Goal: Task Accomplishment & Management: Manage account settings

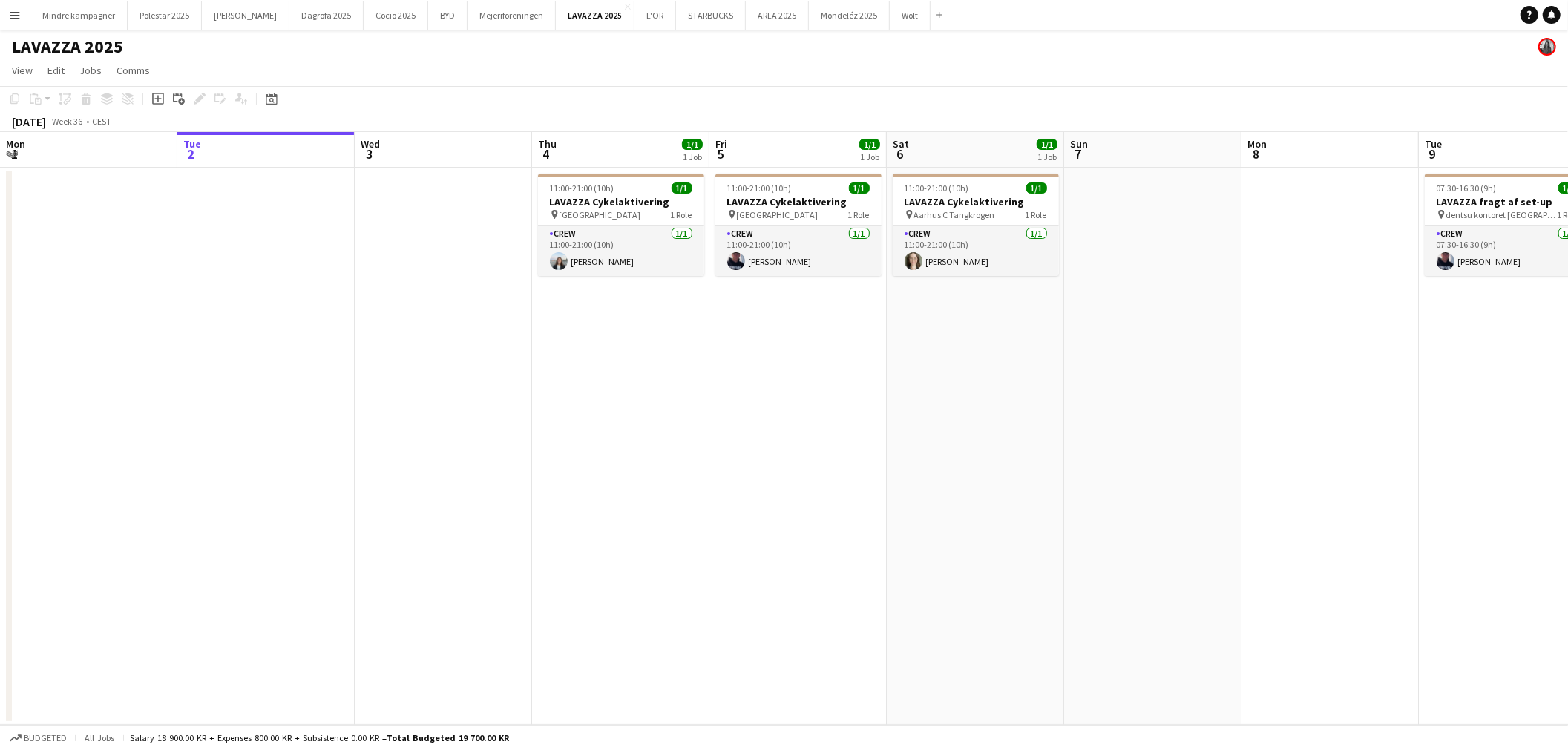
scroll to position [0, 461]
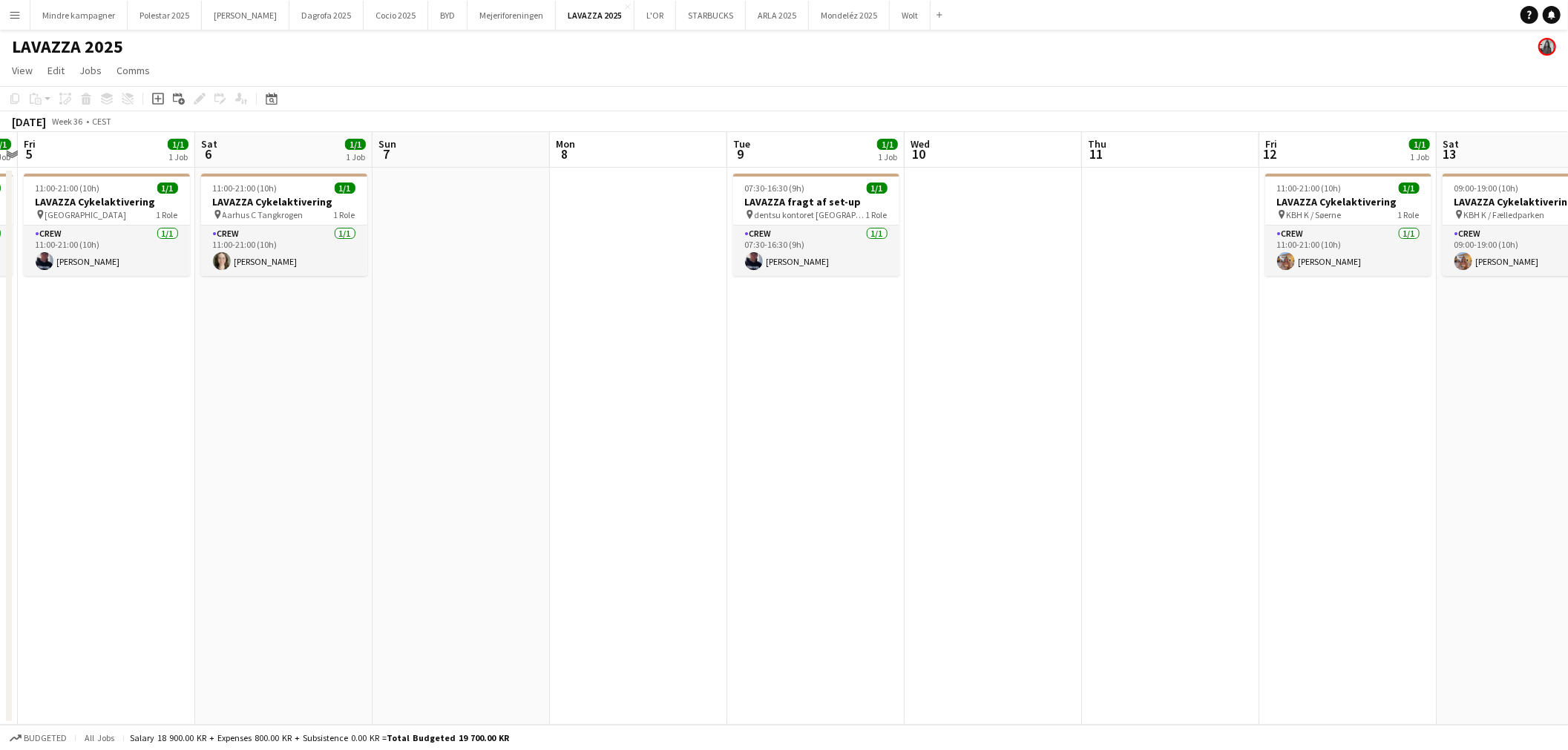
drag, startPoint x: 1086, startPoint y: 547, endPoint x: 854, endPoint y: 588, distance: 235.6
click at [859, 591] on app-calendar-viewport "Tue 2 Wed 3 Thu 4 1/1 1 Job Fri 5 1/1 1 Job Sat 6 1/1 1 Job Sun 7 Mon 8 Tue 9 1…" at bounding box center [784, 428] width 1568 height 593
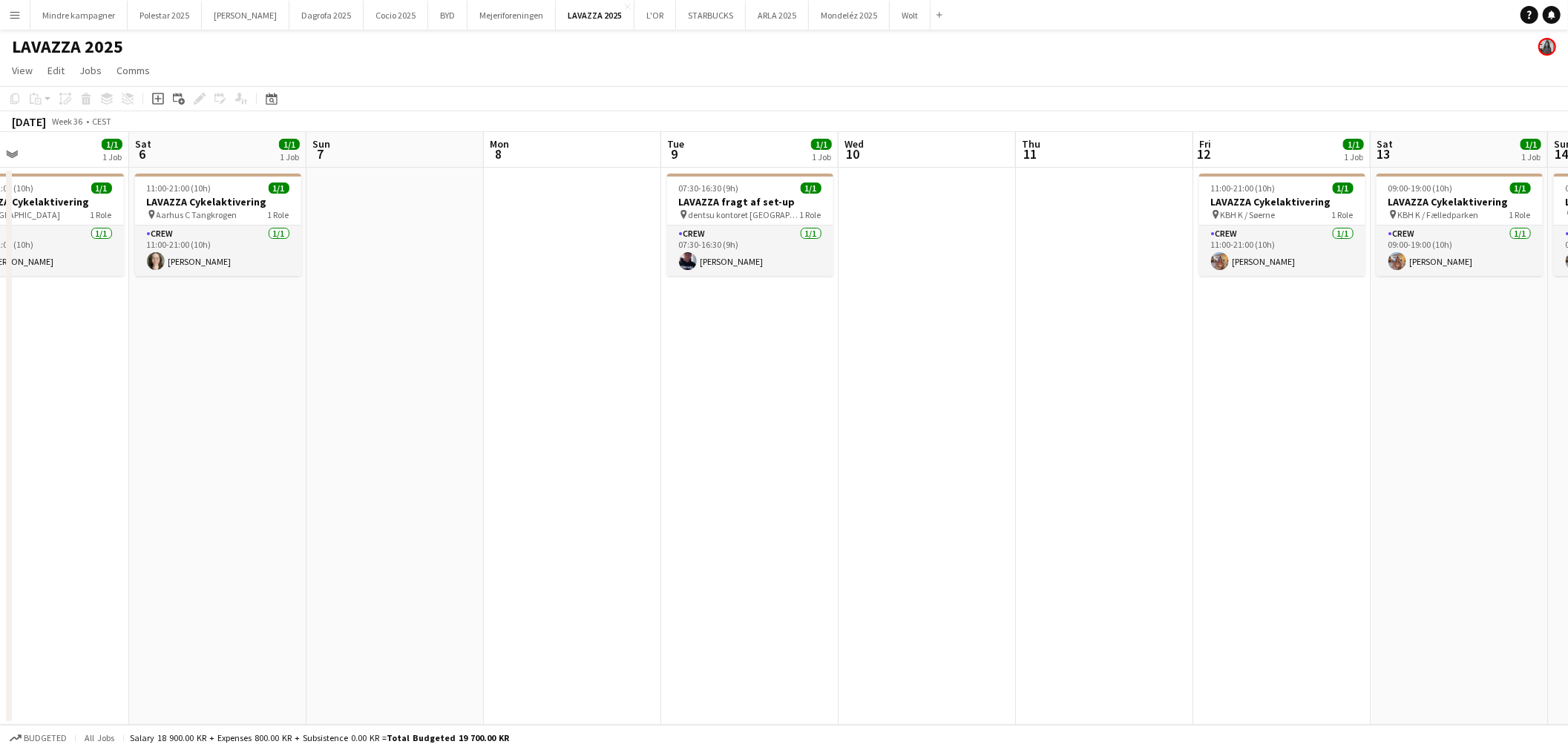
drag, startPoint x: 1025, startPoint y: 557, endPoint x: 735, endPoint y: 598, distance: 292.9
click at [743, 598] on app-calendar-viewport "Tue 2 Wed 3 Thu 4 1/1 1 Job Fri 5 1/1 1 Job Sat 6 1/1 1 Job Sun 7 Mon 8 Tue 9 1…" at bounding box center [784, 428] width 1568 height 593
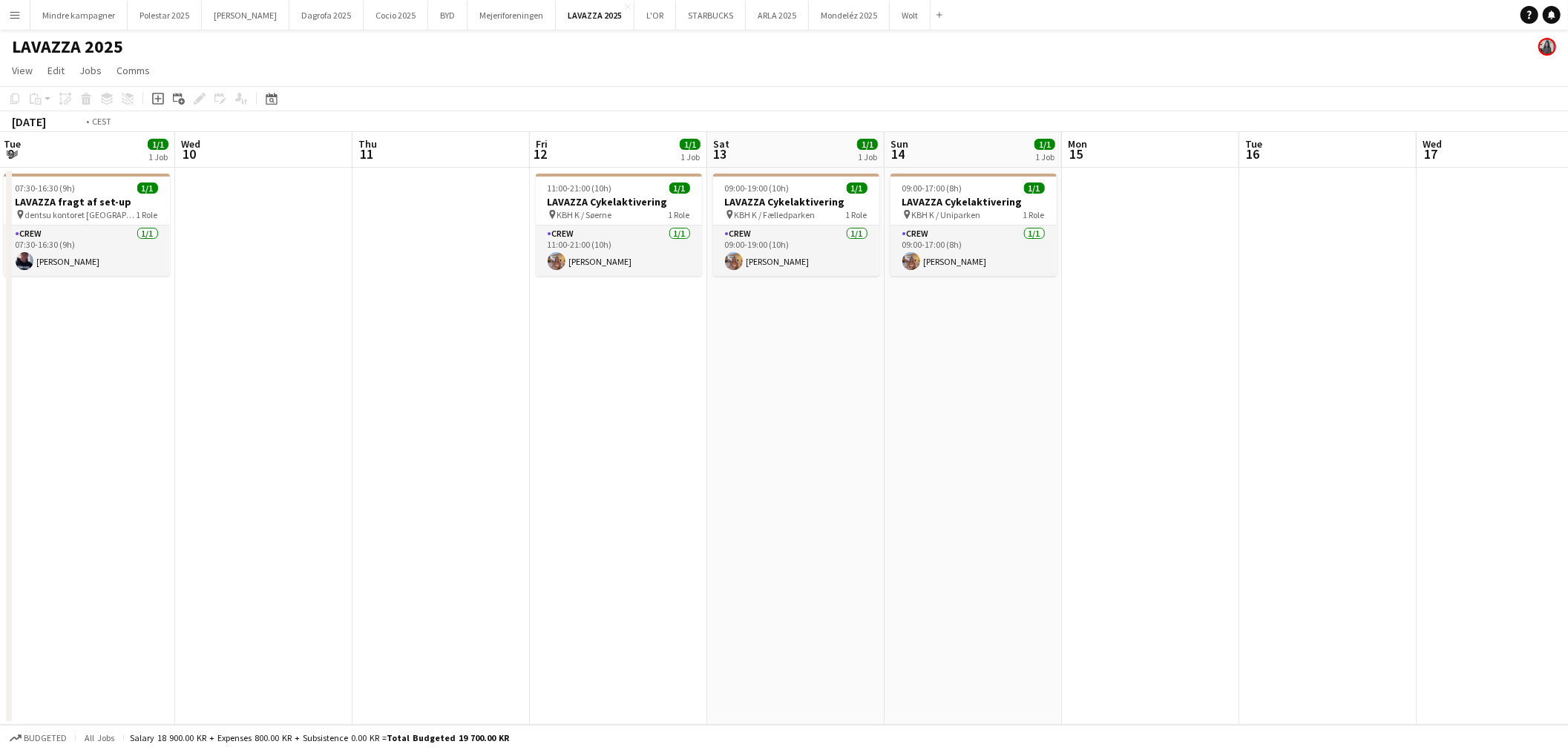
scroll to position [0, 463]
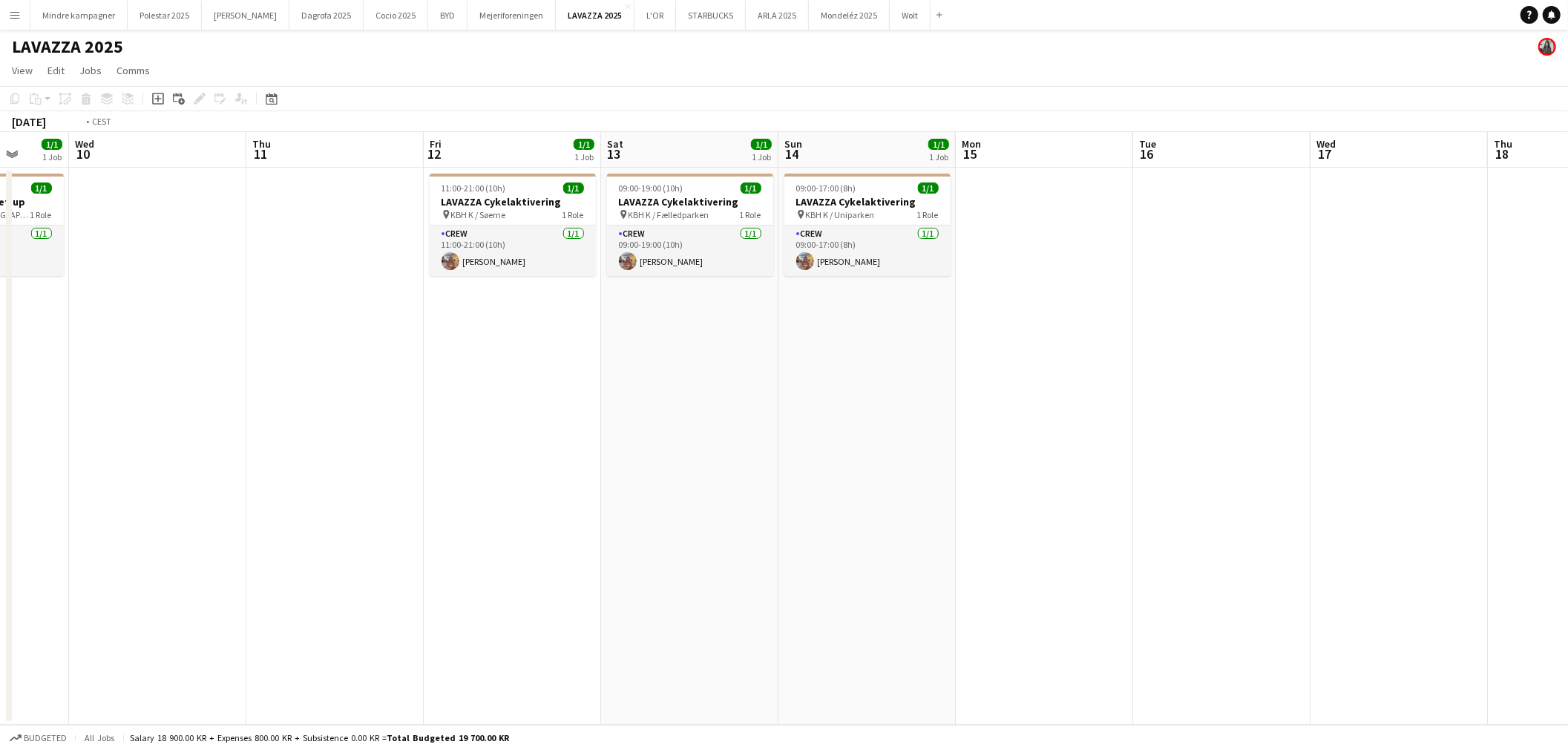
drag, startPoint x: 1250, startPoint y: 516, endPoint x: 1147, endPoint y: 517, distance: 103.0
click at [1216, 540] on app-calendar-viewport "Sun 7 Mon 8 Tue 9 1/1 1 Job Wed 10 Thu 11 Fri 12 1/1 1 Job Sat 13 1/1 1 Job Sun…" at bounding box center [784, 428] width 1568 height 593
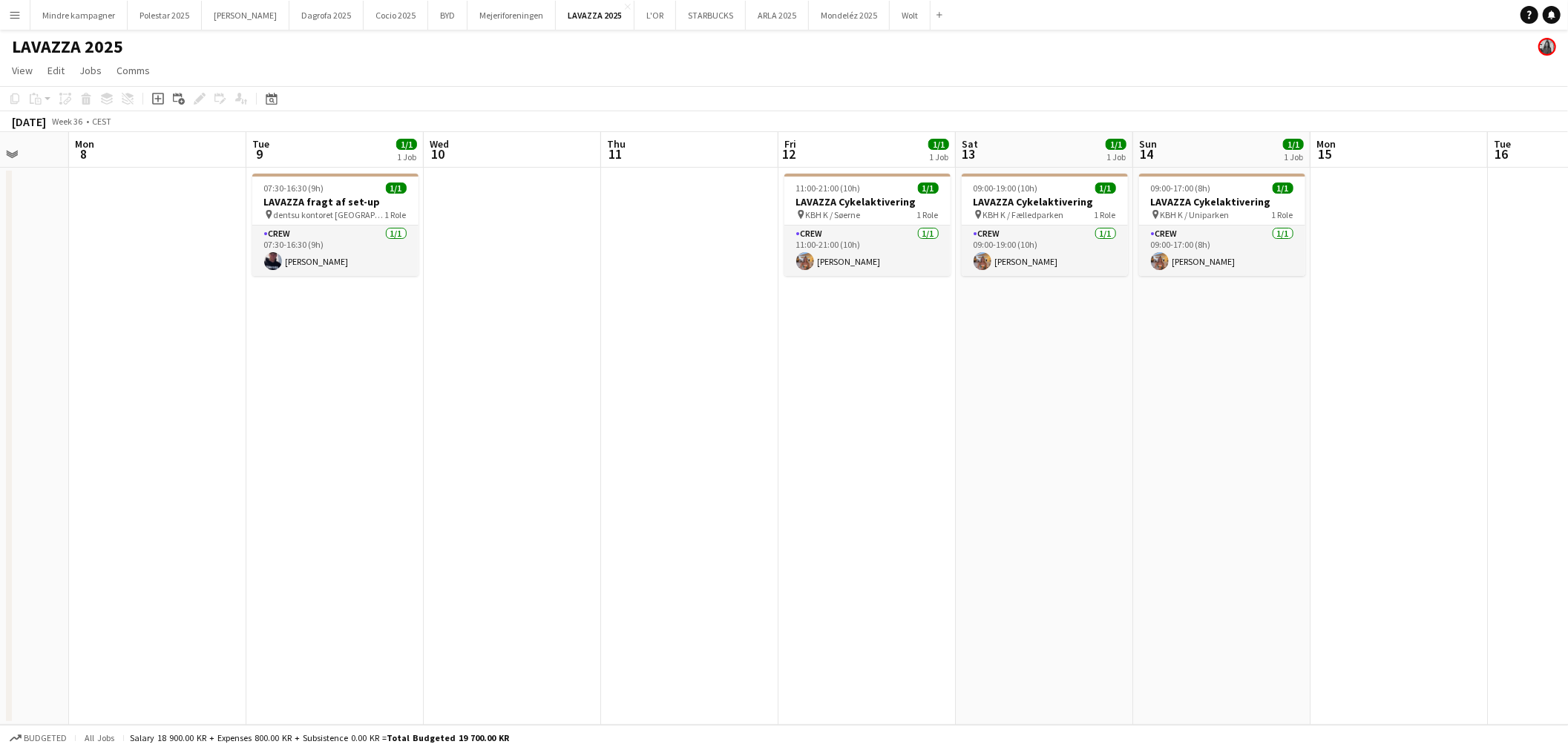
click at [16, 13] on app-icon "Menu" at bounding box center [15, 15] width 12 height 12
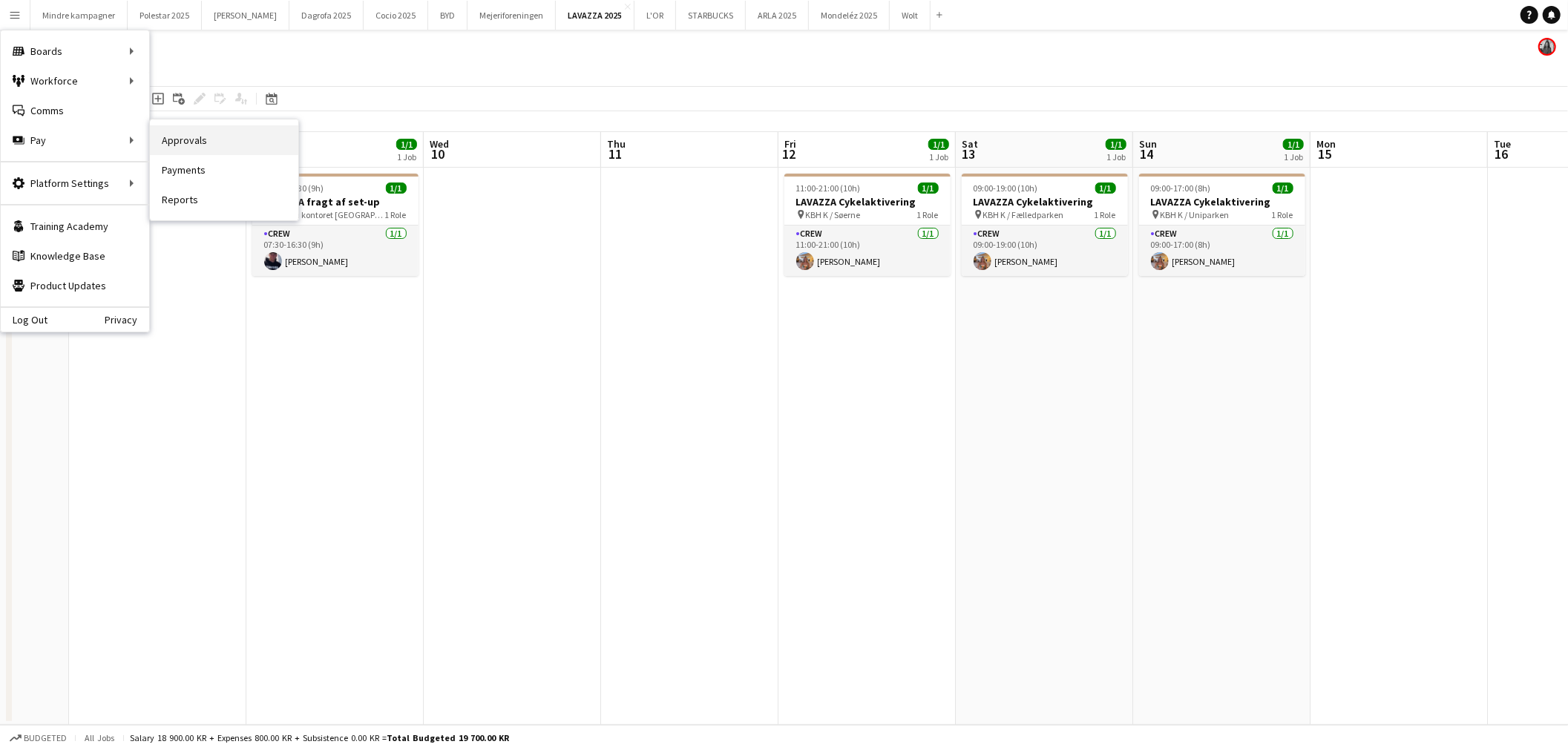
click at [188, 141] on link "Approvals" at bounding box center [224, 140] width 148 height 29
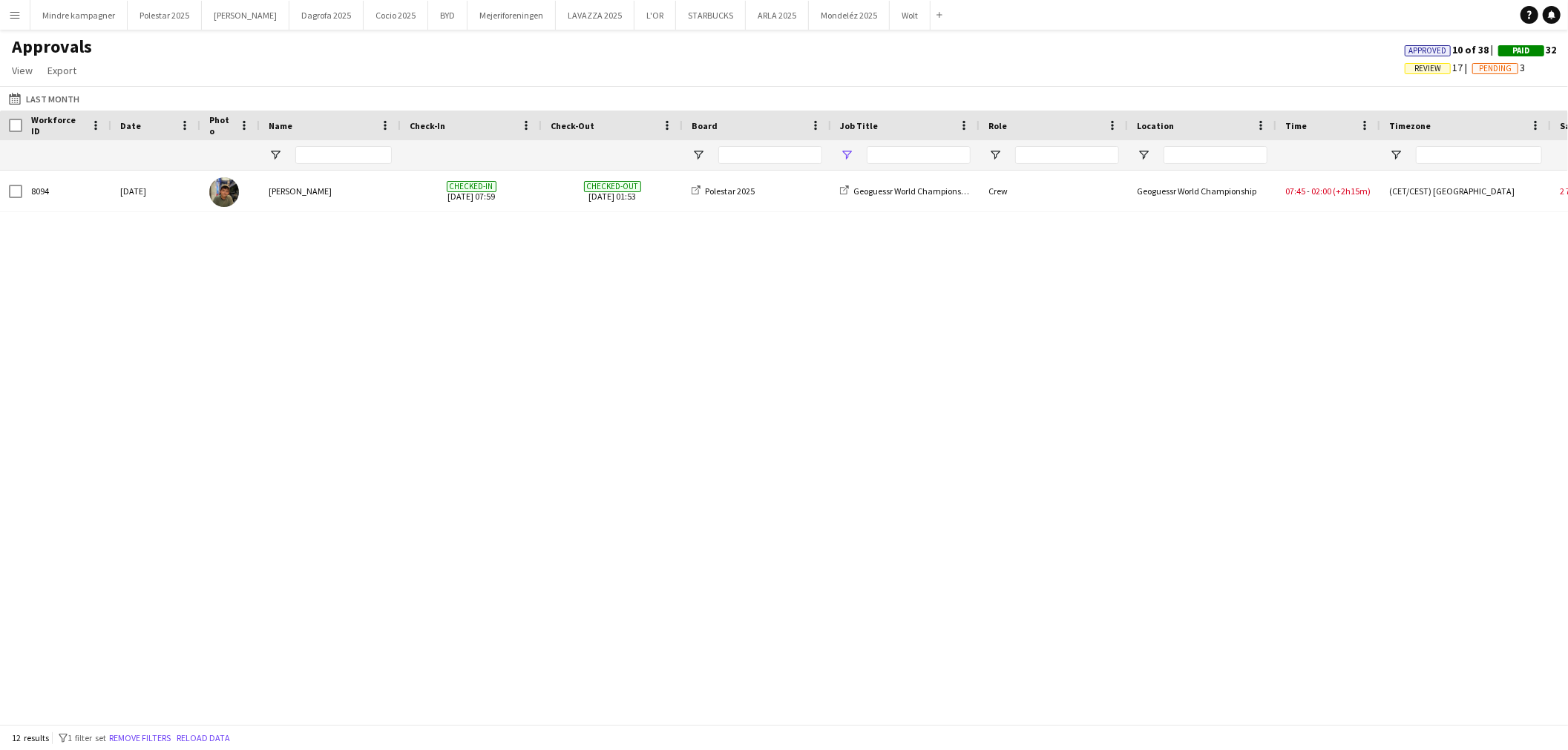
type input "***"
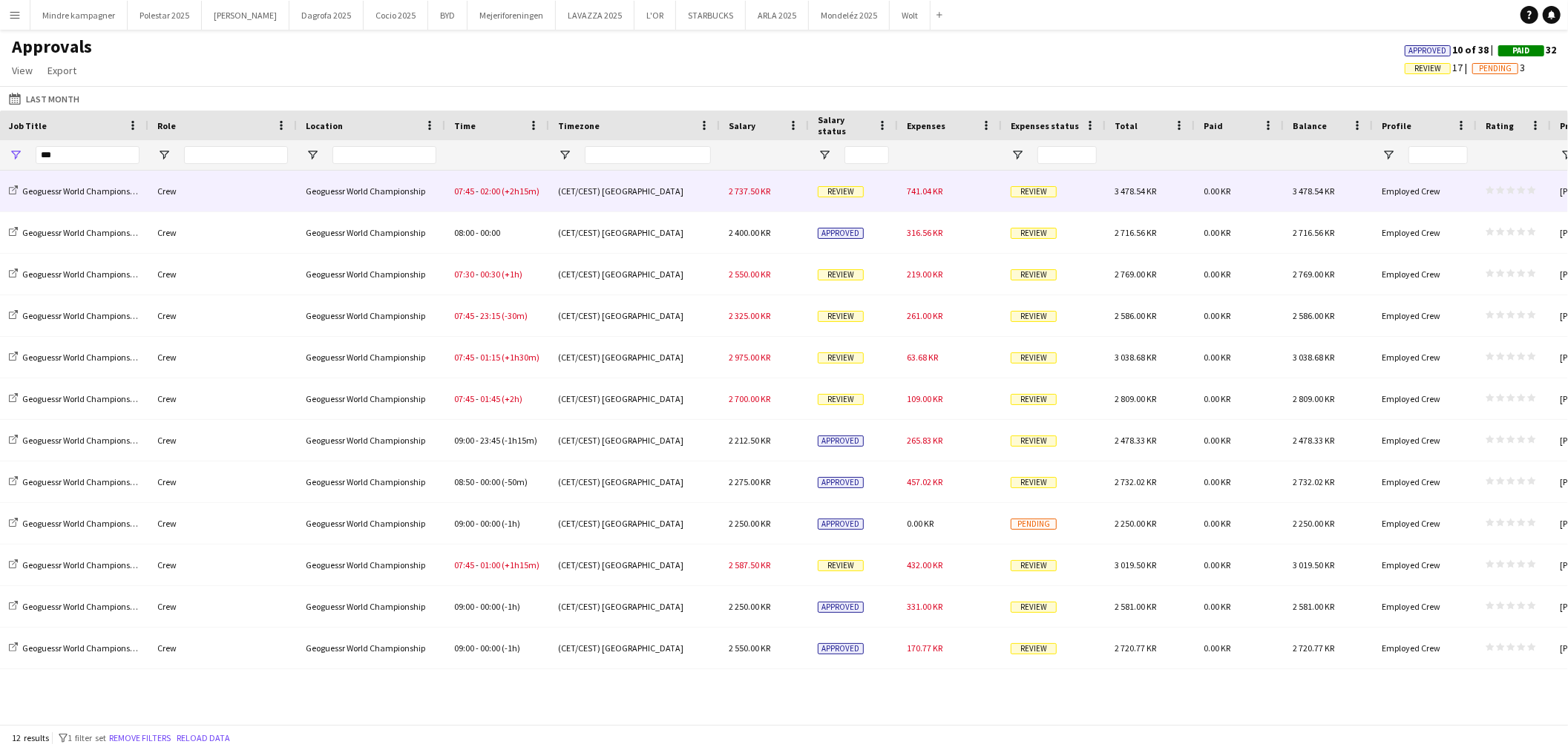
click at [944, 198] on div "741.04 KR" at bounding box center [950, 191] width 103 height 41
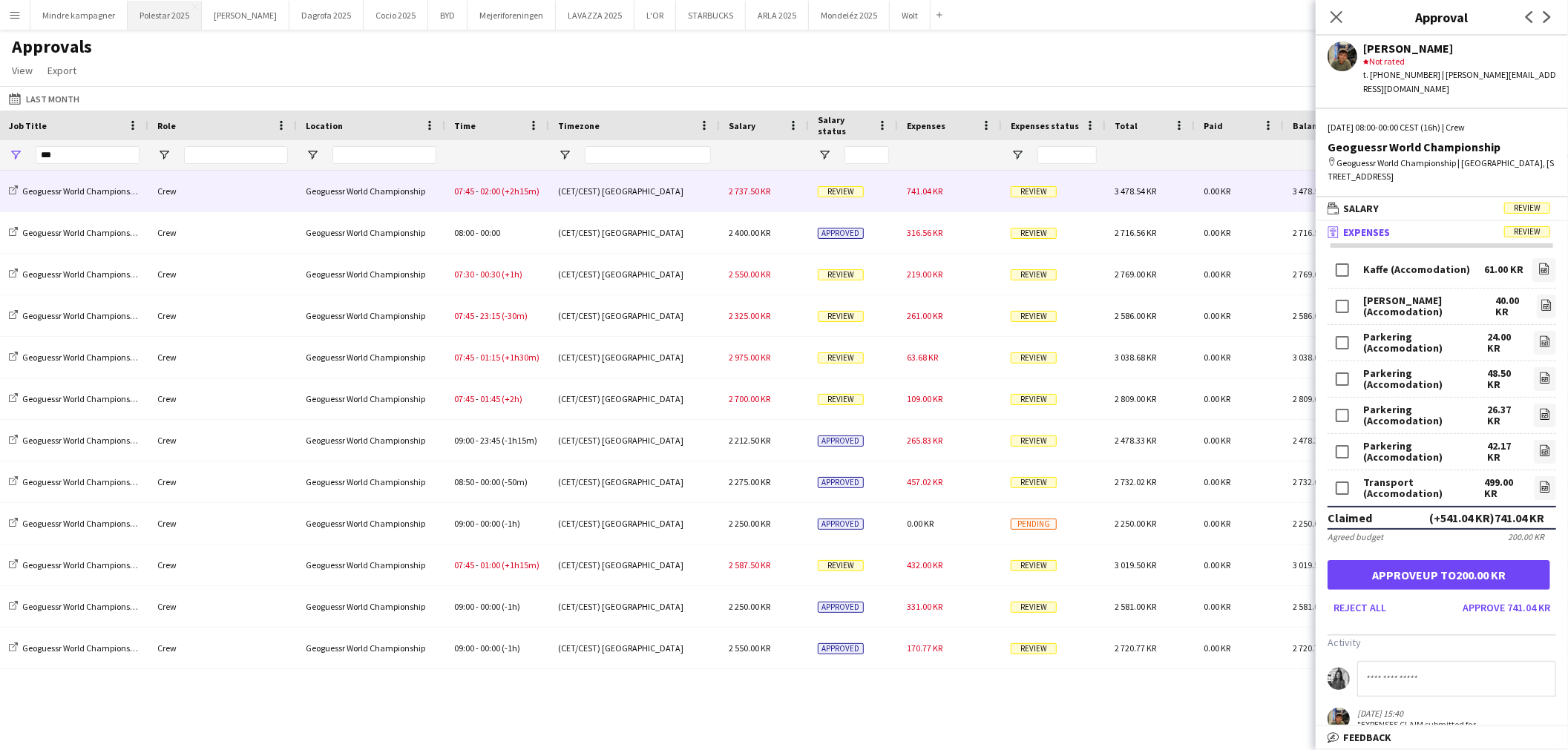
click at [180, 12] on button "Polestar 2025 Close" at bounding box center [165, 16] width 74 height 29
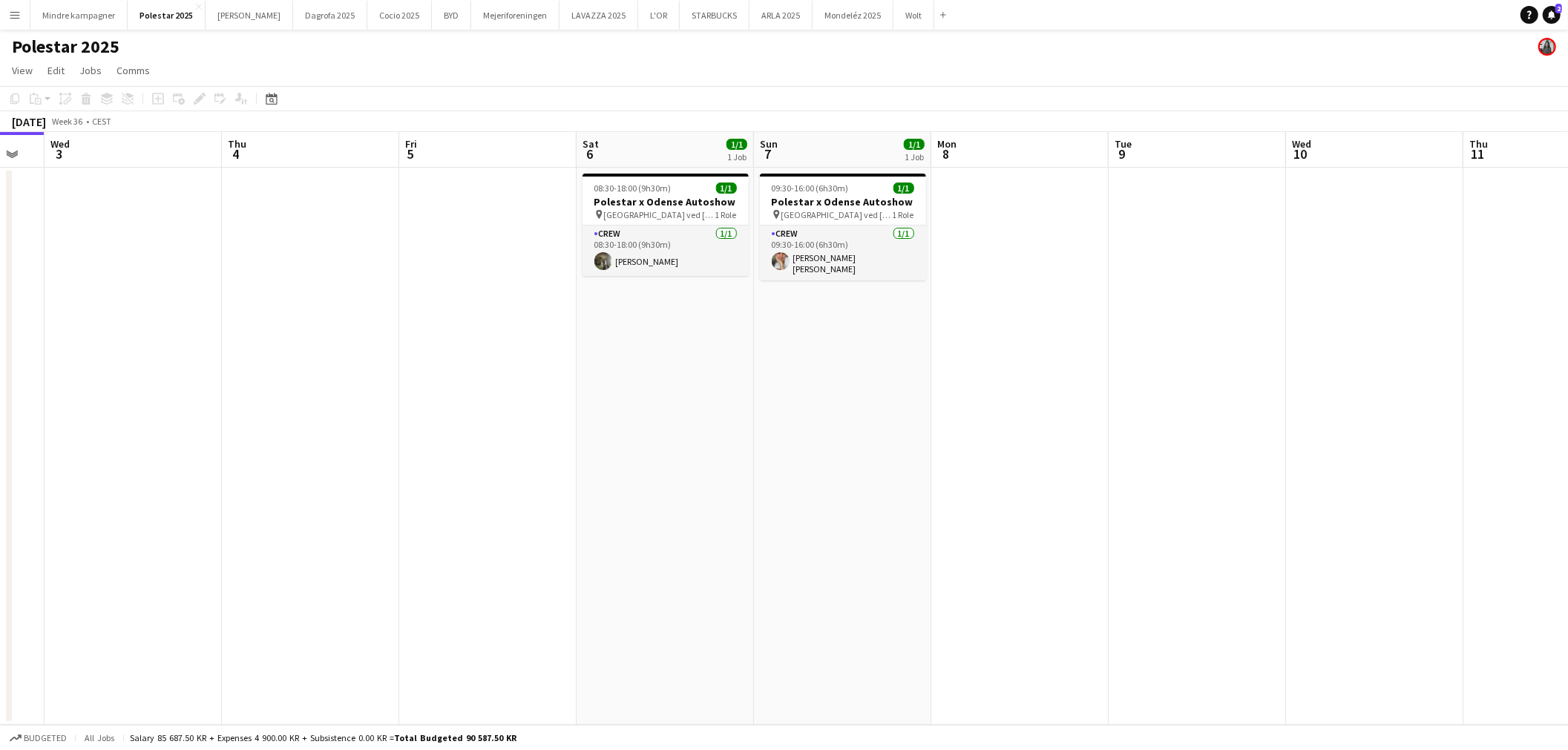
drag, startPoint x: 711, startPoint y: 441, endPoint x: 636, endPoint y: 446, distance: 75.2
click at [587, 451] on app-calendar-viewport "Sun 31 Mon 1 Tue 2 Wed 3 Thu 4 Fri 5 Sat 6 1/1 1 Job Sun 7 1/1 1 Job Mon 8 Tue …" at bounding box center [784, 428] width 1568 height 593
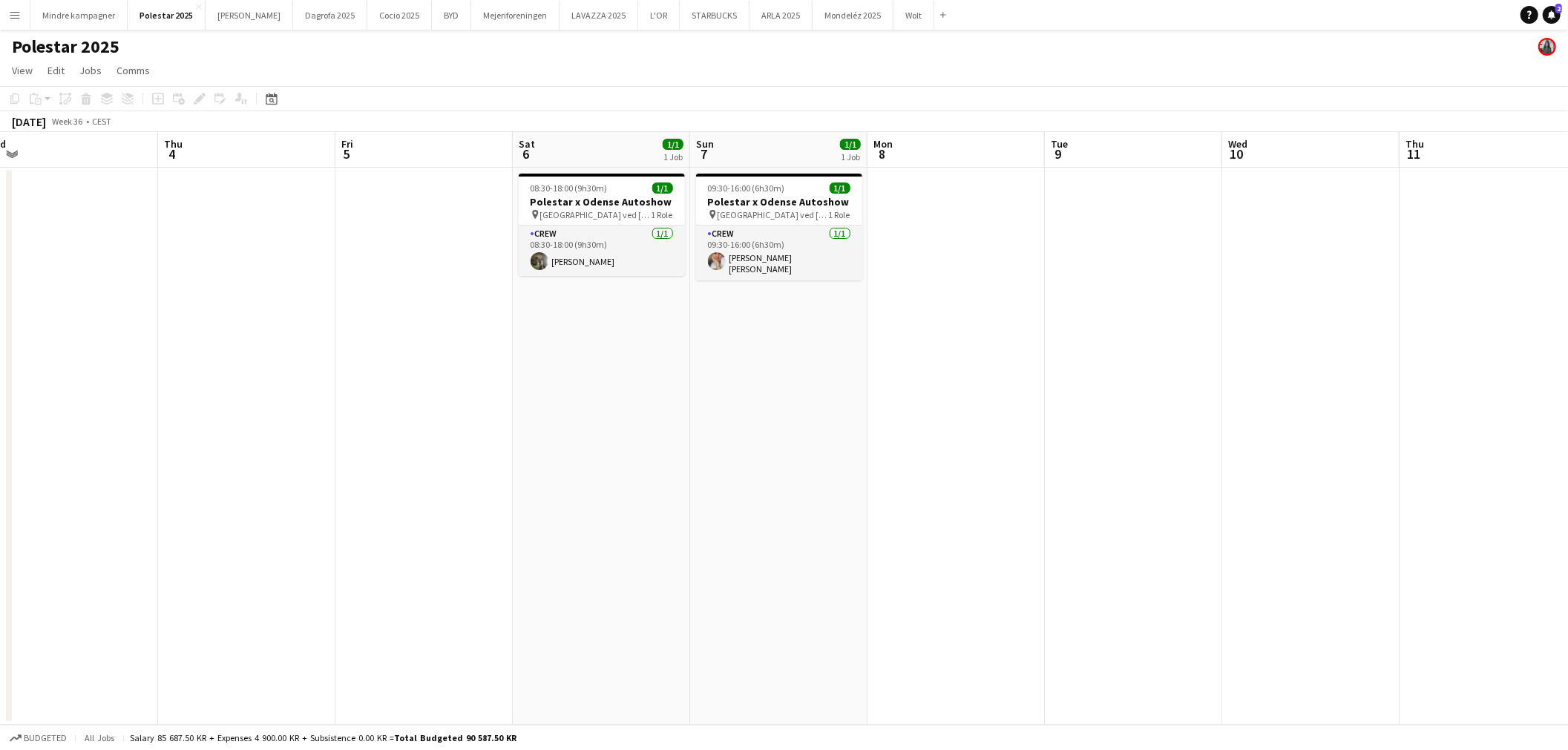
drag, startPoint x: 632, startPoint y: 266, endPoint x: 994, endPoint y: 251, distance: 362.3
click at [632, 266] on app-card-role "Crew 1/1 08:30-18:00 (9h30m) Fatima Alnabhan" at bounding box center [602, 251] width 166 height 51
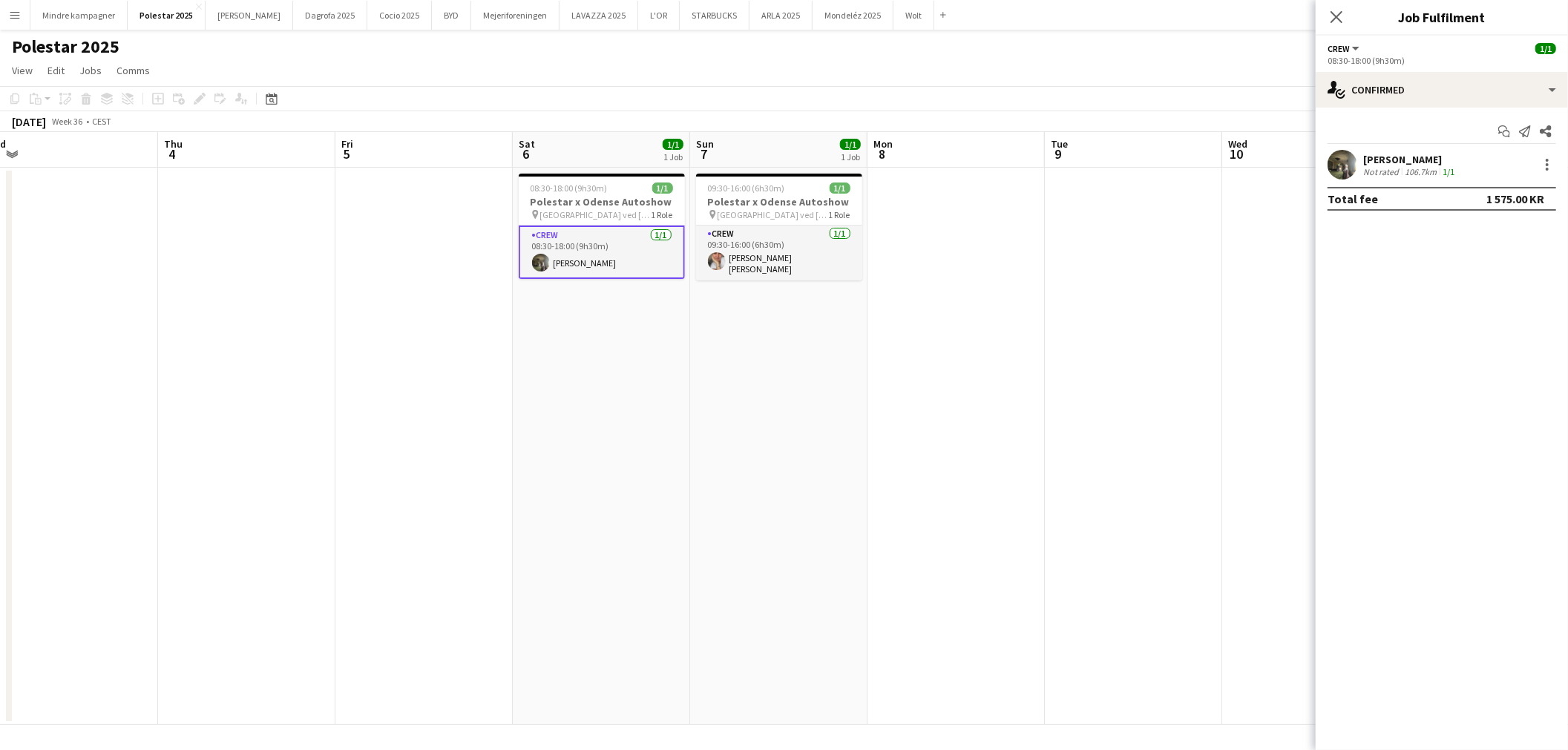
click at [1428, 172] on div "106.7km" at bounding box center [1421, 172] width 38 height 11
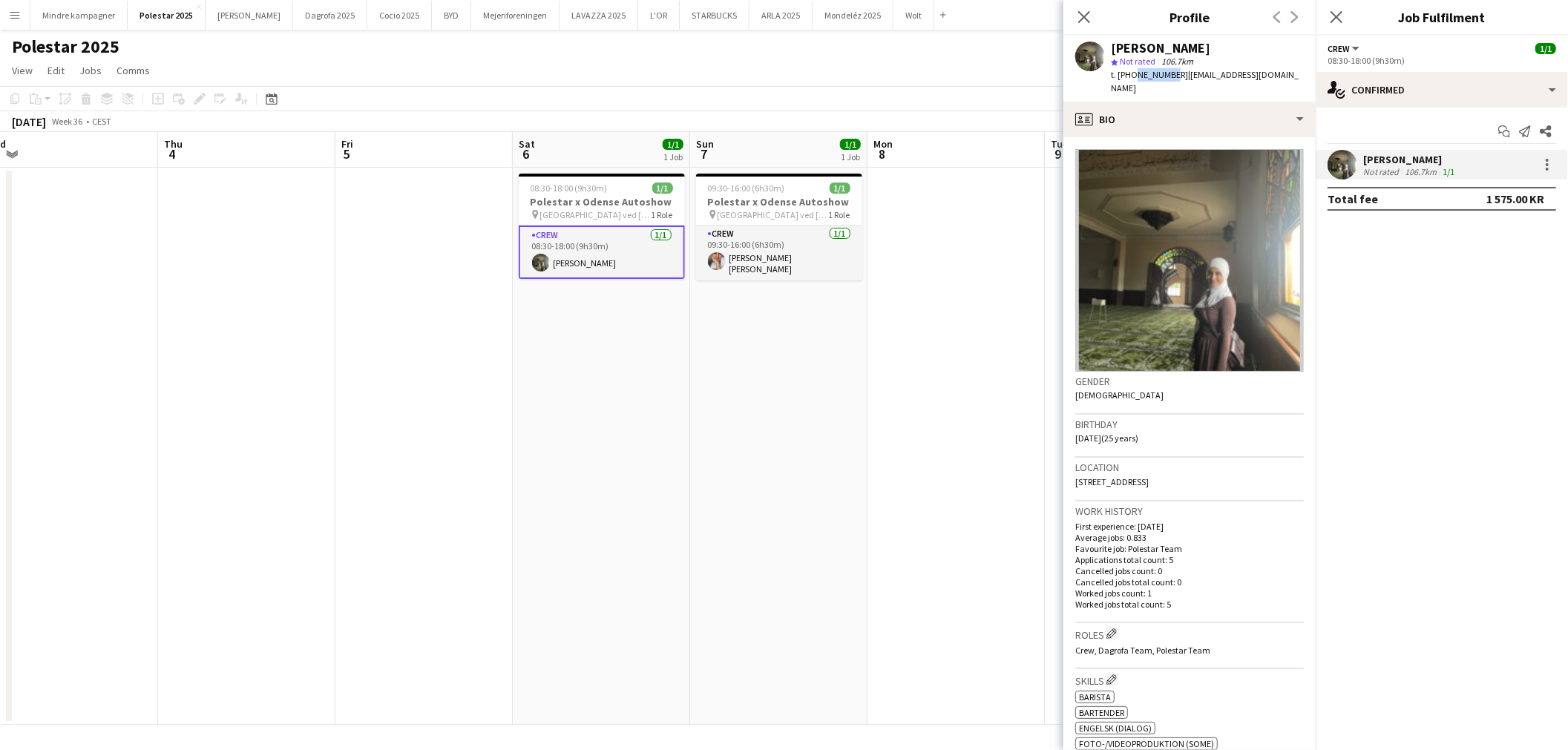
drag, startPoint x: 1165, startPoint y: 72, endPoint x: 1131, endPoint y: 80, distance: 34.9
click at [1131, 80] on div "t. +4571357647 | fatimaalnabhan01@gmail.com" at bounding box center [1207, 81] width 193 height 27
copy span "71357647"
click at [775, 260] on app-card-role "Crew 1/1 09:30-16:00 (6h30m) Elisabeth Bach Madsen" at bounding box center [779, 253] width 166 height 55
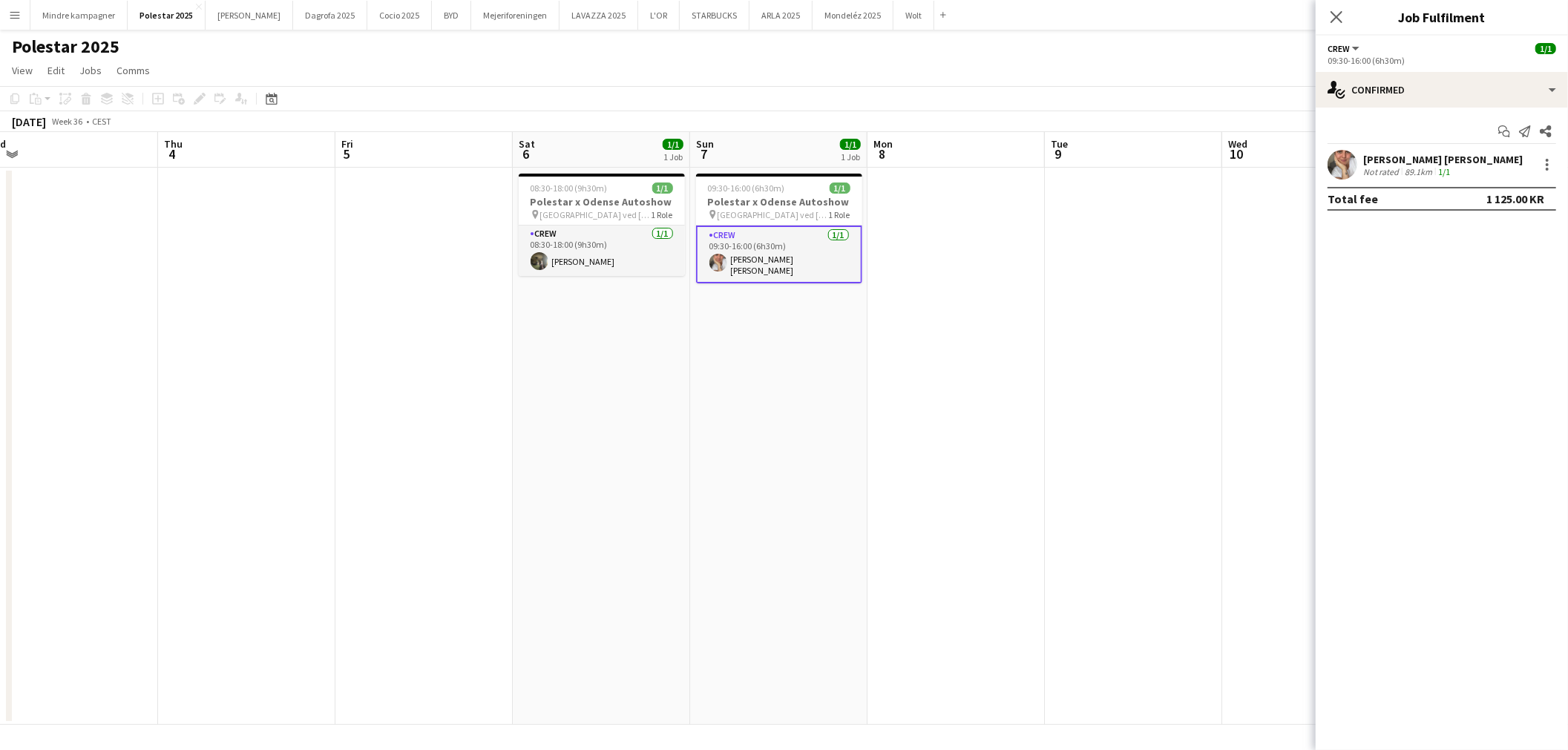
click at [1471, 163] on div "Elisabeth Bach Madsen Not rated 89.1km 1/1" at bounding box center [1442, 165] width 253 height 29
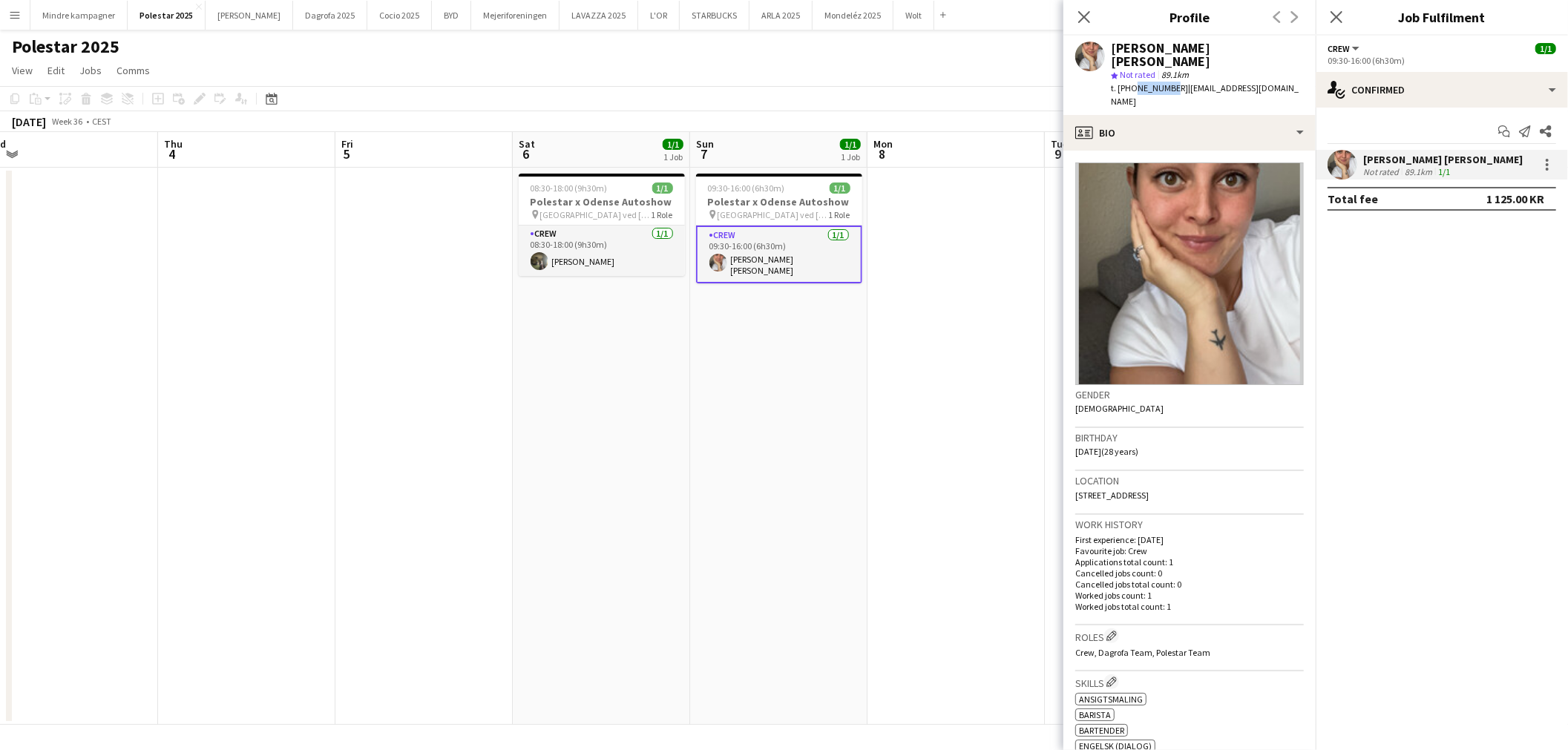
drag, startPoint x: 1166, startPoint y: 72, endPoint x: 1131, endPoint y: 78, distance: 35.5
click at [1131, 83] on span "t. +4520729797" at bounding box center [1149, 88] width 77 height 11
copy span "20729797"
click at [704, 367] on app-date-cell "09:30-16:00 (6h30m) 1/1 Polestar x Odense Autoshow pin Jyske Bank Arena ved Ode…" at bounding box center [779, 446] width 178 height 557
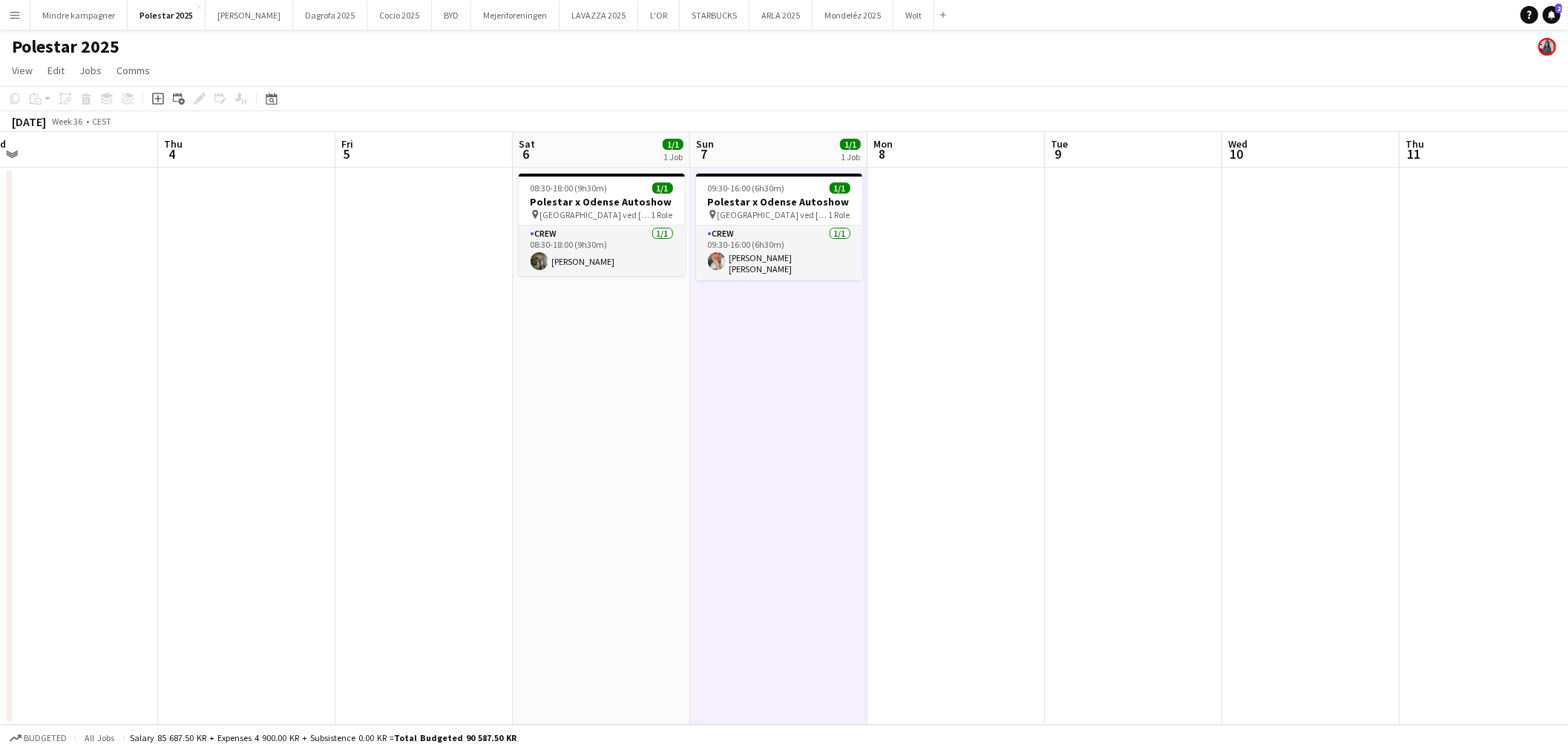
click at [12, 16] on app-icon "Menu" at bounding box center [15, 15] width 12 height 12
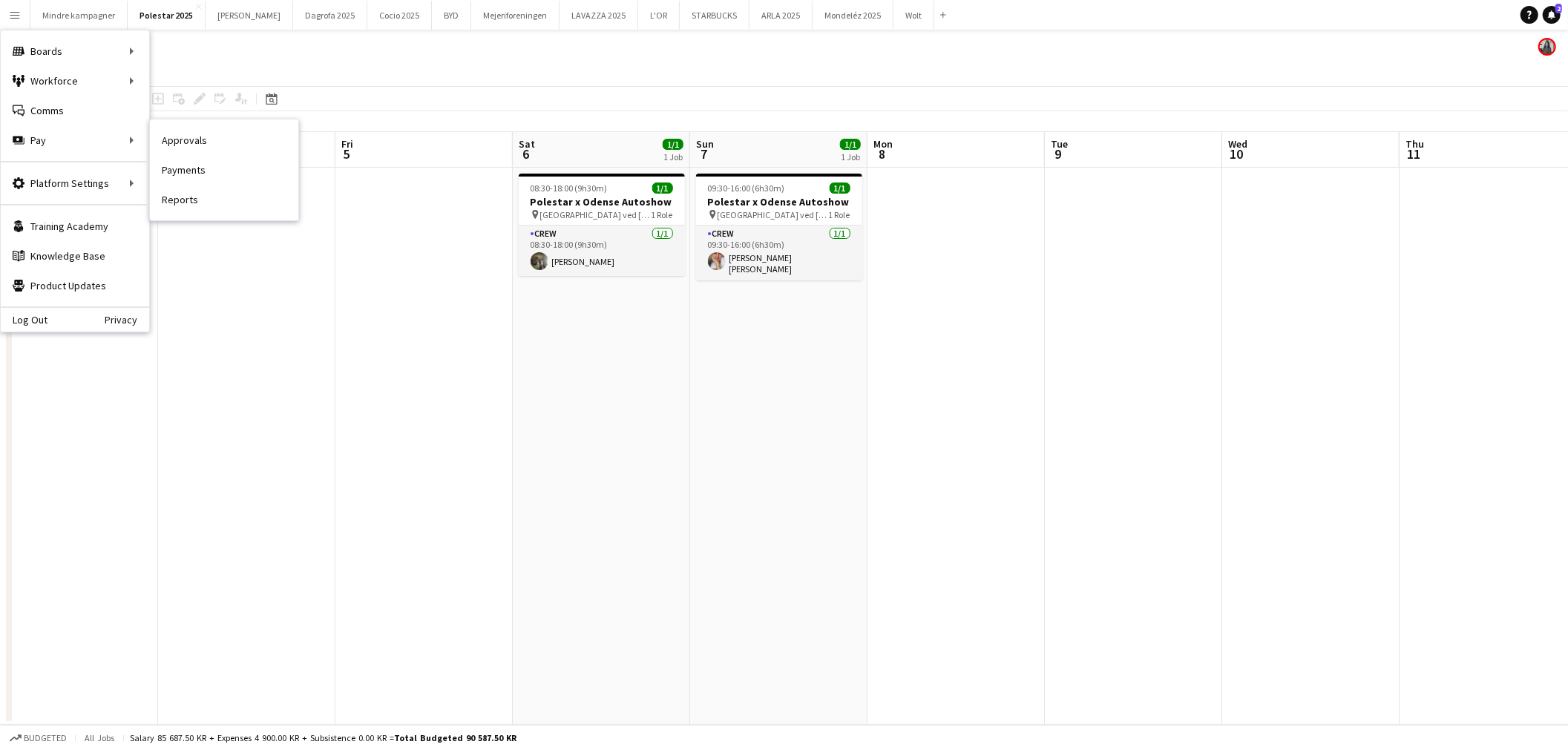
drag, startPoint x: 184, startPoint y: 138, endPoint x: 480, endPoint y: 286, distance: 330.9
click at [184, 137] on link "Approvals" at bounding box center [224, 140] width 148 height 29
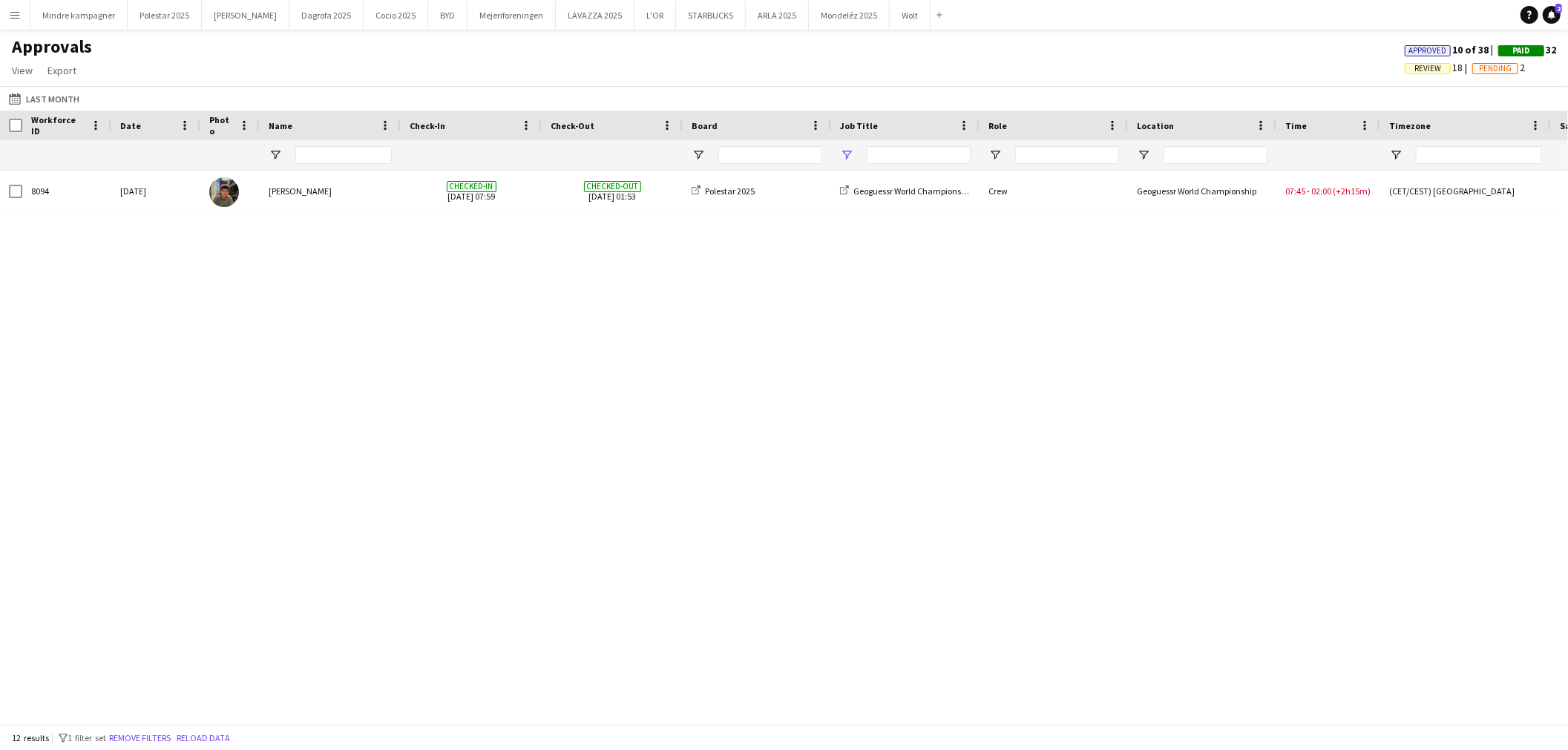
type input "***"
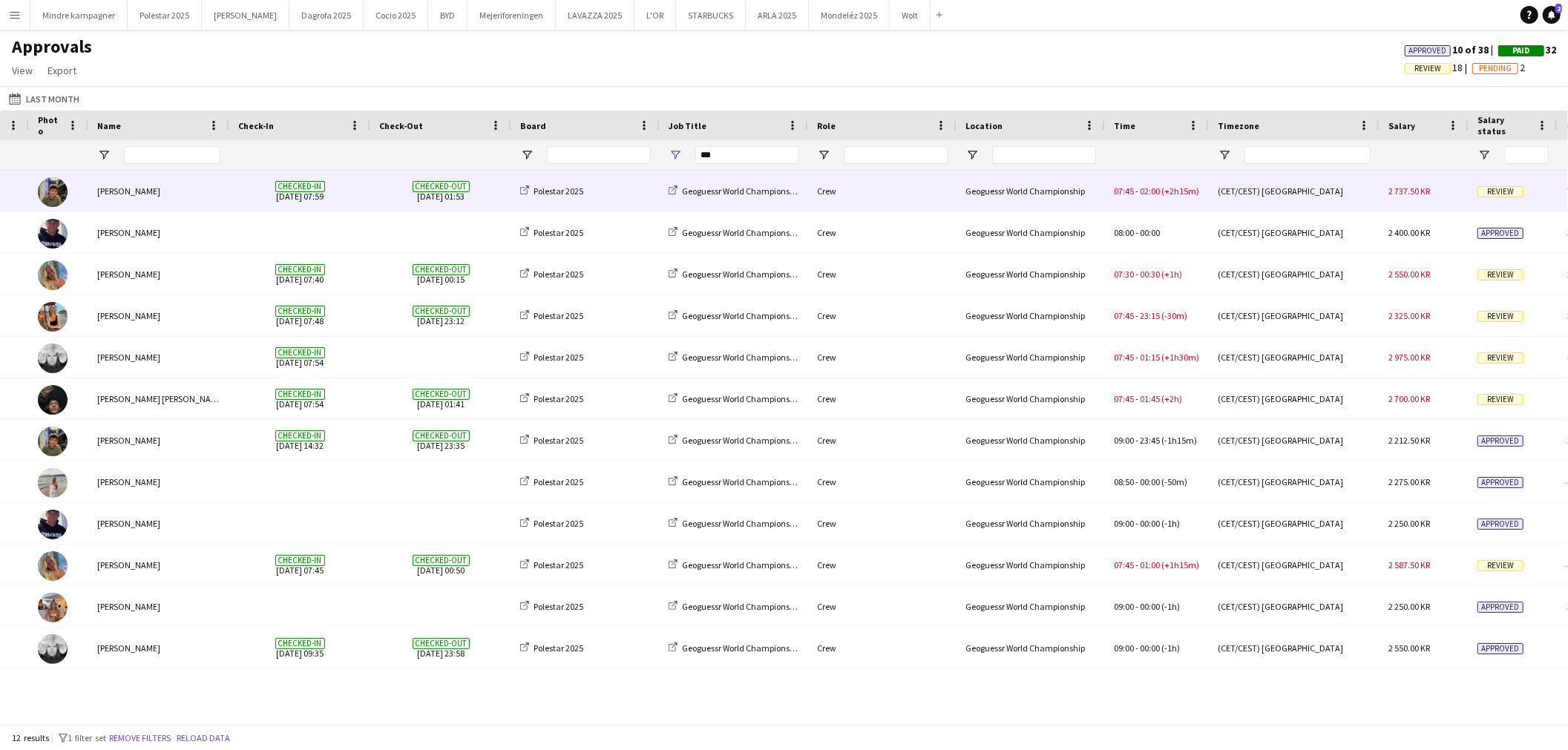
scroll to position [0, 139]
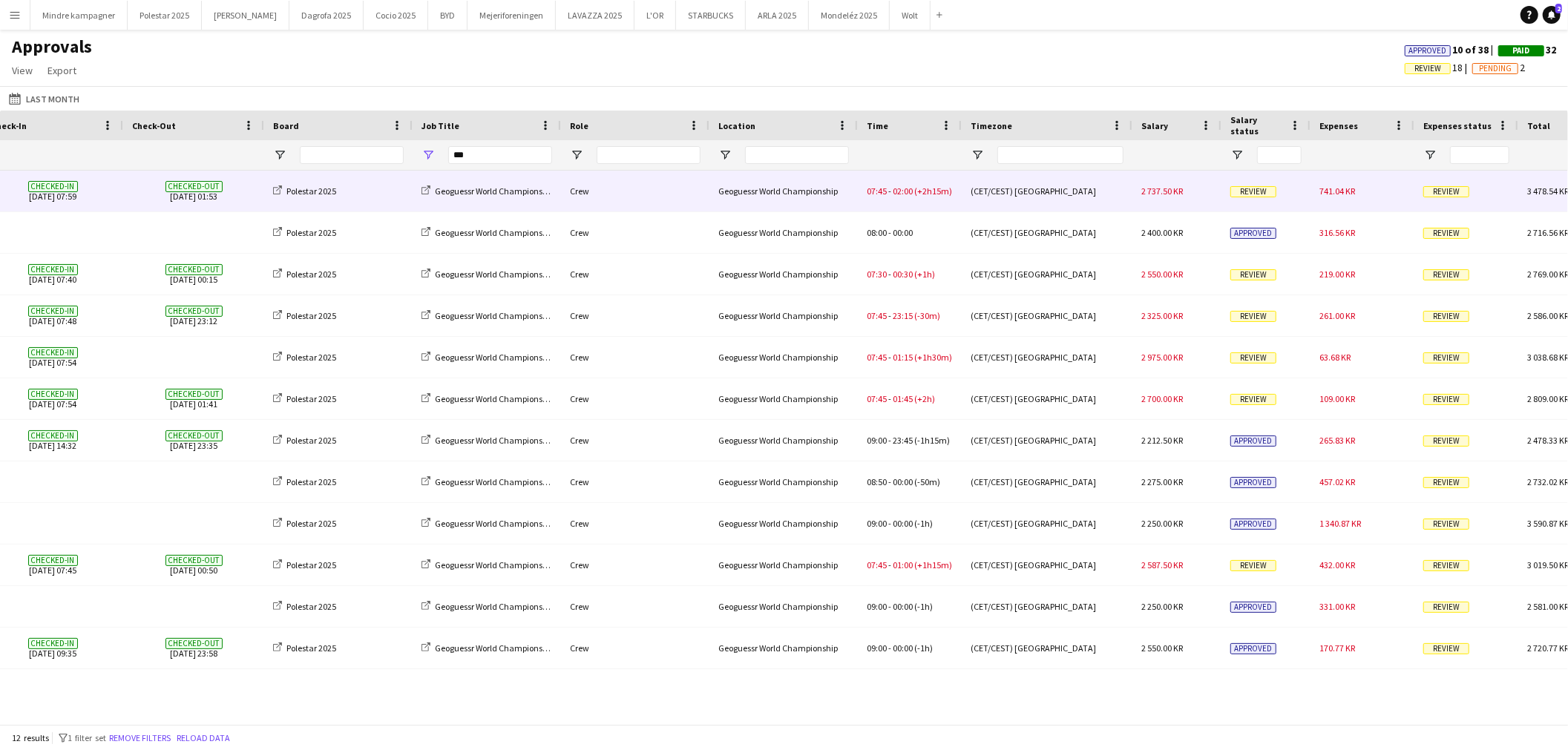
click at [944, 205] on div "07:45 - 02:00 (+2h15m)" at bounding box center [910, 191] width 103 height 41
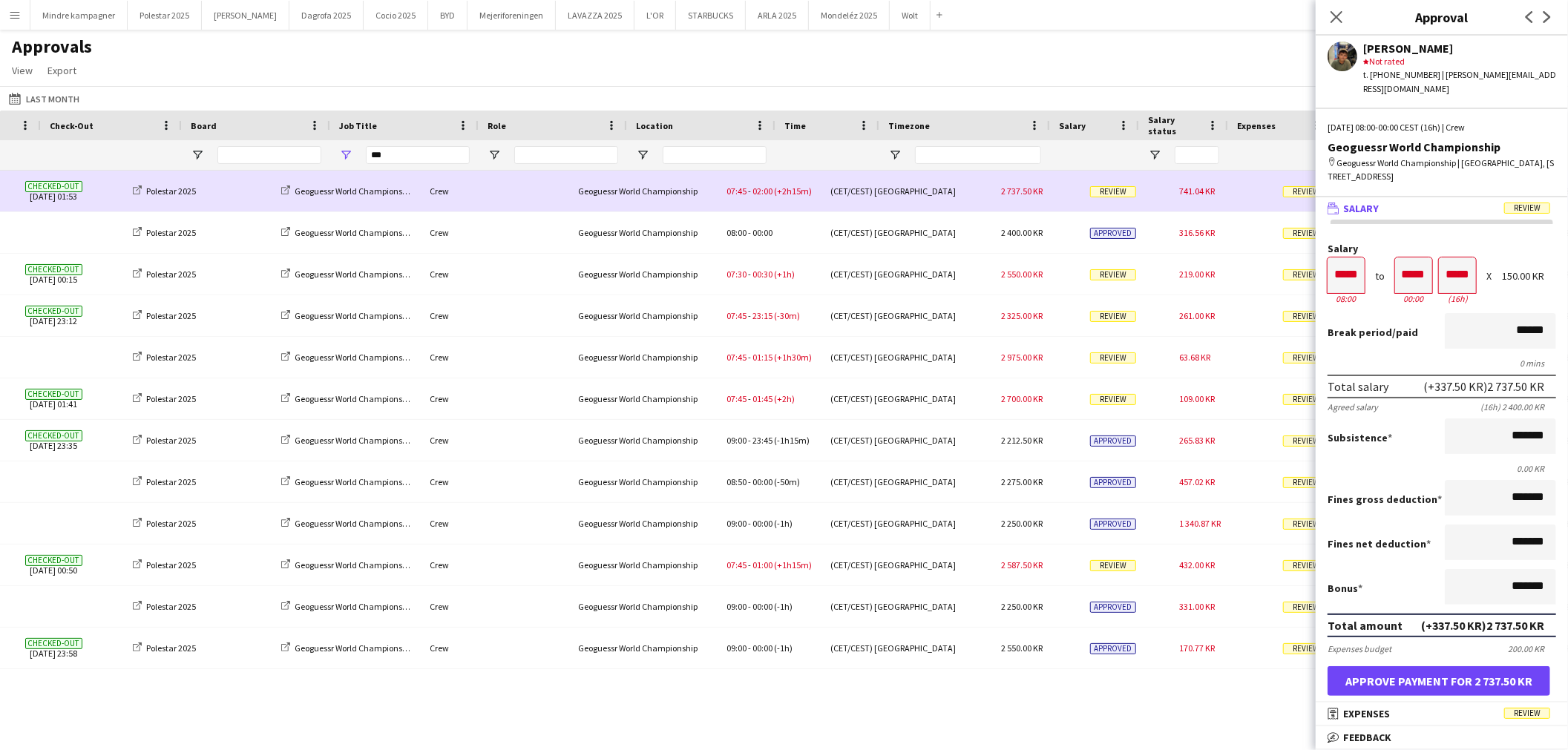
scroll to position [0, 568]
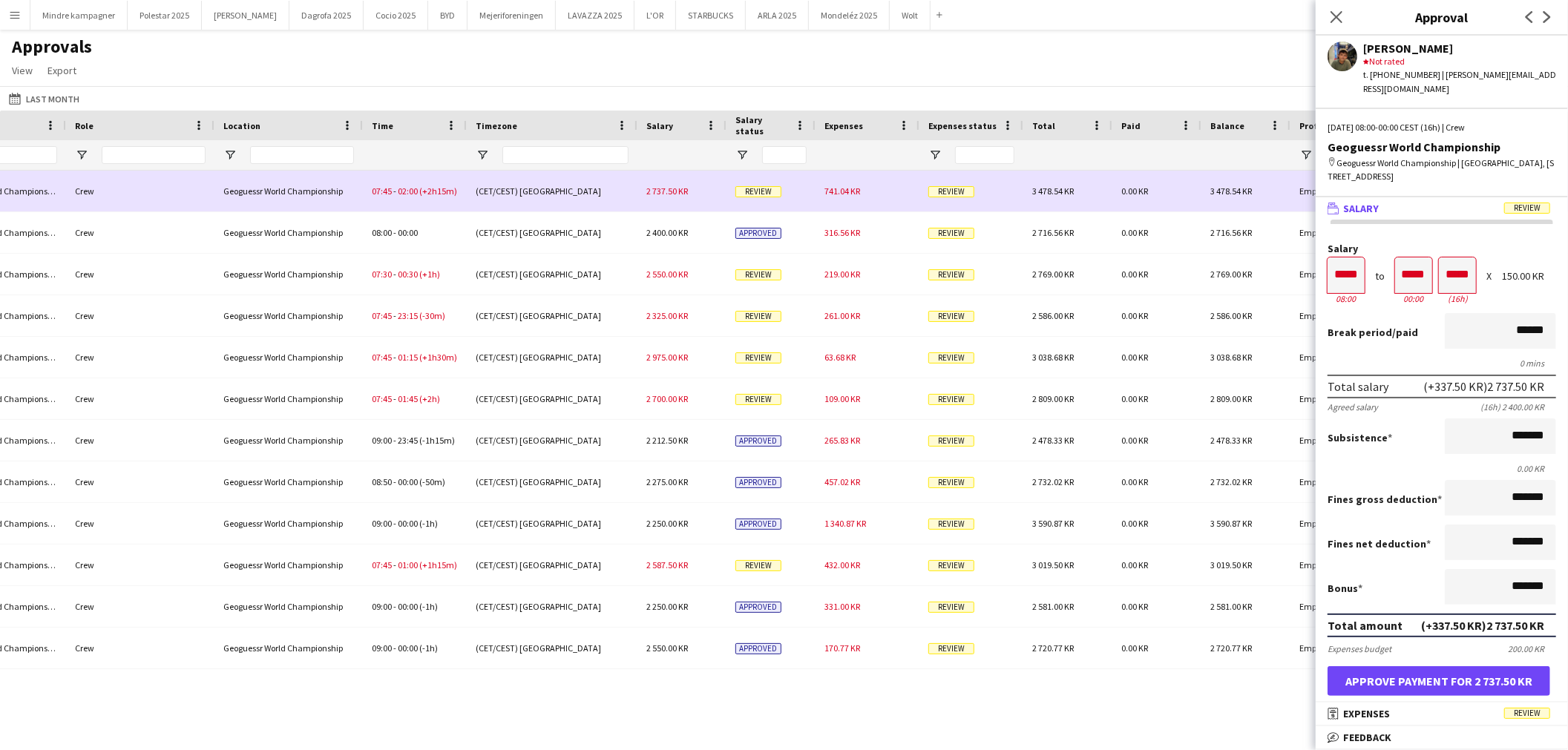
click at [833, 193] on span "741.04 KR" at bounding box center [842, 191] width 35 height 11
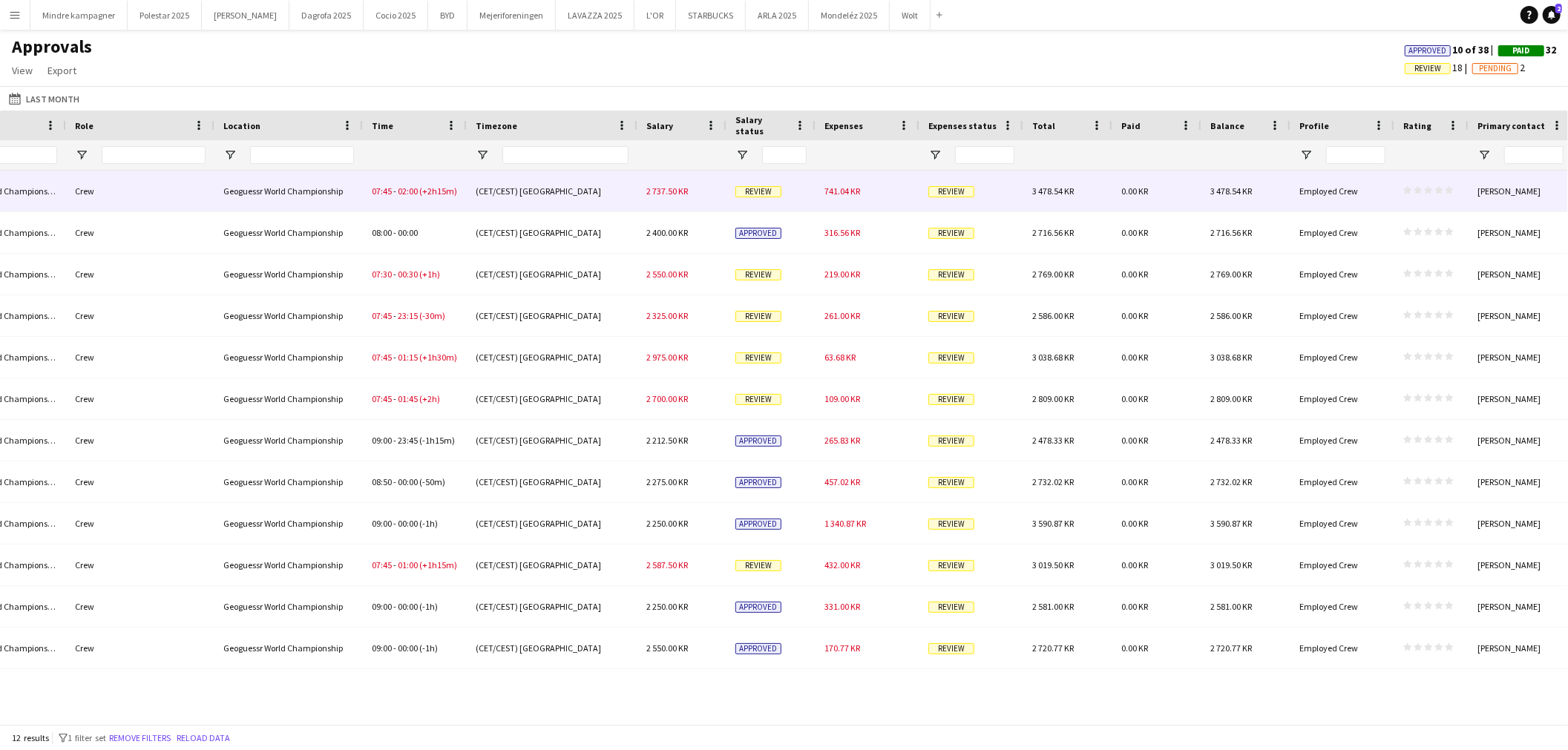
click at [833, 193] on span "741.04 KR" at bounding box center [842, 191] width 35 height 11
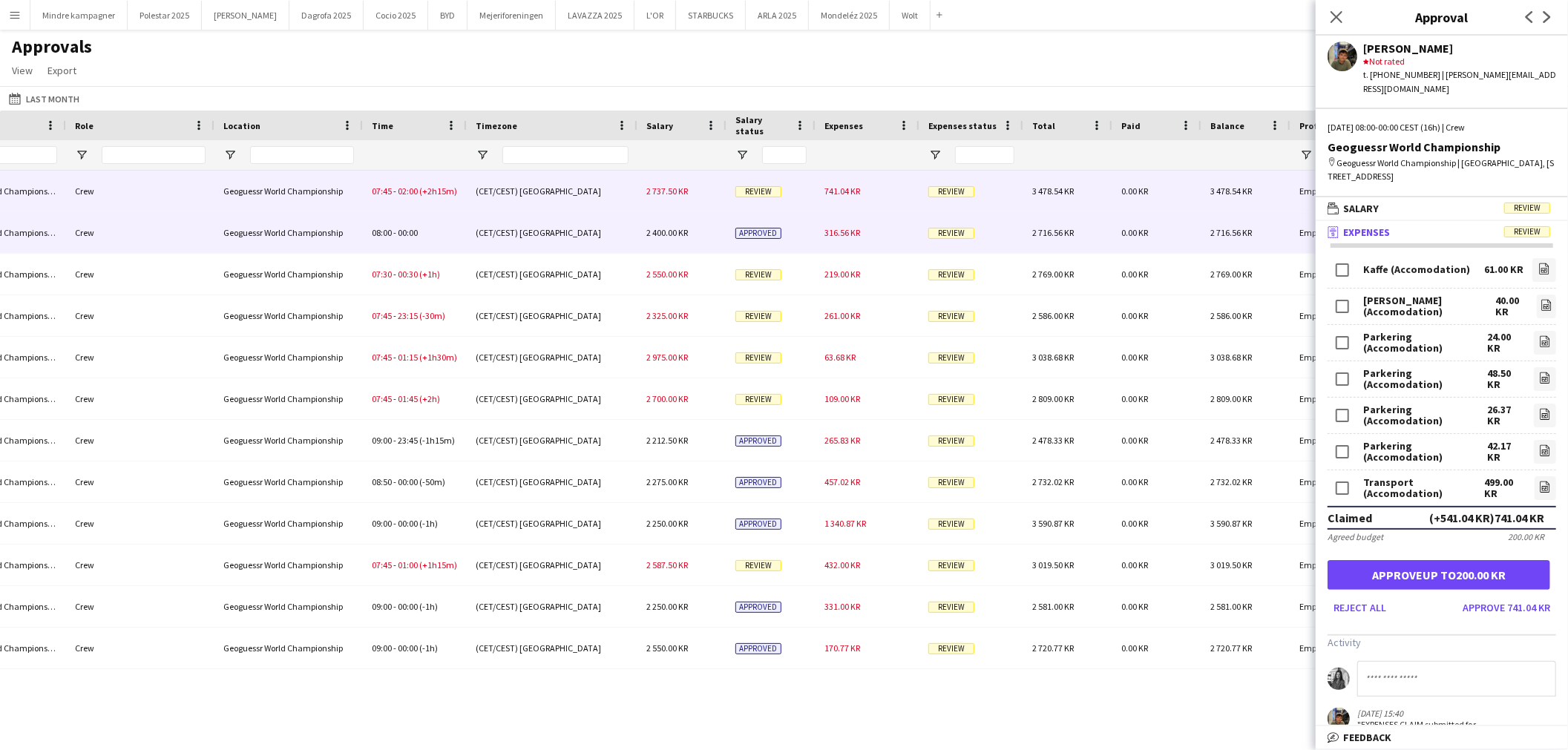
click at [878, 236] on div "316.56 KR" at bounding box center [868, 232] width 103 height 41
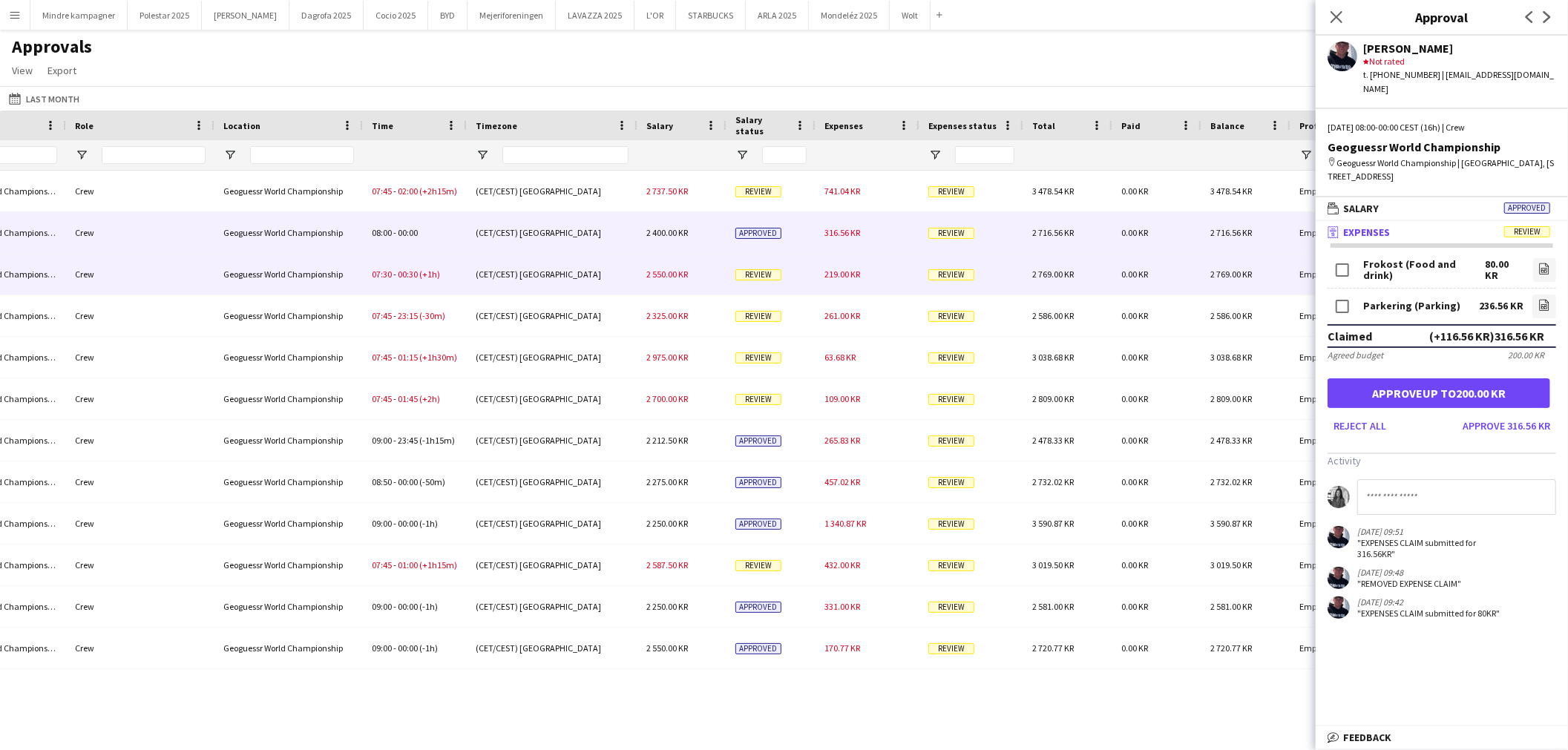
click at [884, 275] on div "219.00 KR" at bounding box center [868, 273] width 103 height 41
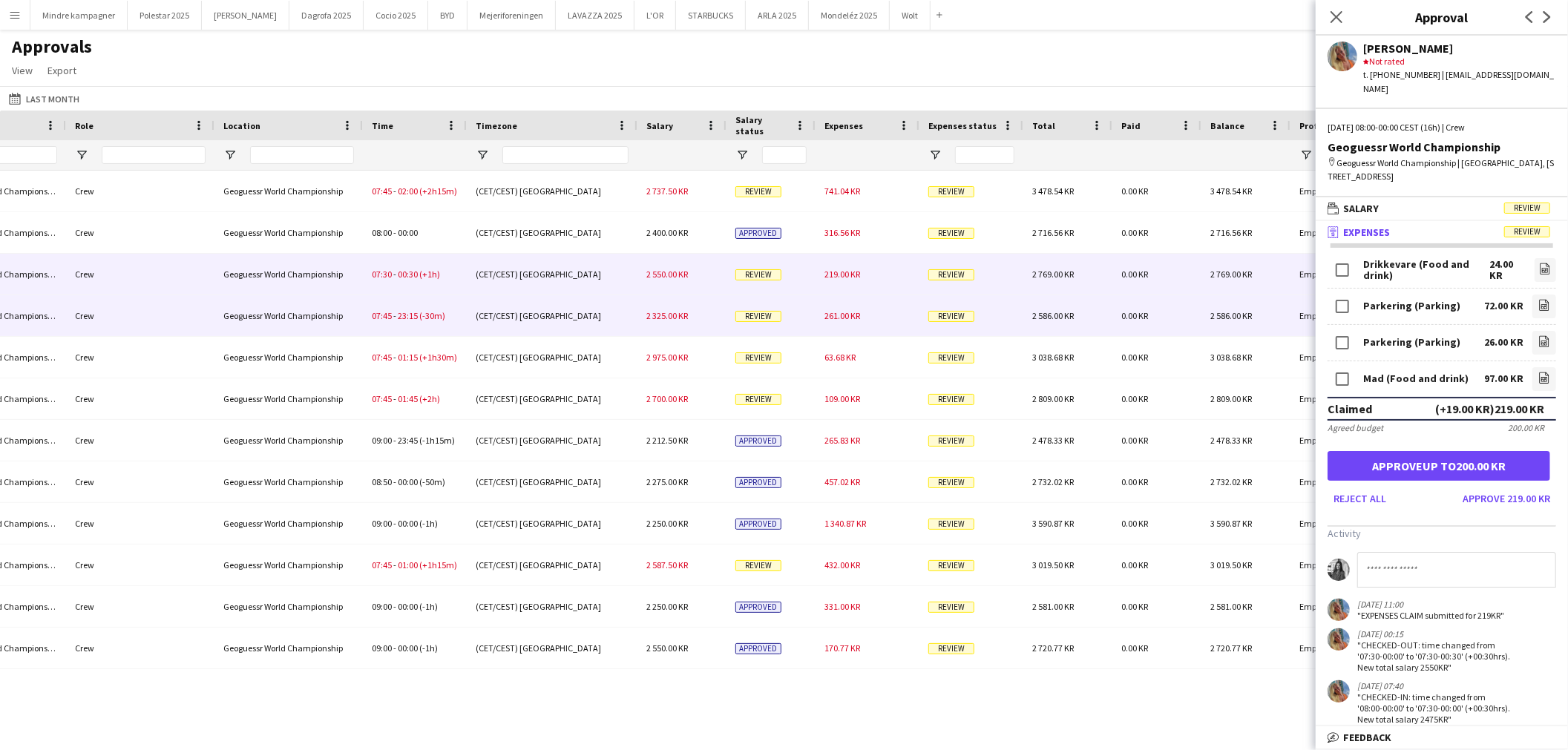
click at [865, 320] on div "261.00 KR" at bounding box center [868, 315] width 103 height 41
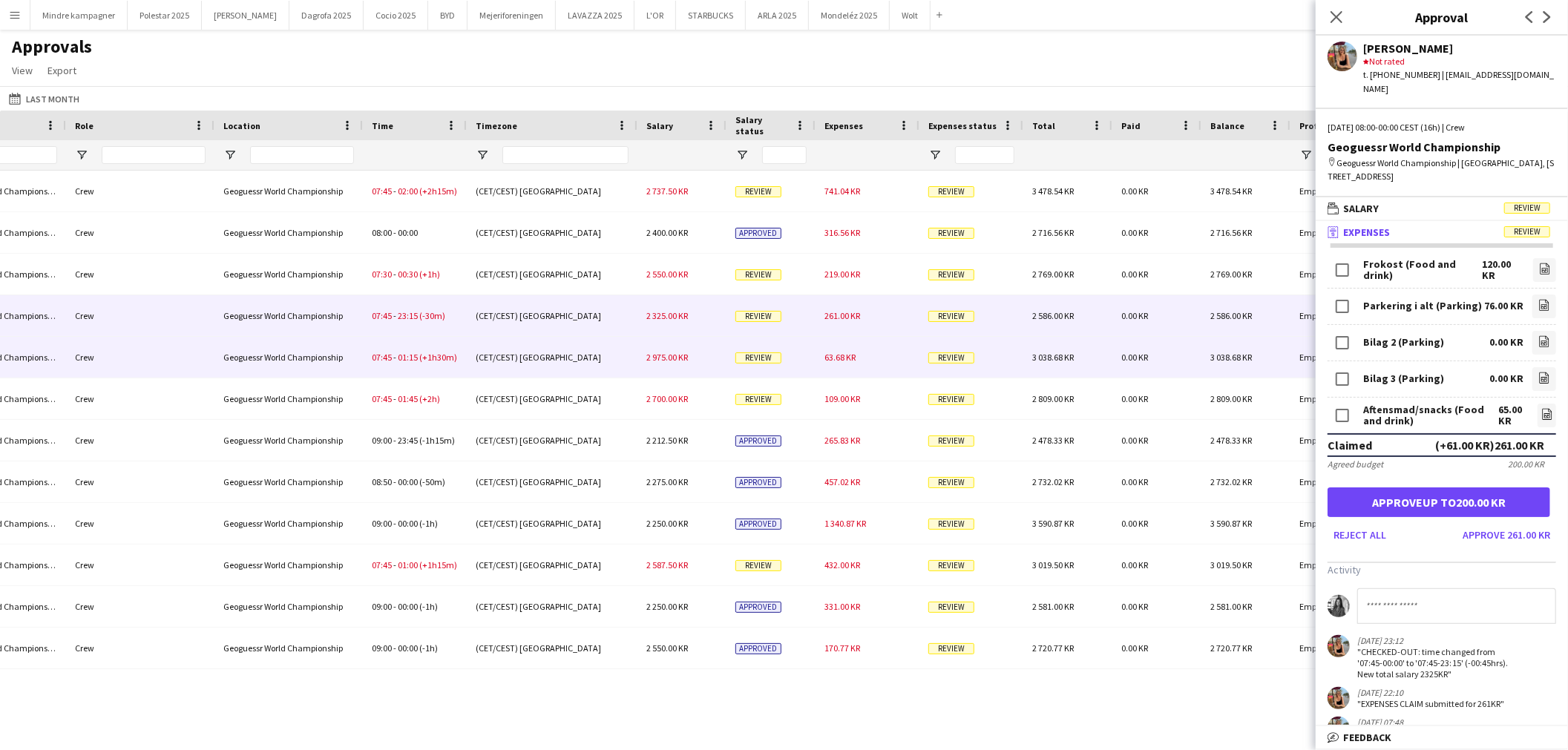
click at [865, 364] on div "63.68 KR" at bounding box center [868, 357] width 103 height 41
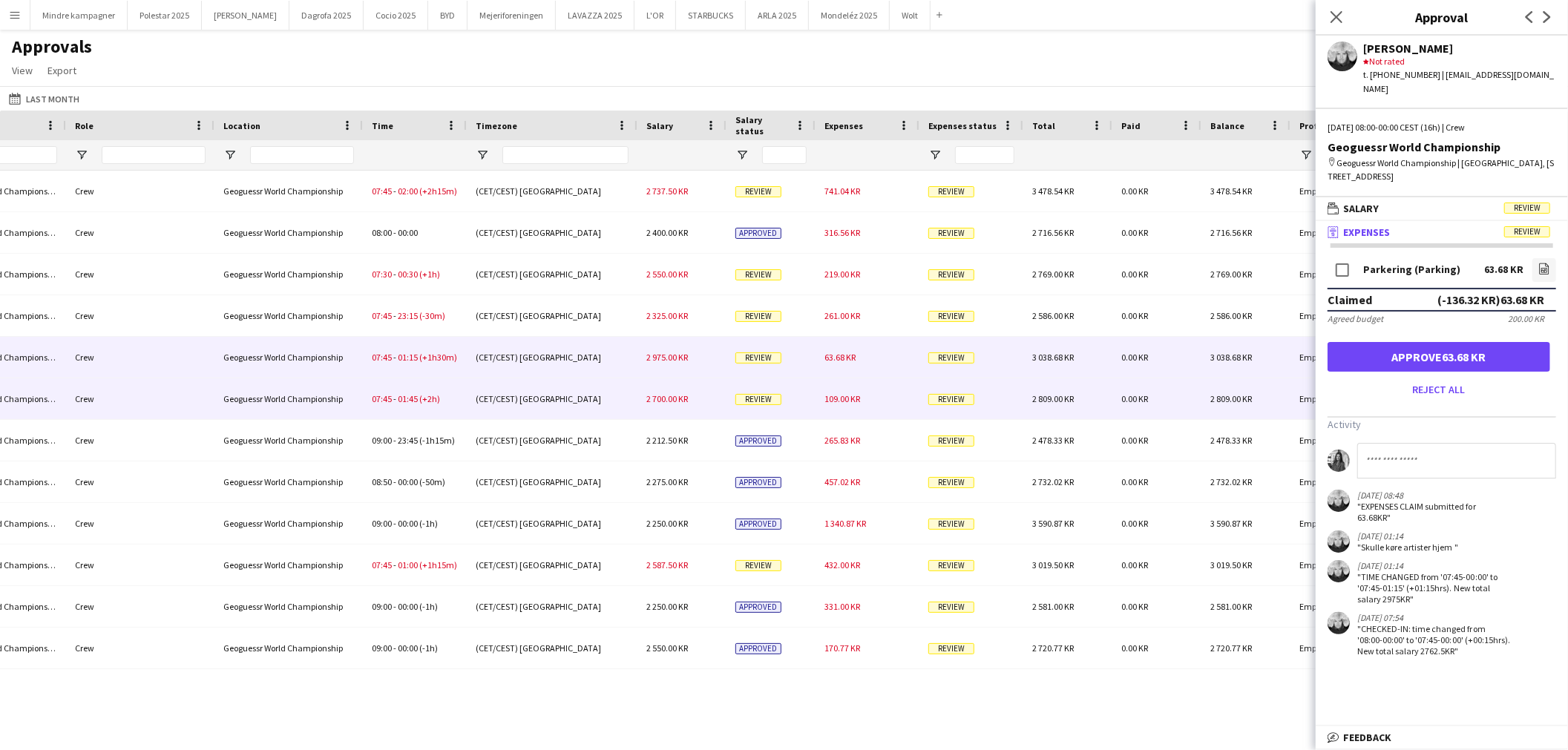
click at [865, 398] on div "109.00 KR" at bounding box center [868, 398] width 103 height 41
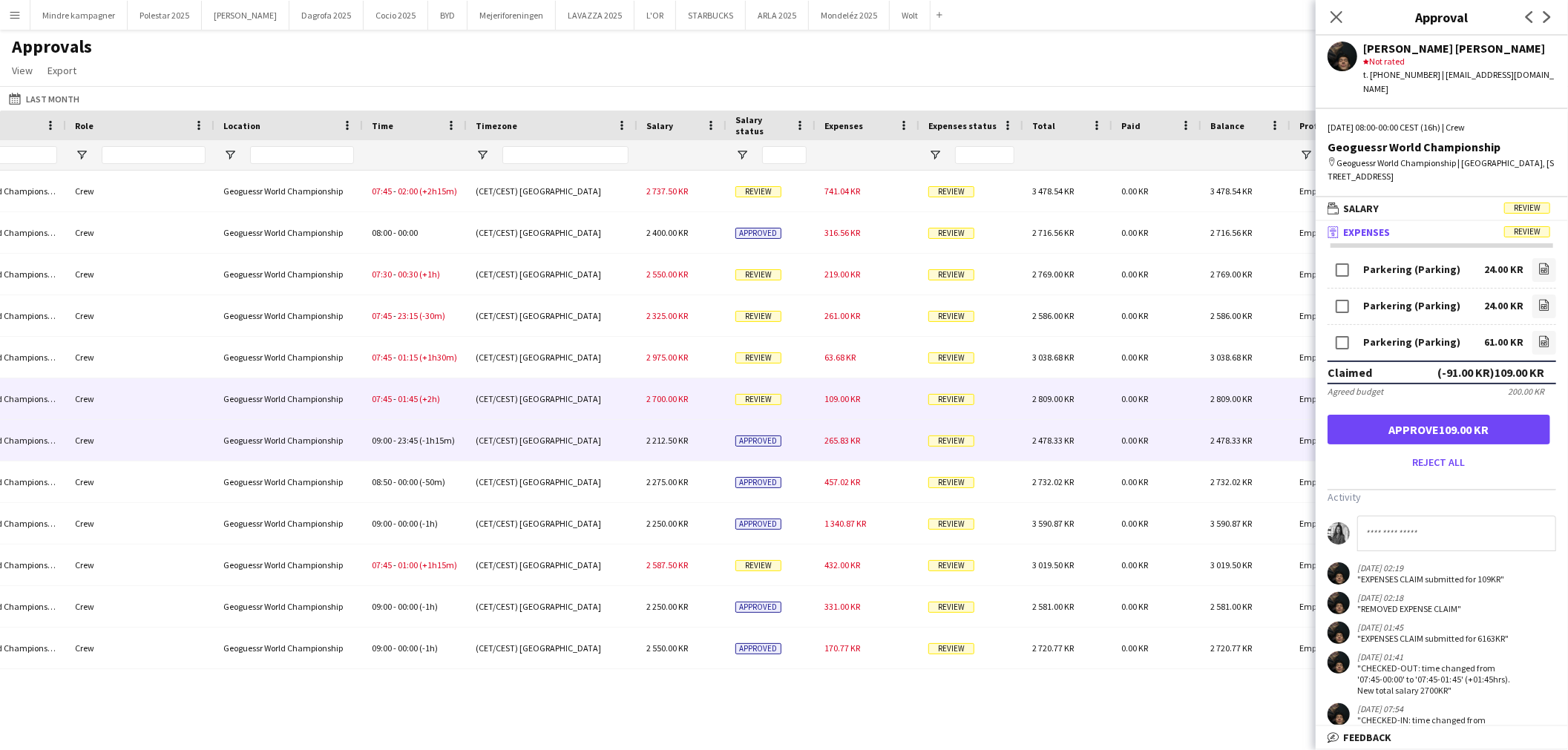
click at [864, 439] on div "265.83 KR" at bounding box center [868, 440] width 103 height 41
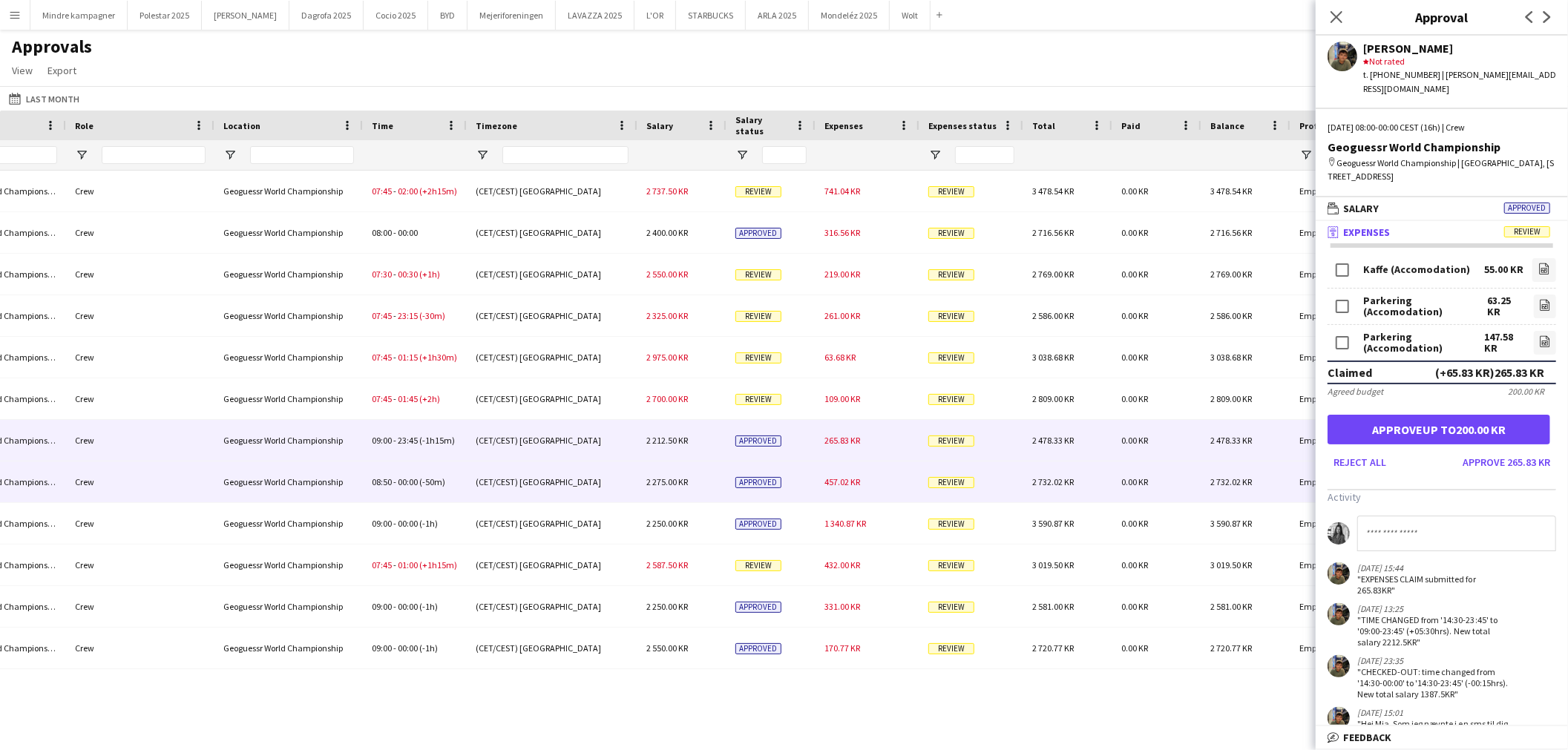
click at [870, 482] on div "457.02 KR" at bounding box center [868, 481] width 103 height 41
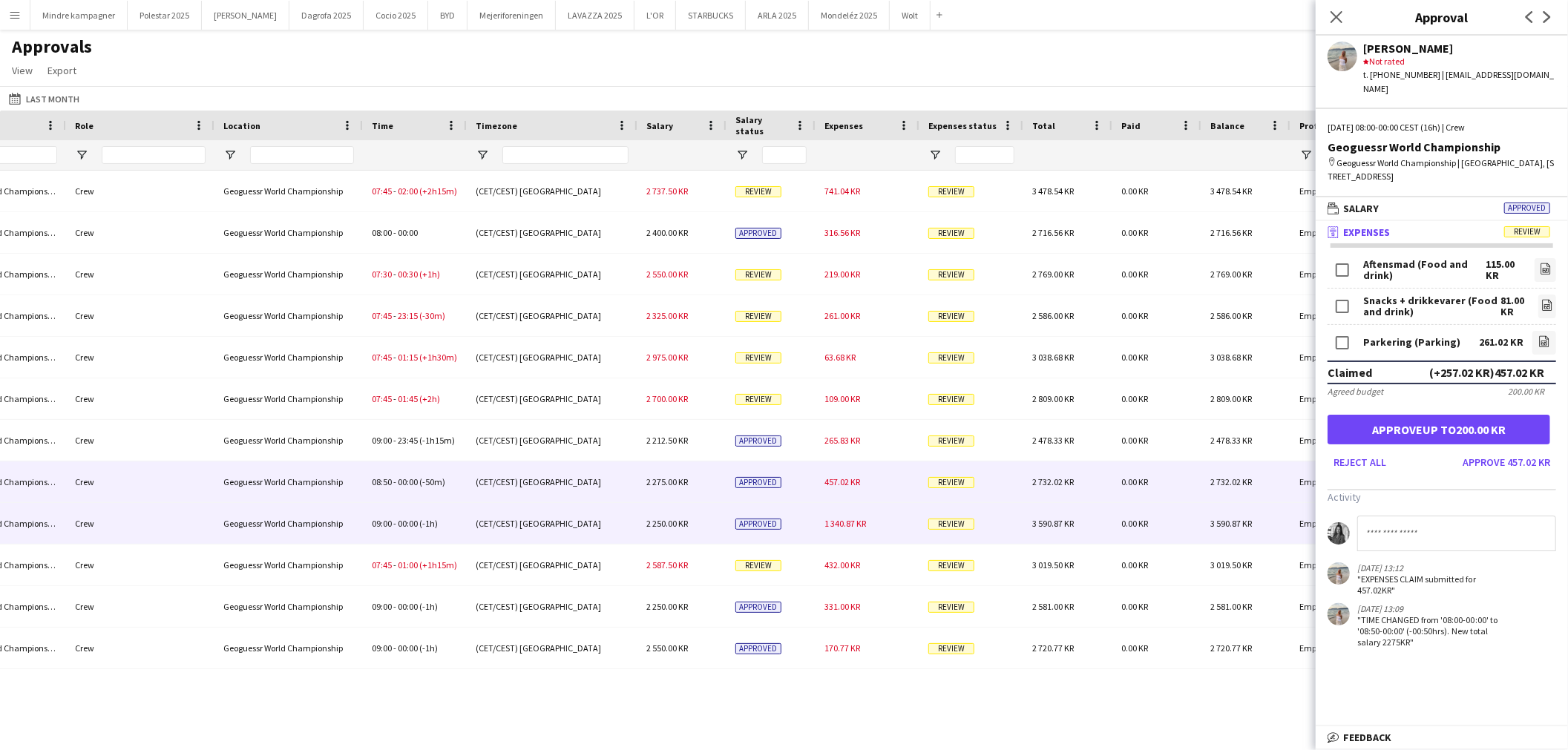
click at [883, 518] on div "1 340.87 KR" at bounding box center [868, 522] width 103 height 41
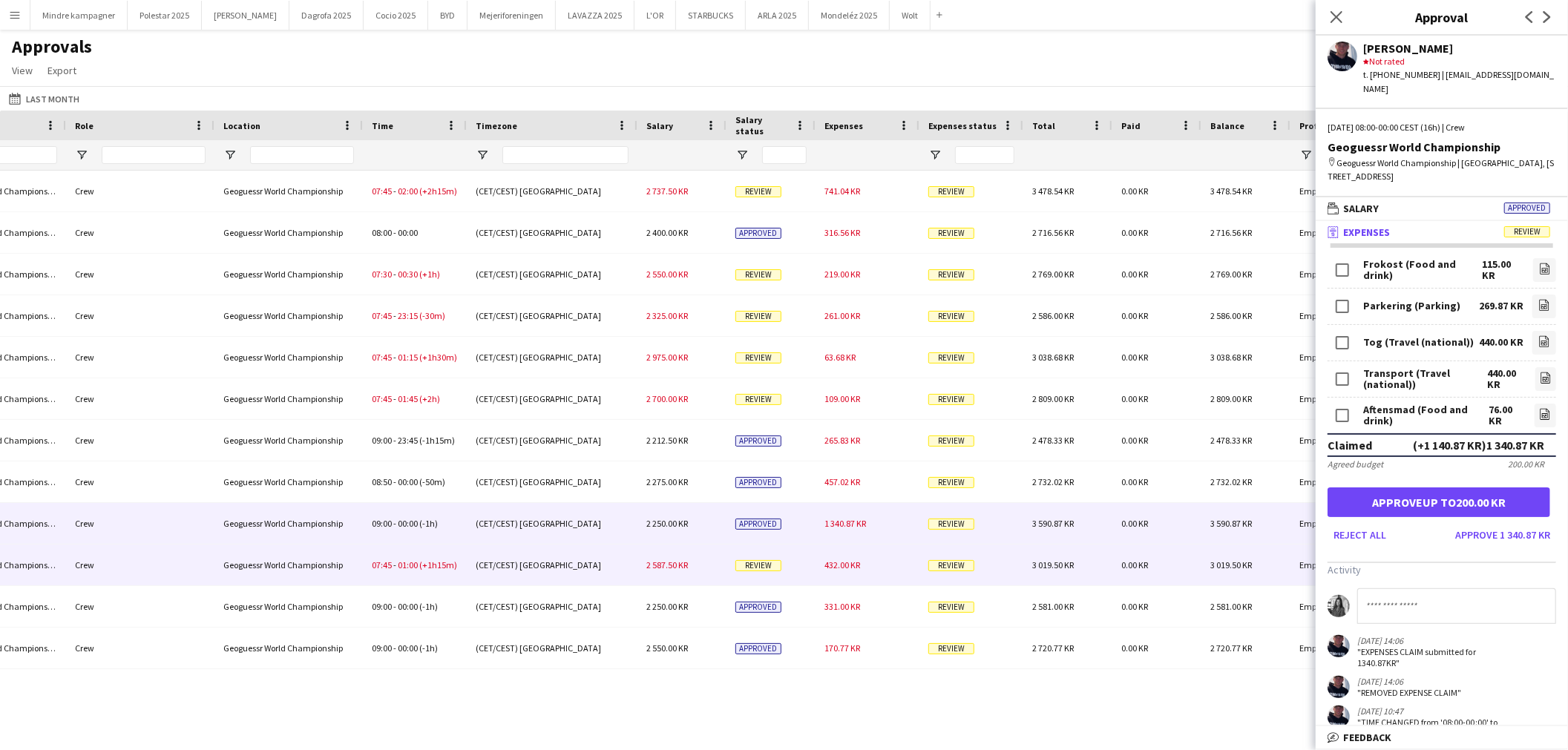
click at [881, 569] on div "432.00 KR" at bounding box center [868, 565] width 103 height 41
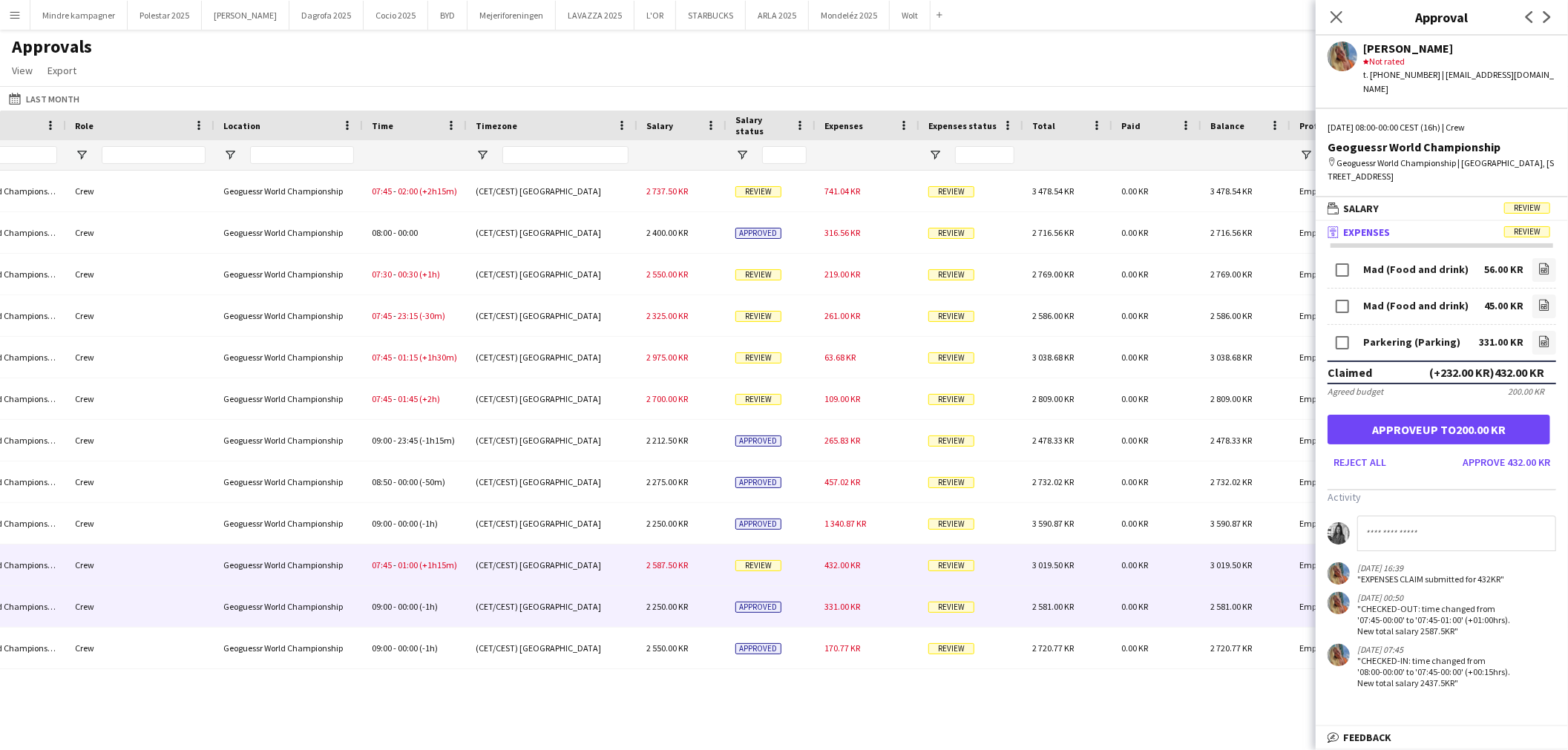
click at [886, 609] on div "331.00 KR" at bounding box center [868, 606] width 103 height 41
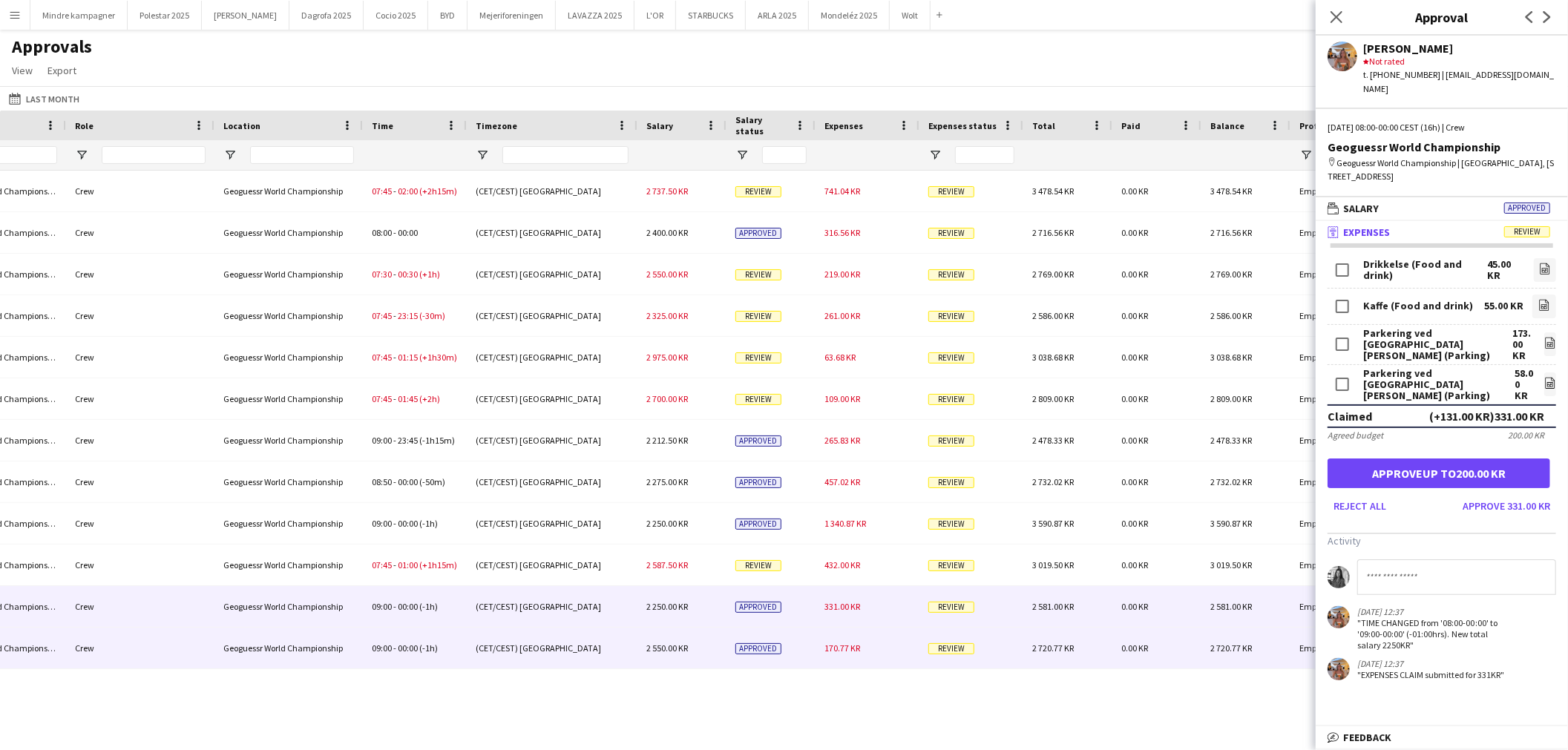
click at [865, 646] on div "170.77 KR" at bounding box center [868, 647] width 103 height 41
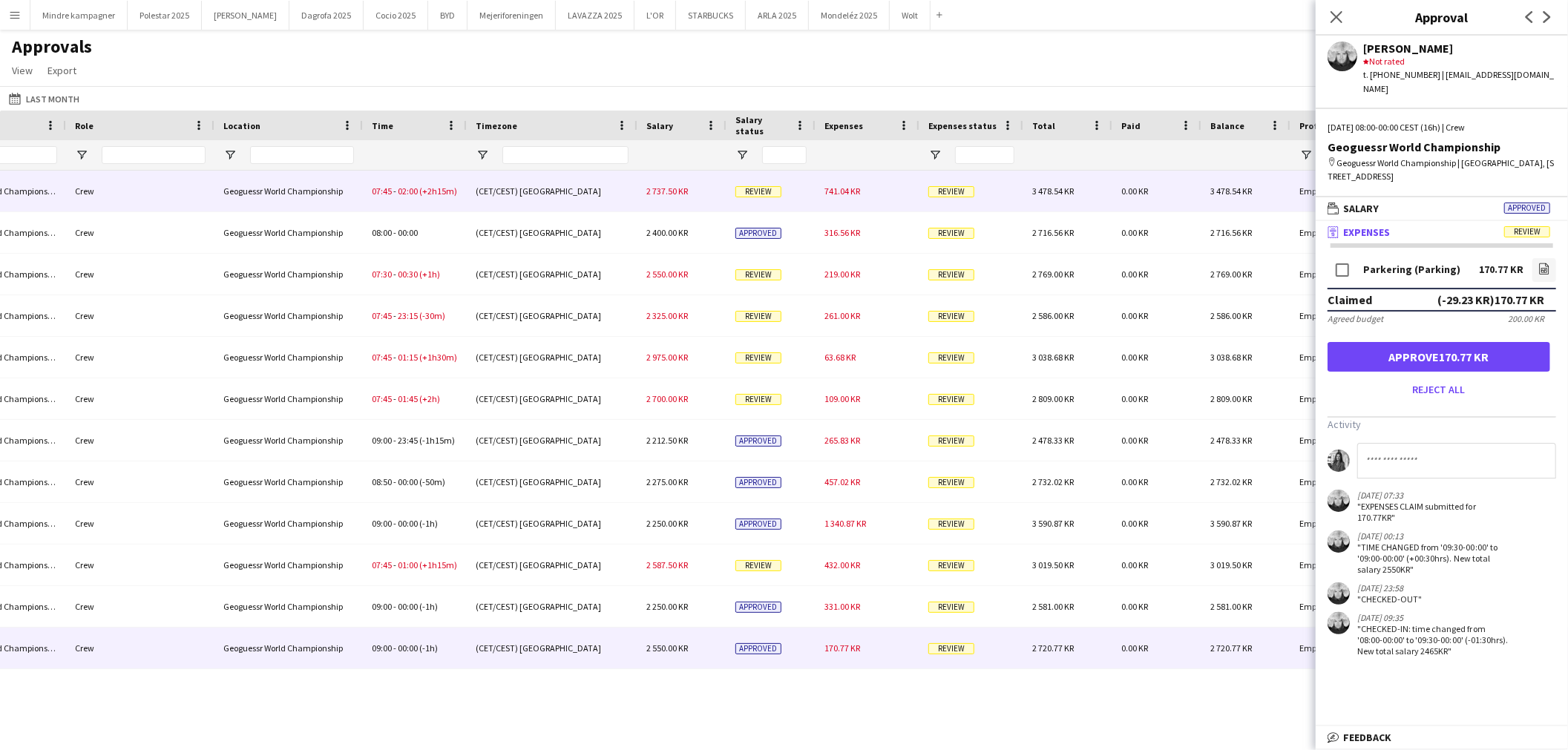
click at [434, 191] on span "(+2h15m)" at bounding box center [438, 191] width 38 height 11
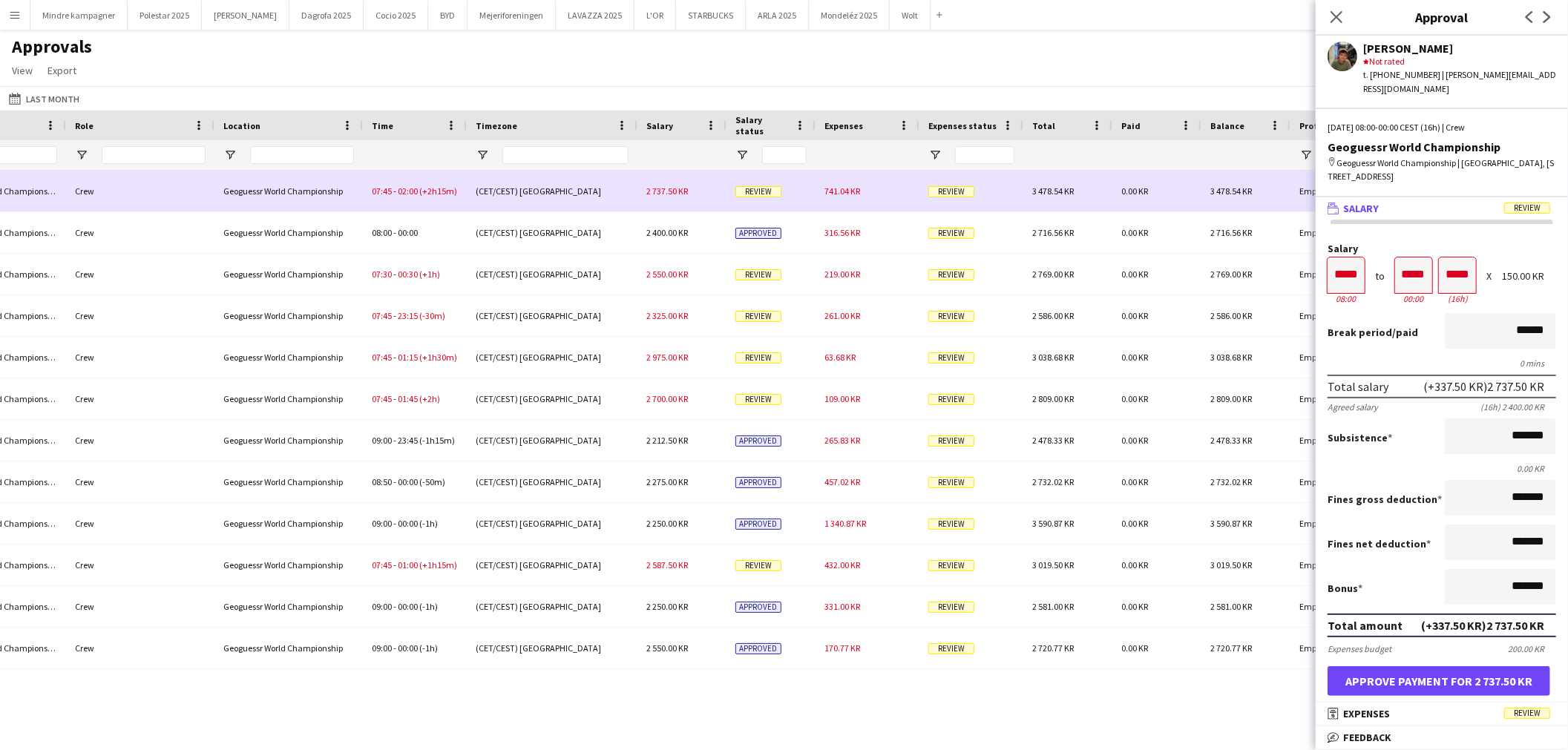
click at [863, 205] on div "741.04 KR" at bounding box center [868, 191] width 103 height 41
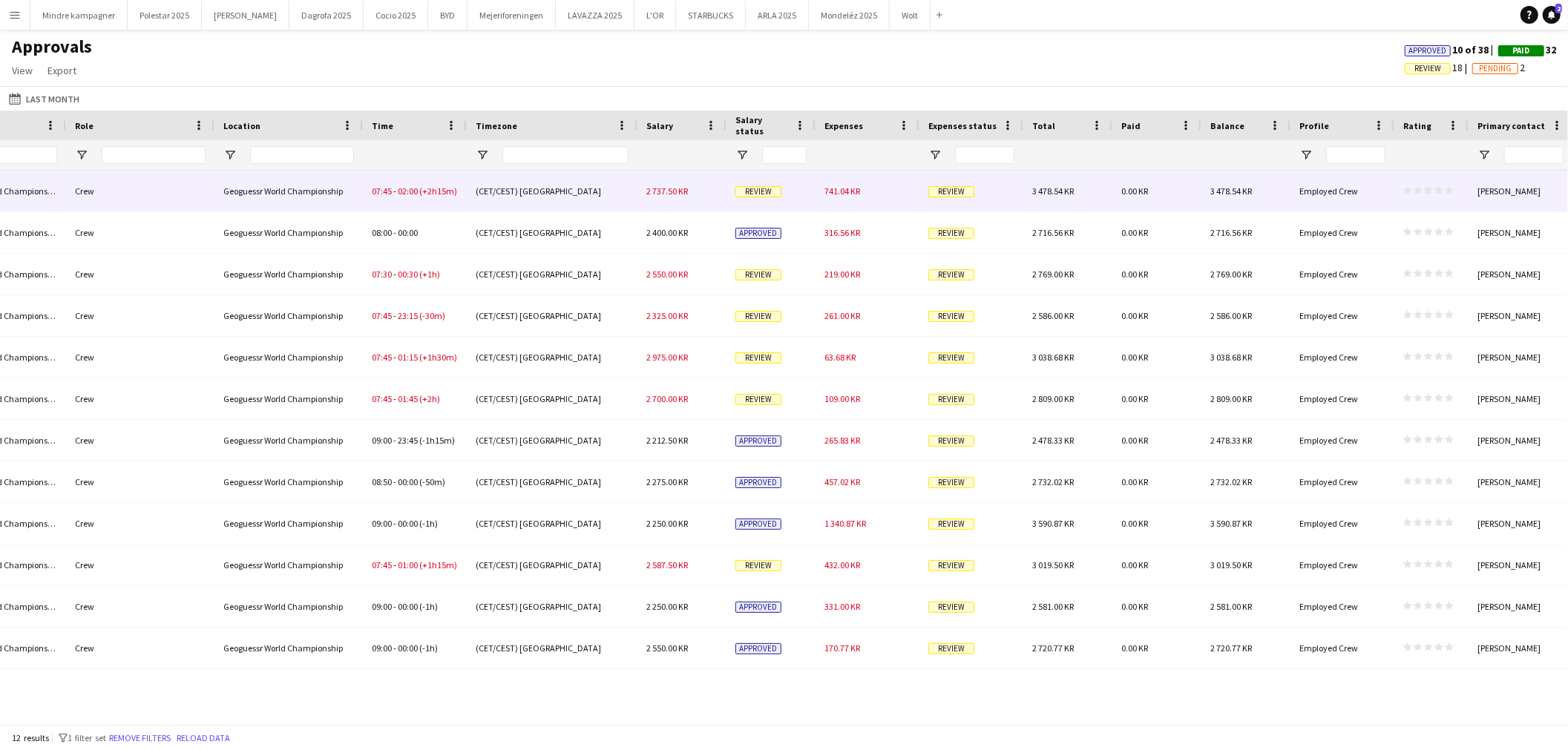
click at [844, 197] on div "741.04 KR" at bounding box center [868, 191] width 103 height 41
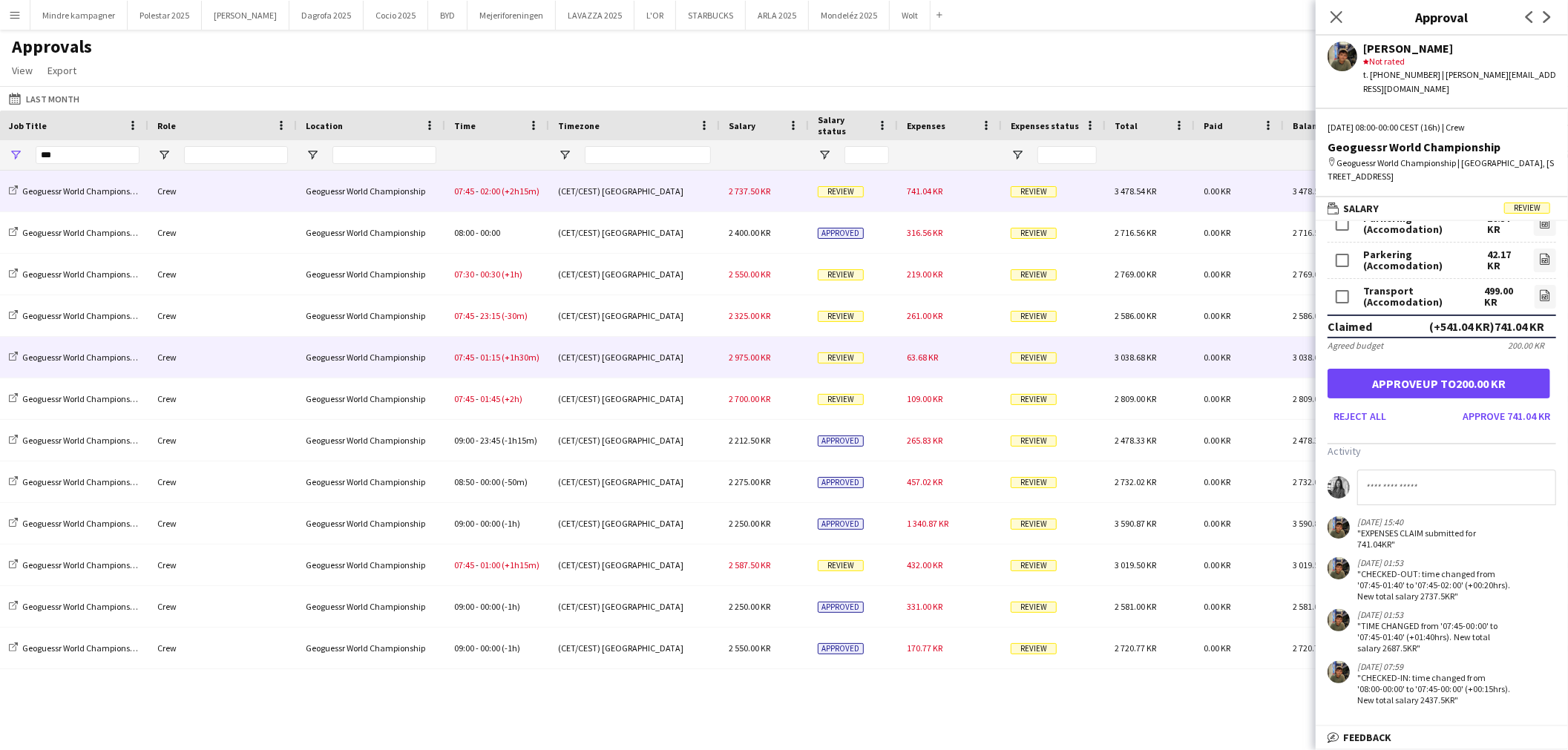
scroll to position [0, 699]
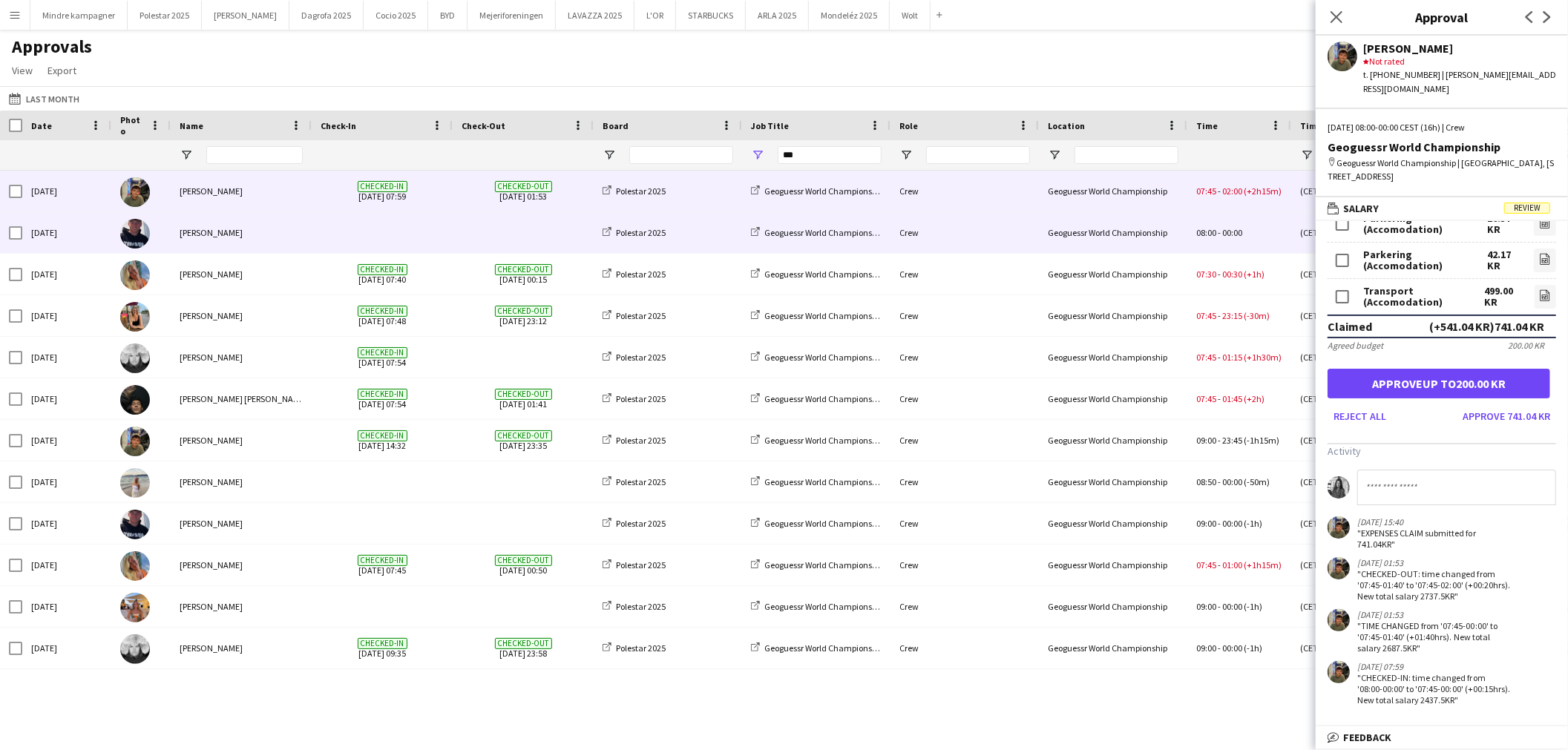
click at [508, 236] on span at bounding box center [523, 232] width 123 height 41
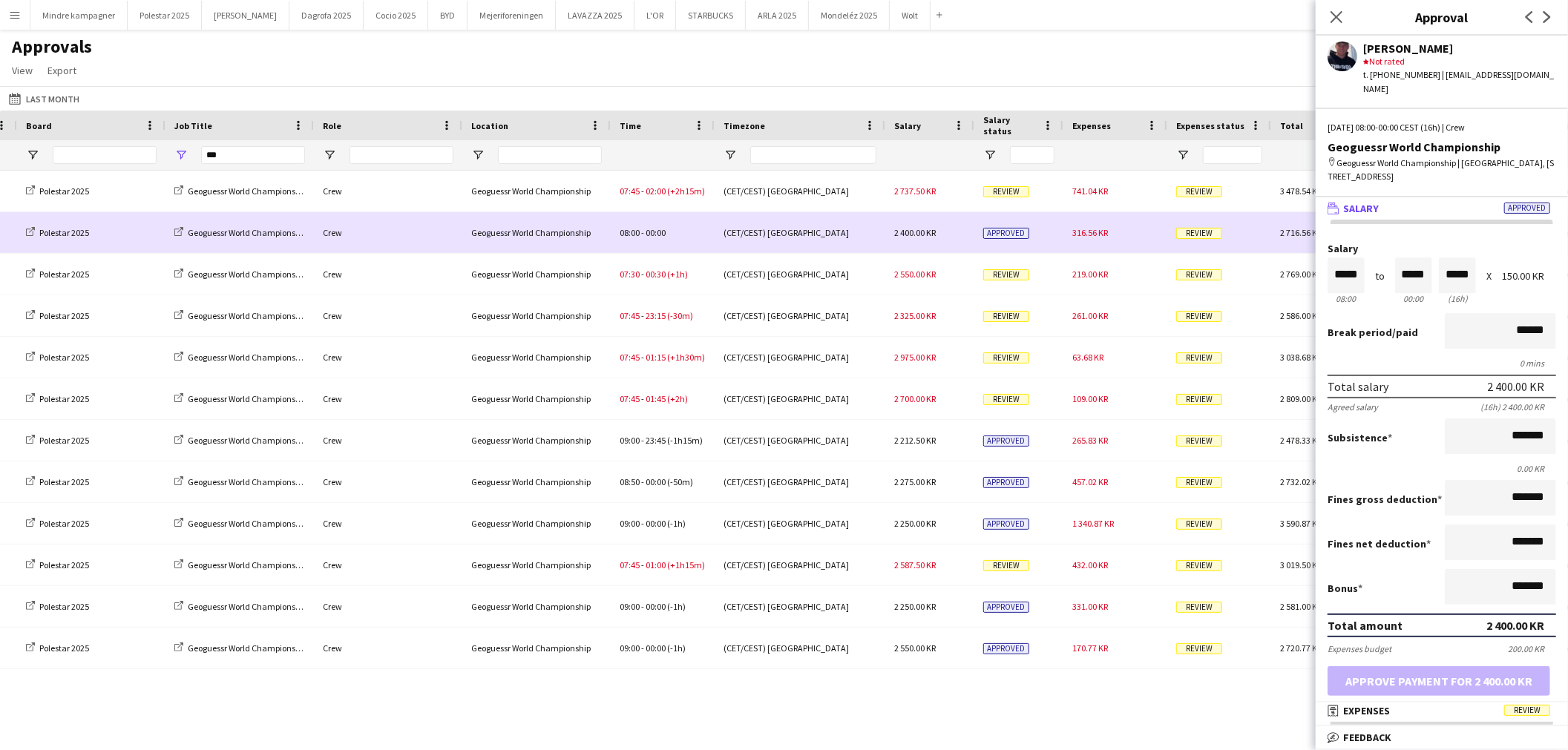
click at [1088, 232] on span "316.56 KR" at bounding box center [1089, 232] width 35 height 11
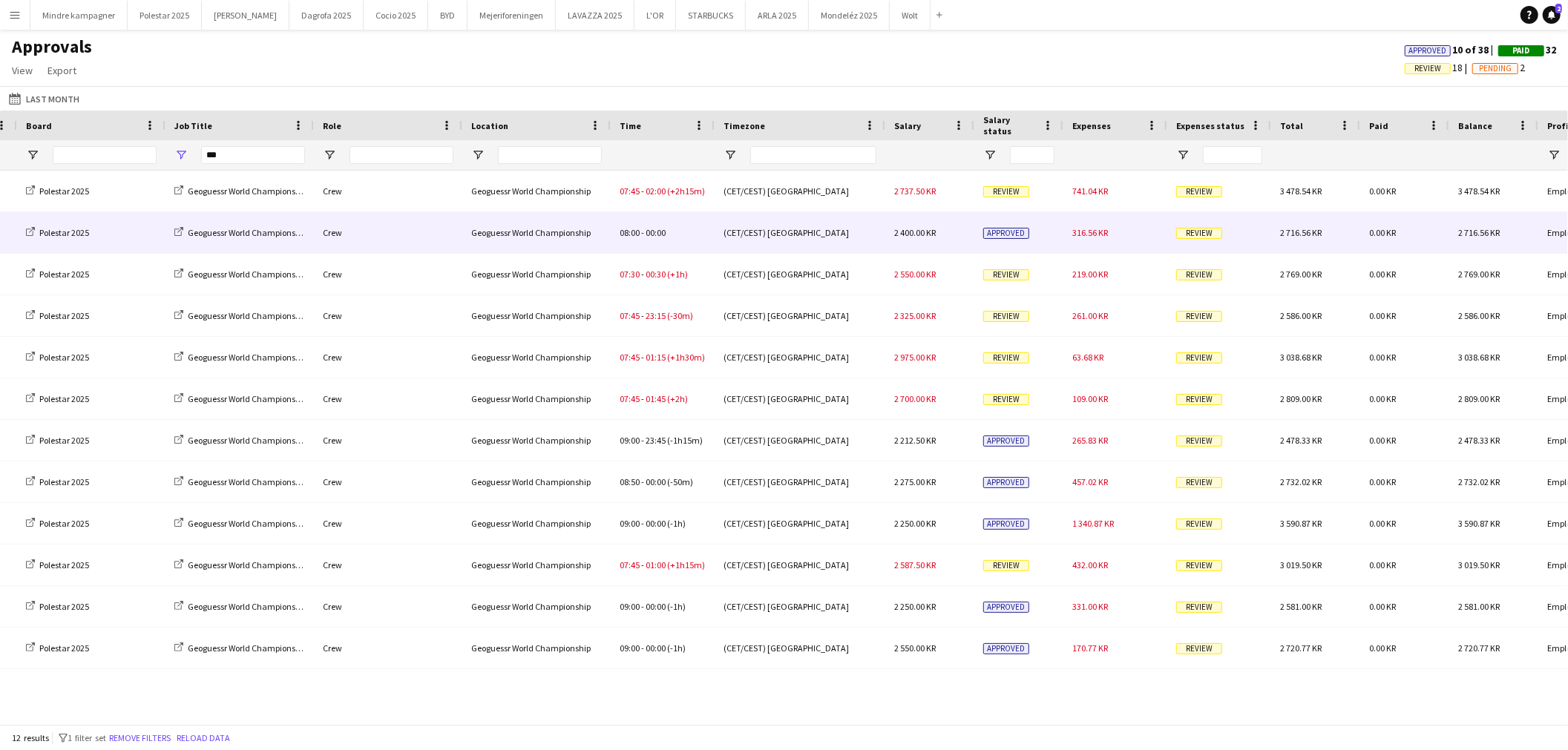
click at [1088, 232] on span "316.56 KR" at bounding box center [1089, 232] width 35 height 11
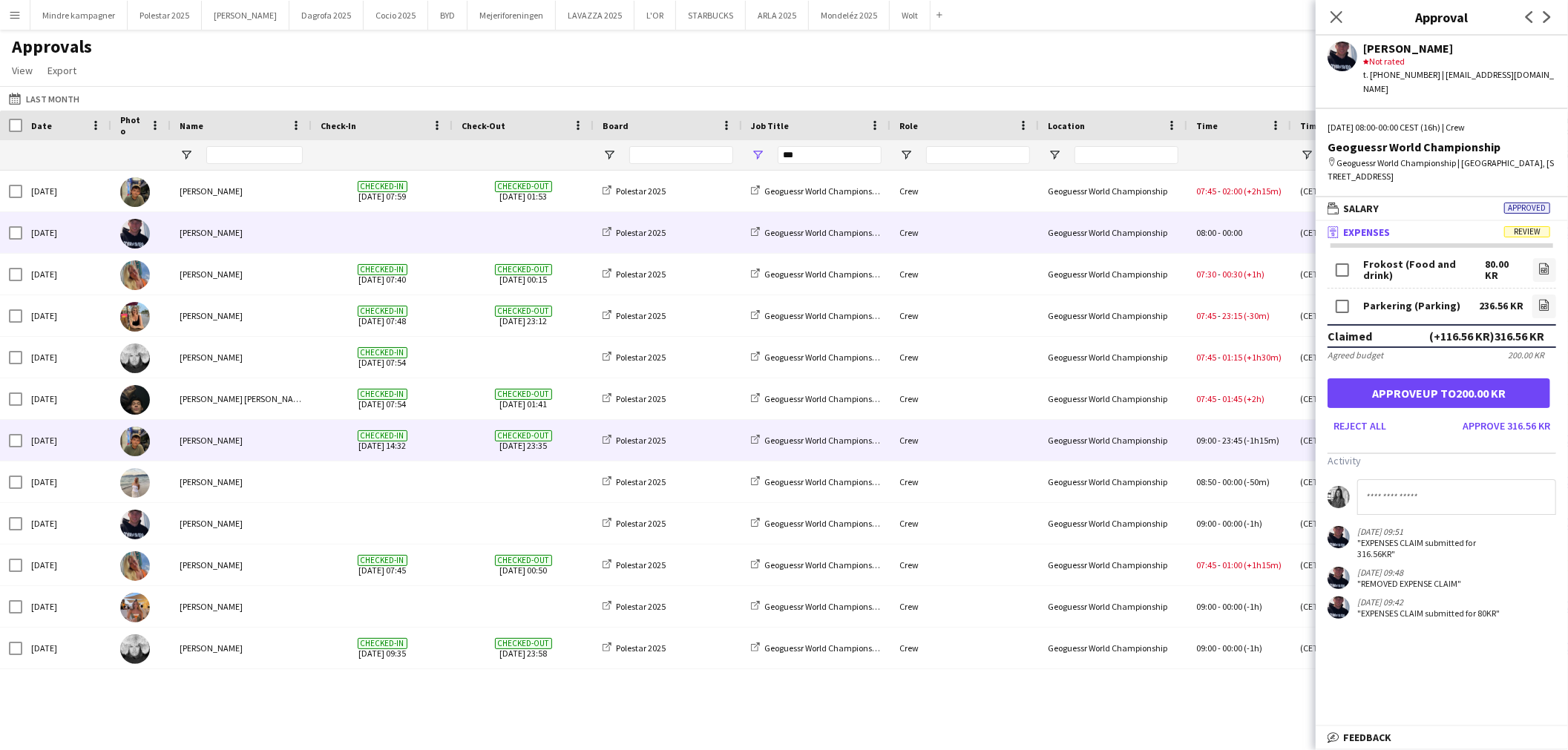
click at [246, 445] on div "[PERSON_NAME]" at bounding box center [241, 440] width 141 height 41
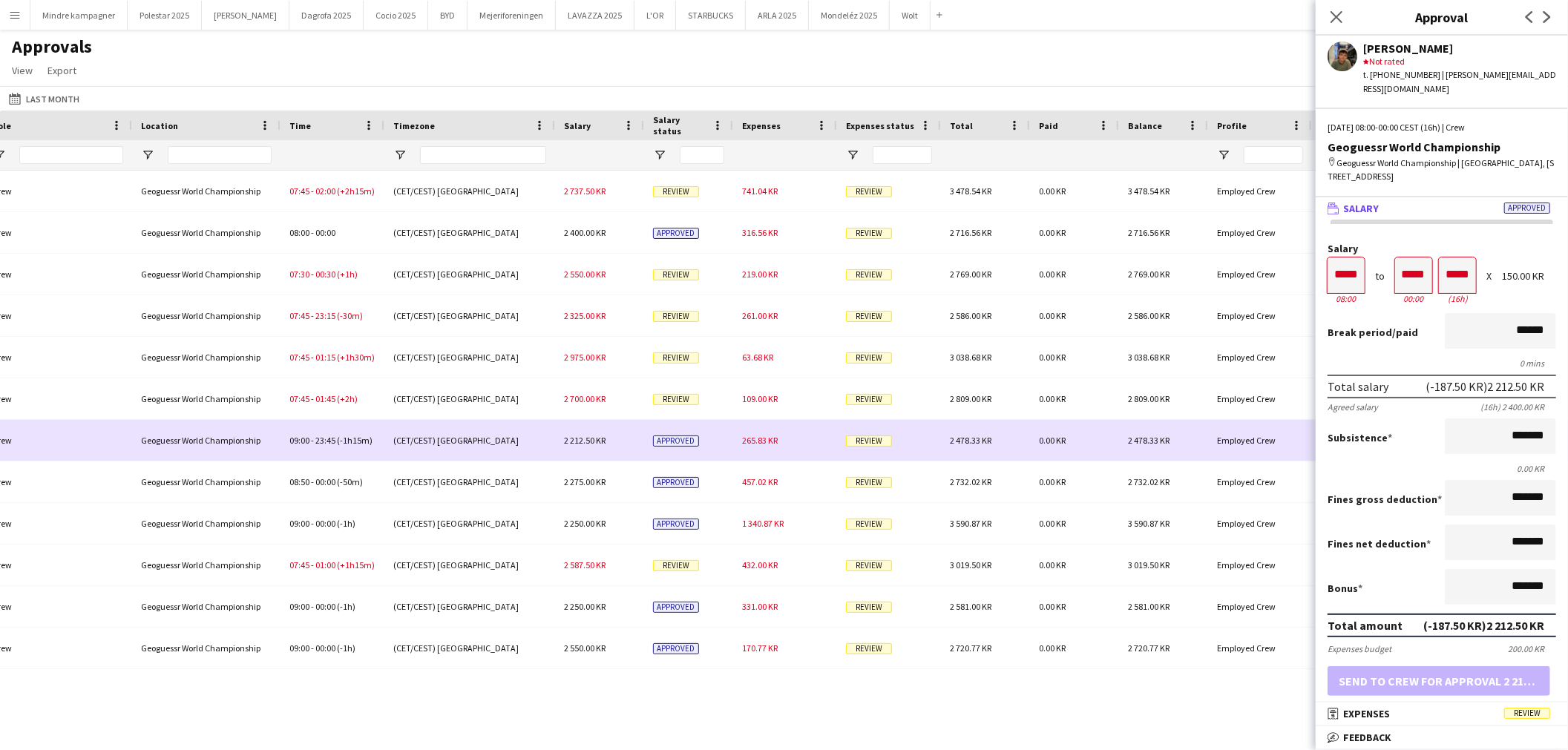
click at [762, 439] on span "265.83 KR" at bounding box center [760, 440] width 35 height 11
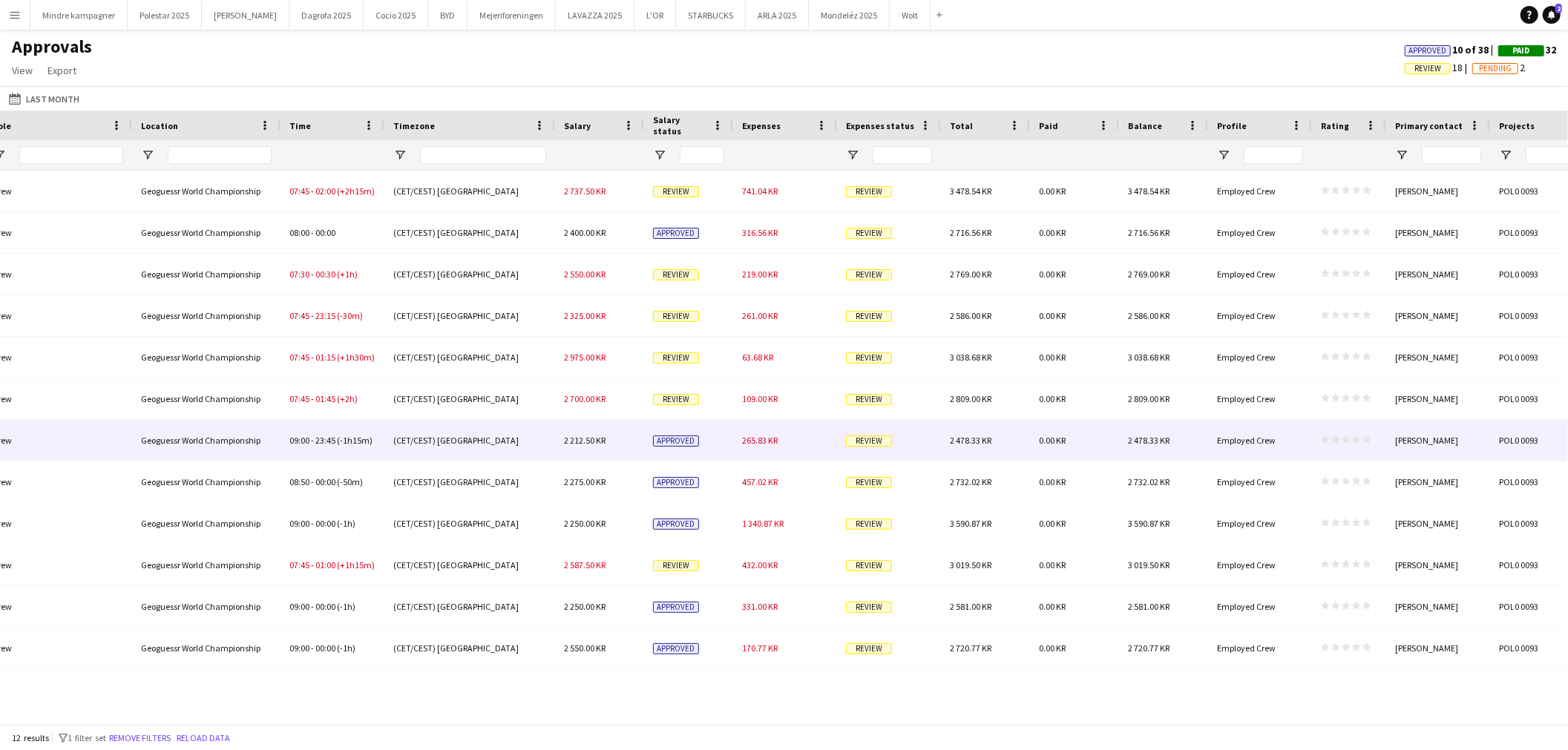
click at [762, 439] on span "265.83 KR" at bounding box center [760, 440] width 35 height 11
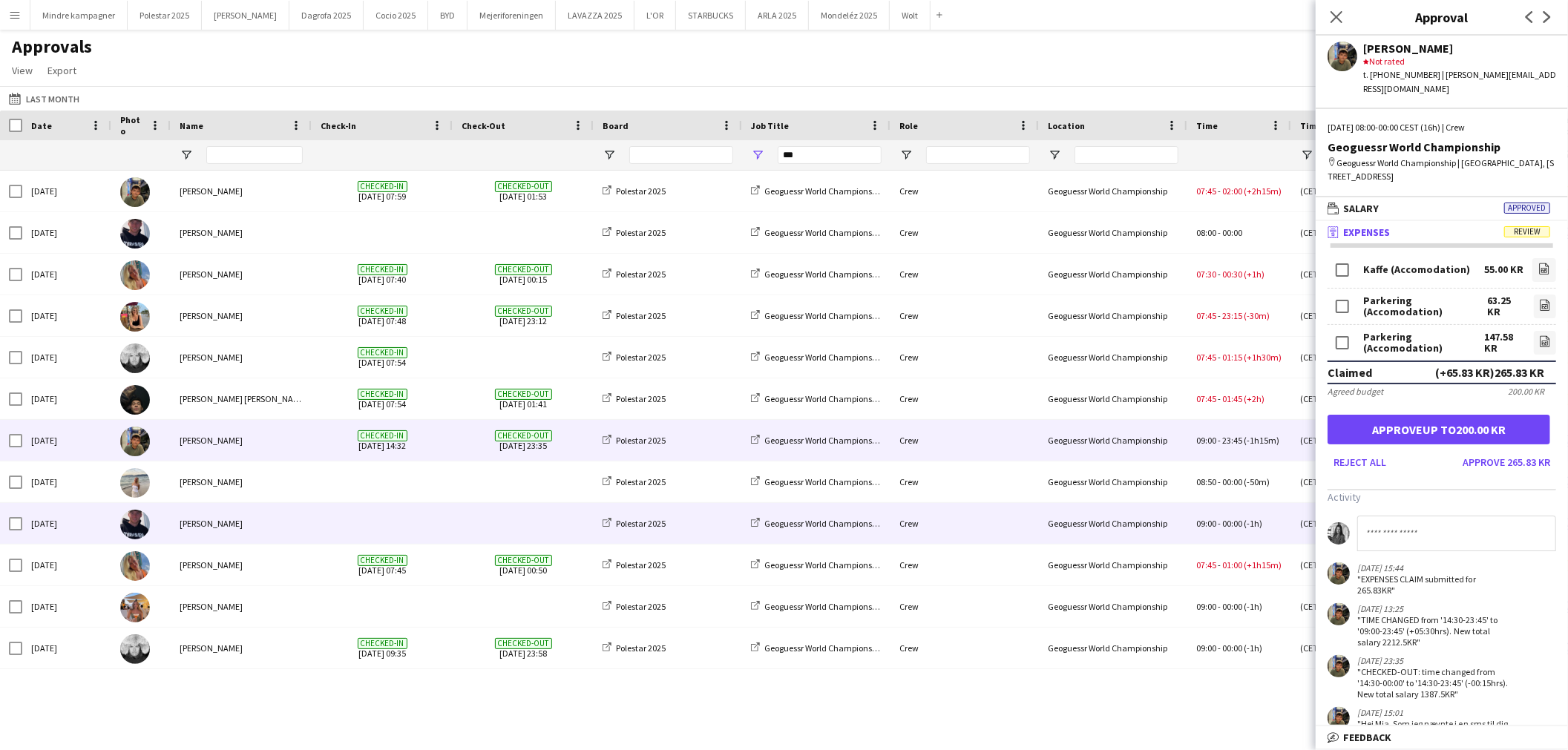
click at [272, 523] on div "[PERSON_NAME]" at bounding box center [241, 522] width 141 height 41
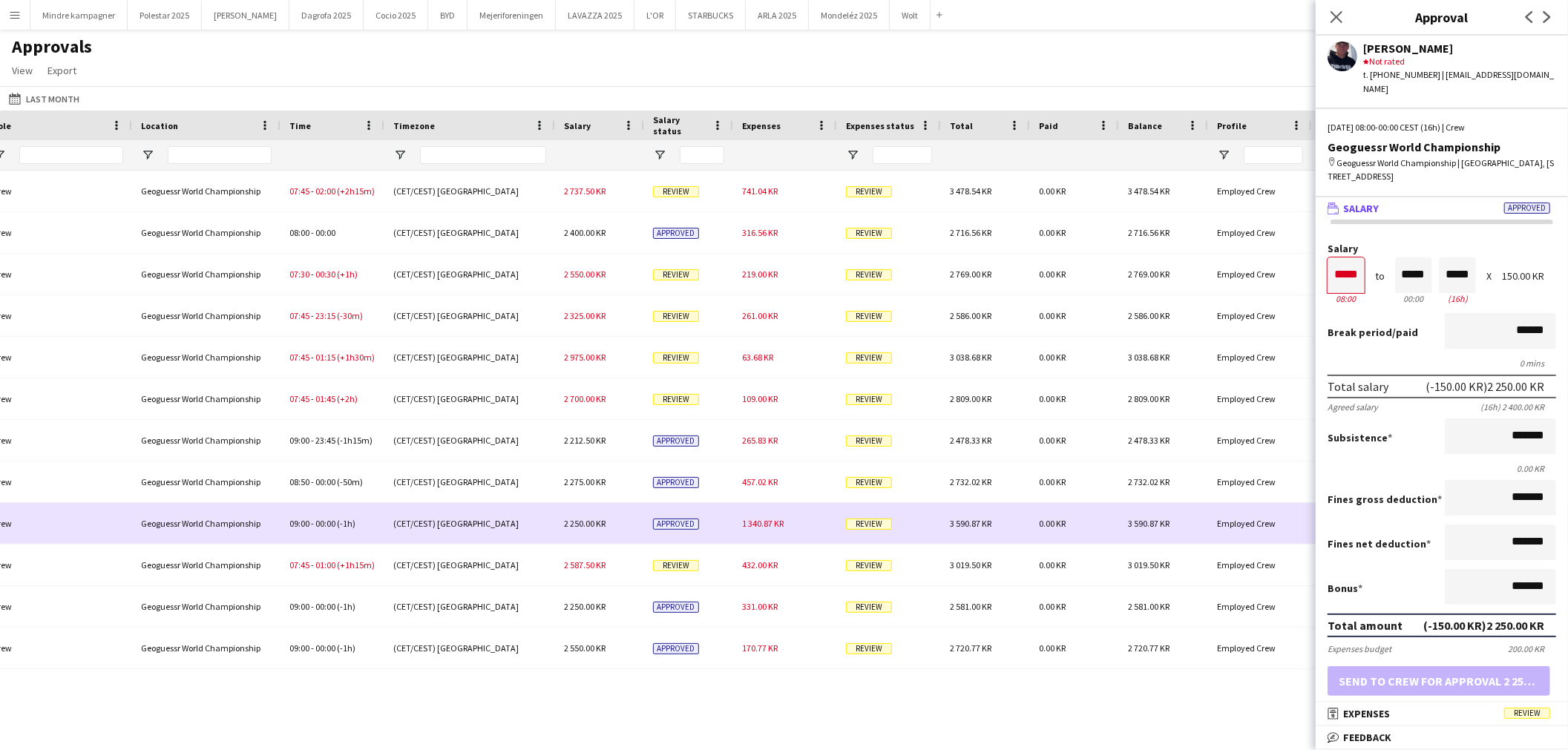
click at [773, 528] on span "1 340.87 KR" at bounding box center [763, 523] width 41 height 11
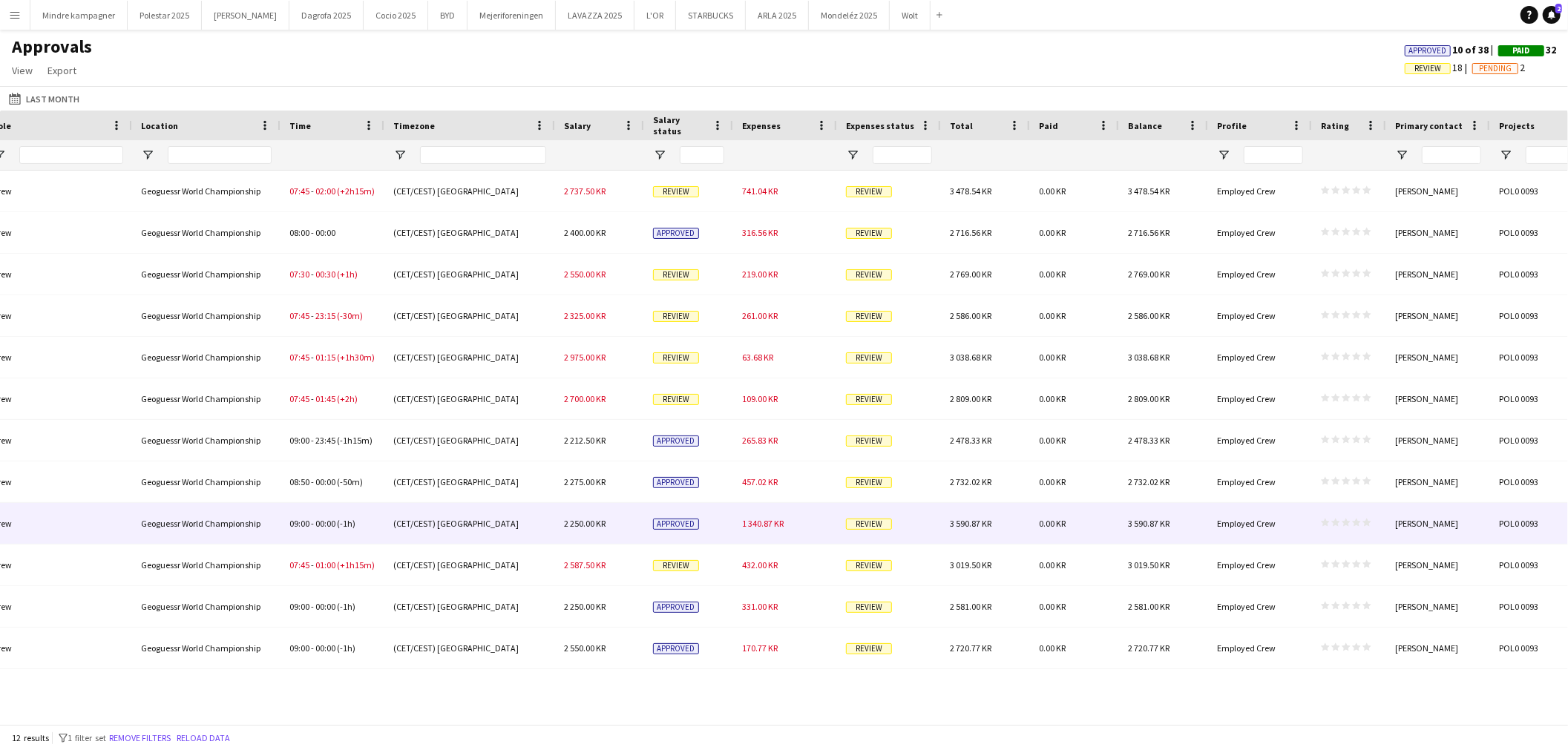
click at [773, 528] on span "1 340.87 KR" at bounding box center [763, 523] width 41 height 11
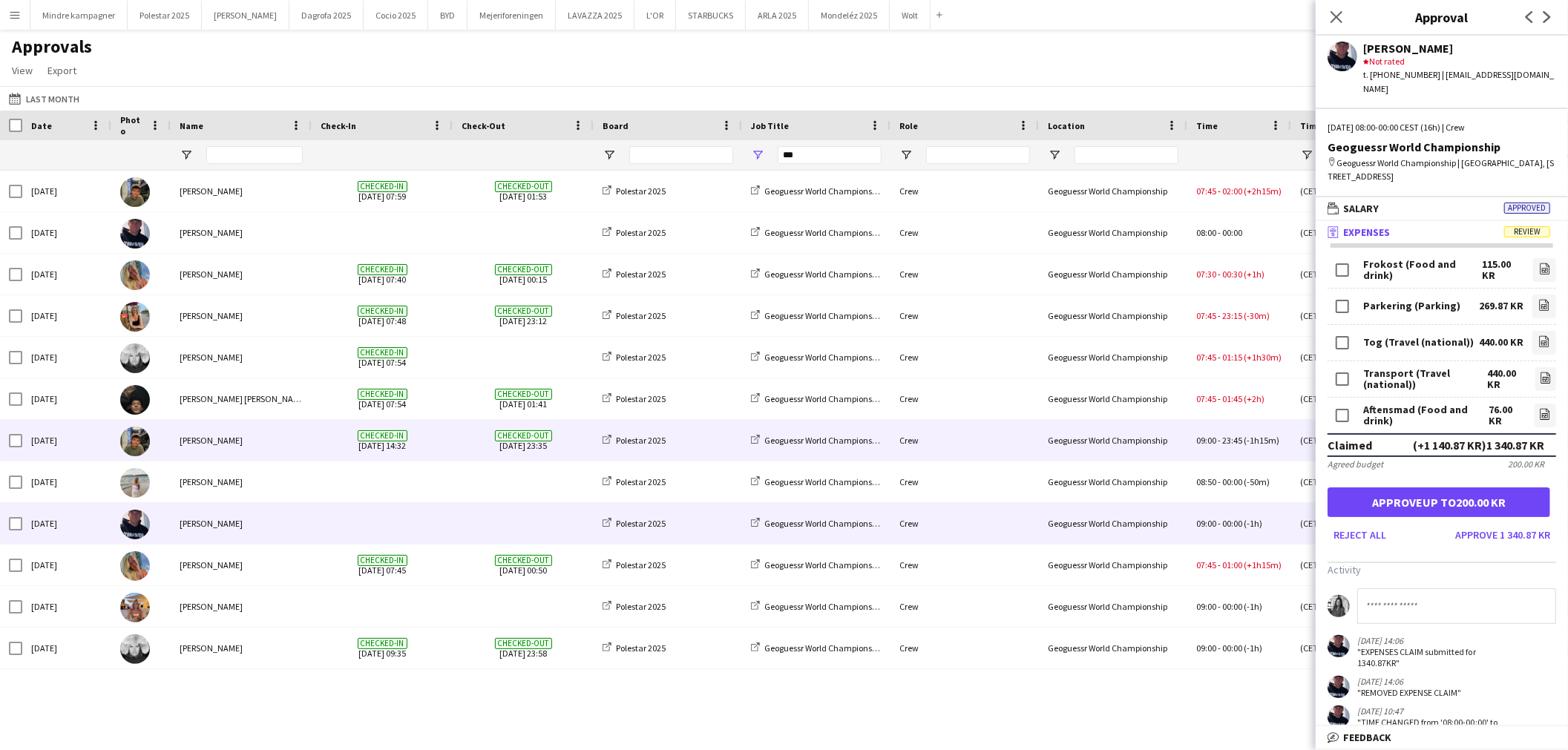
click at [267, 439] on div "[PERSON_NAME]" at bounding box center [241, 440] width 141 height 41
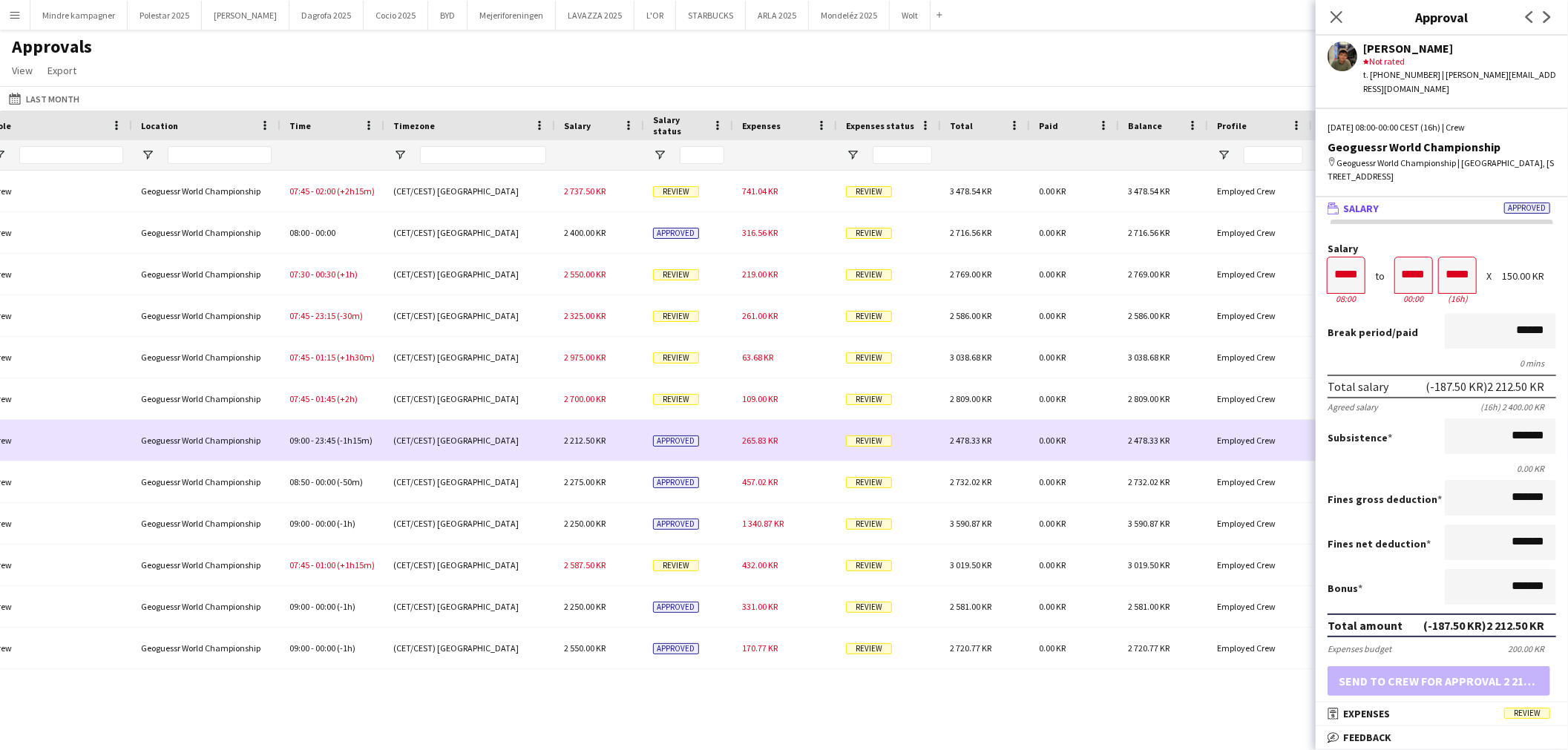
click at [756, 436] on span "265.83 KR" at bounding box center [760, 440] width 35 height 11
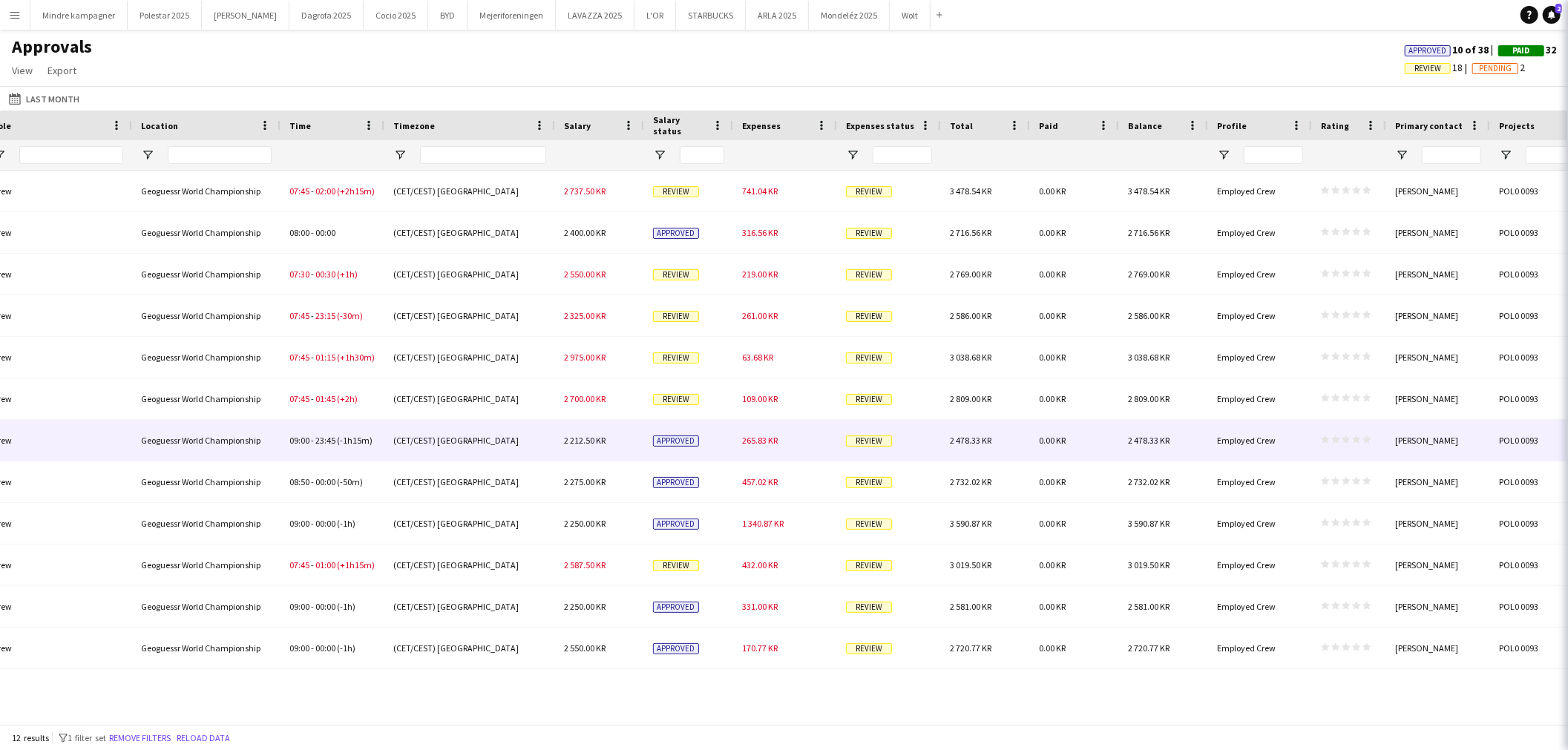
click at [756, 436] on span "265.83 KR" at bounding box center [760, 440] width 35 height 11
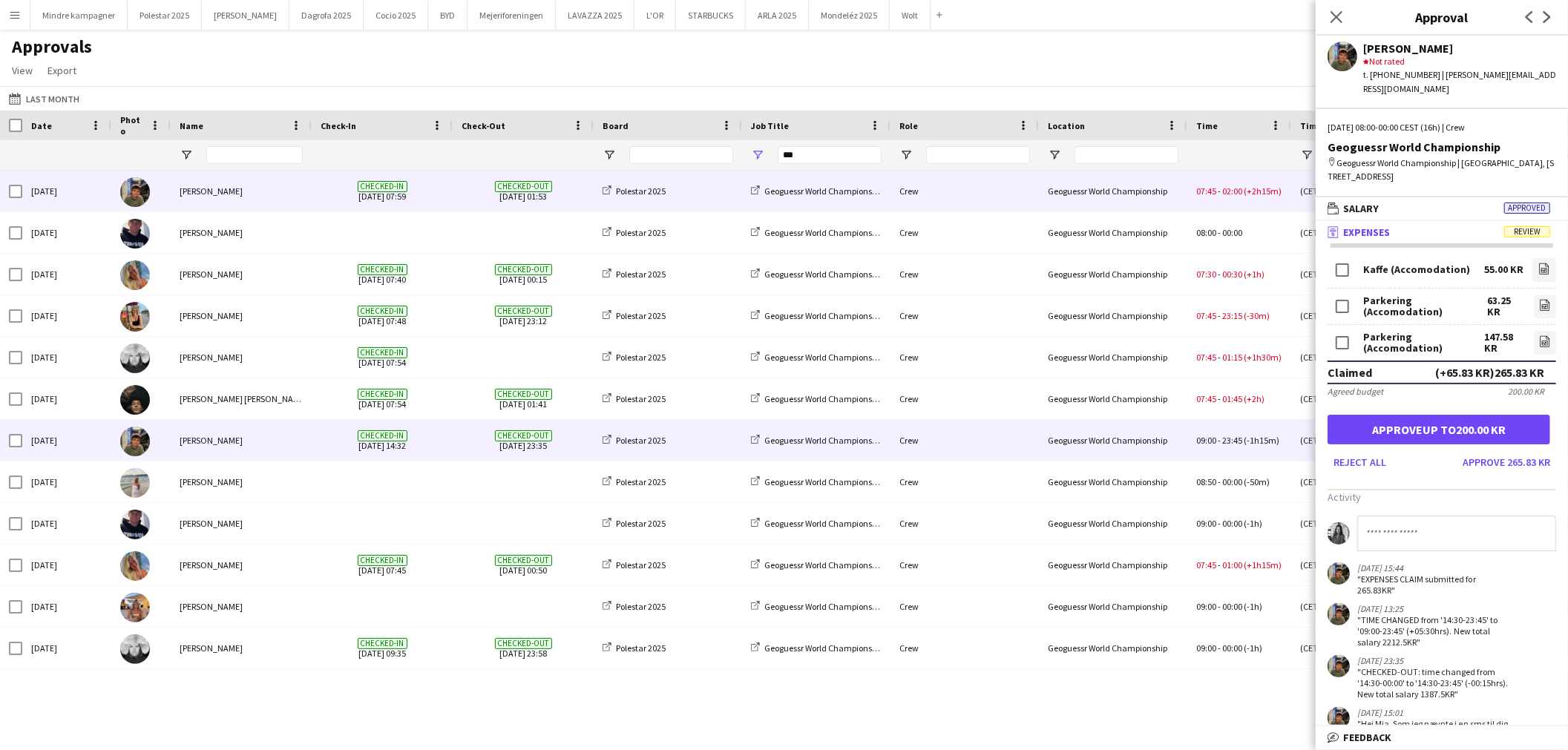
click at [317, 193] on div "Checked-in 29-08-2025 07:59" at bounding box center [382, 191] width 141 height 41
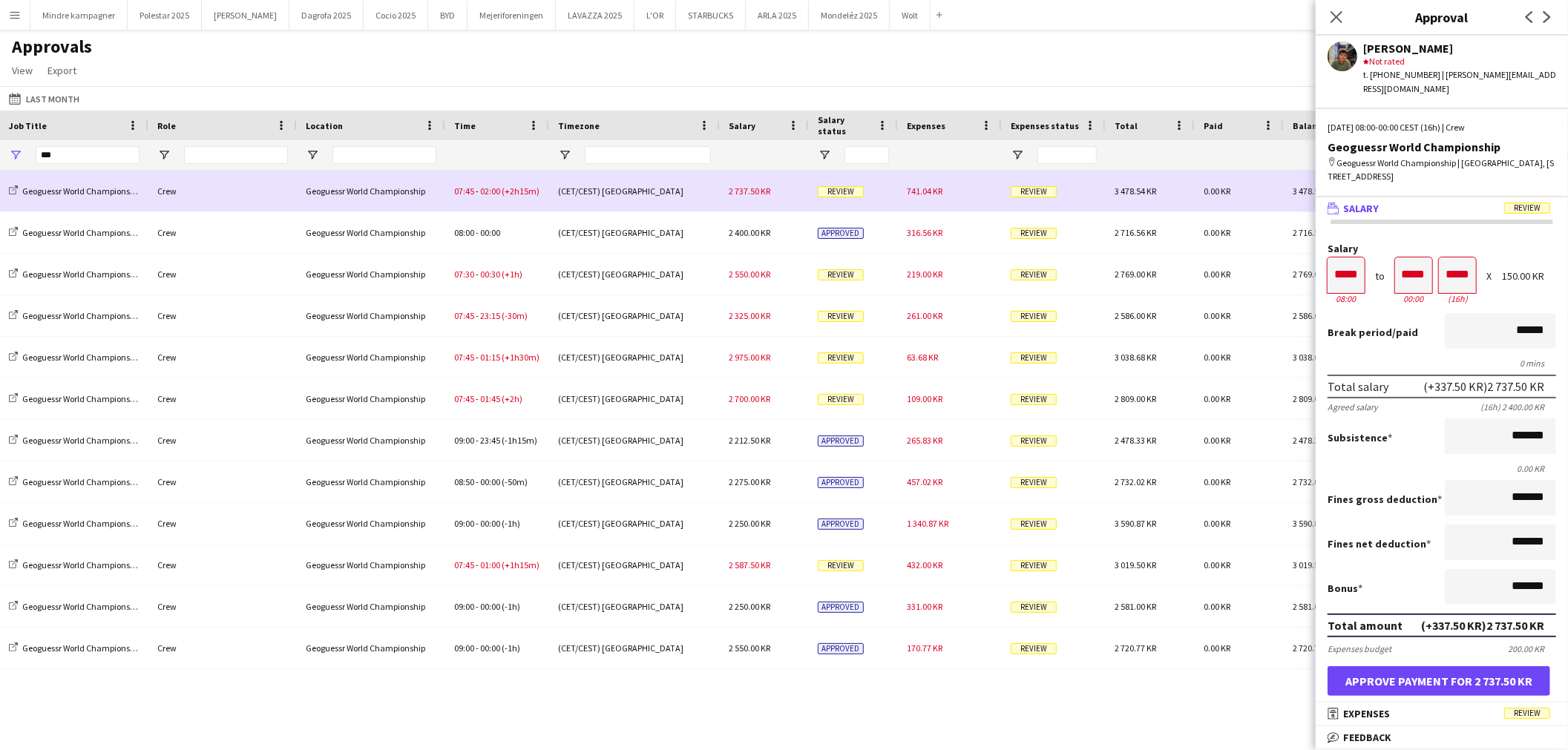
click at [915, 194] on span "741.04 KR" at bounding box center [925, 191] width 35 height 11
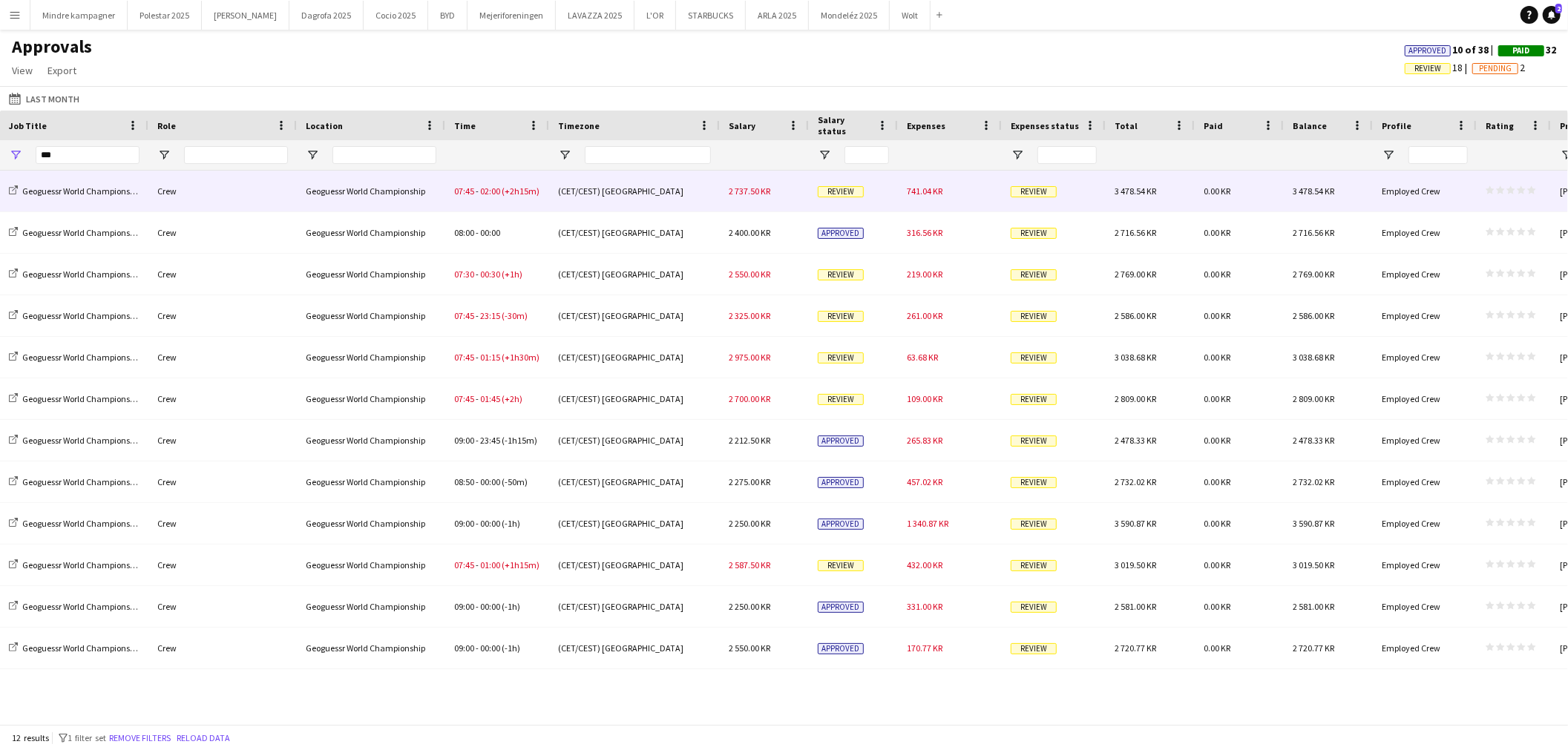
click at [915, 194] on span "741.04 KR" at bounding box center [925, 191] width 35 height 11
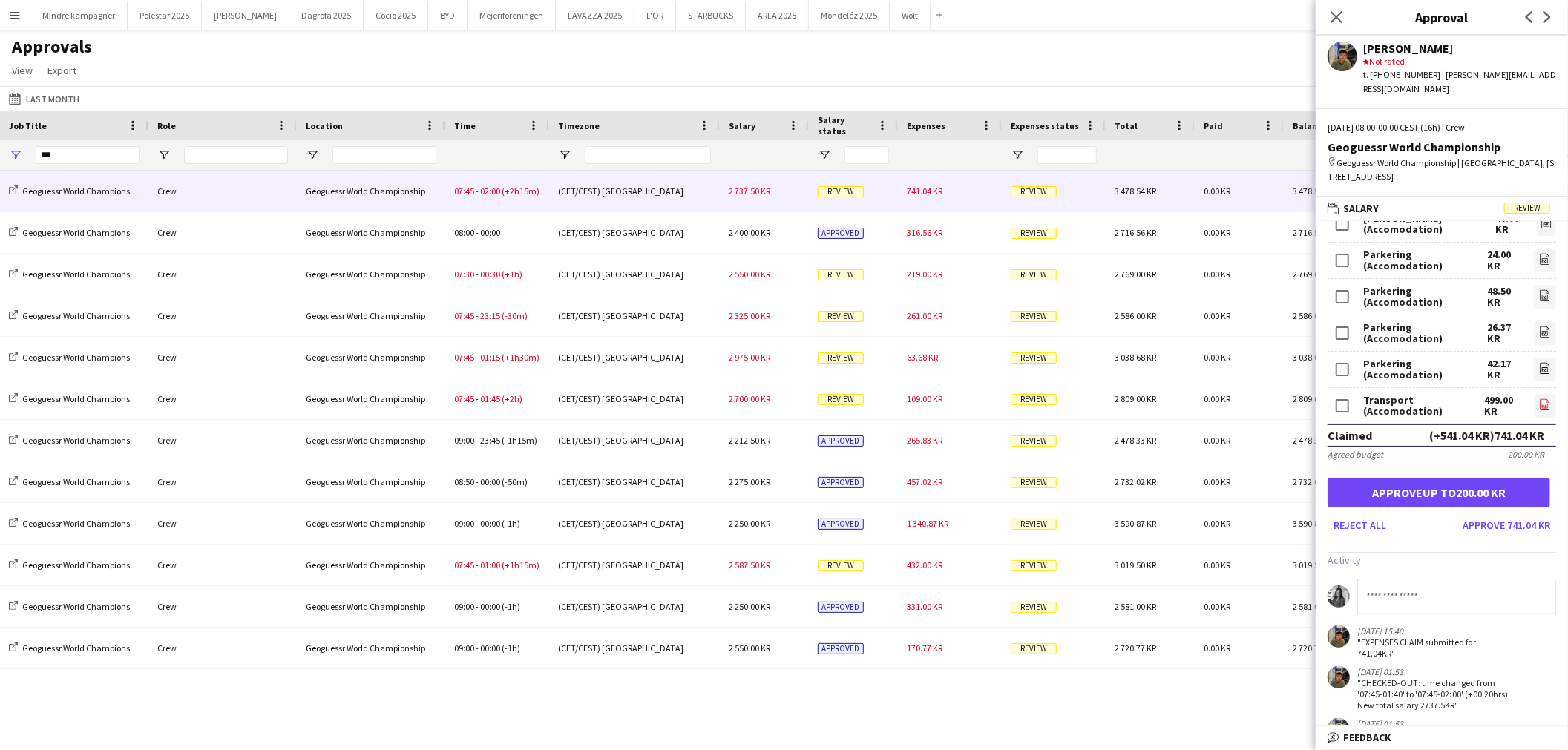
click at [1540, 398] on icon "file-image" at bounding box center [1546, 404] width 12 height 12
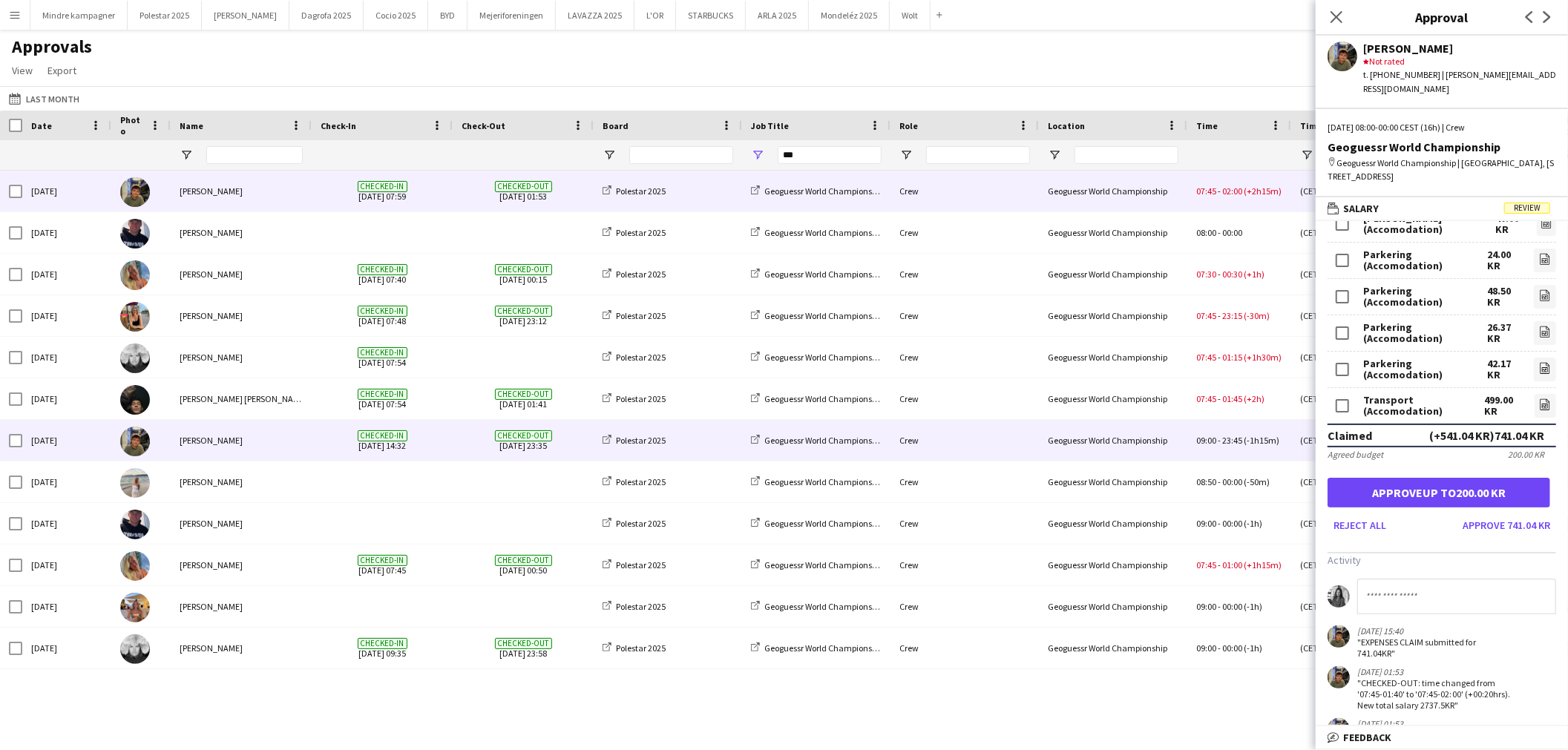
click at [1000, 431] on div "Crew" at bounding box center [965, 440] width 148 height 41
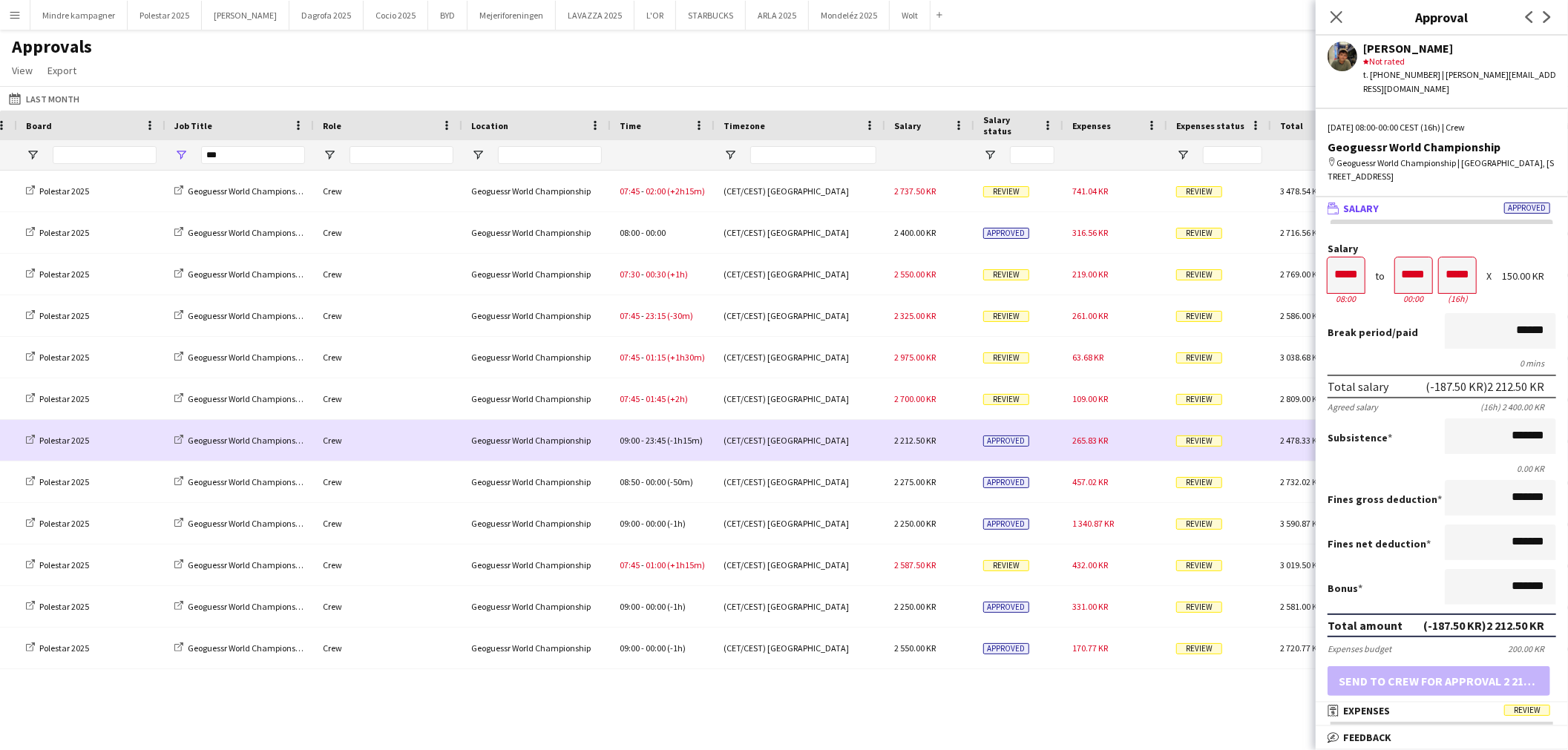
click at [1100, 441] on span "265.83 KR" at bounding box center [1089, 440] width 35 height 11
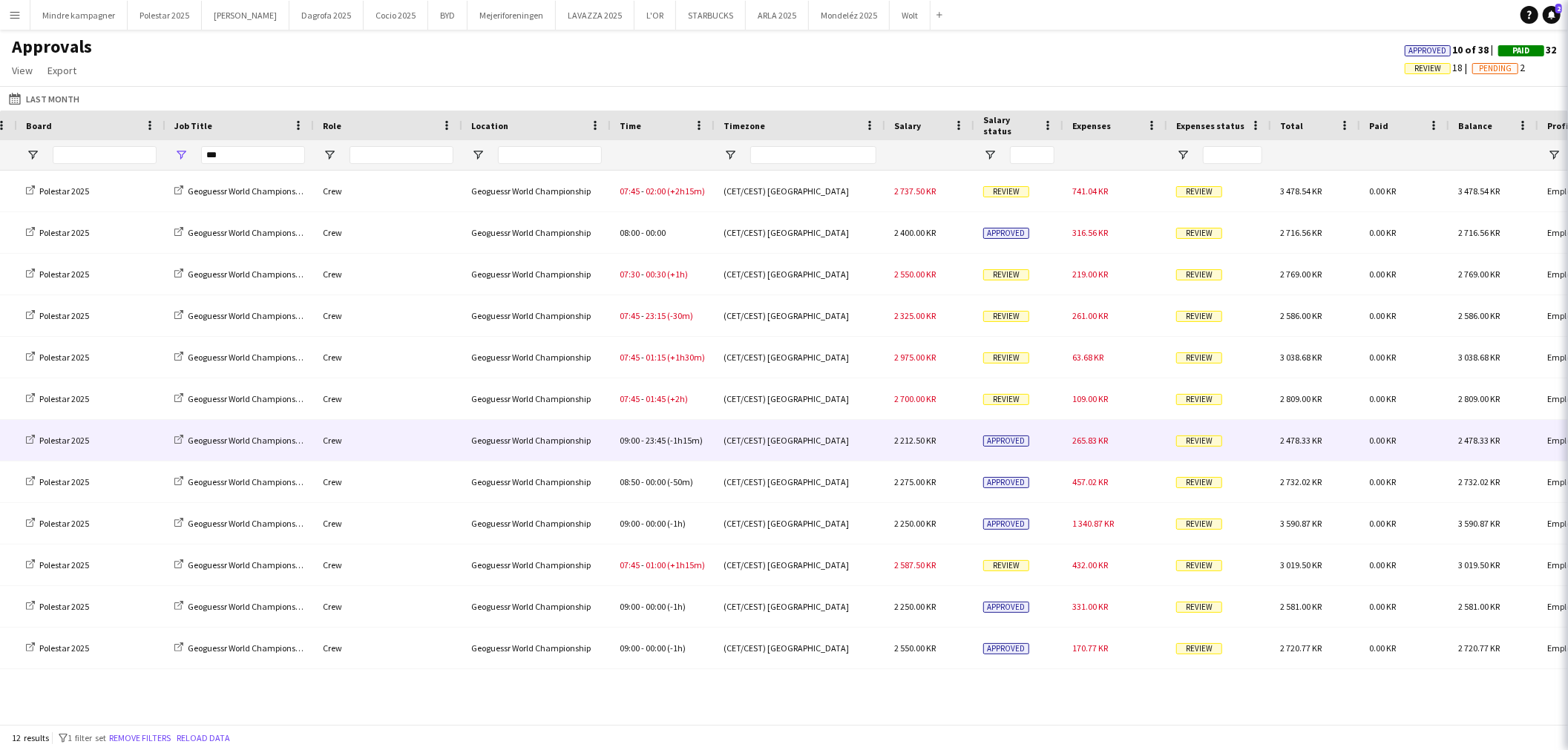
click at [1100, 441] on span "265.83 KR" at bounding box center [1089, 440] width 35 height 11
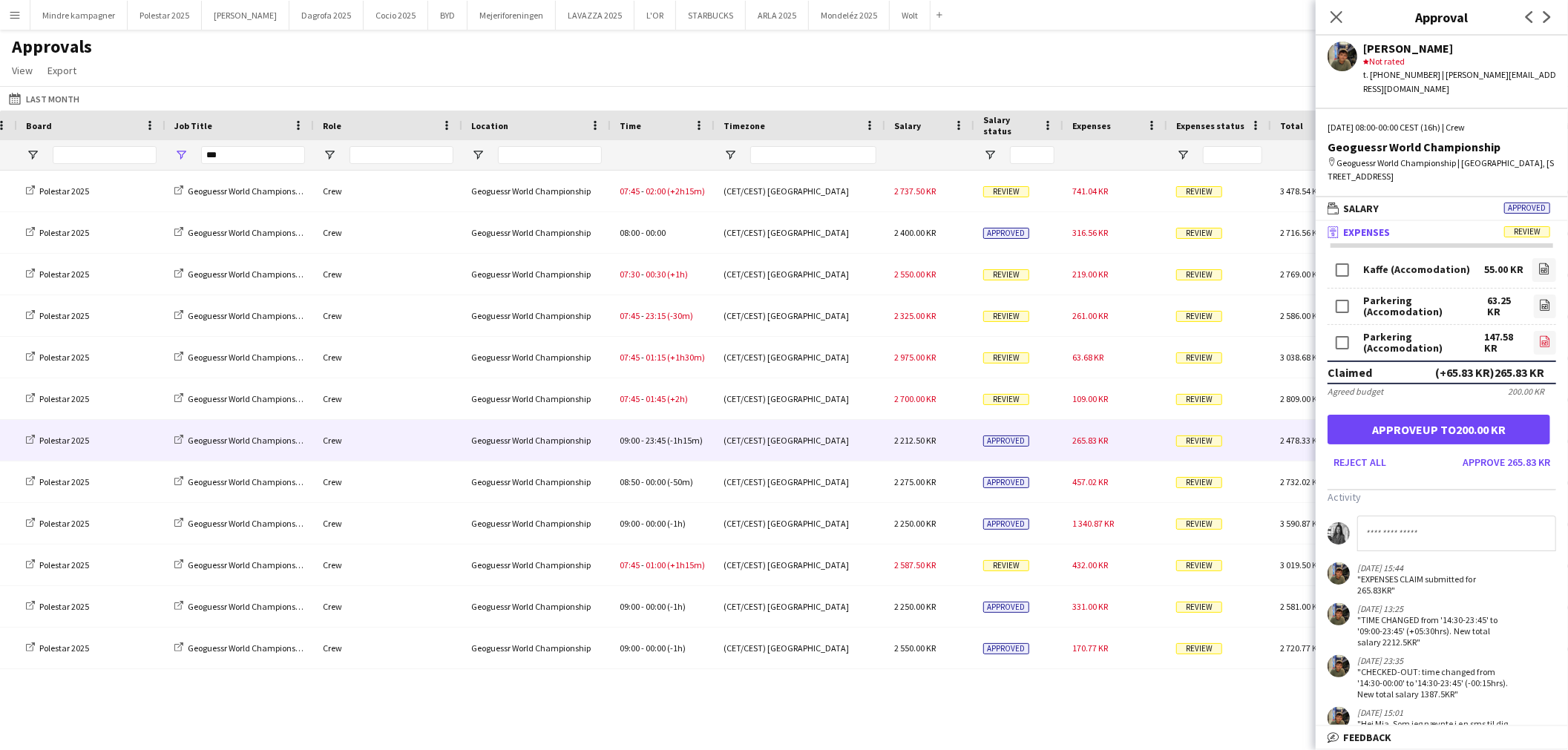
click at [1540, 335] on icon at bounding box center [1545, 341] width 9 height 11
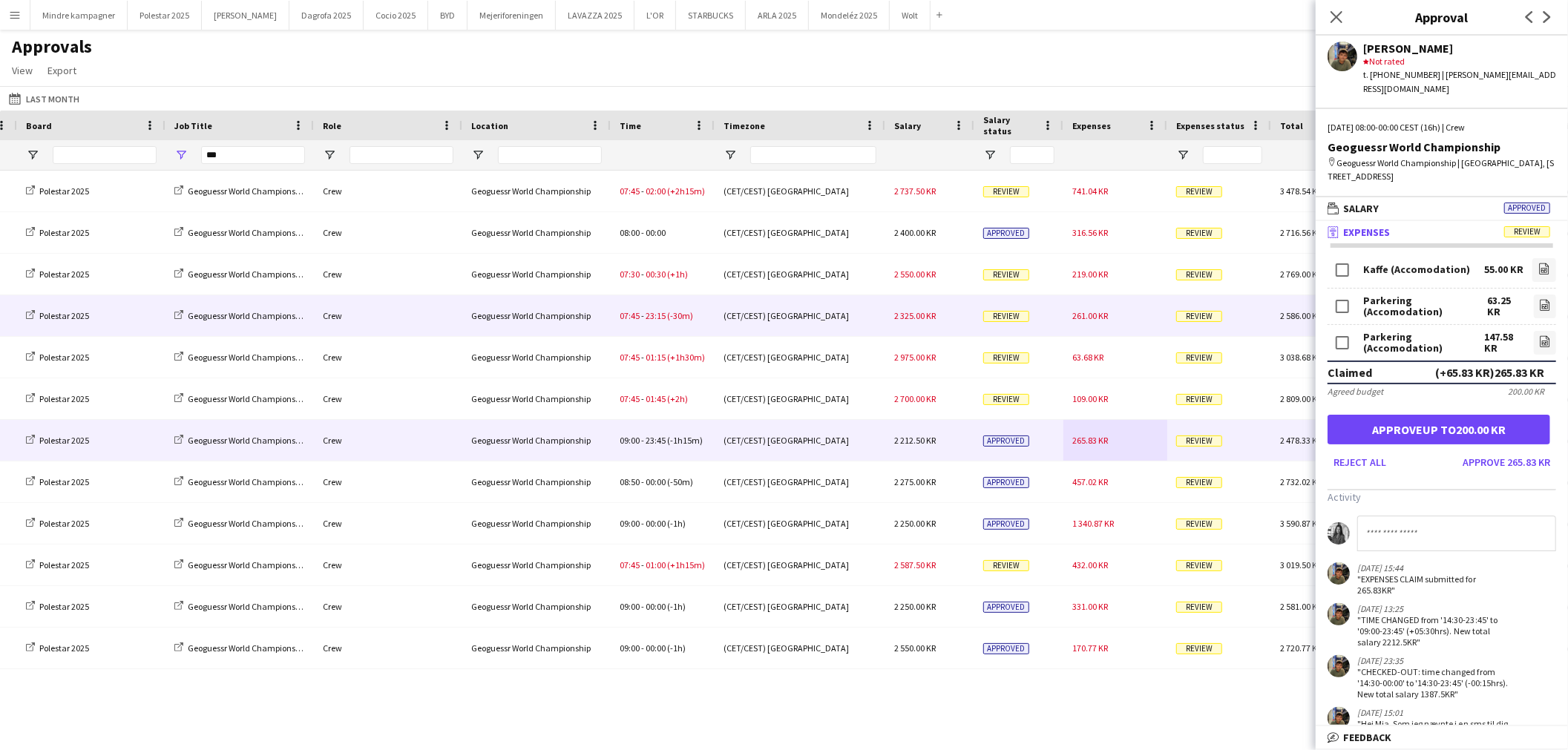
click at [948, 315] on div "2 325.00 KR" at bounding box center [930, 315] width 89 height 41
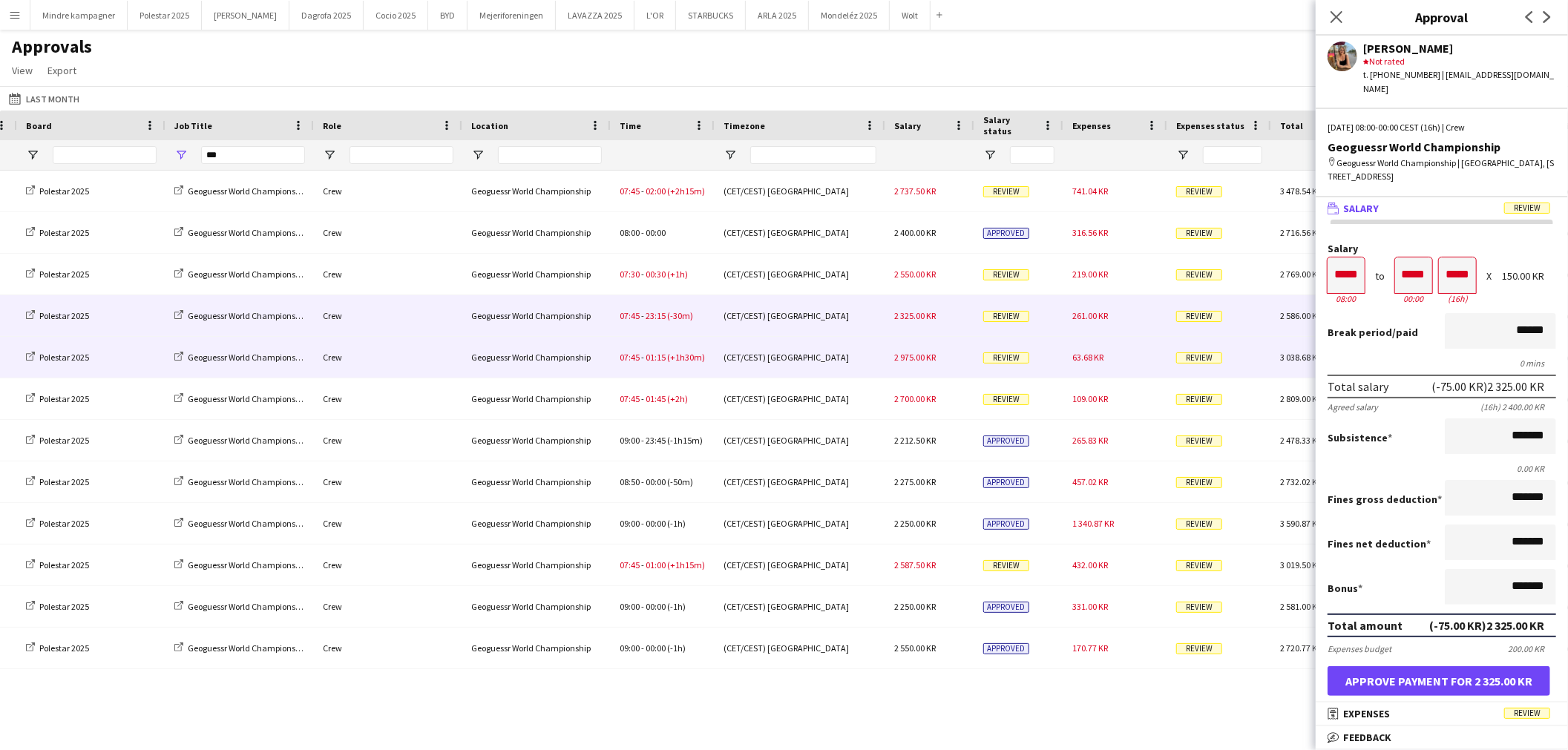
click at [962, 362] on div "2 975.00 KR" at bounding box center [930, 357] width 89 height 41
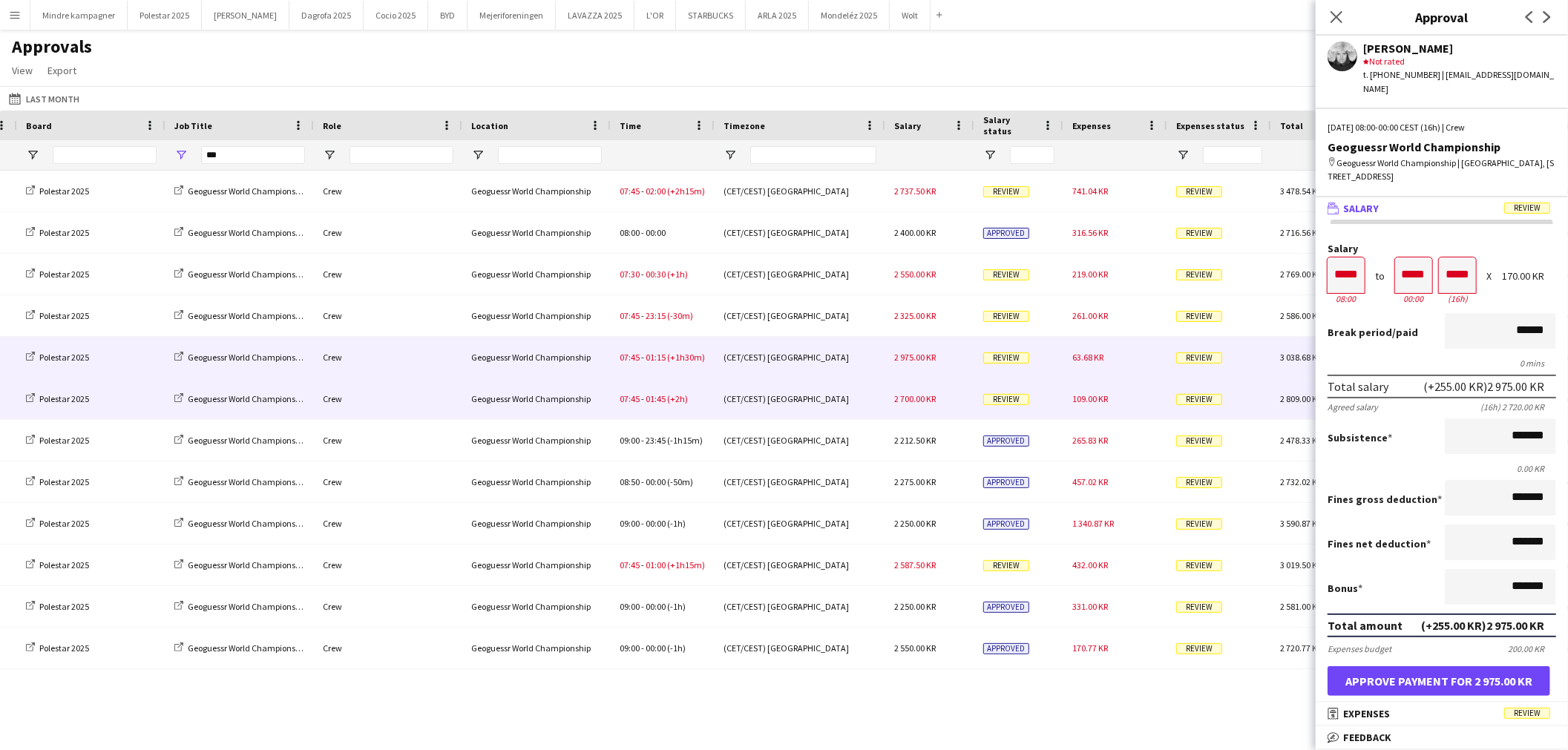
click at [956, 396] on div "2 700.00 KR" at bounding box center [930, 398] width 89 height 41
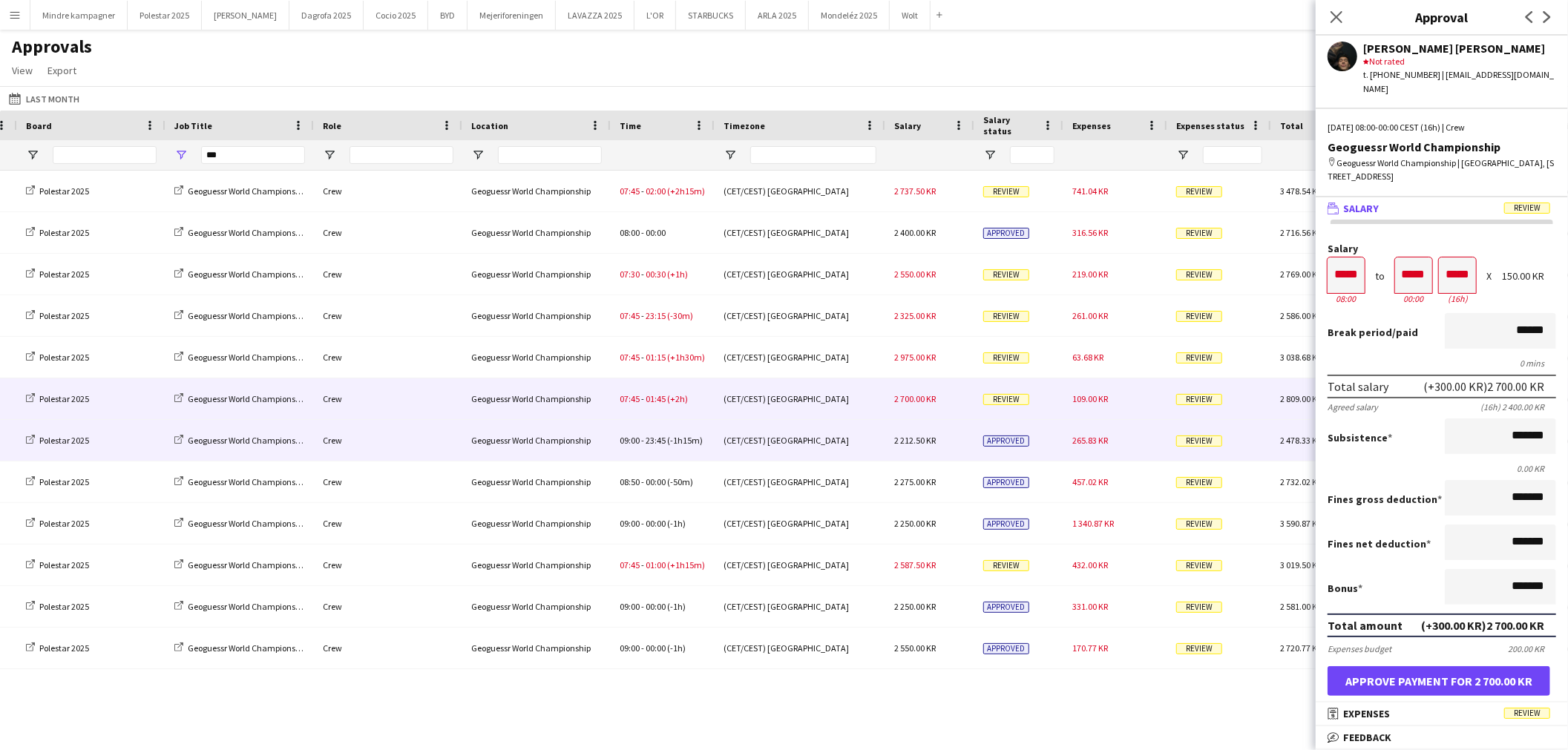
click at [940, 440] on div "2 212.50 KR" at bounding box center [930, 440] width 89 height 41
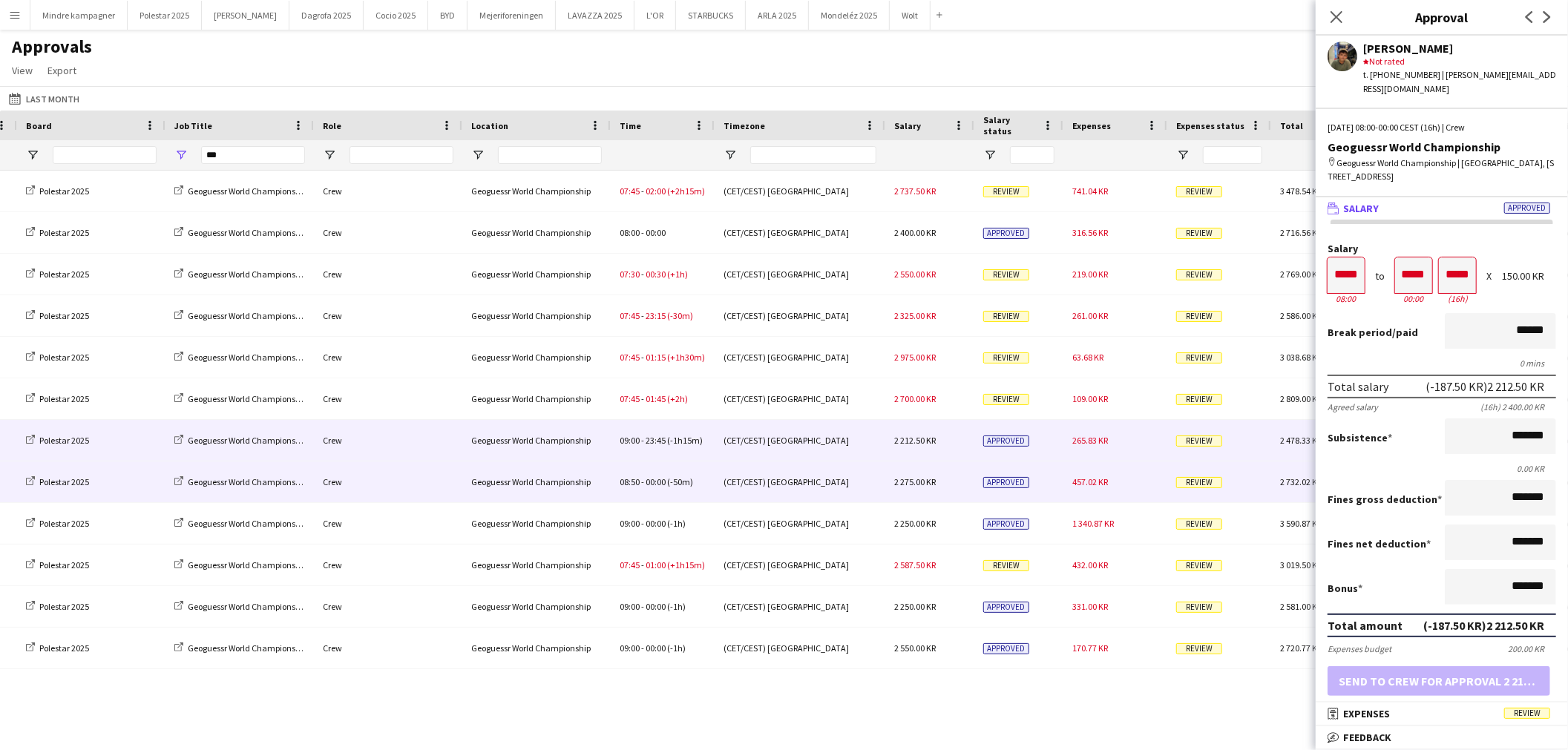
click at [934, 488] on div "2 275.00 KR" at bounding box center [930, 481] width 89 height 41
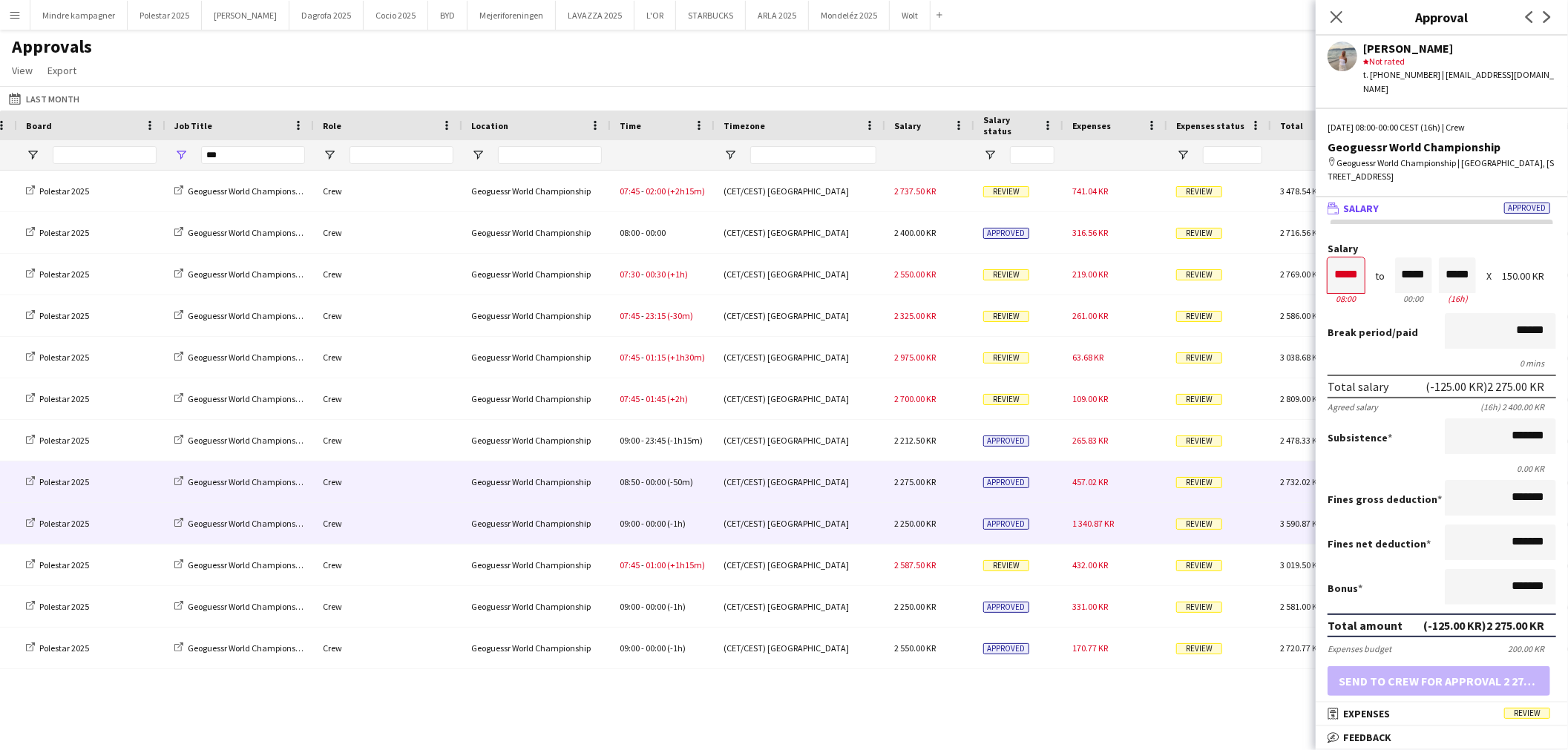
click at [950, 524] on div "2 250.00 KR" at bounding box center [930, 522] width 89 height 41
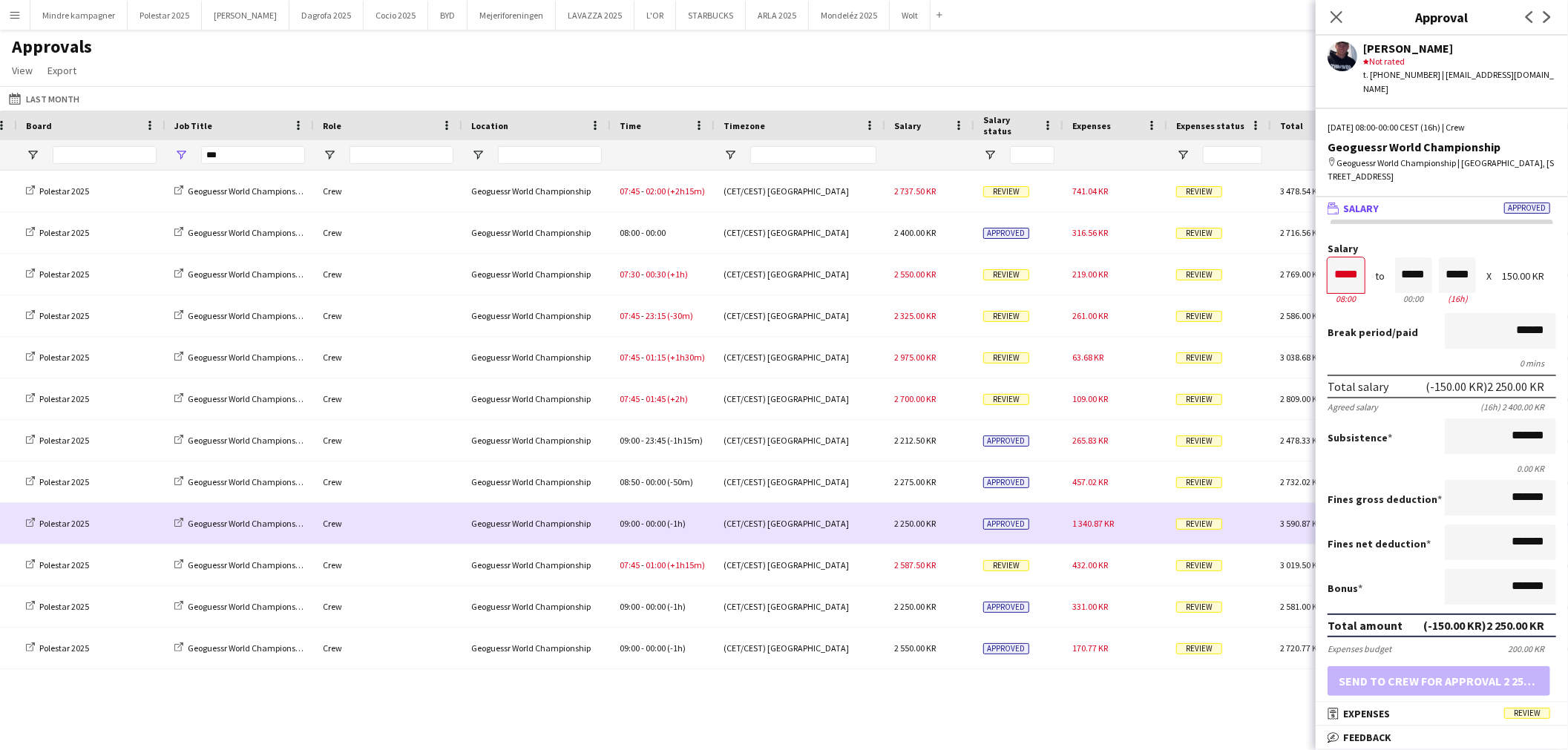
click at [950, 524] on div "2 250.00 KR" at bounding box center [930, 522] width 89 height 41
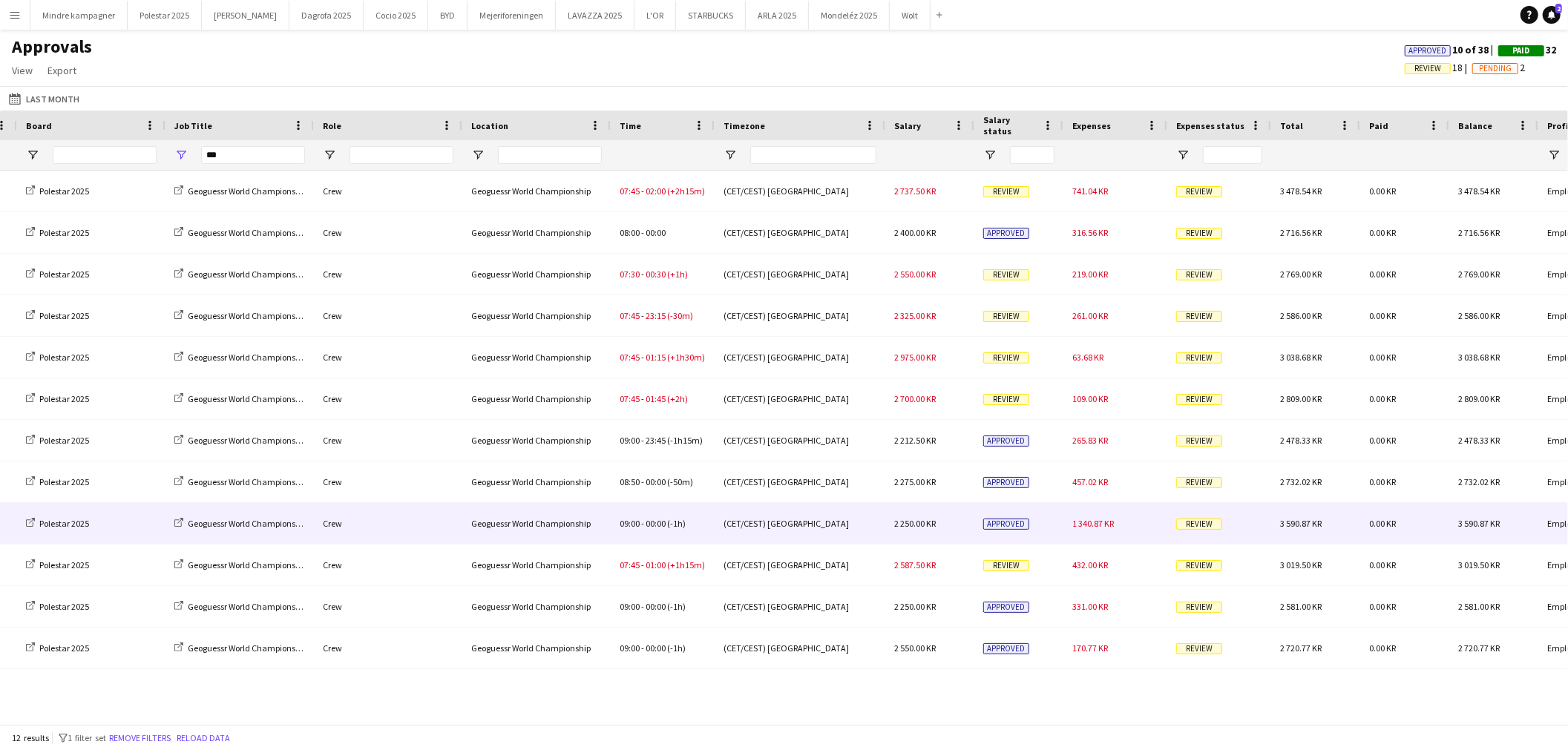
click at [950, 524] on div "2 250.00 KR" at bounding box center [930, 522] width 89 height 41
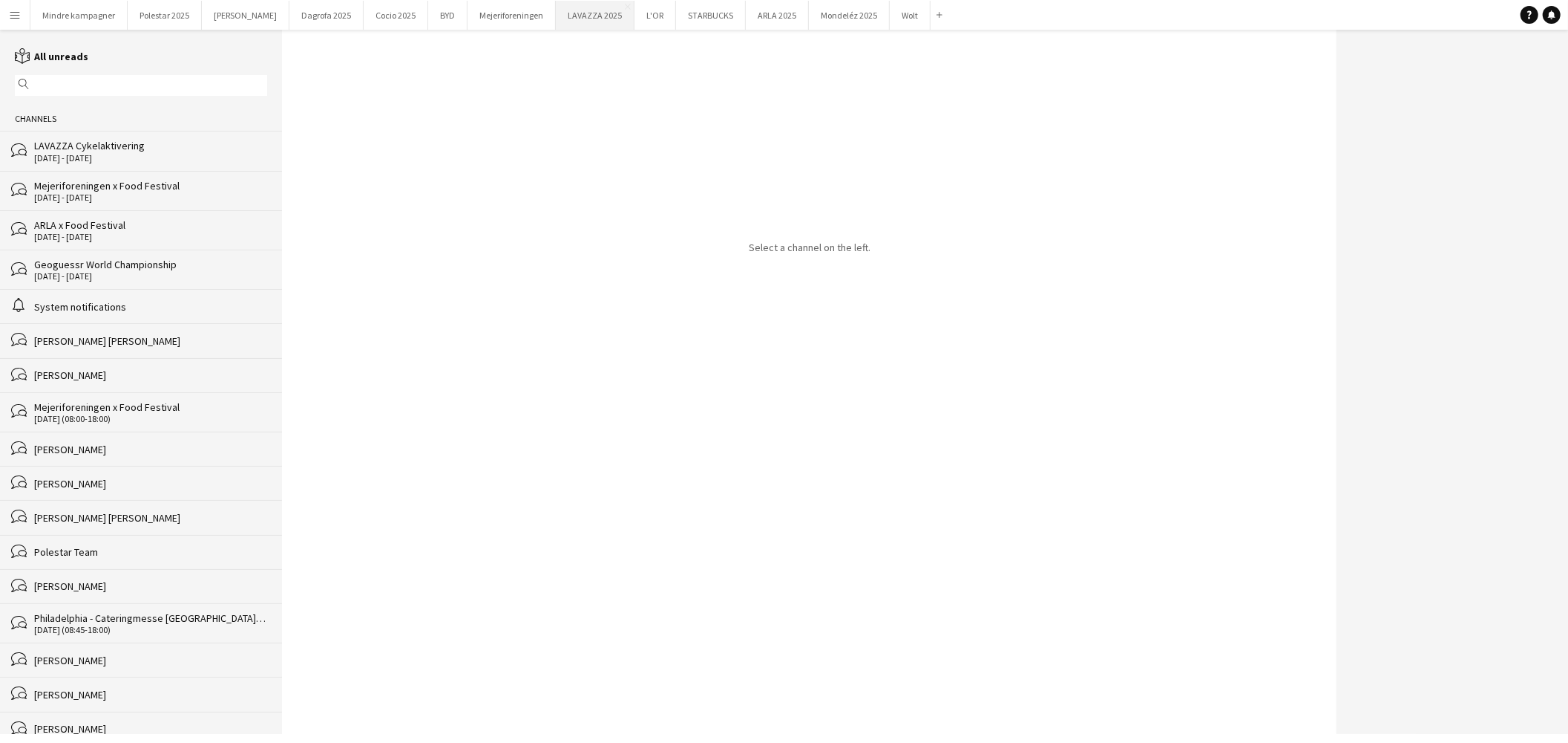
click at [556, 16] on button "LAVAZZA 2025 Close" at bounding box center [595, 16] width 78 height 29
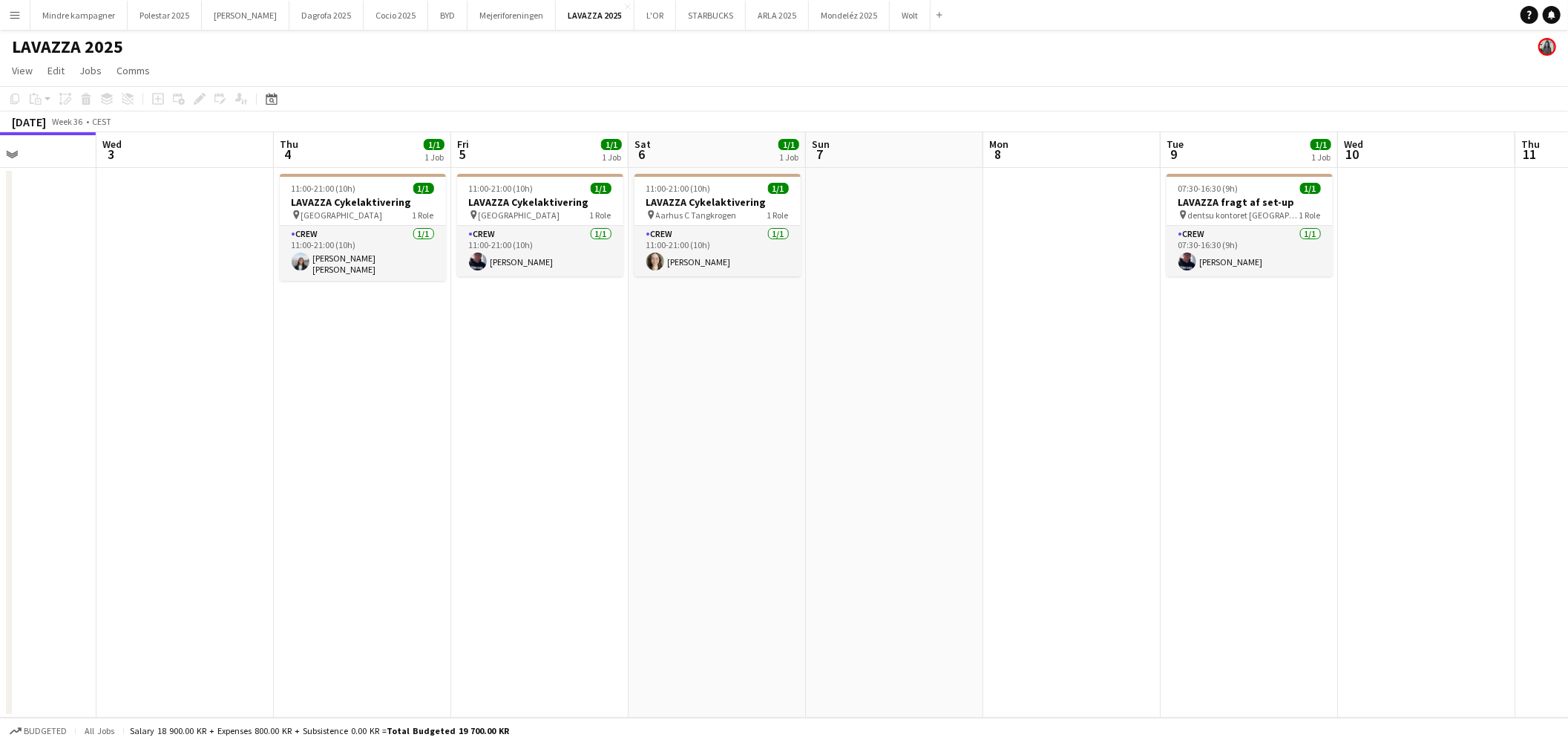
scroll to position [0, 486]
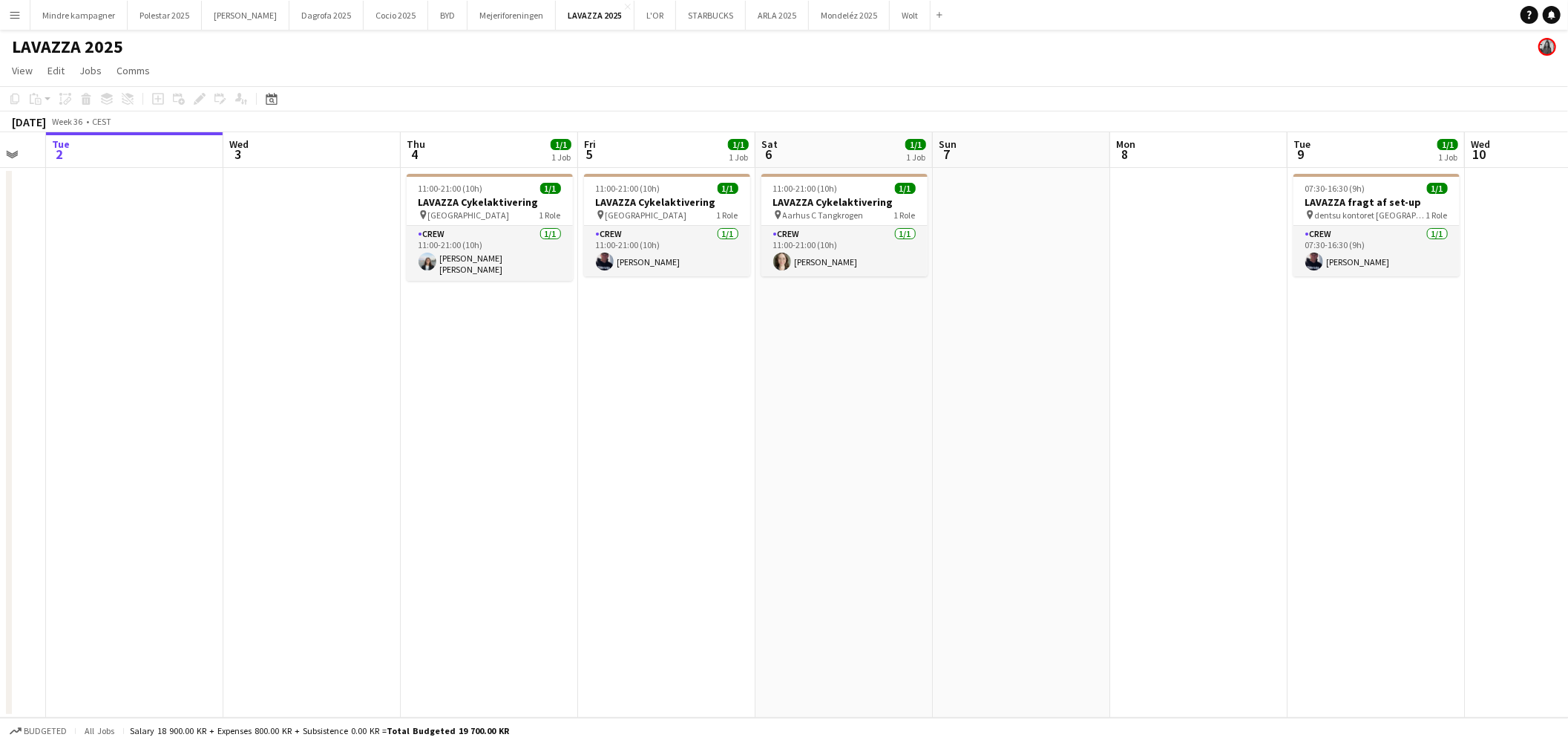
drag, startPoint x: 1131, startPoint y: 418, endPoint x: 822, endPoint y: 449, distance: 310.6
click at [822, 449] on app-calendar-viewport "Sat 30 Sun 31 Mon 1 Tue 2 Wed 3 Thu 4 1/1 1 Job Fri 5 1/1 1 Job Sat 6 1/1 1 Job…" at bounding box center [784, 425] width 1568 height 585
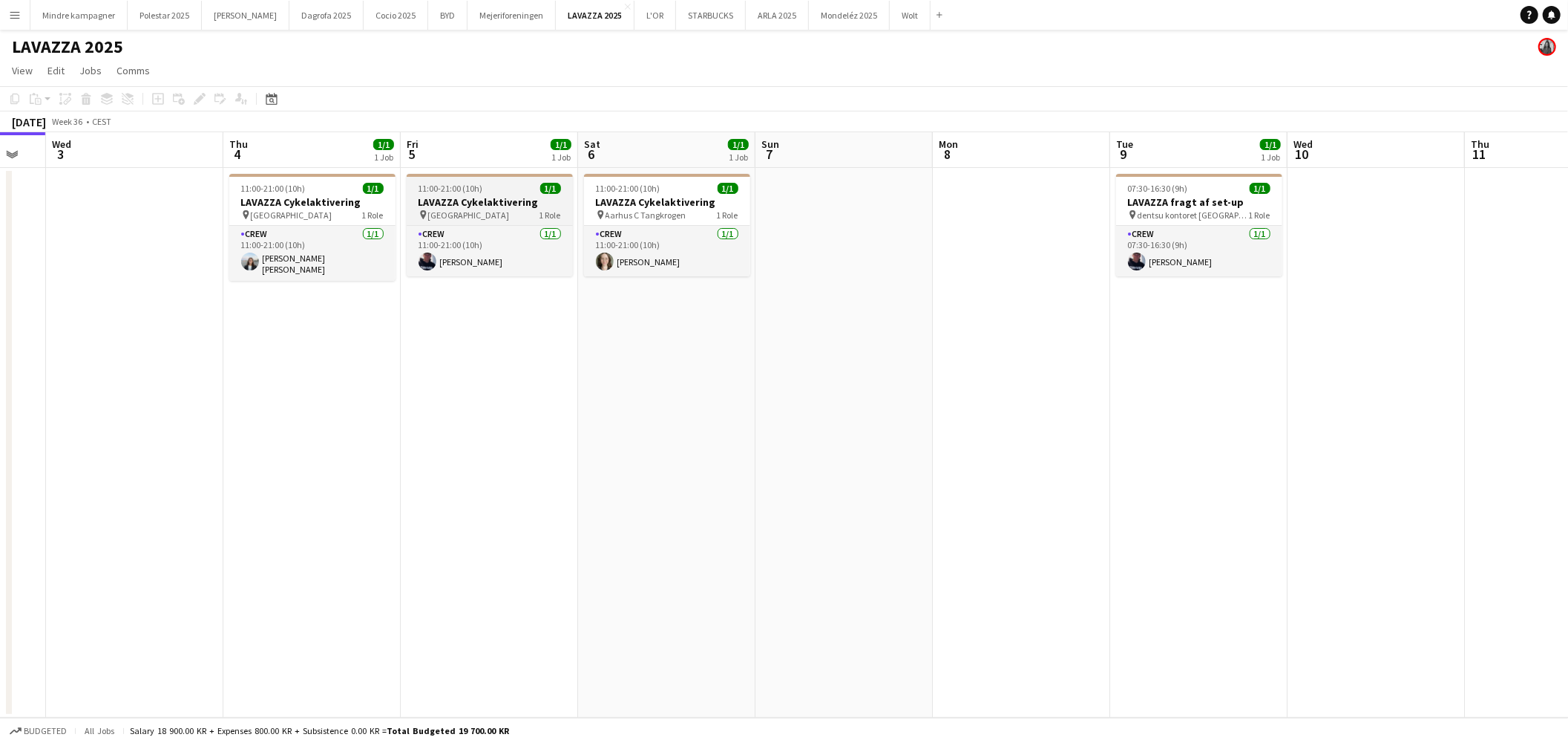
click at [472, 197] on h3 "LAVAZZA Cykelaktivering" at bounding box center [490, 201] width 166 height 13
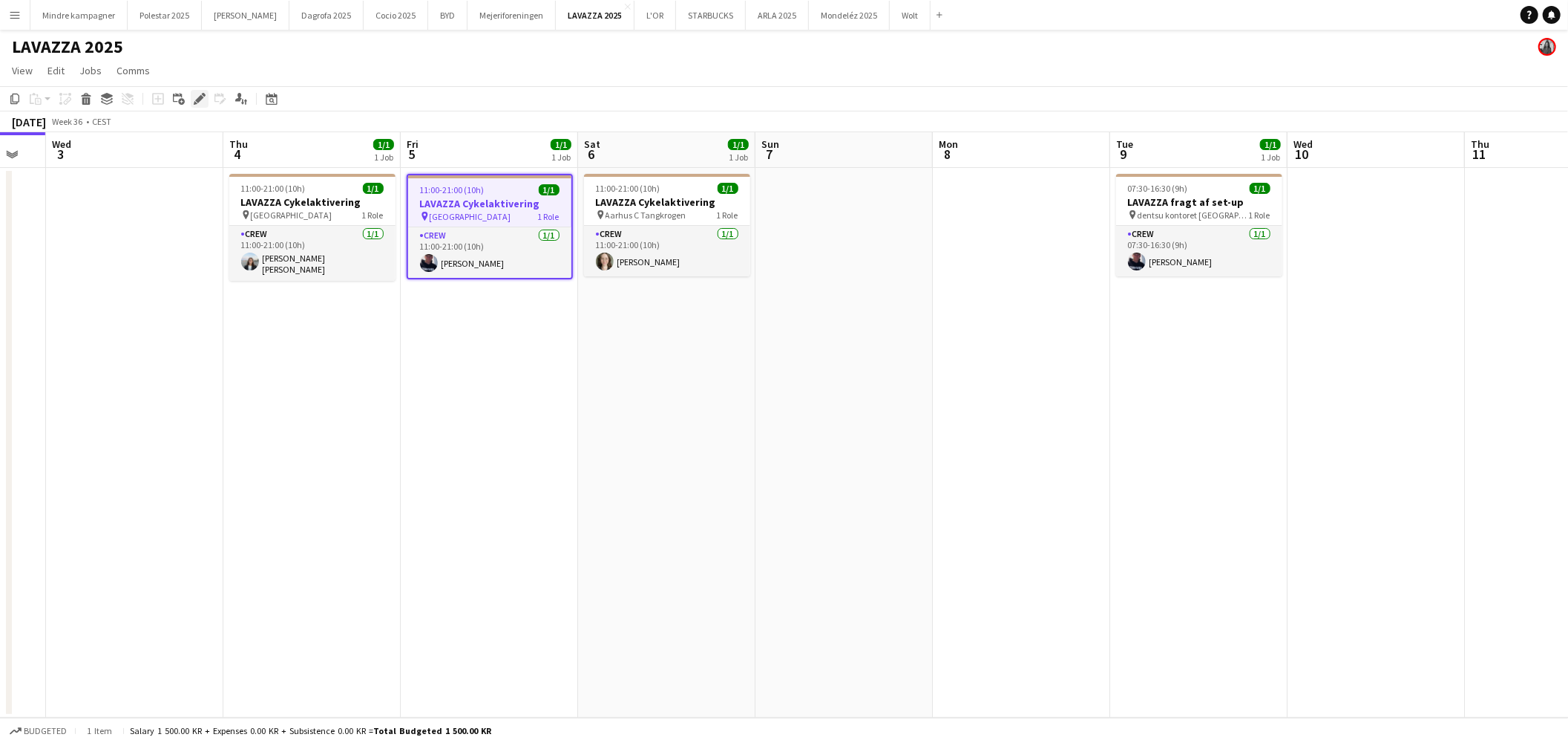
click at [198, 98] on icon at bounding box center [198, 98] width 8 height 8
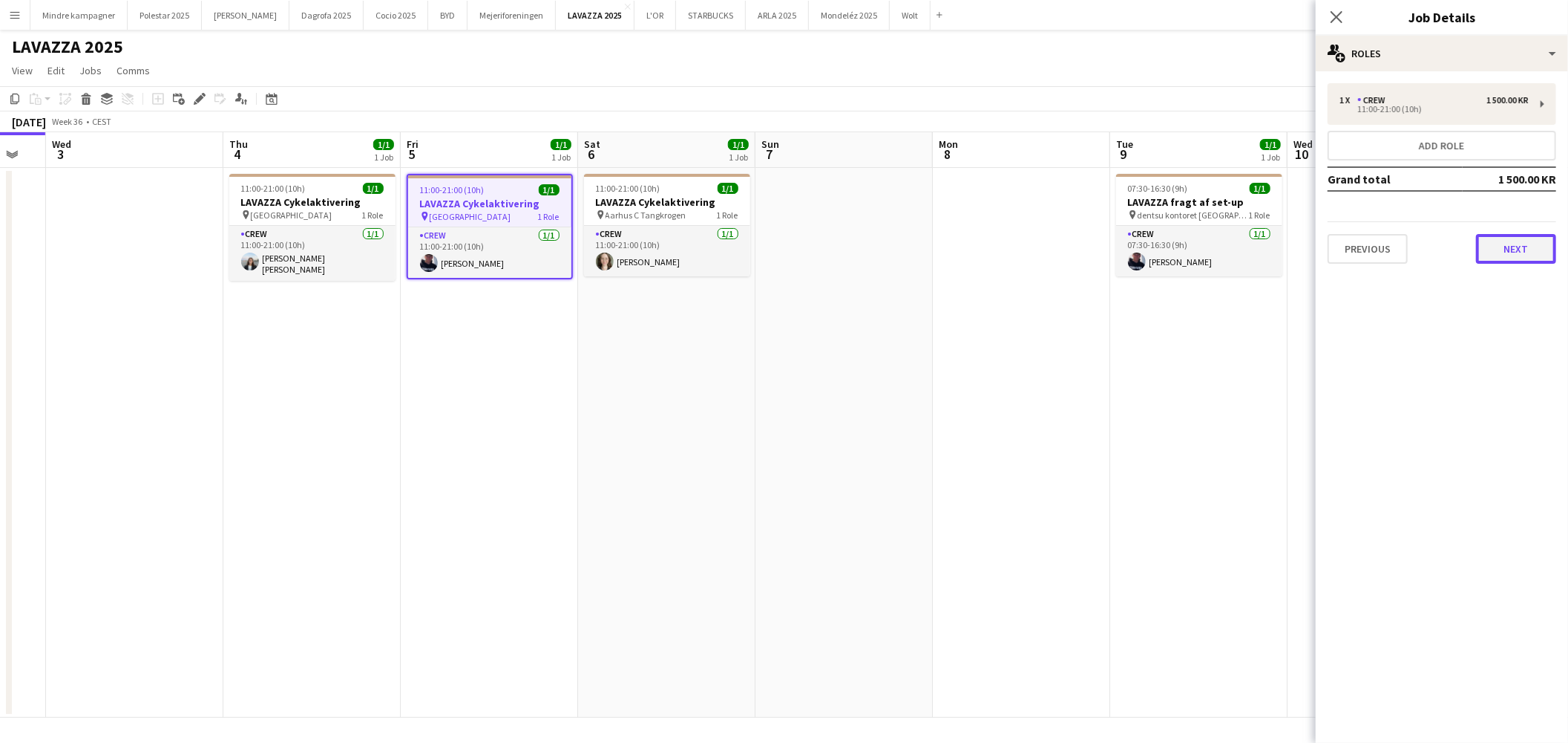
click at [1495, 255] on button "Next" at bounding box center [1516, 249] width 80 height 29
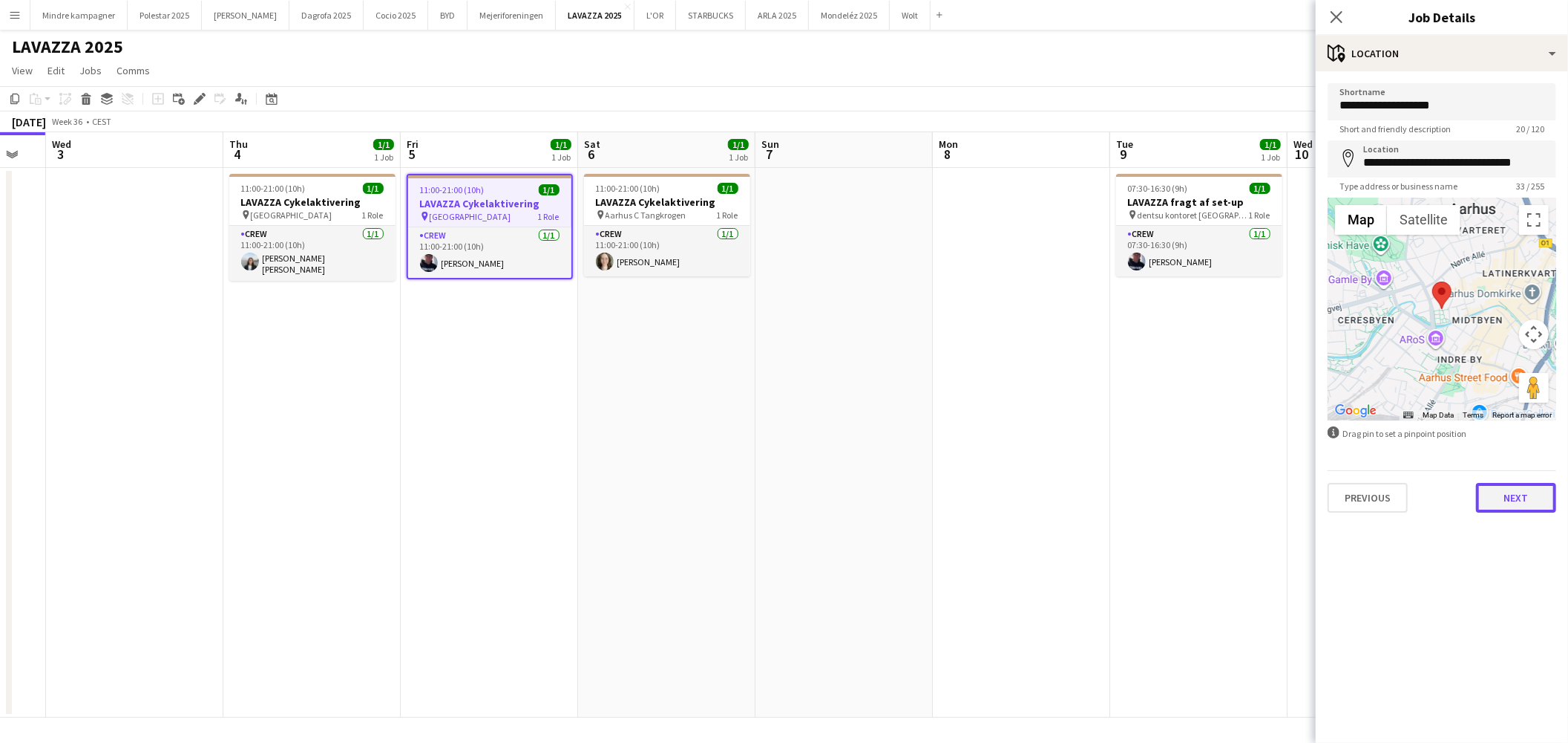
click at [1525, 495] on button "Next" at bounding box center [1516, 497] width 80 height 29
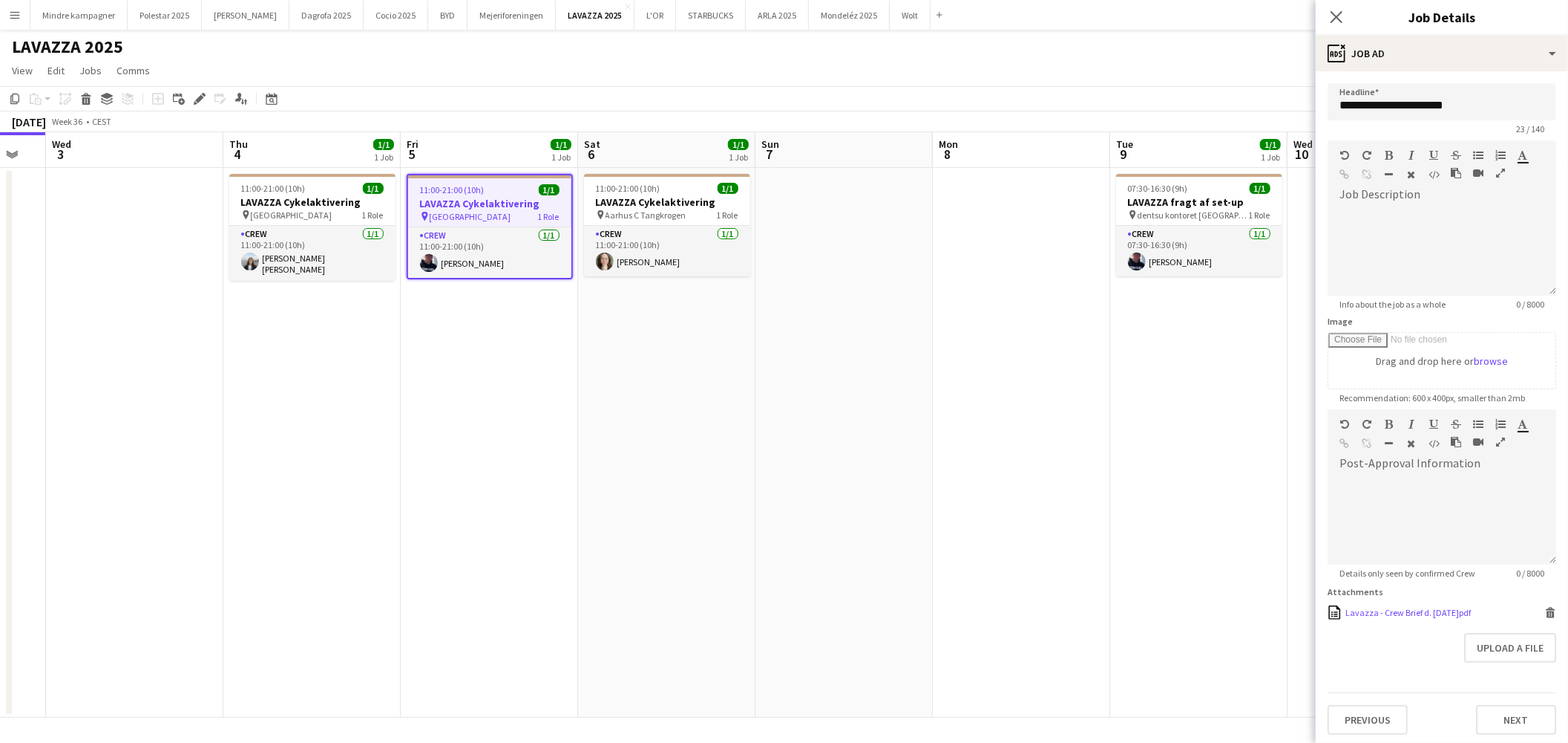
click at [1391, 611] on div "Lavazza - Crew Brief d. 5 sep.pdf" at bounding box center [1408, 612] width 125 height 11
click at [279, 204] on h3 "LAVAZZA Cykelaktivering" at bounding box center [312, 201] width 166 height 13
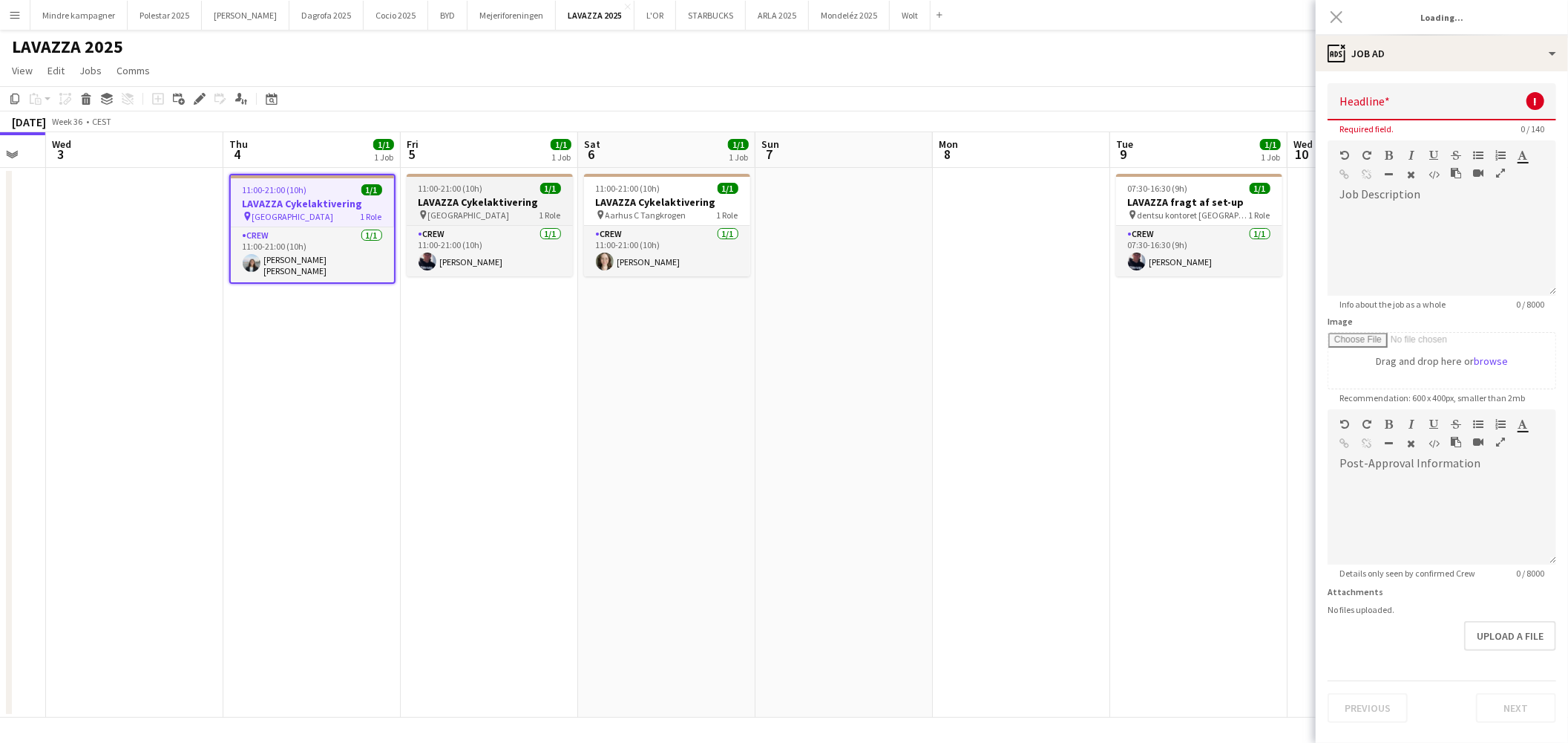
type input "**********"
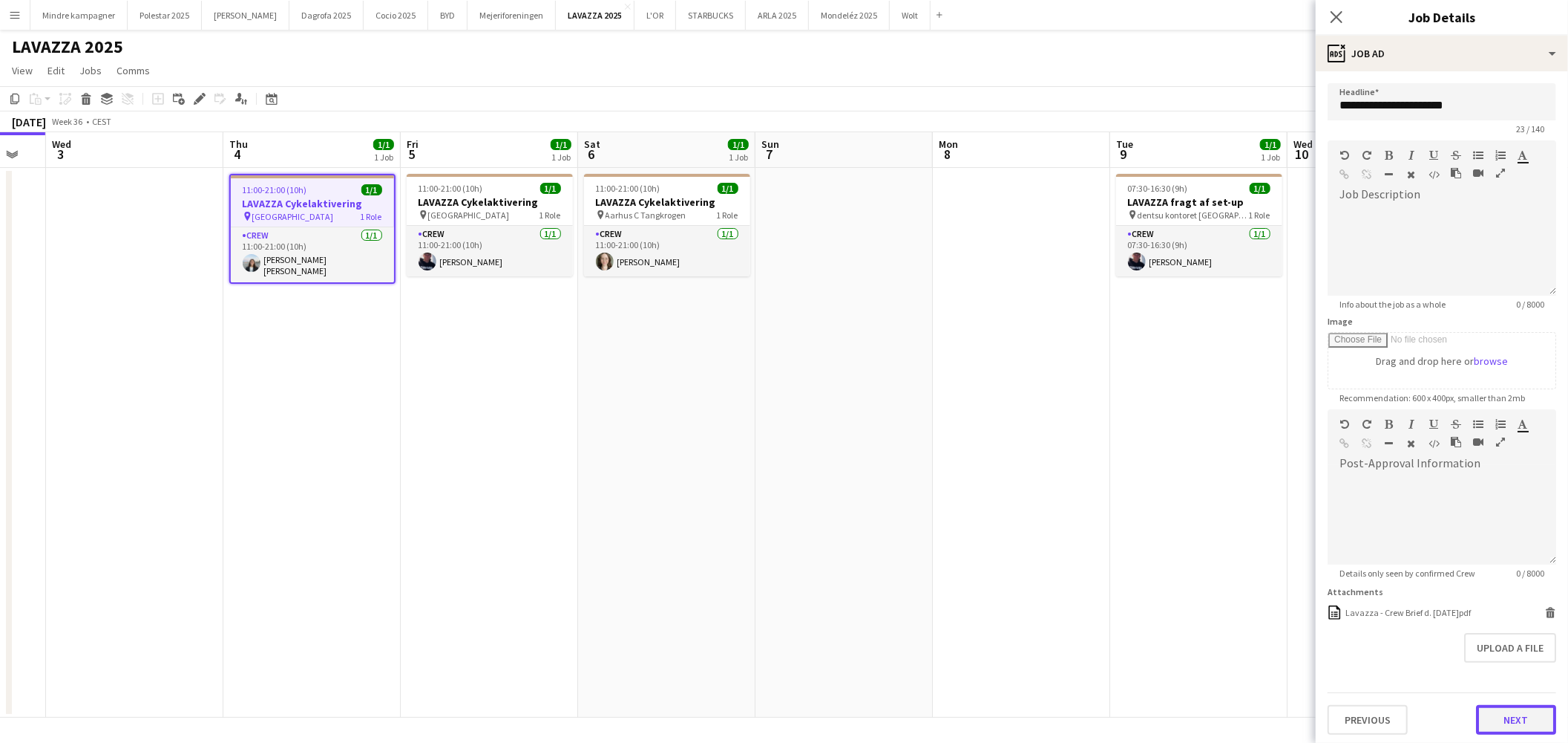
click at [1508, 716] on button "Next" at bounding box center [1516, 720] width 80 height 29
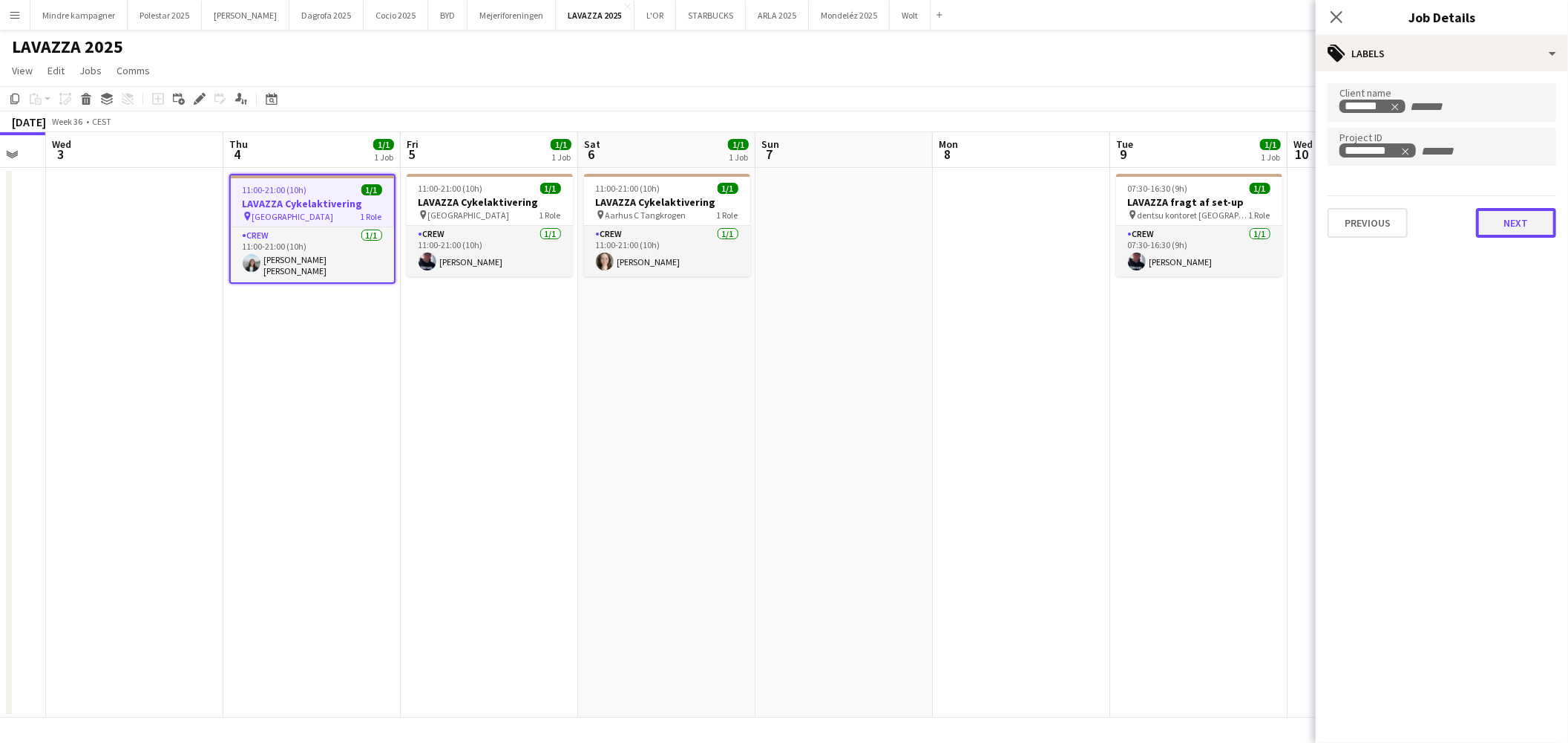
click at [1503, 209] on button "Next" at bounding box center [1516, 223] width 80 height 29
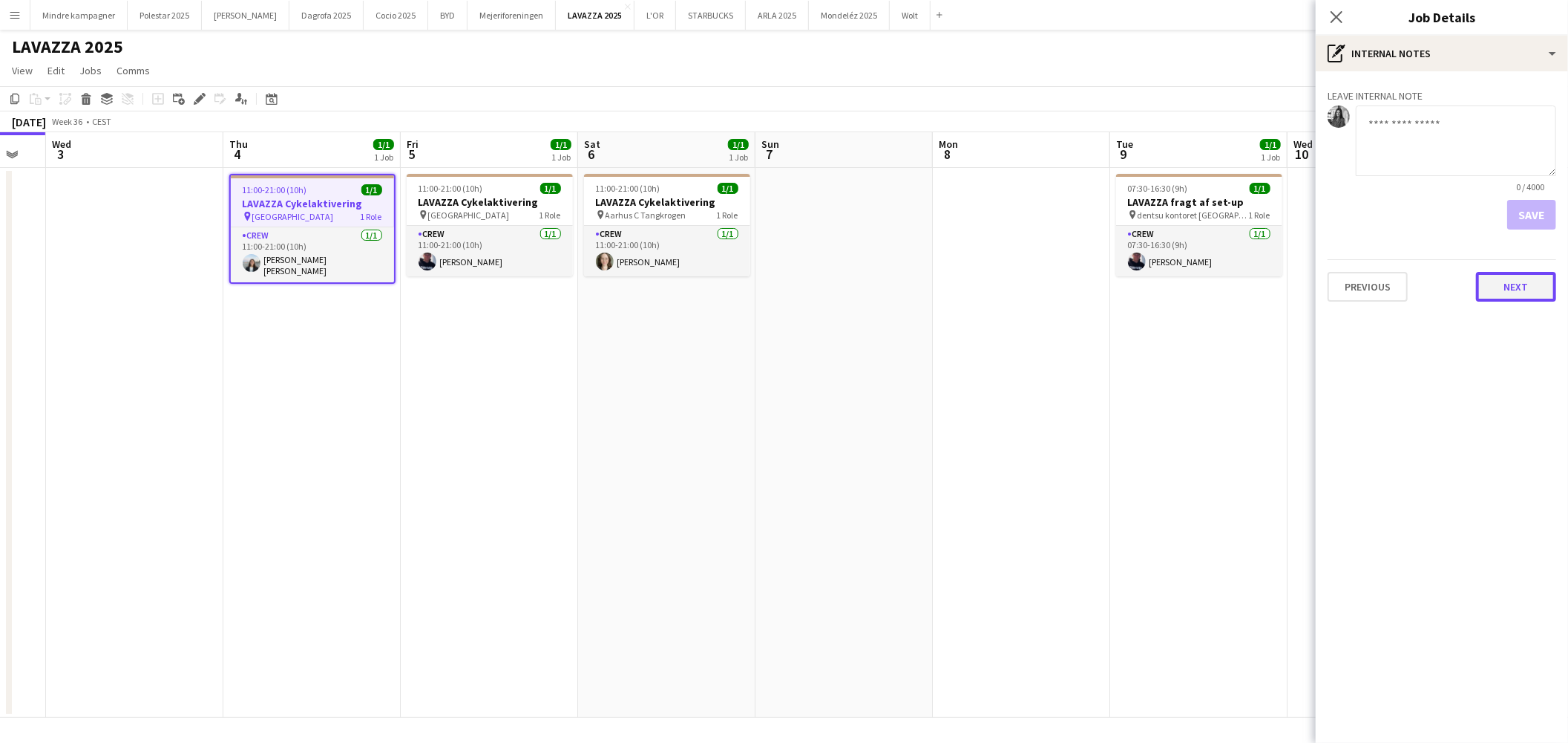
click at [1533, 280] on button "Next" at bounding box center [1516, 286] width 80 height 29
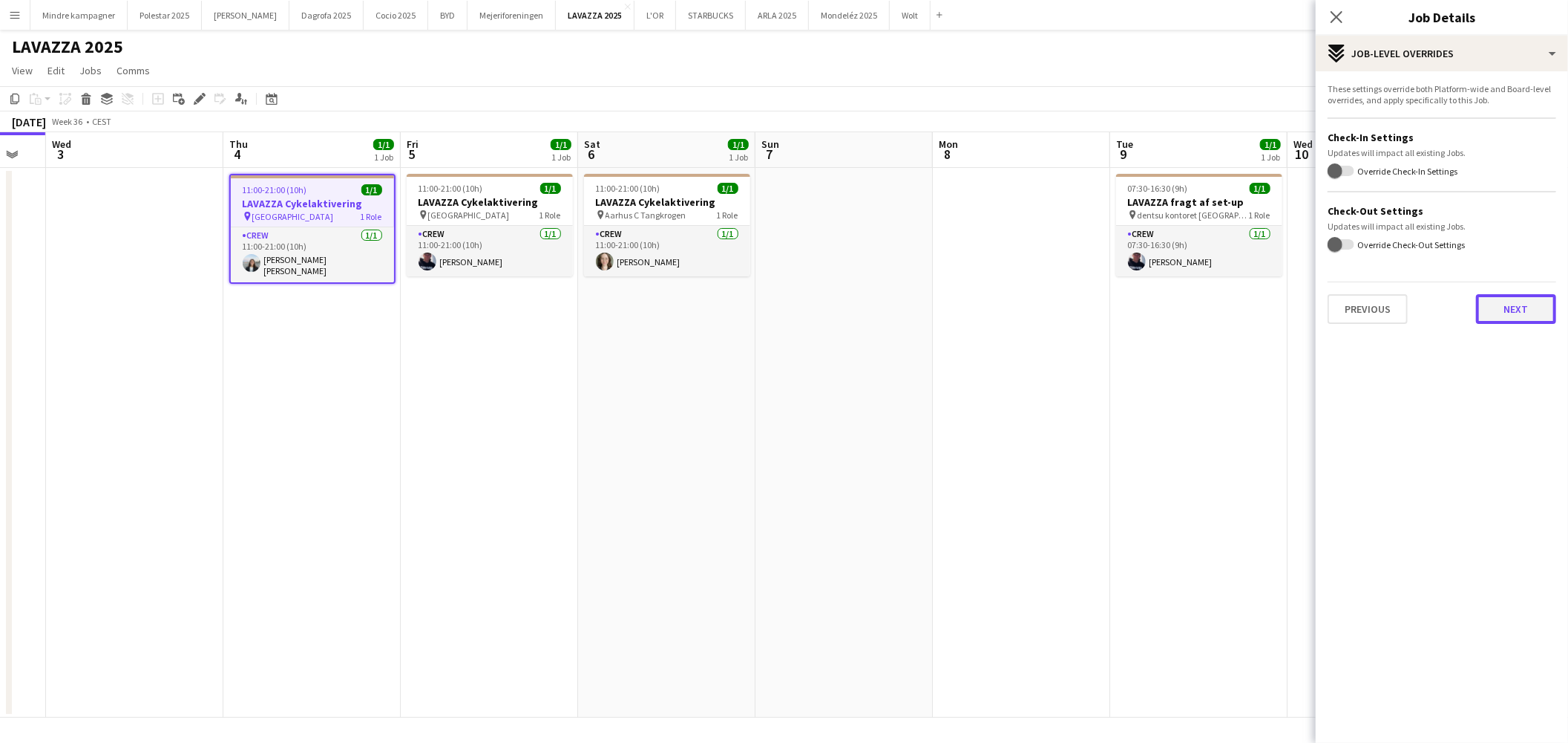
click at [1529, 298] on button "Next" at bounding box center [1516, 309] width 80 height 29
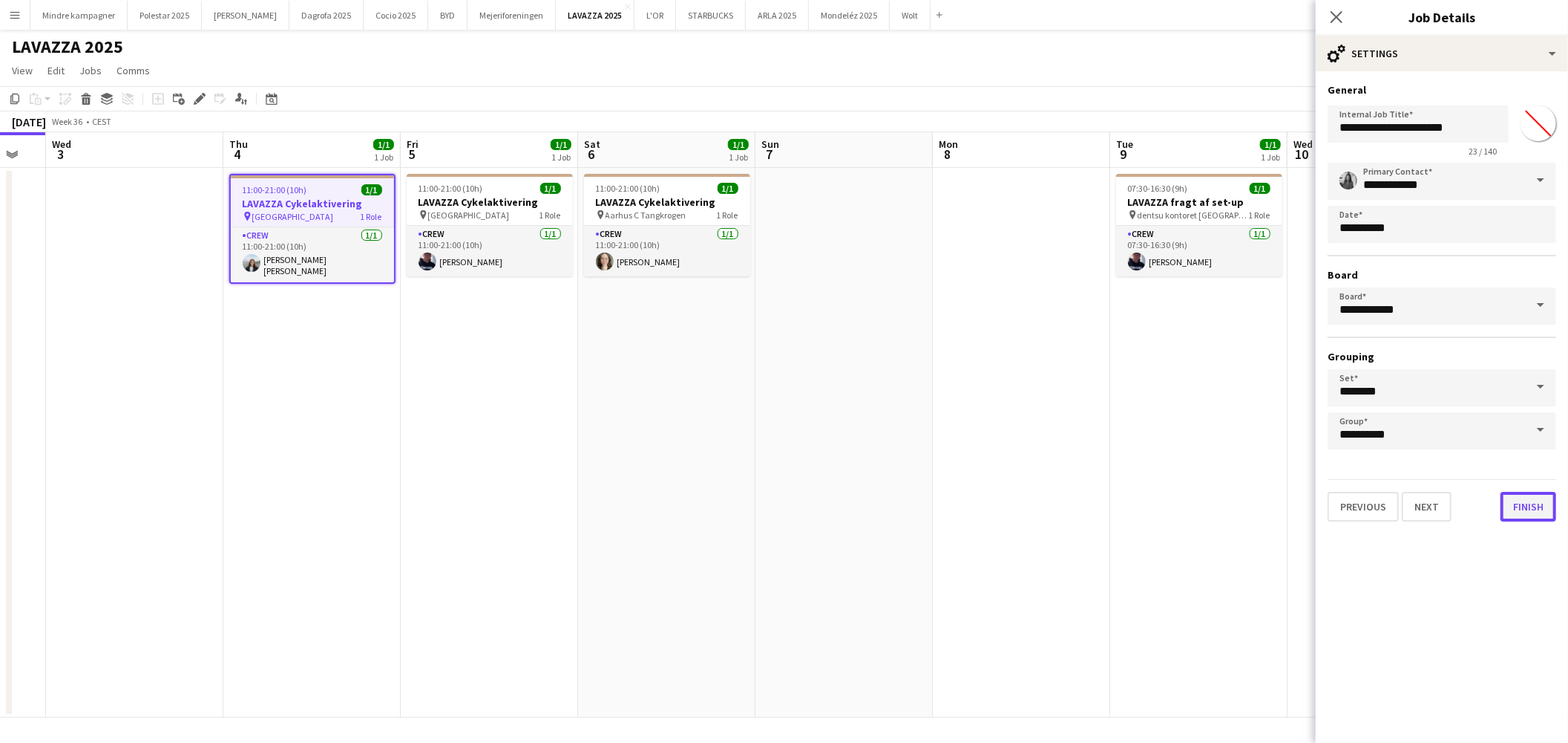
click at [1539, 508] on button "Finish" at bounding box center [1528, 507] width 56 height 29
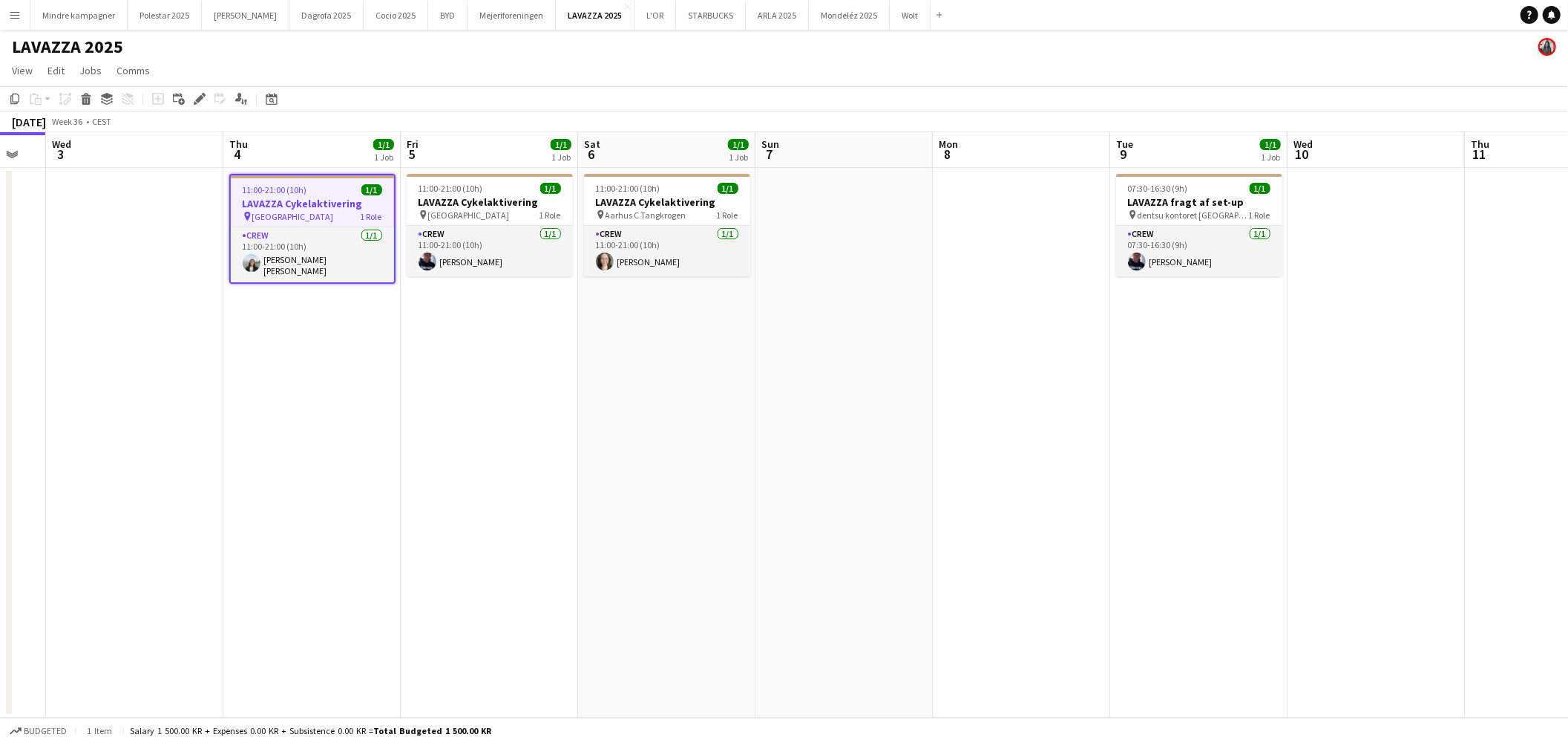
click at [327, 205] on h3 "LAVAZZA Cykelaktivering" at bounding box center [312, 203] width 163 height 13
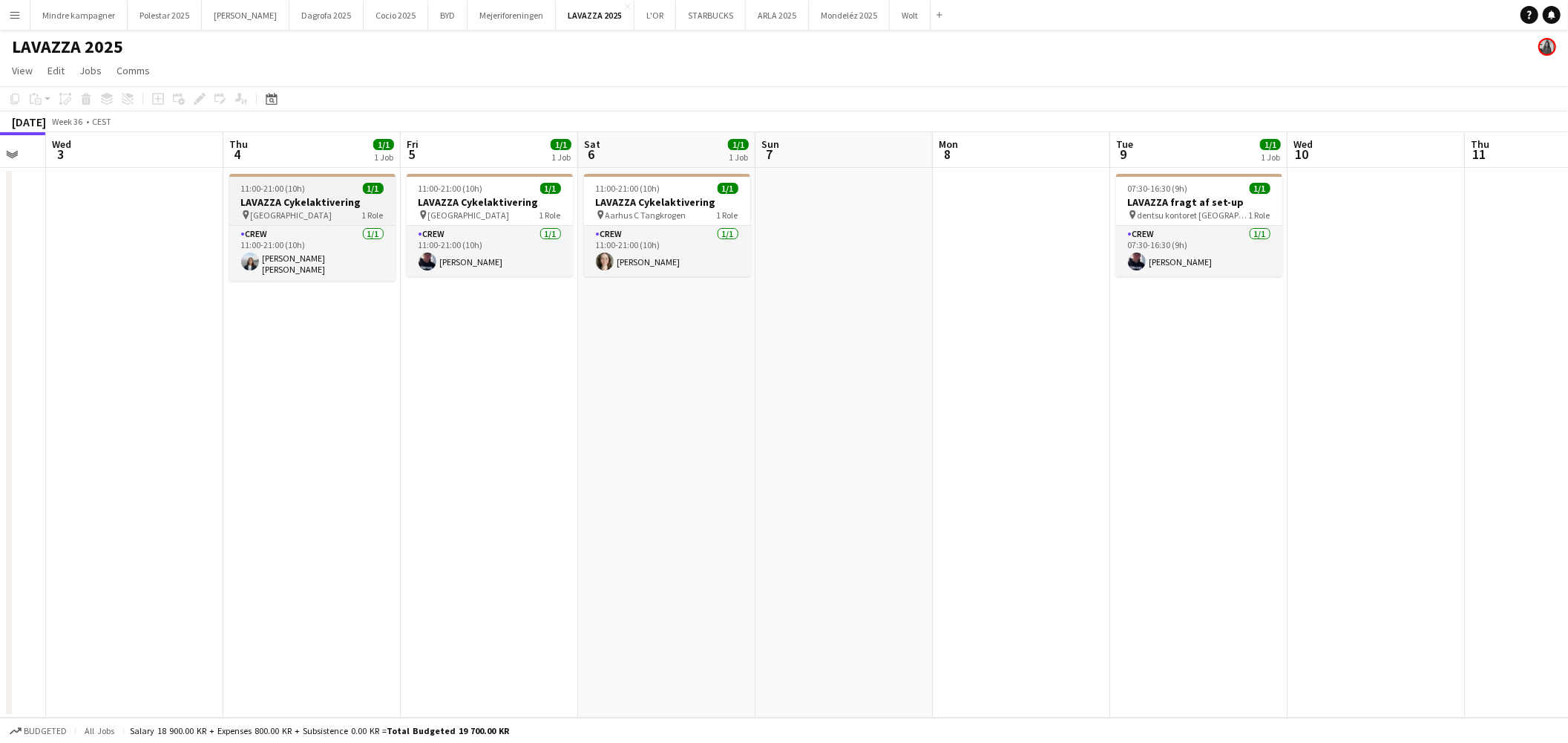
click at [288, 196] on h3 "LAVAZZA Cykelaktivering" at bounding box center [312, 201] width 166 height 13
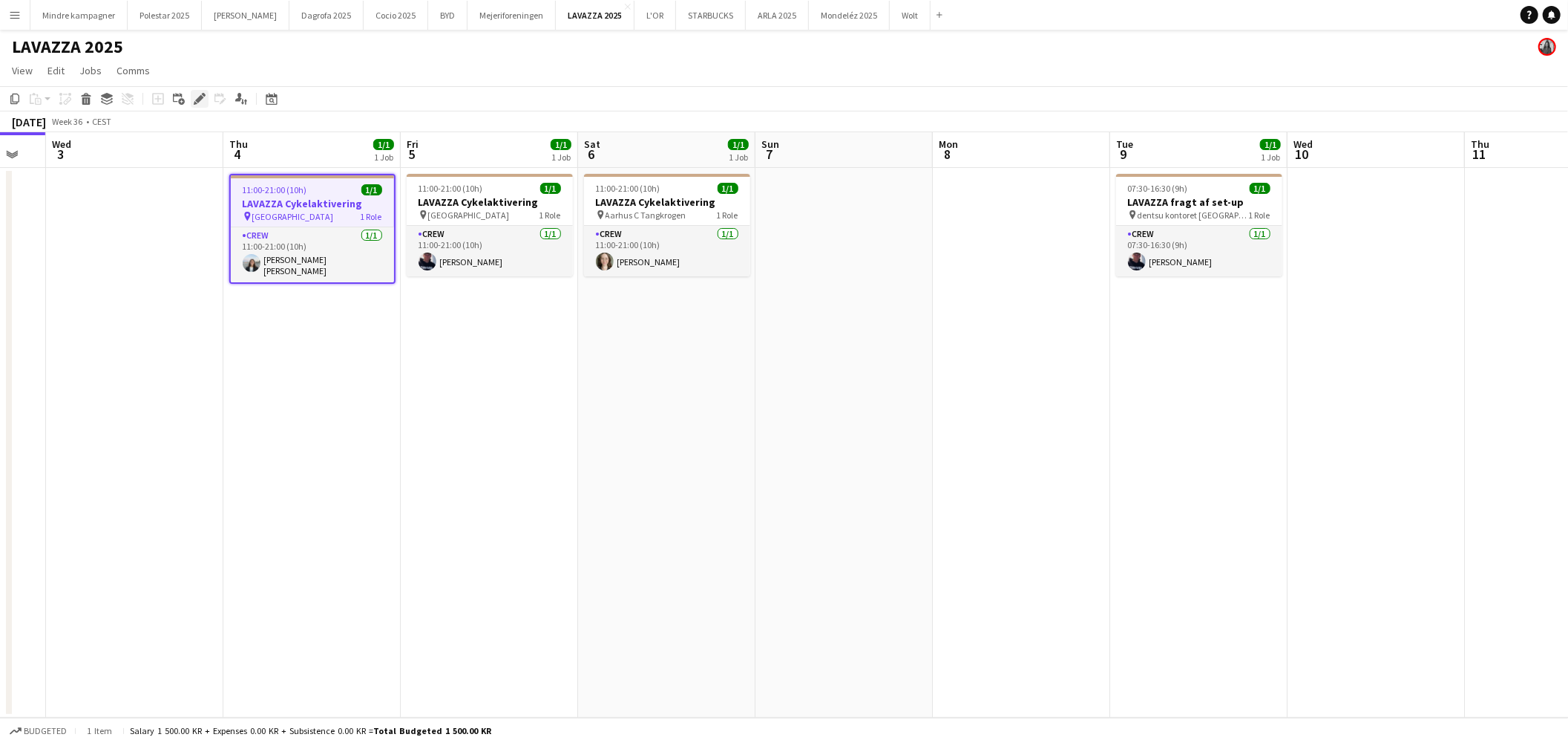
click at [201, 98] on icon at bounding box center [198, 98] width 8 height 8
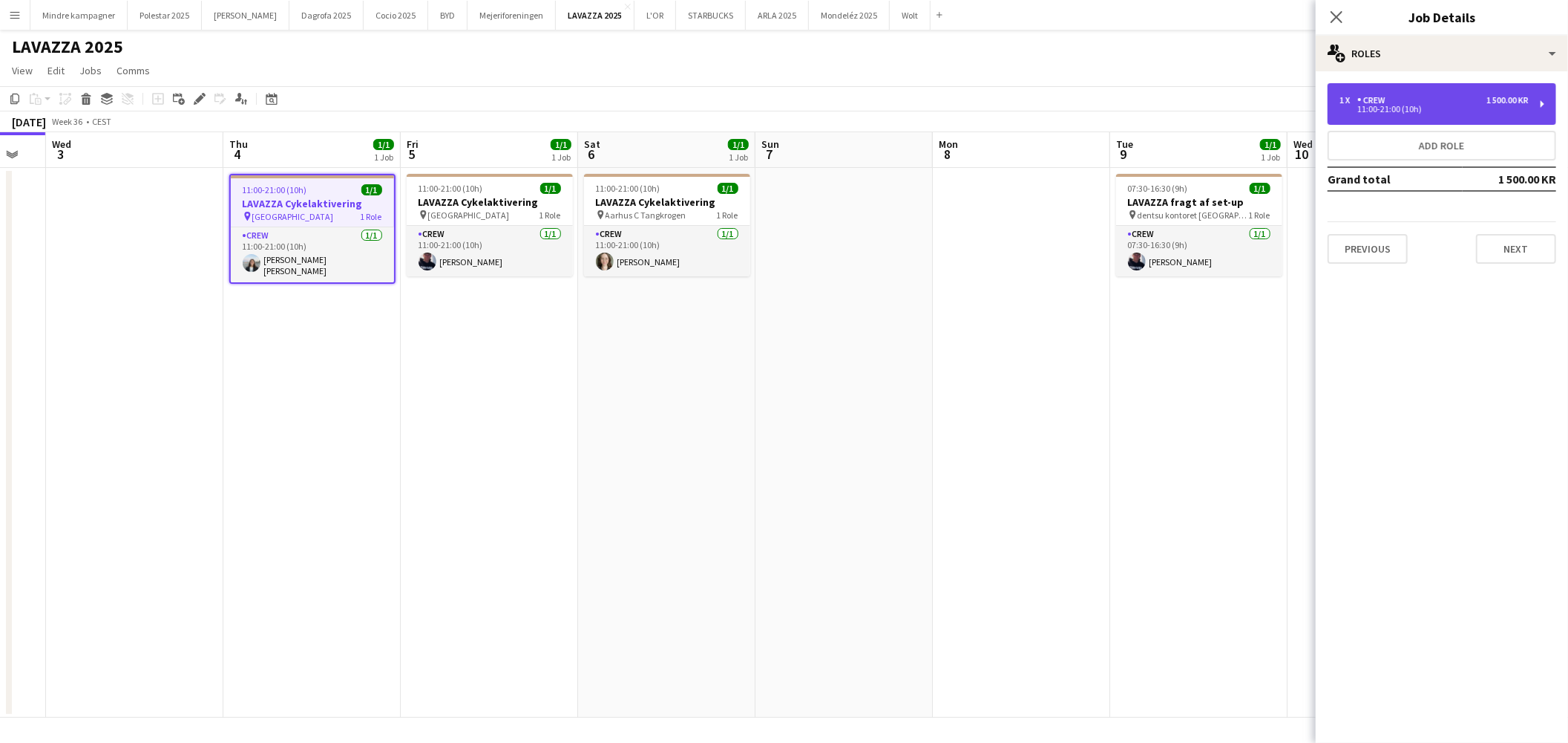
click at [1402, 110] on div "11:00-21:00 (10h)" at bounding box center [1433, 109] width 189 height 8
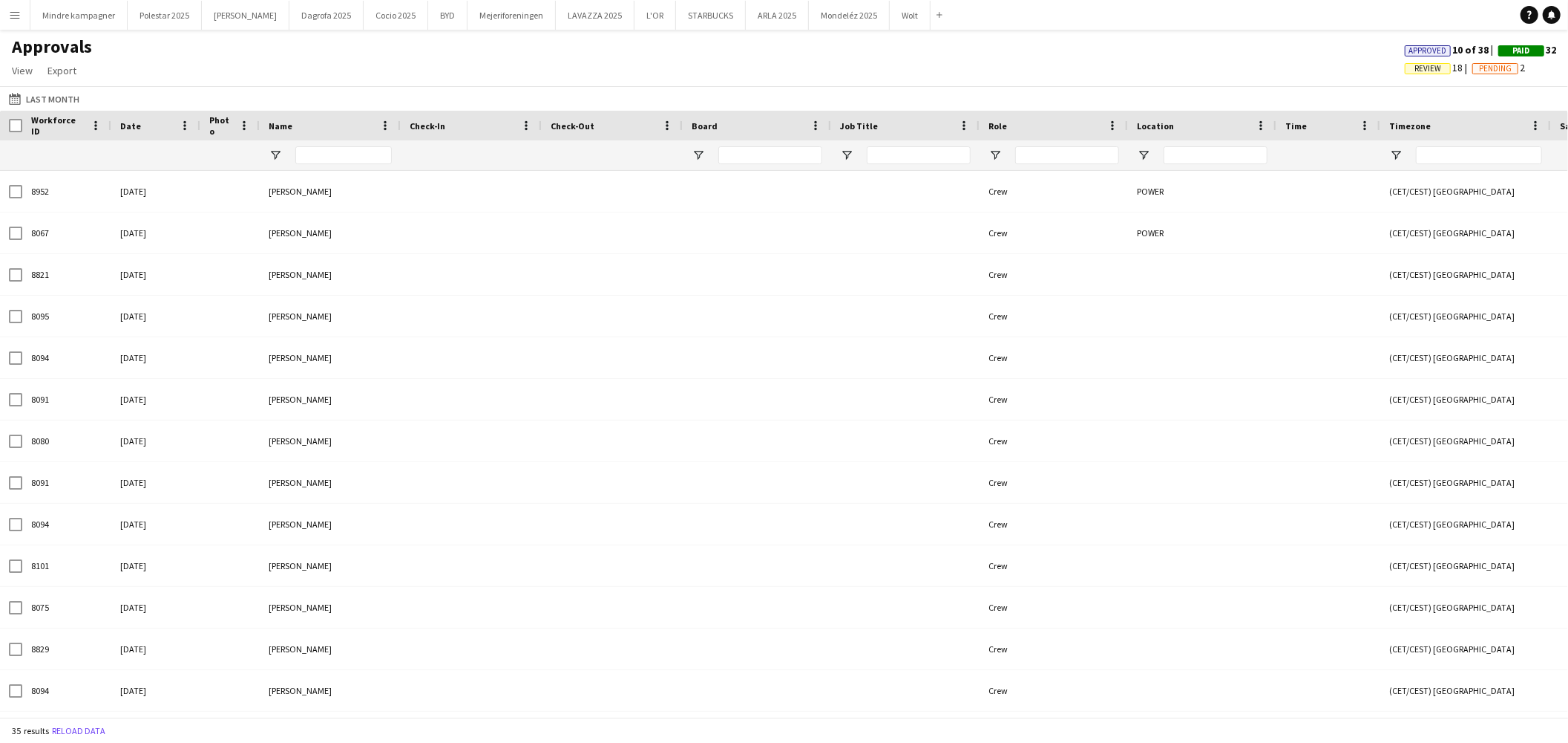
type input "***"
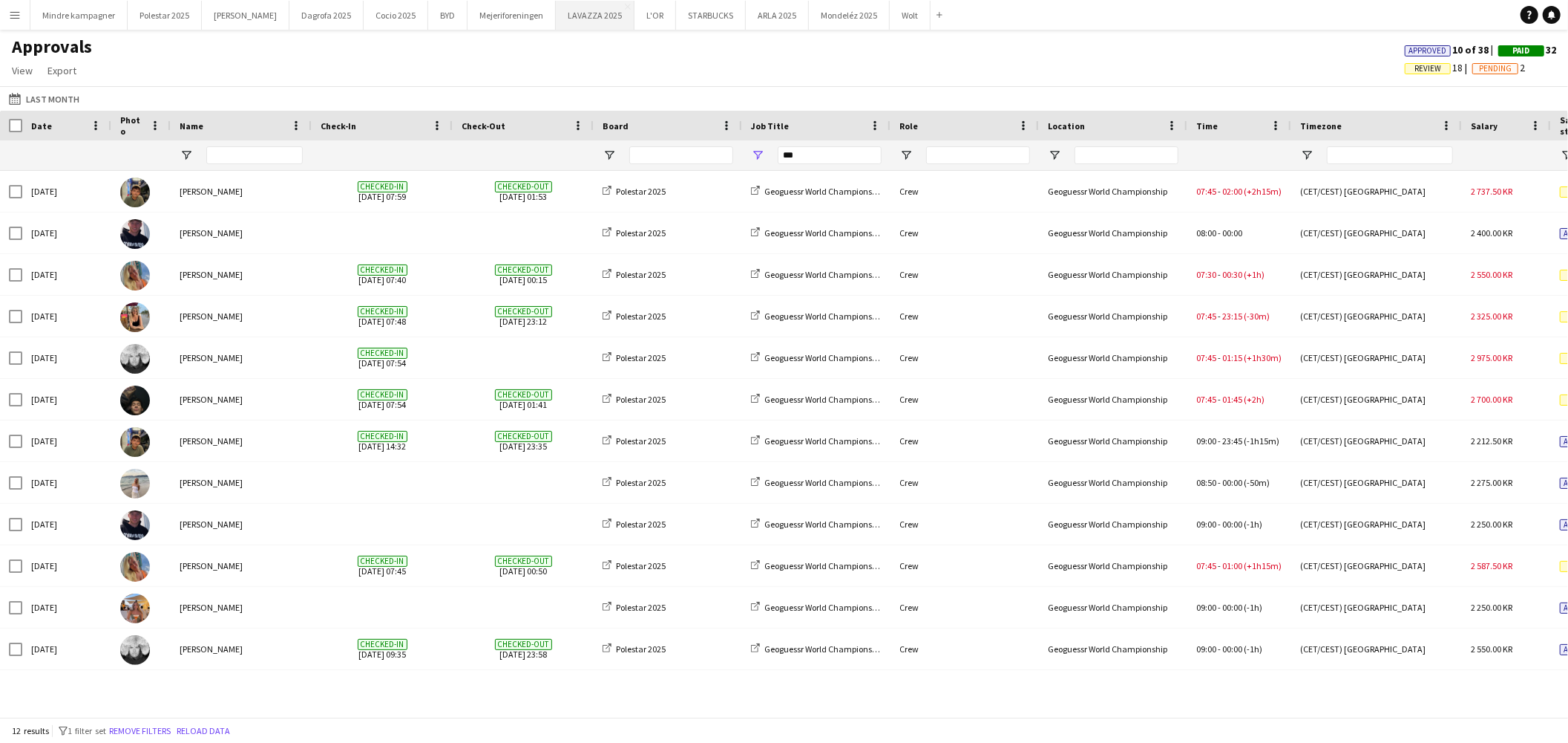
click at [557, 19] on button "LAVAZZA 2025 Close" at bounding box center [595, 16] width 78 height 29
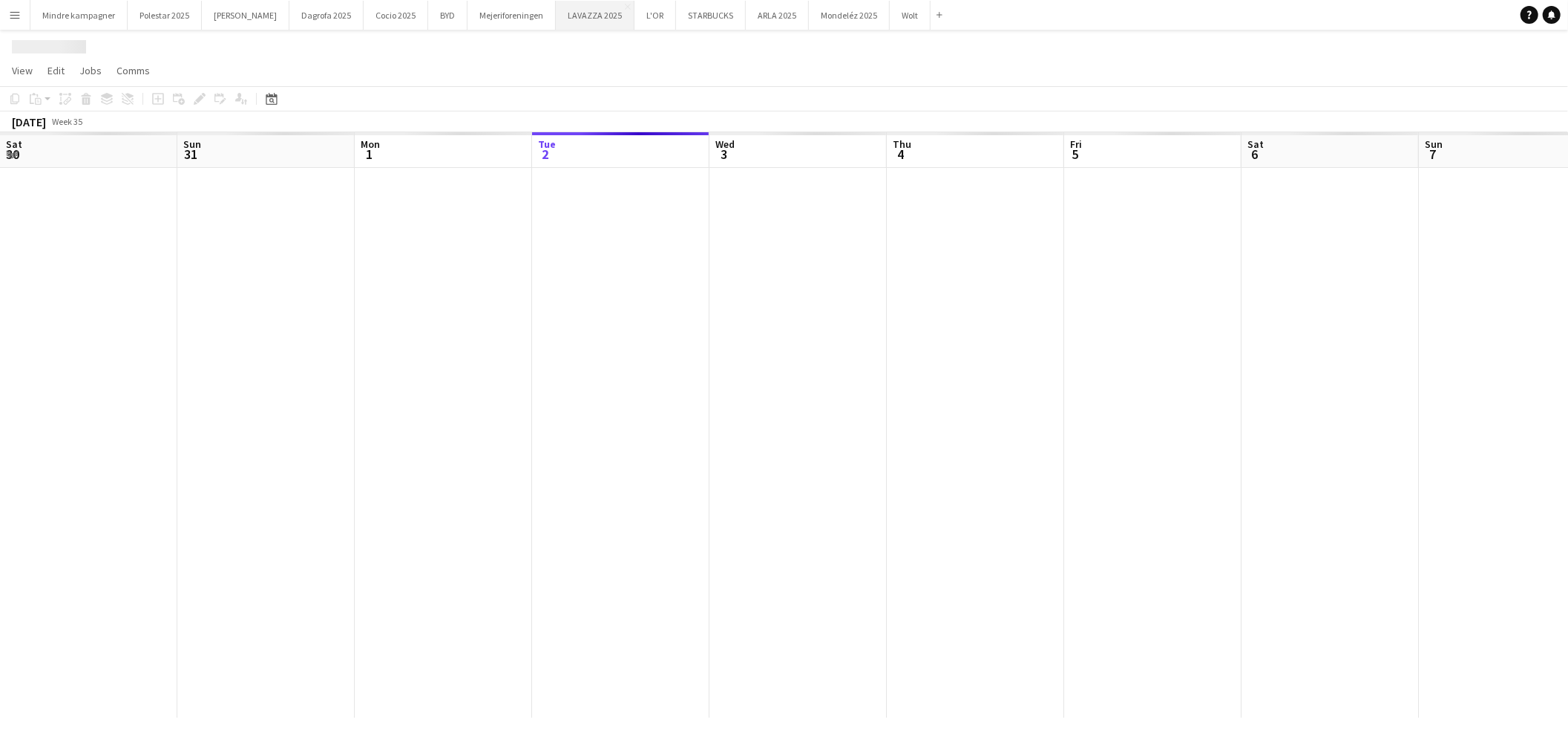
scroll to position [0, 354]
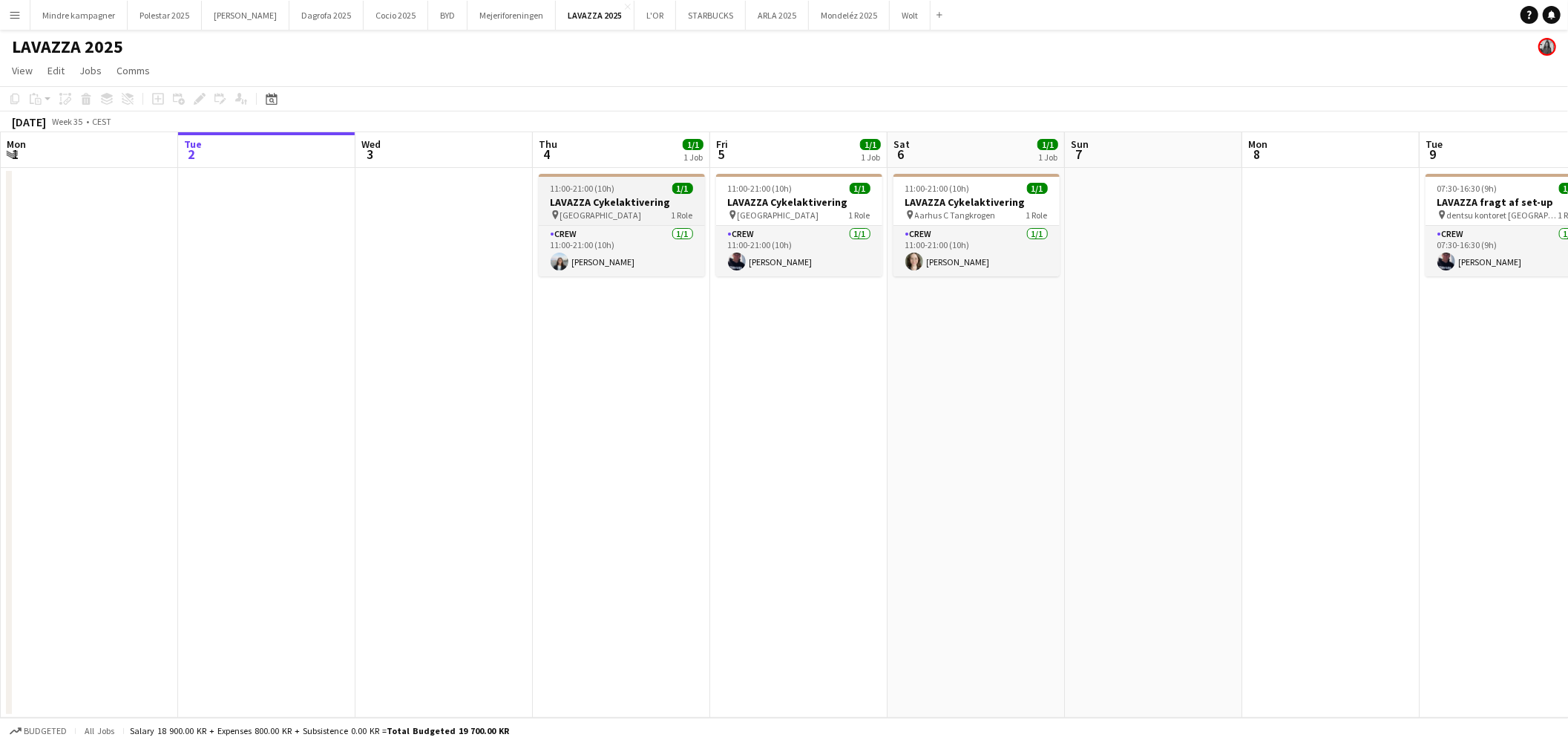
click at [636, 195] on h3 "LAVAZZA Cykelaktivering" at bounding box center [622, 201] width 166 height 13
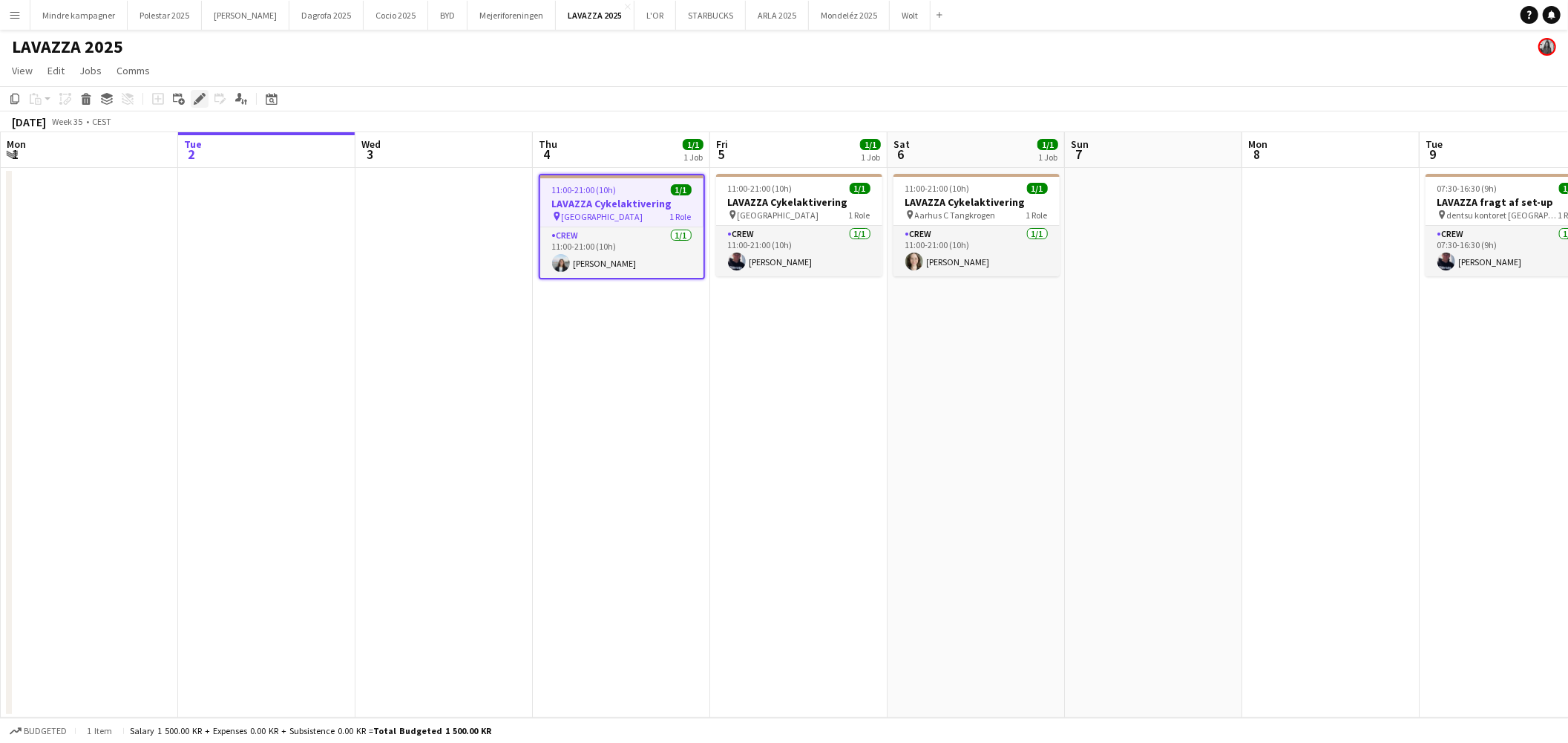
click at [195, 97] on icon "Edit" at bounding box center [200, 99] width 12 height 12
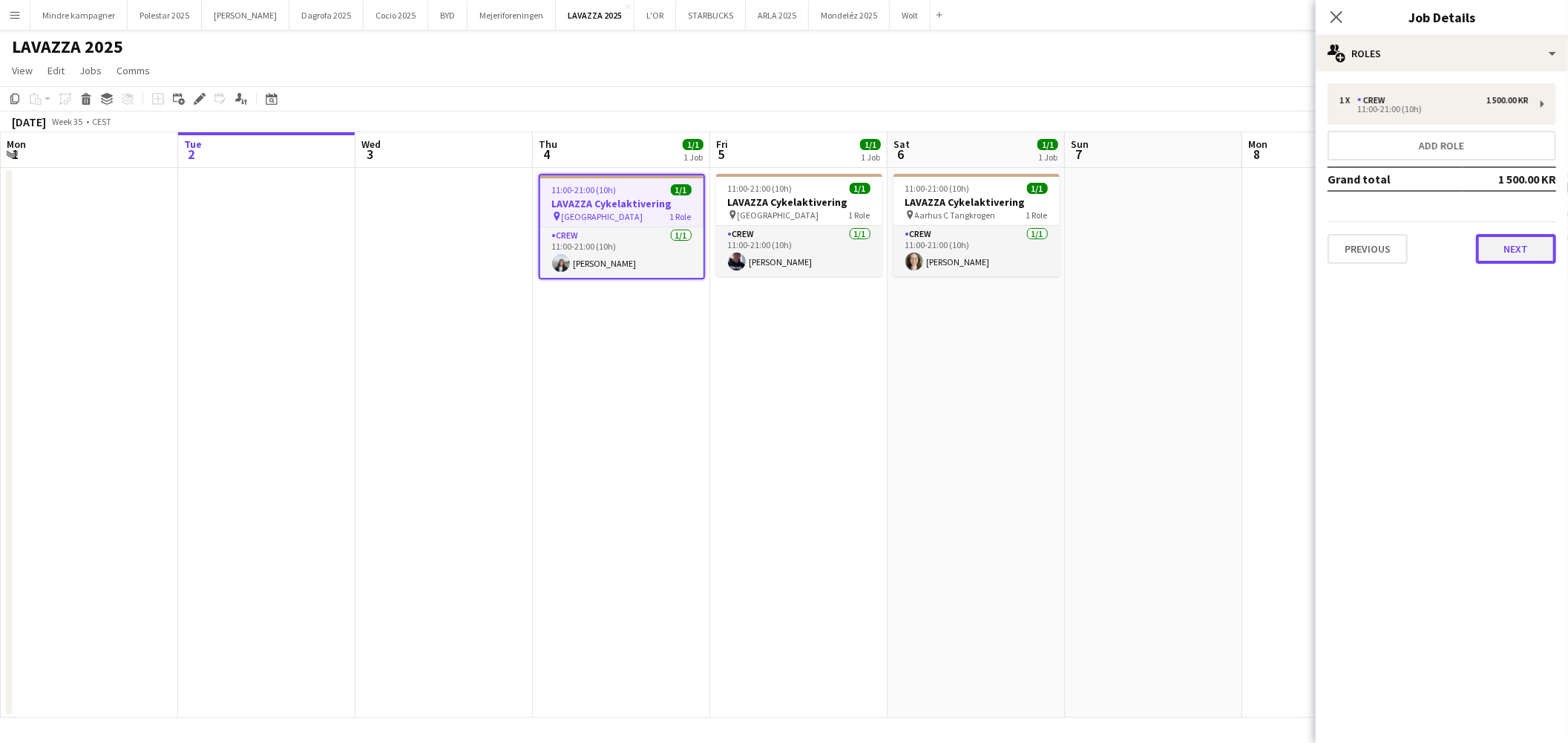
click at [1515, 248] on button "Next" at bounding box center [1516, 249] width 80 height 29
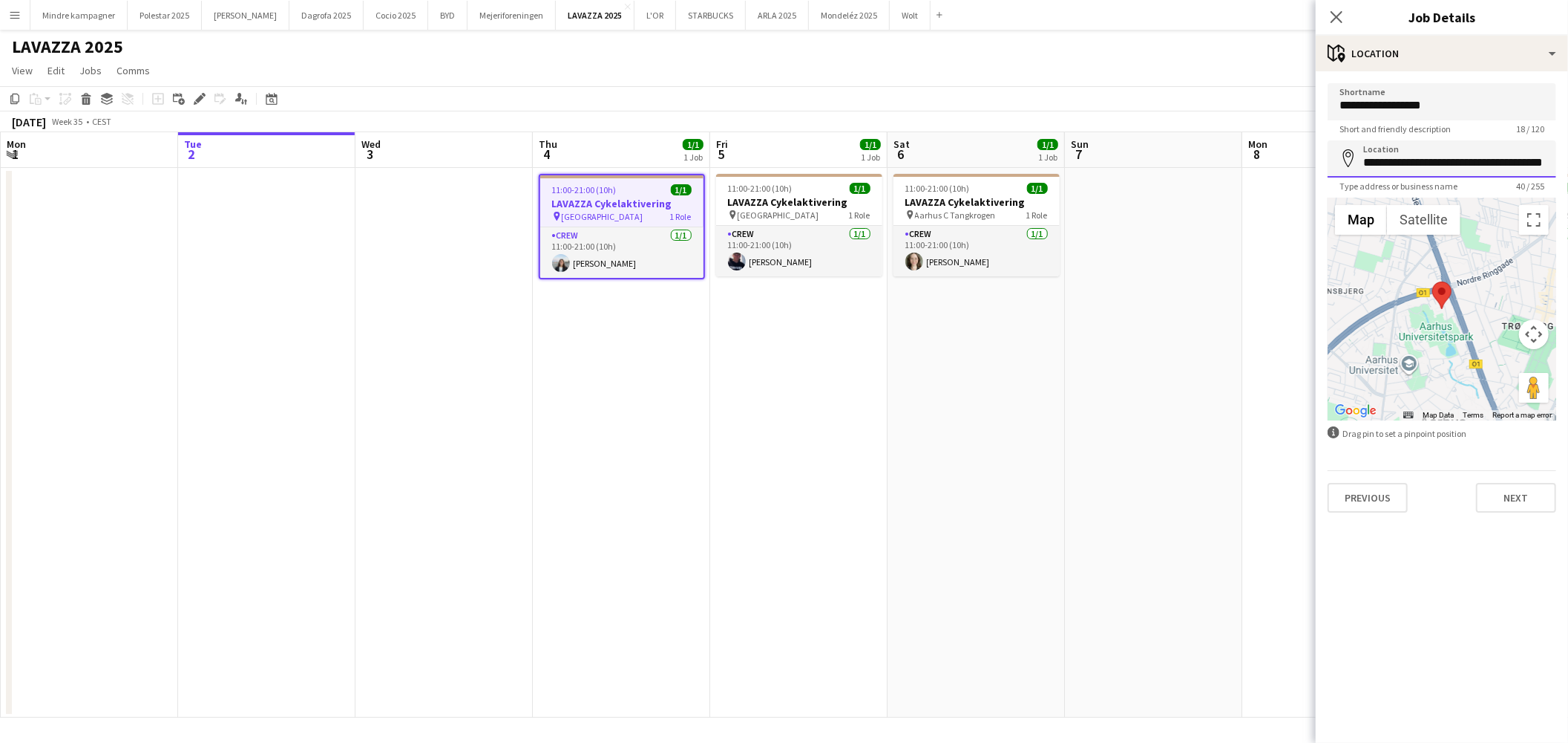
click at [1431, 153] on input "**********" at bounding box center [1441, 159] width 229 height 37
click at [1442, 152] on input "**********" at bounding box center [1441, 159] width 229 height 37
paste input
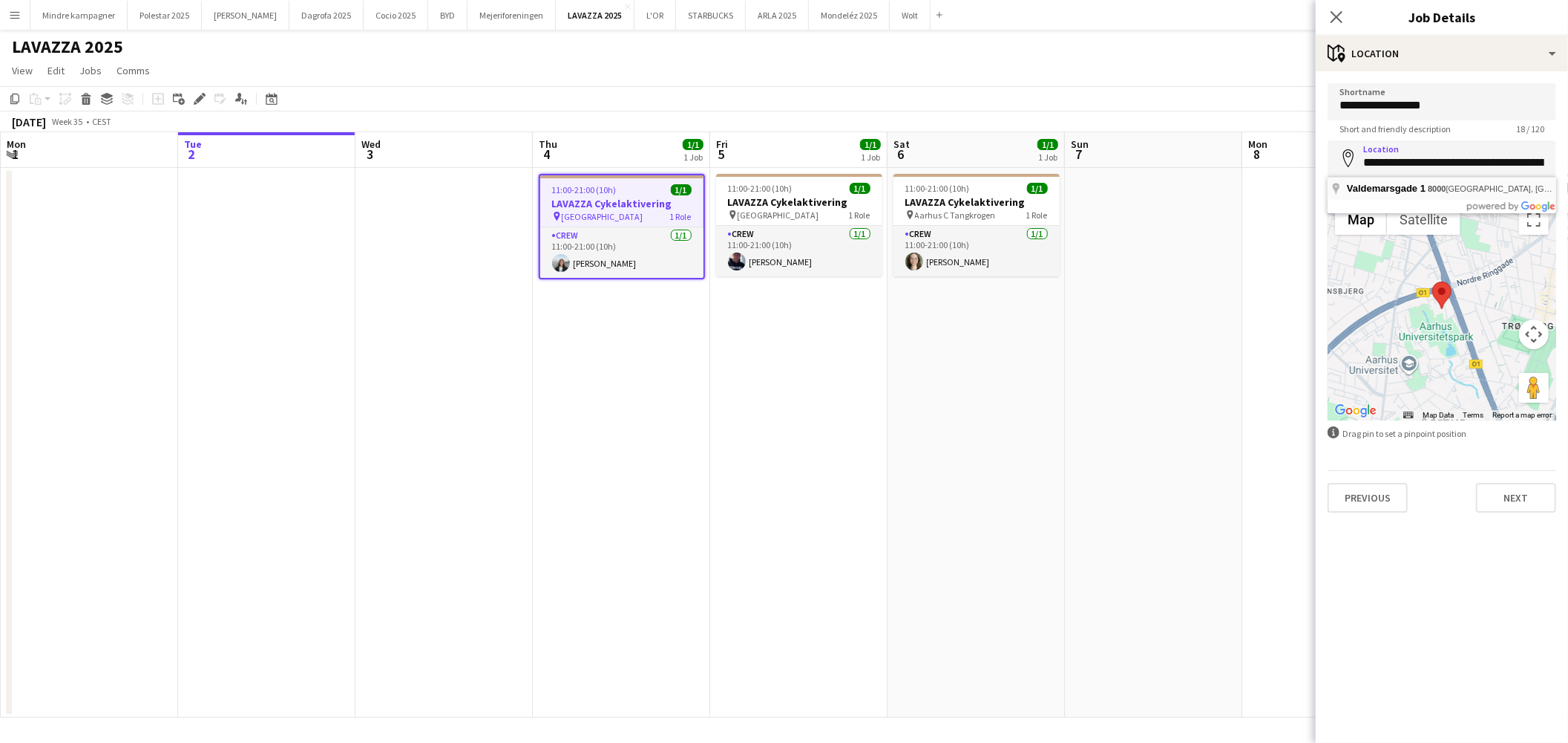
type input "**********"
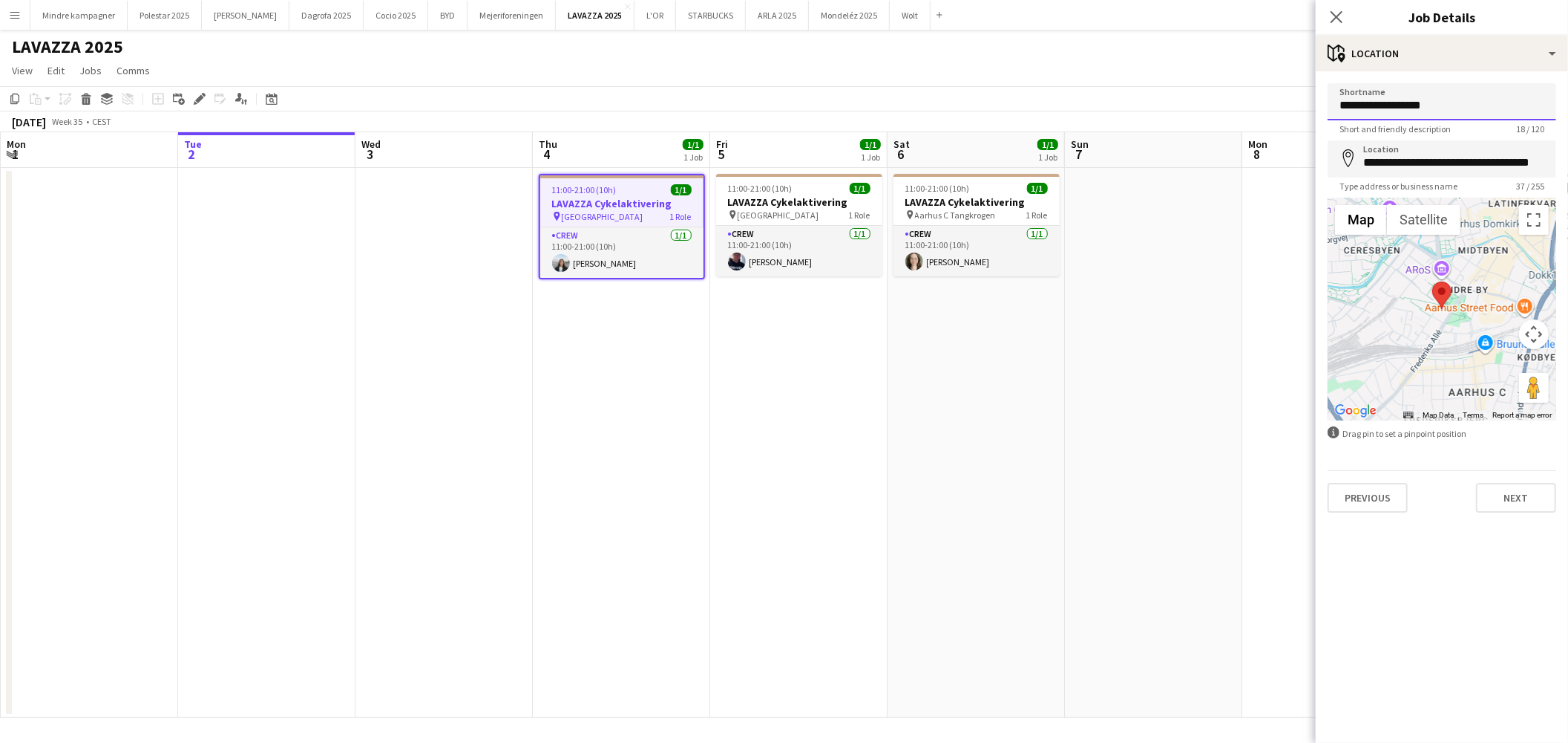
click at [1428, 111] on input "**********" at bounding box center [1441, 101] width 229 height 37
paste input "**********"
click at [775, 210] on span "Aarhus C Mølleparken" at bounding box center [778, 215] width 82 height 11
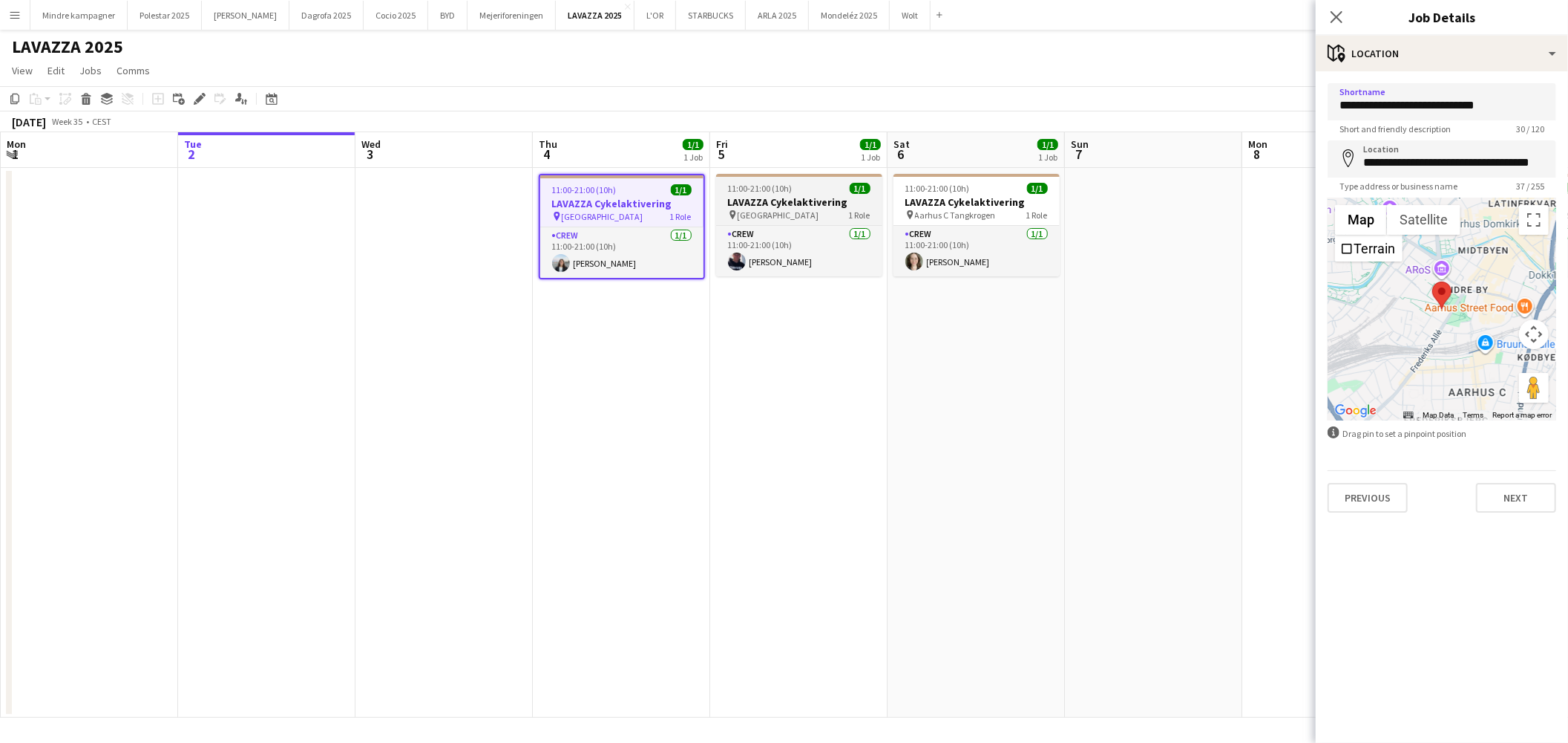
type input "**********"
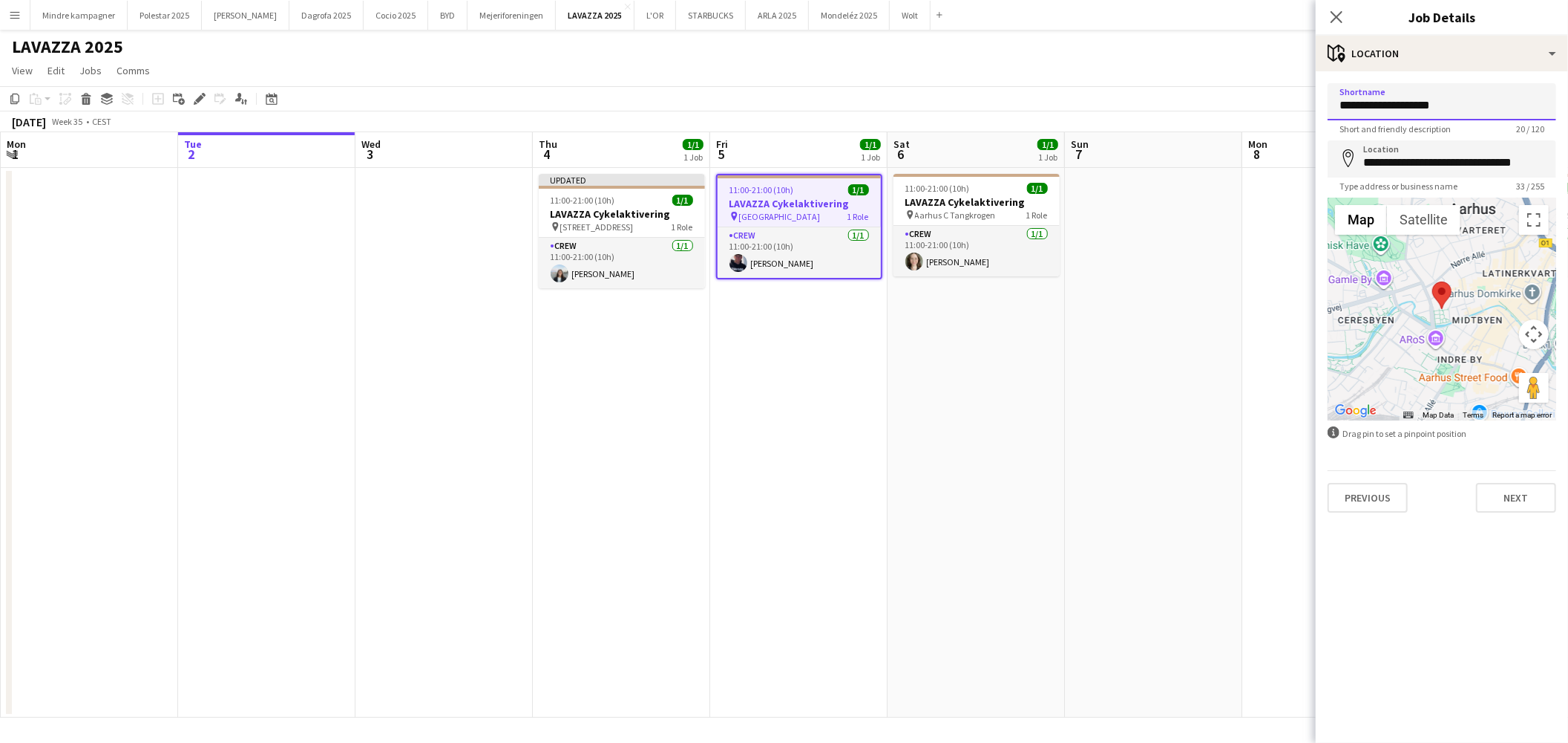
click at [1414, 112] on input "**********" at bounding box center [1441, 101] width 229 height 37
click at [1414, 111] on input "**********" at bounding box center [1441, 101] width 229 height 37
paste input "**********"
type input "**********"
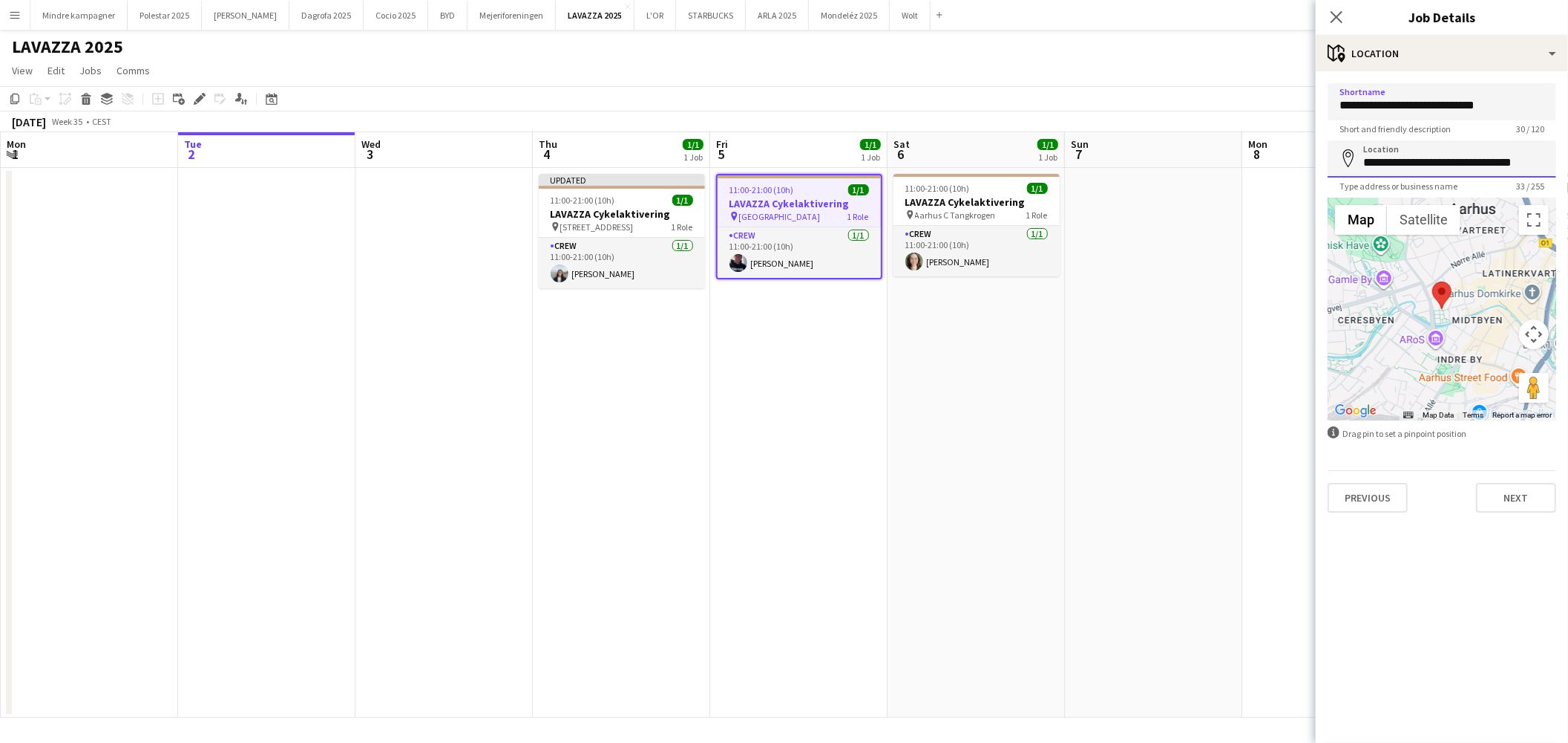
click at [1481, 161] on input "**********" at bounding box center [1441, 159] width 229 height 37
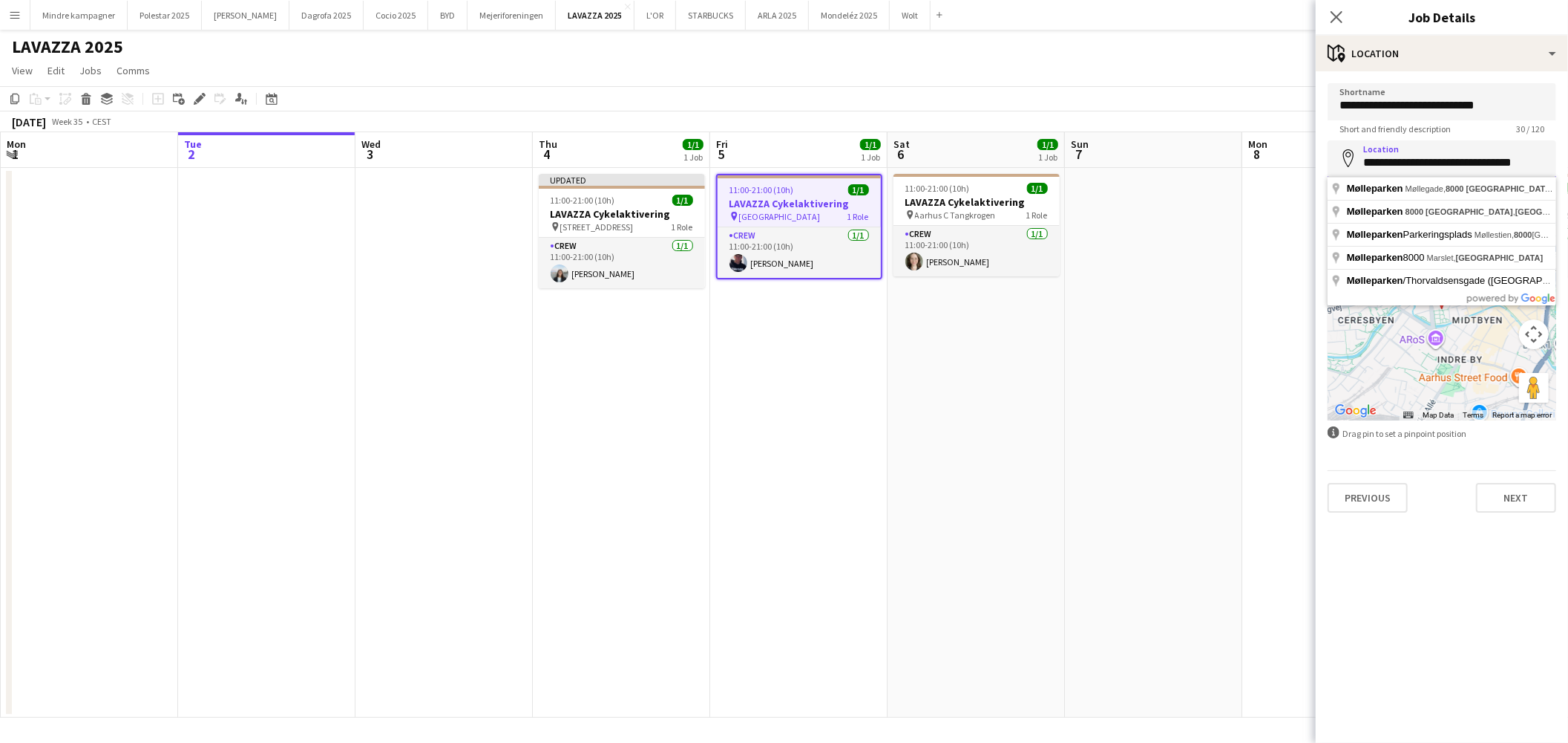
click at [1481, 161] on input "**********" at bounding box center [1441, 159] width 229 height 37
paste input
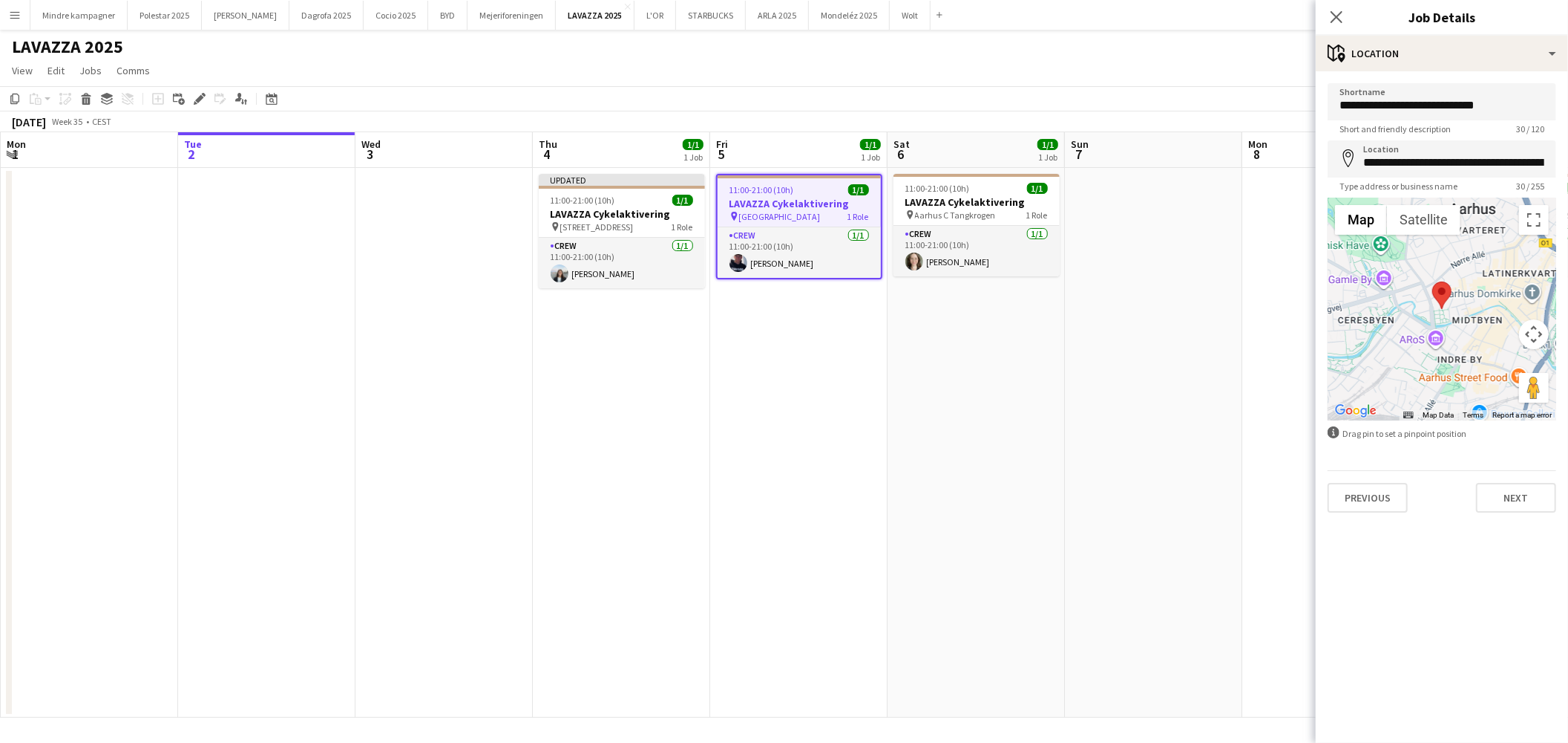
type input "**********"
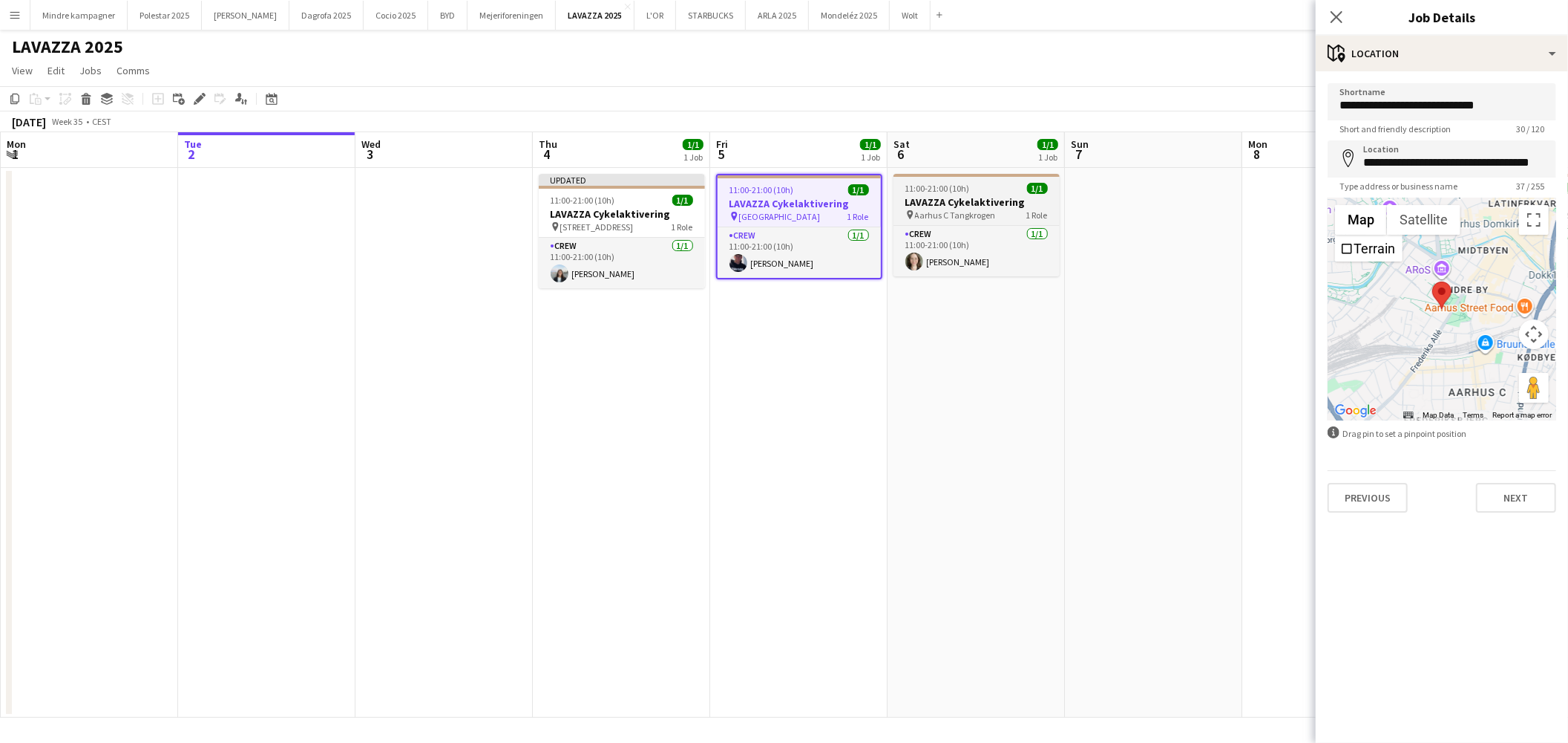
click at [1010, 173] on div at bounding box center [976, 174] width 166 height 3
type input "**********"
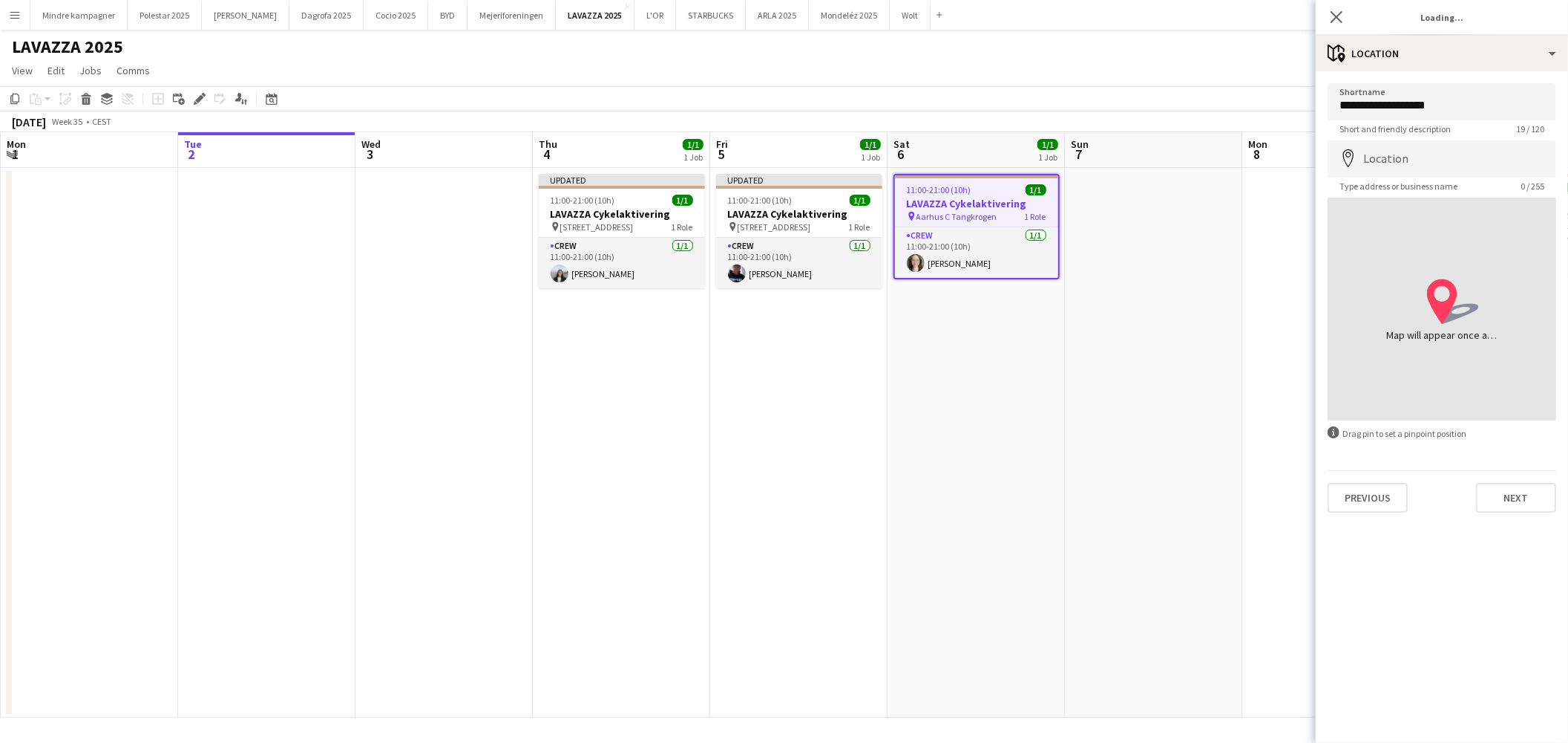
type input "**********"
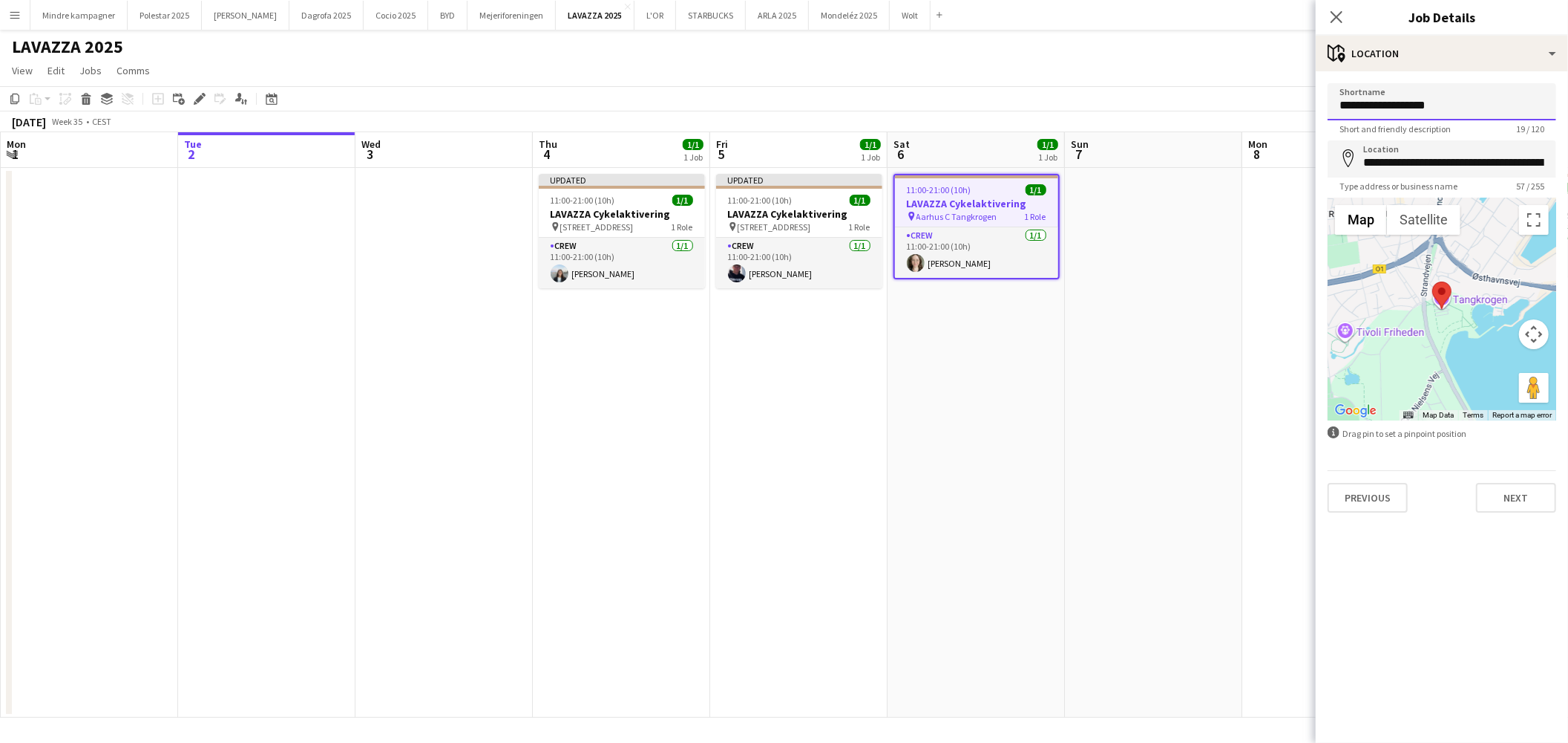
click at [1389, 98] on input "**********" at bounding box center [1441, 101] width 229 height 37
paste input "**********"
type input "**********"
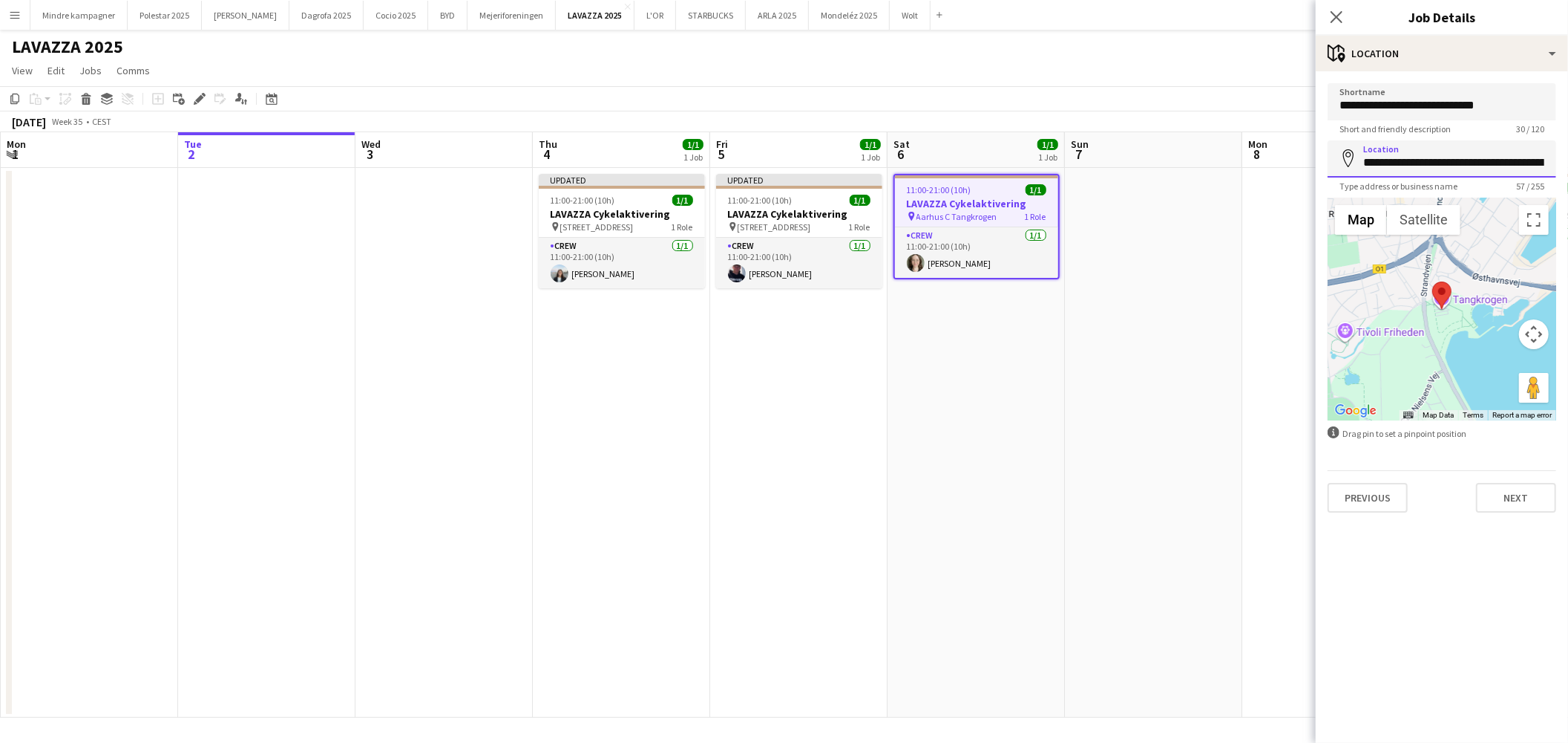
click at [1396, 167] on input "**********" at bounding box center [1441, 159] width 229 height 37
paste input
type input "**********"
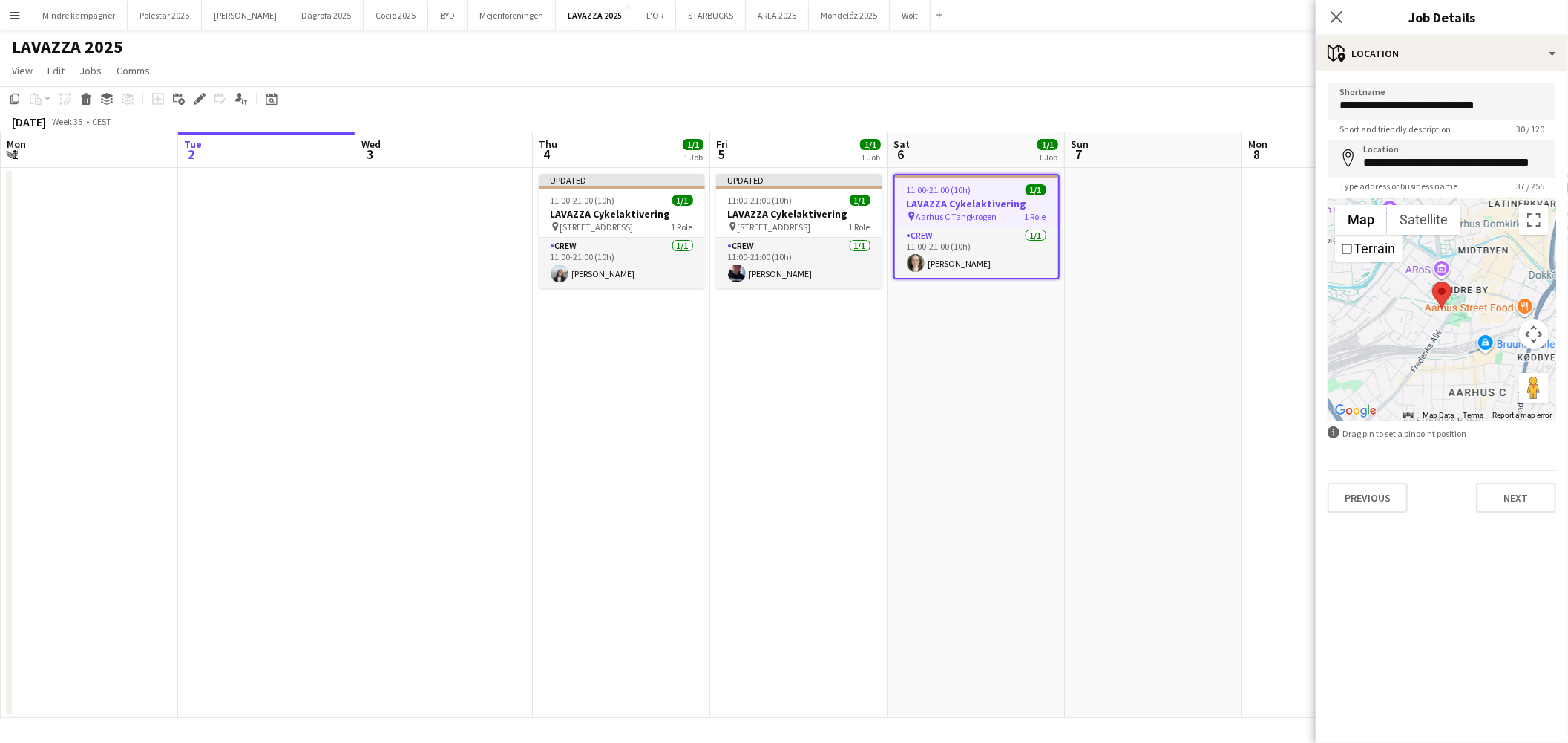
click at [1179, 374] on app-date-cell at bounding box center [1154, 442] width 178 height 550
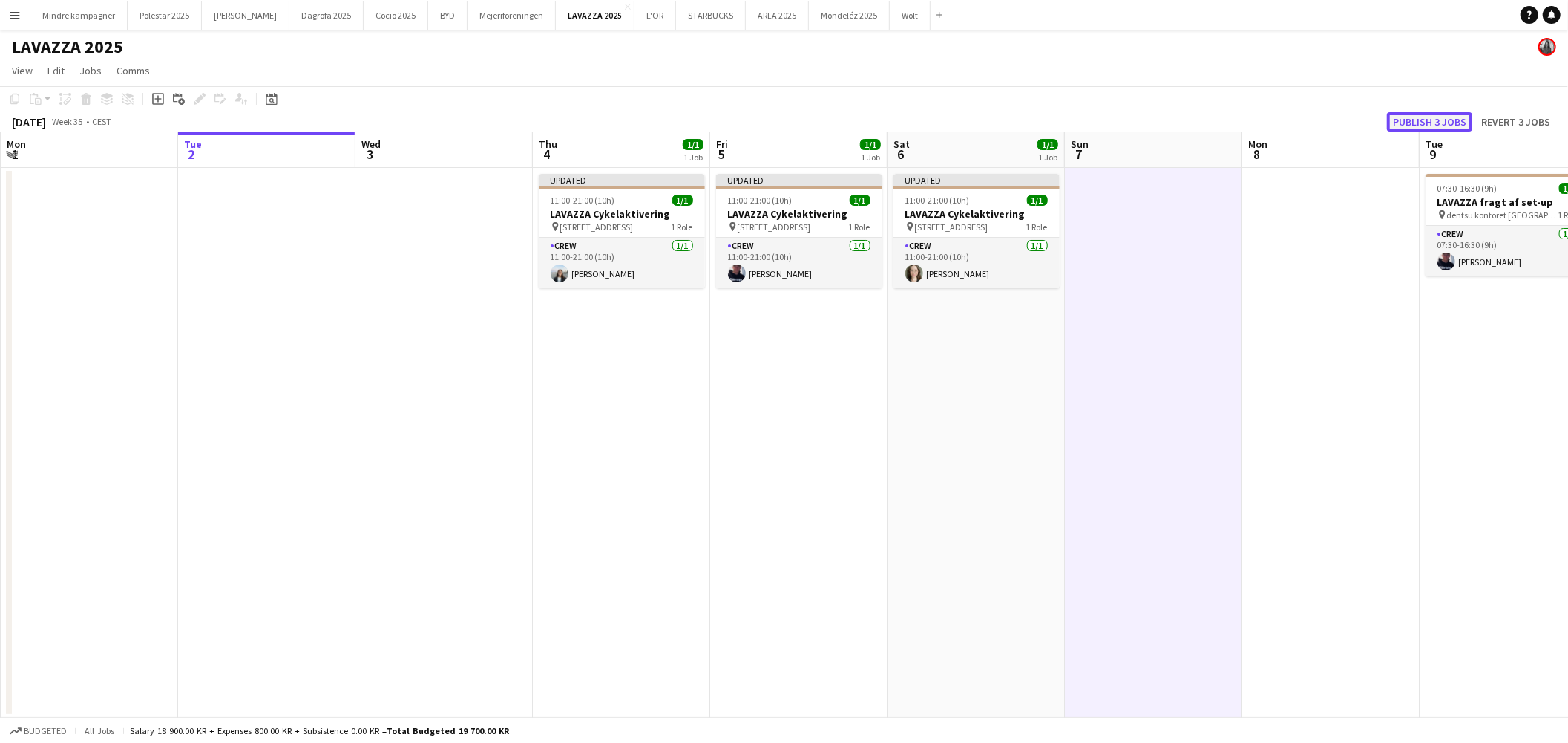
click at [1436, 116] on button "Publish 3 jobs" at bounding box center [1429, 122] width 85 height 19
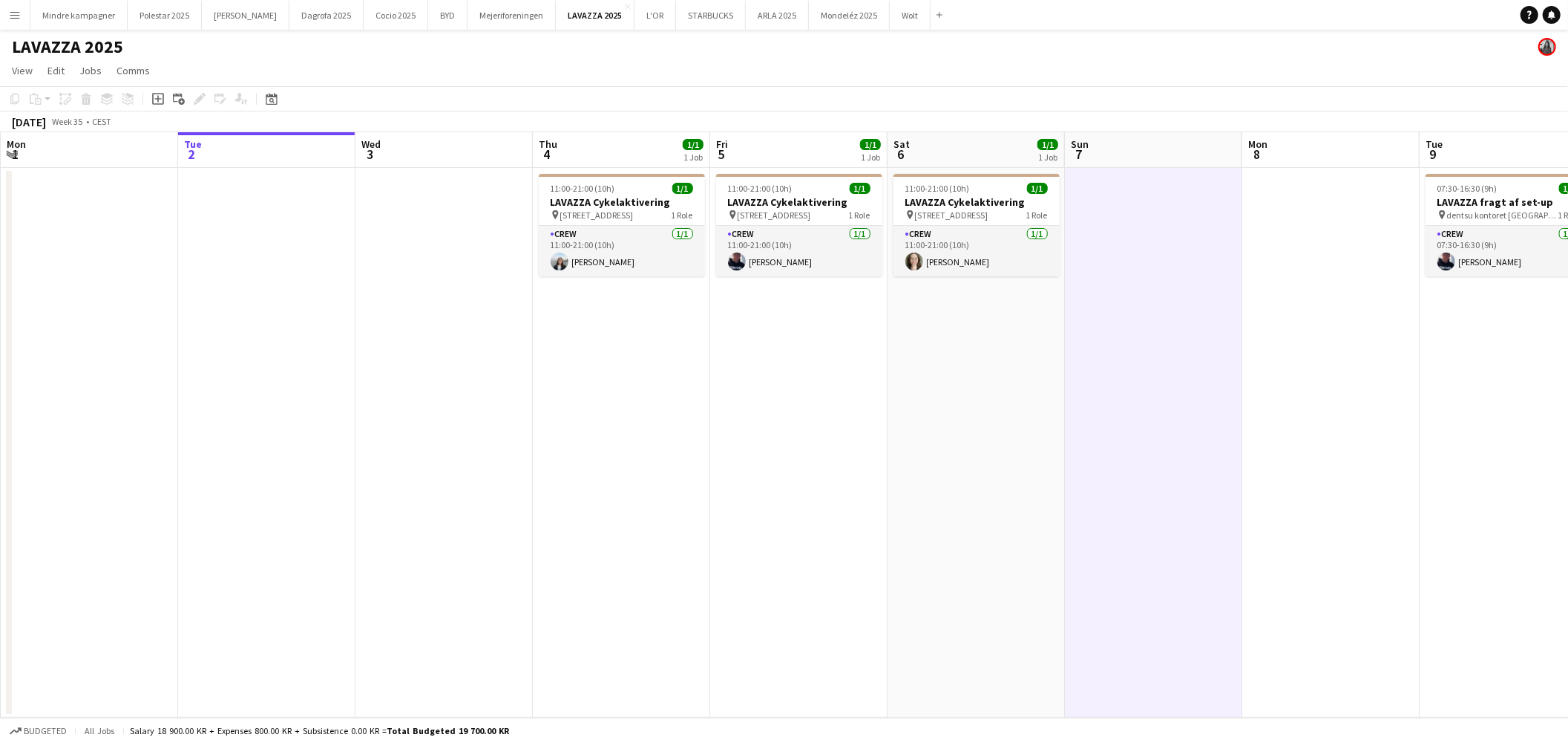
click at [893, 380] on app-date-cell "11:00-21:00 (10h) 1/1 LAVAZZA Cykelaktivering pin Valdemarsgade 1, 8000 Aarhus …" at bounding box center [976, 442] width 178 height 550
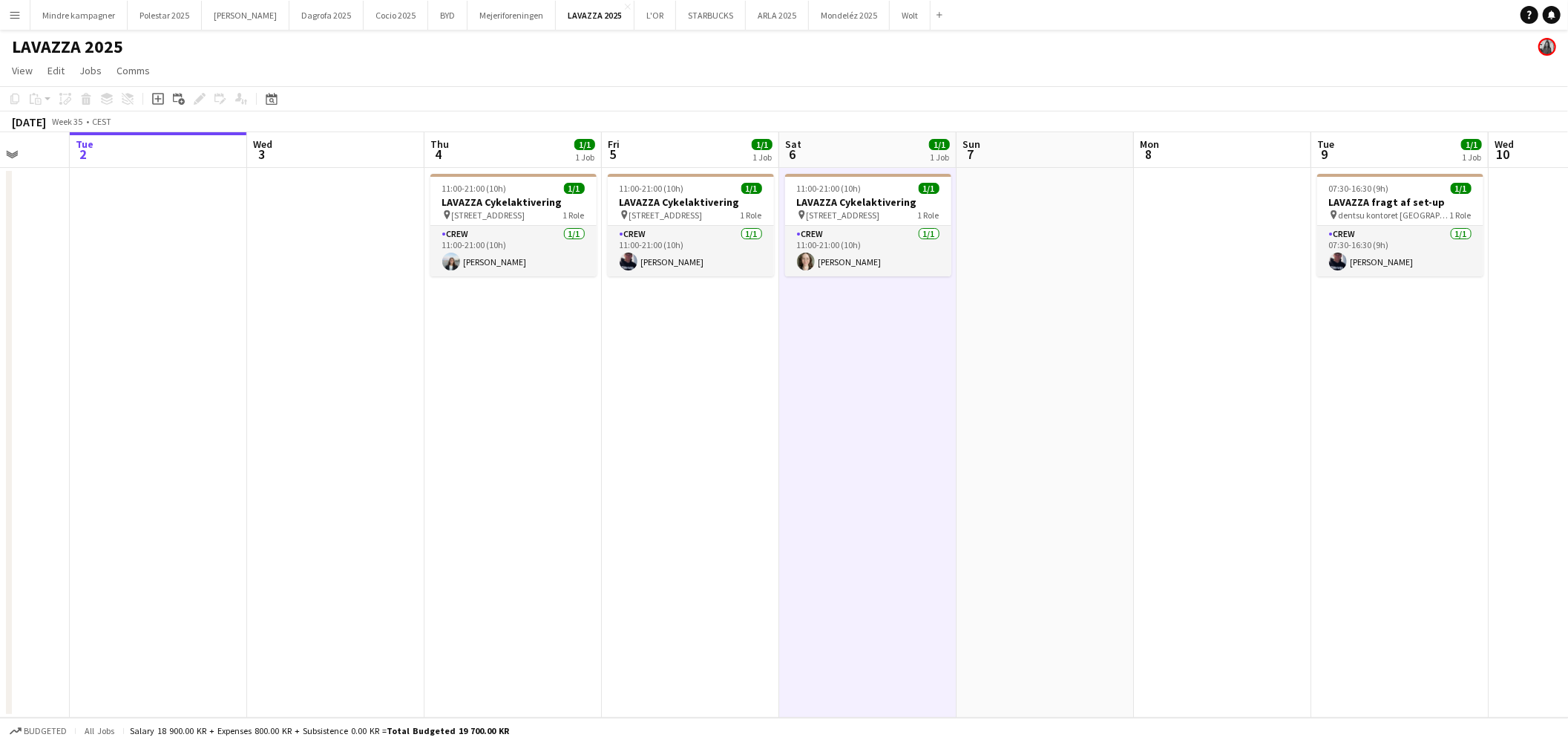
drag, startPoint x: 1152, startPoint y: 387, endPoint x: 1029, endPoint y: 419, distance: 127.1
click at [1034, 418] on app-calendar-viewport "Sat 30 Sun 31 Mon 1 Tue 2 Wed 3 Thu 4 1/1 1 Job Fri 5 1/1 1 Job Sat 6 1/1 1 Job…" at bounding box center [784, 425] width 1568 height 585
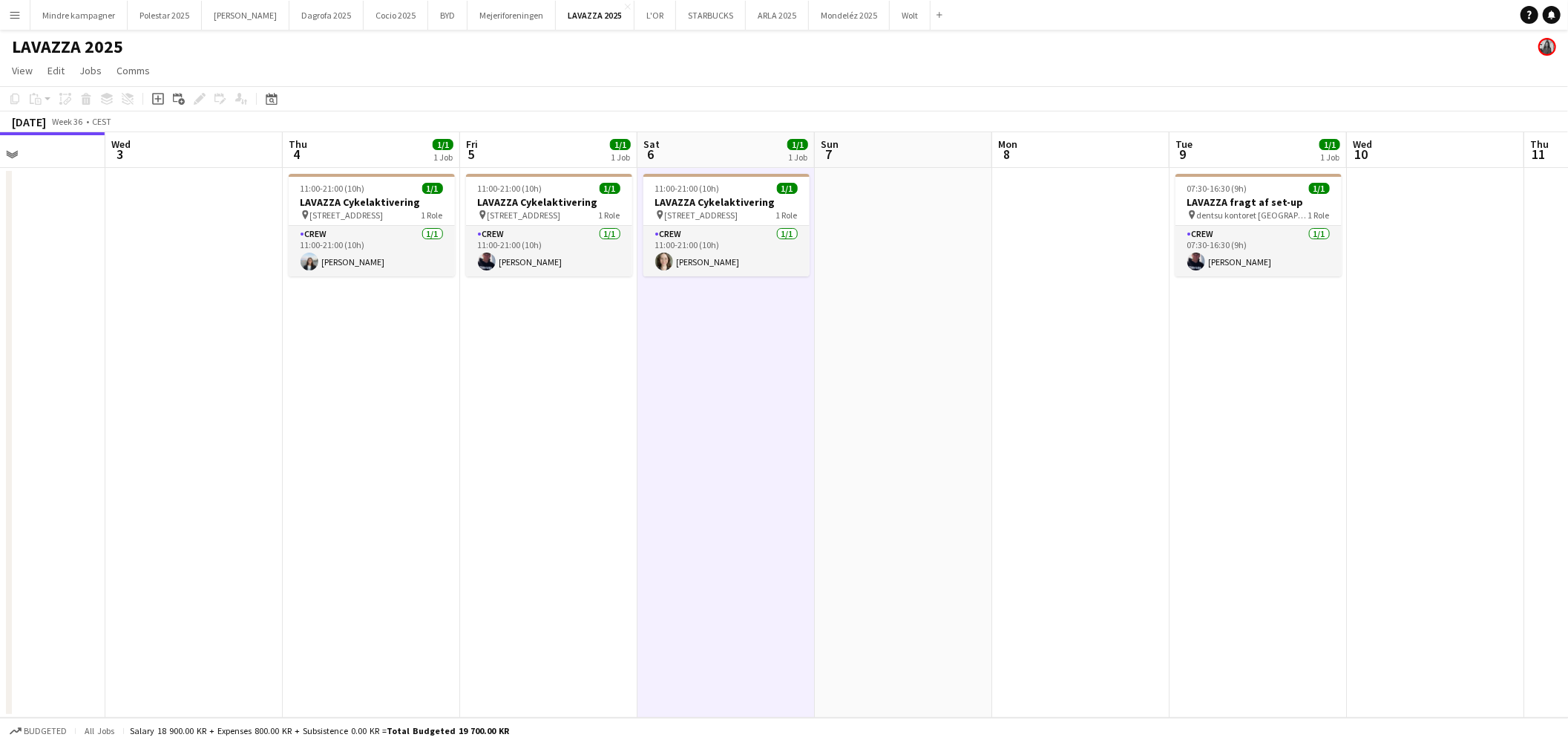
drag, startPoint x: 1101, startPoint y: 422, endPoint x: 957, endPoint y: 450, distance: 146.7
click at [962, 453] on app-calendar-viewport "Sat 30 Sun 31 Mon 1 Tue 2 Wed 3 Thu 4 1/1 1 Job Fri 5 1/1 1 Job Sat 6 1/1 1 Job…" at bounding box center [784, 425] width 1568 height 585
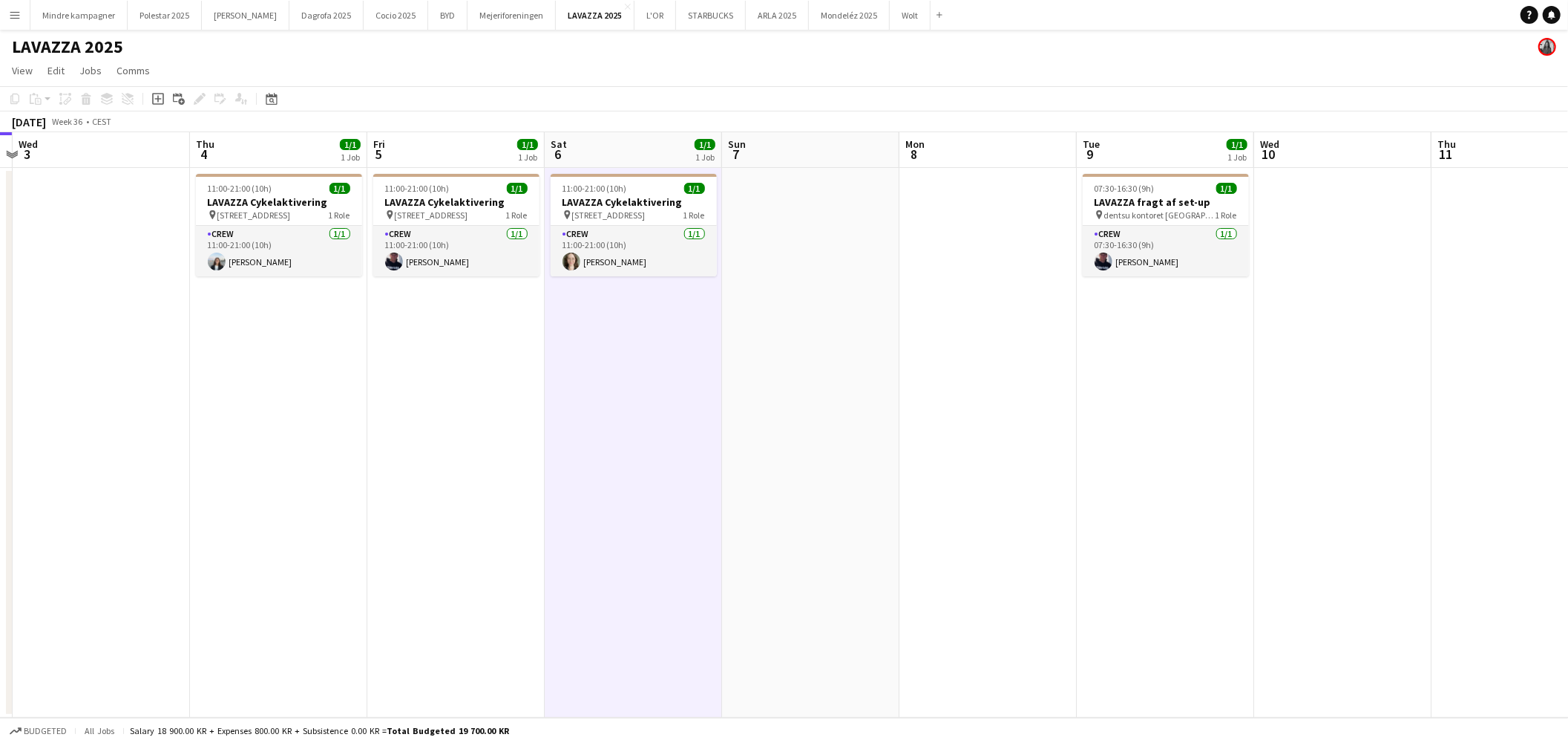
drag, startPoint x: 1051, startPoint y: 441, endPoint x: 938, endPoint y: 458, distance: 114.3
click at [947, 456] on app-calendar-viewport "Sun 31 Mon 1 Tue 2 Wed 3 Thu 4 1/1 1 Job Fri 5 1/1 1 Job Sat 6 1/1 1 Job Sun 7 …" at bounding box center [784, 425] width 1568 height 585
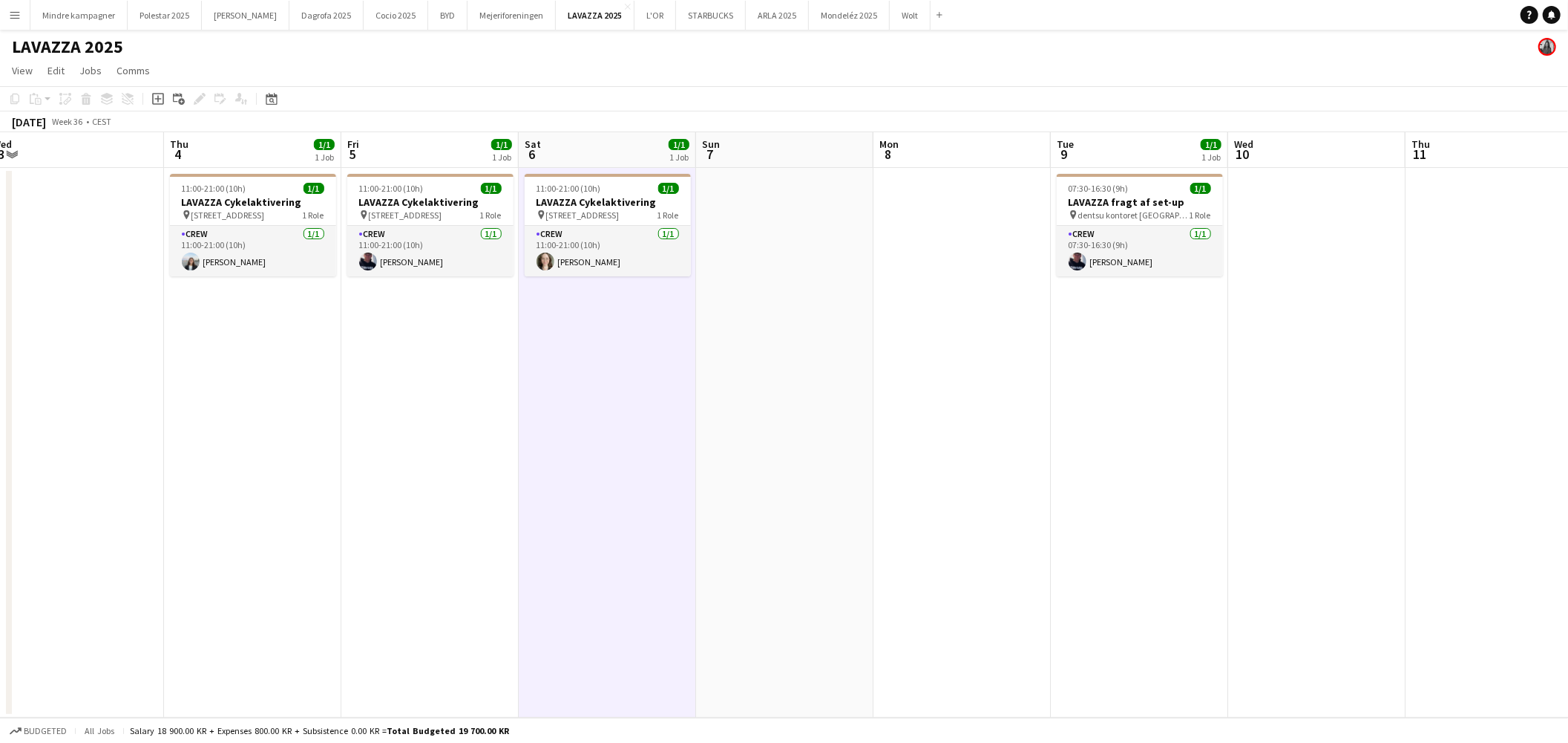
click at [423, 416] on app-date-cell "11:00-21:00 (10h) 1/1 LAVAZZA Cykelaktivering pin Valdemarsgade 1, 8000 Aarhus …" at bounding box center [430, 442] width 178 height 550
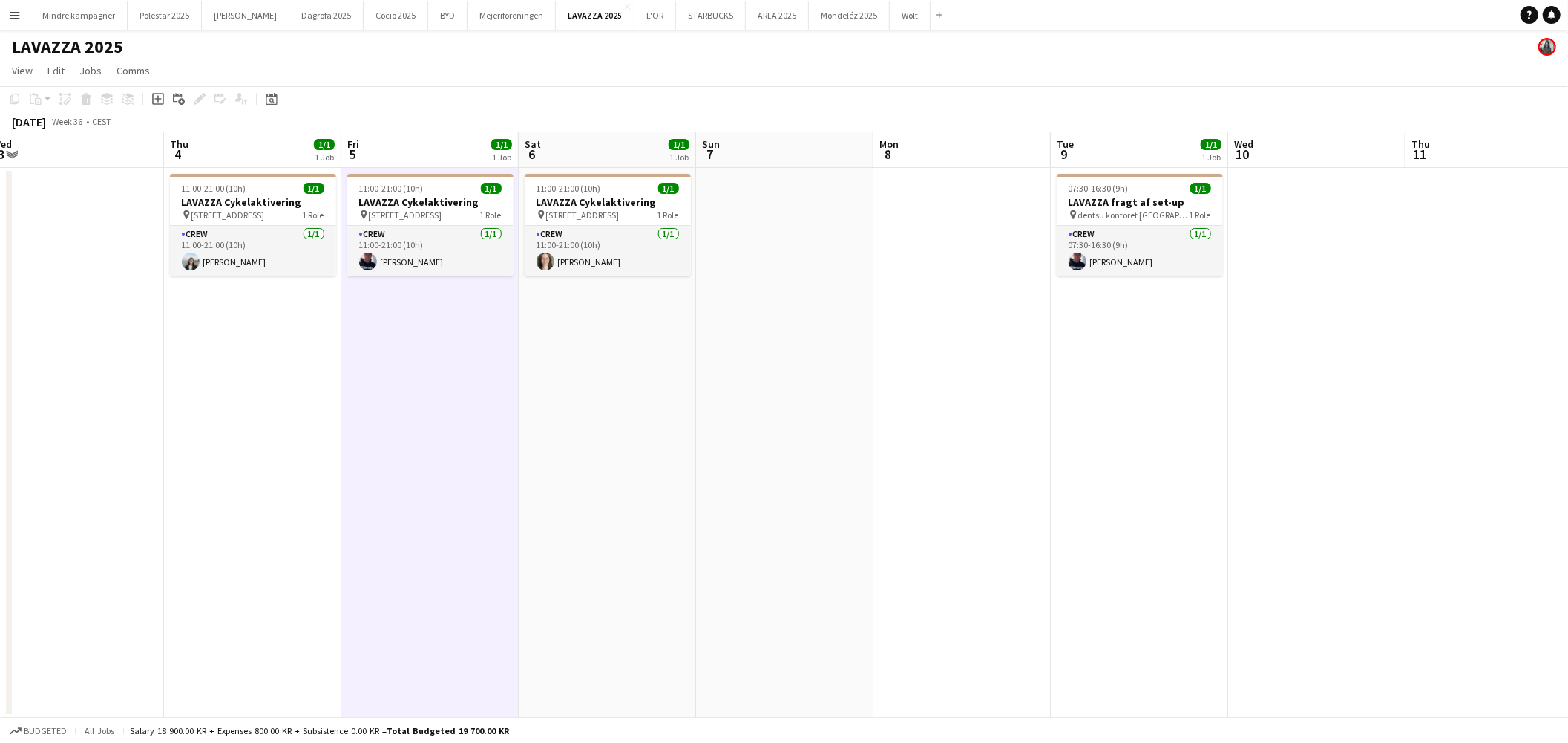
click at [266, 432] on app-date-cell "11:00-21:00 (10h) 1/1 LAVAZZA Cykelaktivering pin Valdemarsgade 1, 8000 Aarhus …" at bounding box center [253, 442] width 178 height 550
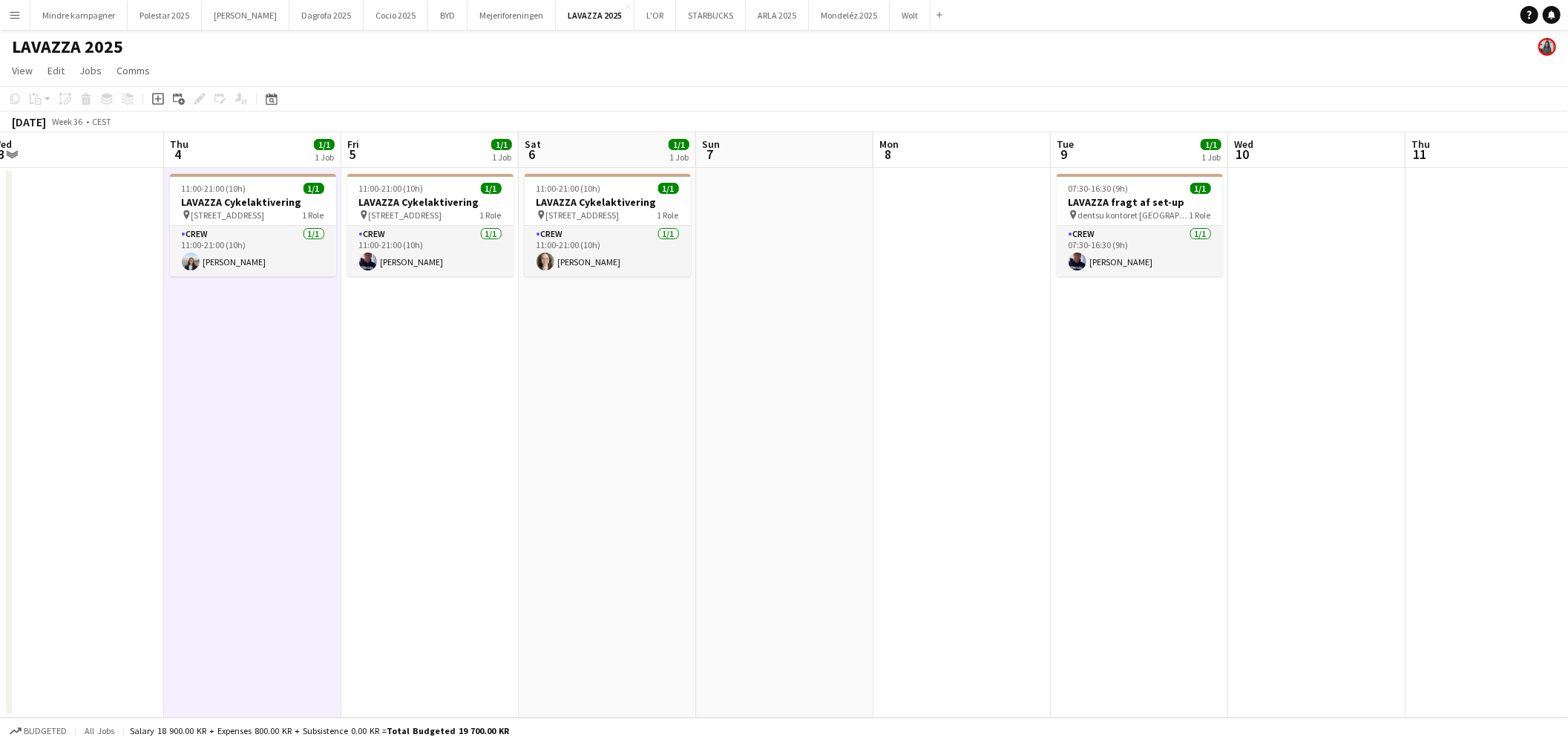
drag, startPoint x: 241, startPoint y: 418, endPoint x: 416, endPoint y: 421, distance: 175.0
click at [416, 421] on app-calendar-viewport "Sun 31 Mon 1 Tue 2 Wed 3 Thu 4 1/1 1 Job Fri 5 1/1 1 Job Sat 6 1/1 1 Job Sun 7 …" at bounding box center [784, 425] width 1568 height 585
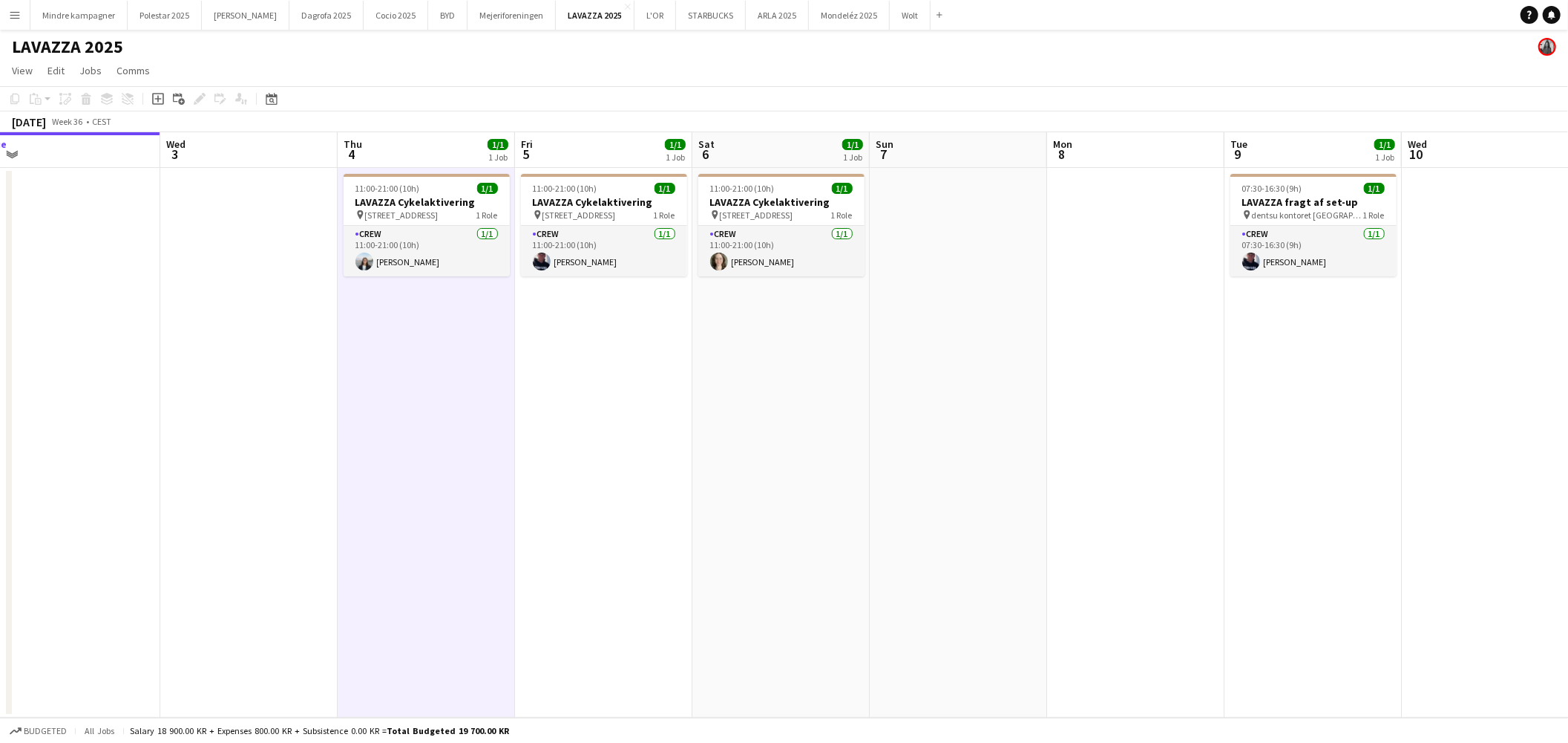
click at [13, 16] on app-icon "Menu" at bounding box center [15, 15] width 12 height 12
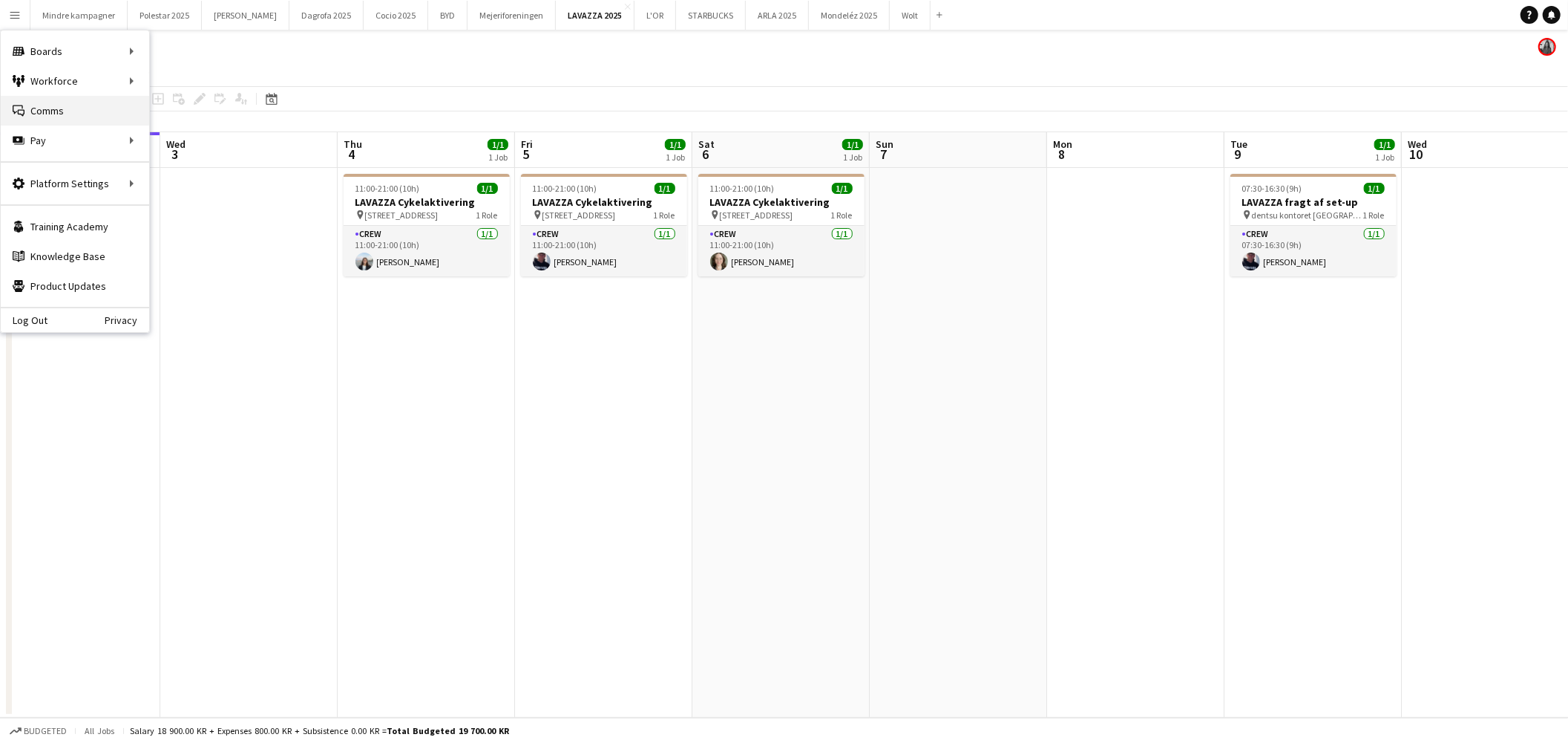
click at [54, 107] on link "Comms Comms" at bounding box center [75, 110] width 148 height 29
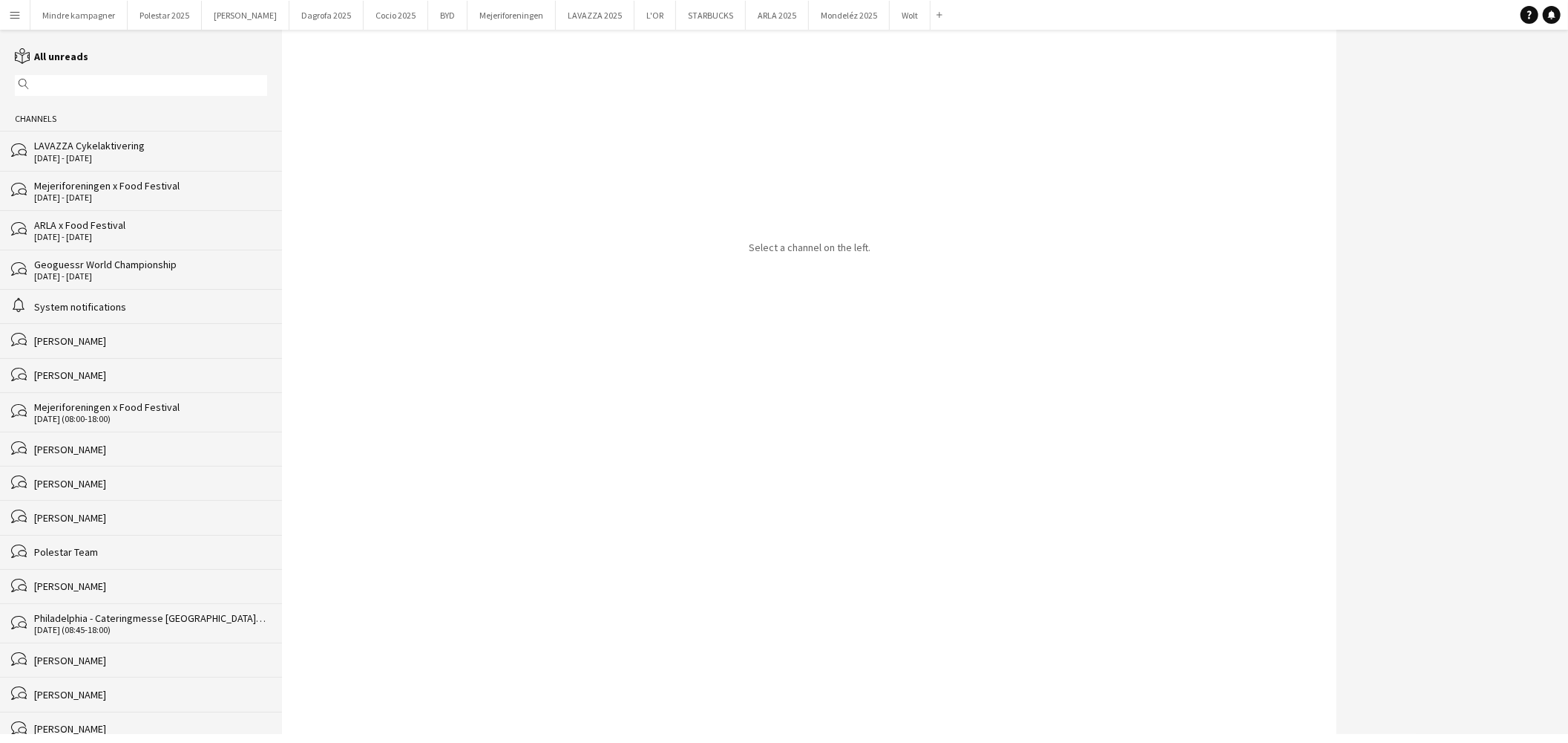
click at [103, 152] on div "LAVAZZA Cykelaktivering" at bounding box center [151, 145] width 233 height 13
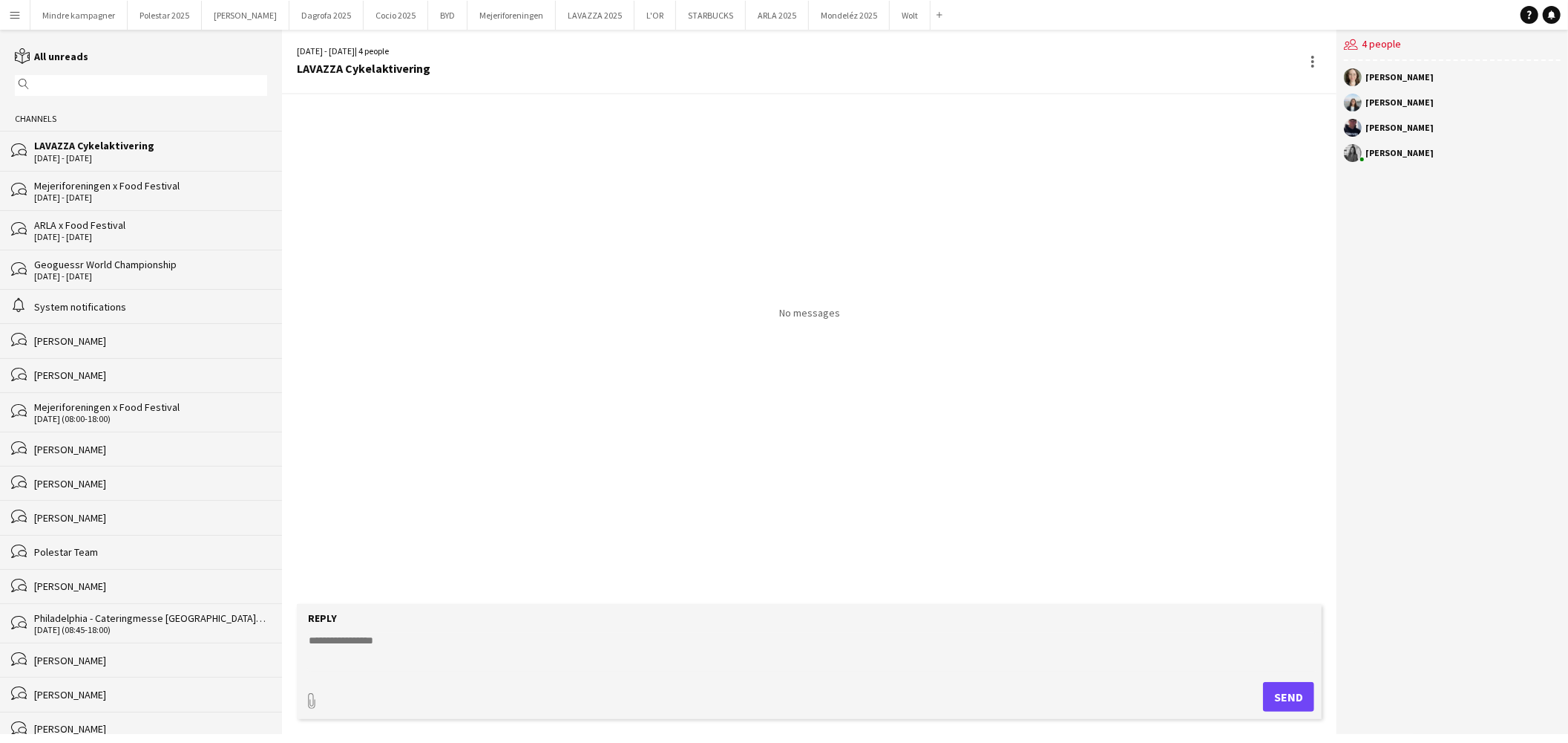
click at [376, 648] on textarea at bounding box center [812, 652] width 1010 height 39
click at [391, 653] on textarea at bounding box center [812, 652] width 1010 height 39
paste textarea "**********"
click at [391, 646] on textarea "**********" at bounding box center [812, 652] width 1010 height 39
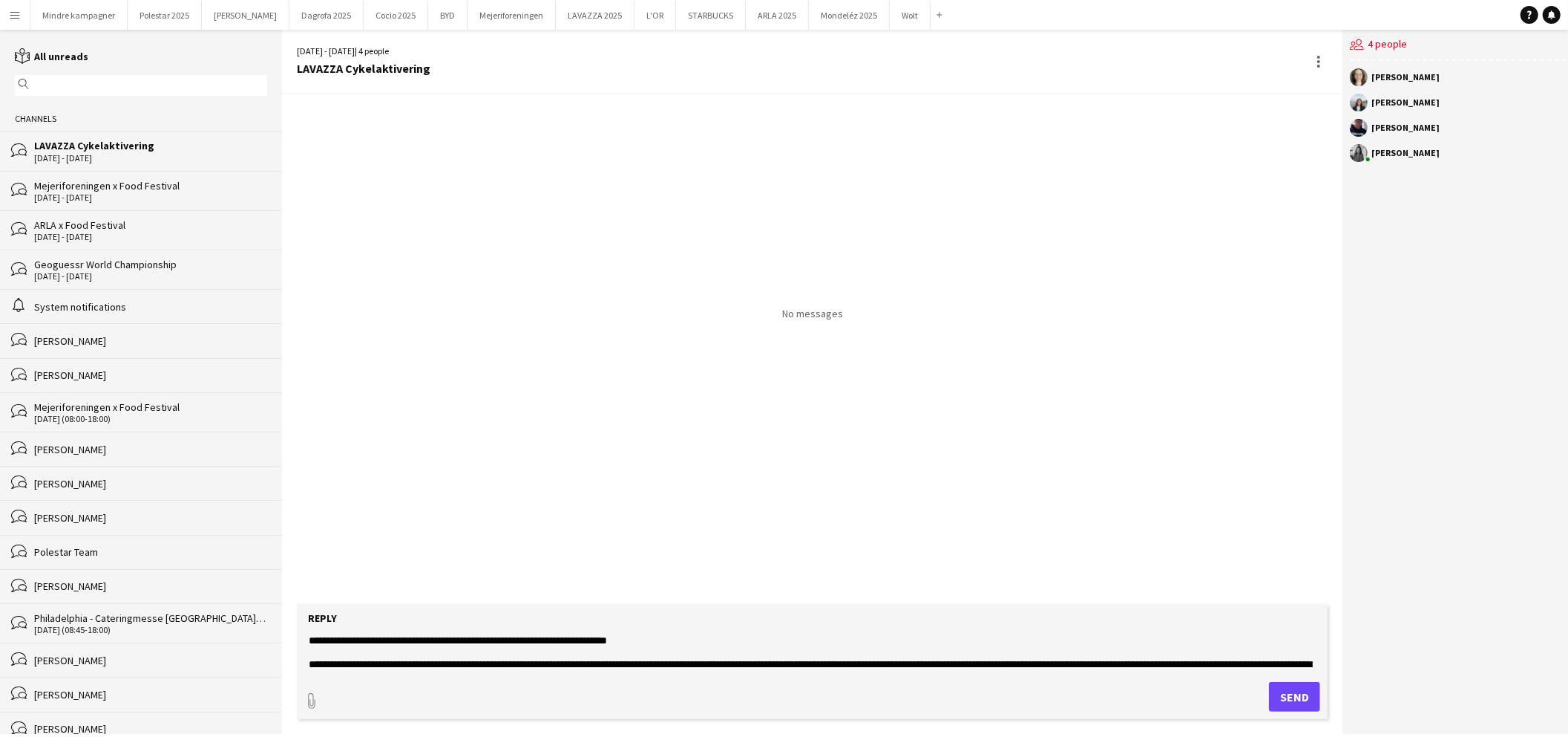
scroll to position [12, 0]
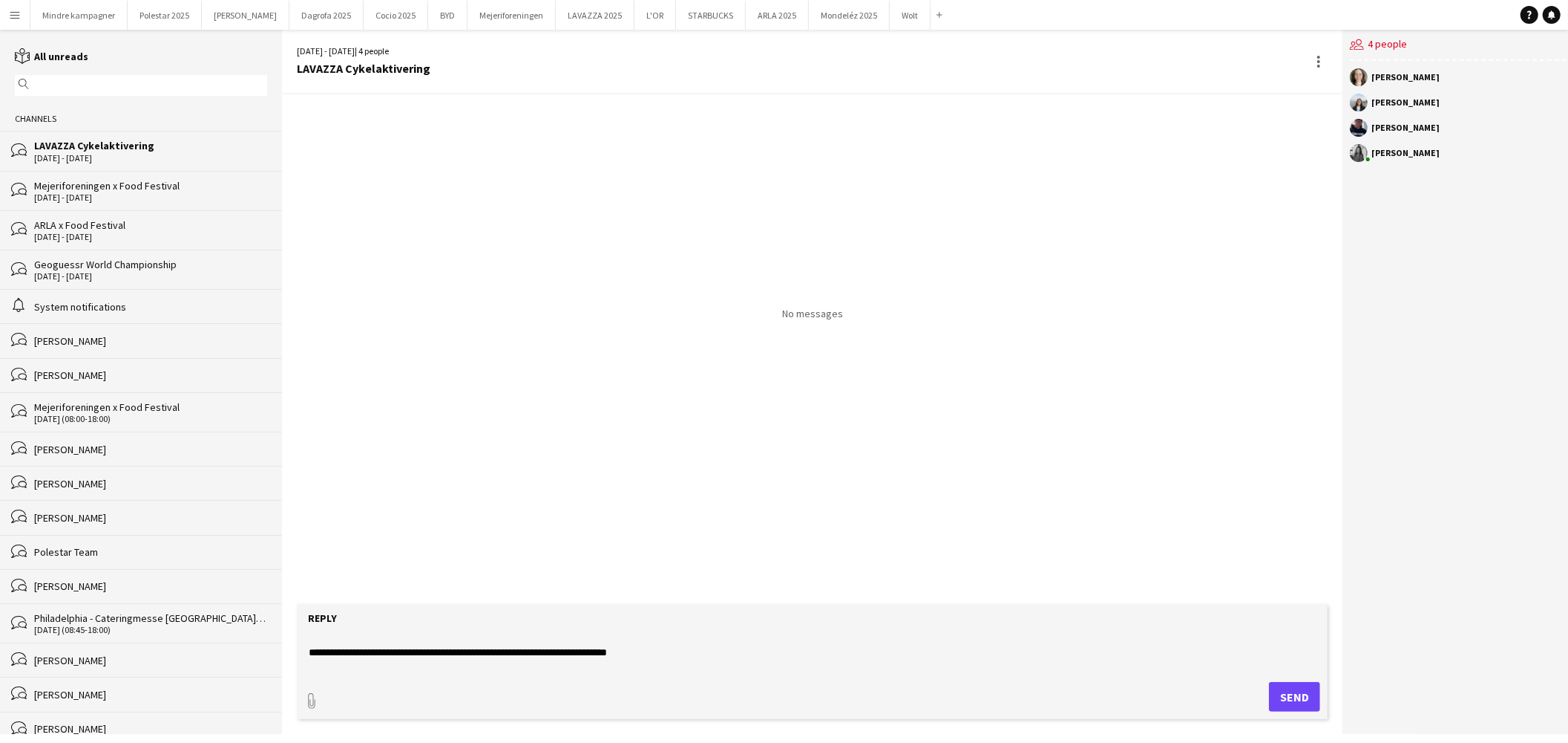
click at [423, 648] on textarea "**********" at bounding box center [812, 652] width 1010 height 39
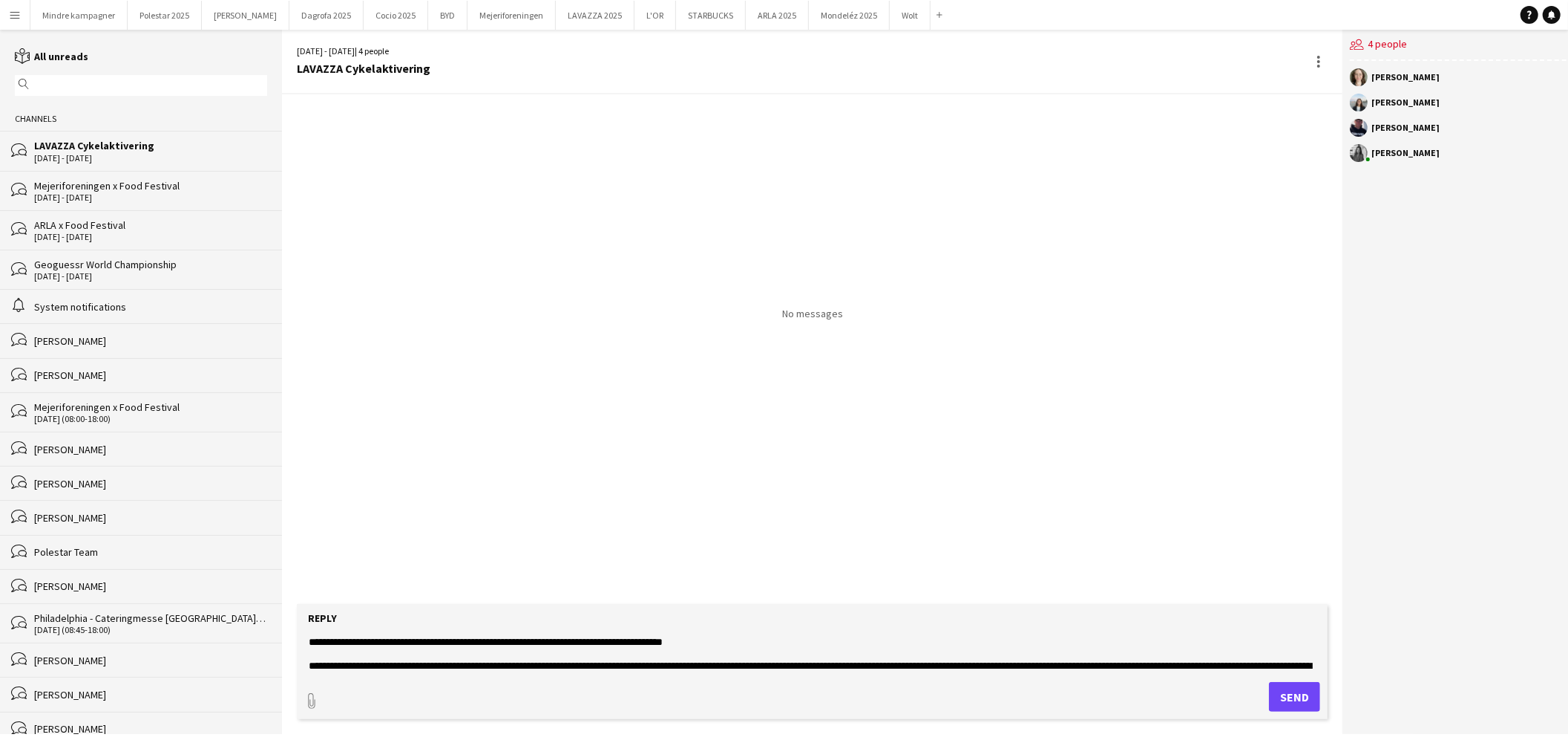
scroll to position [35, 0]
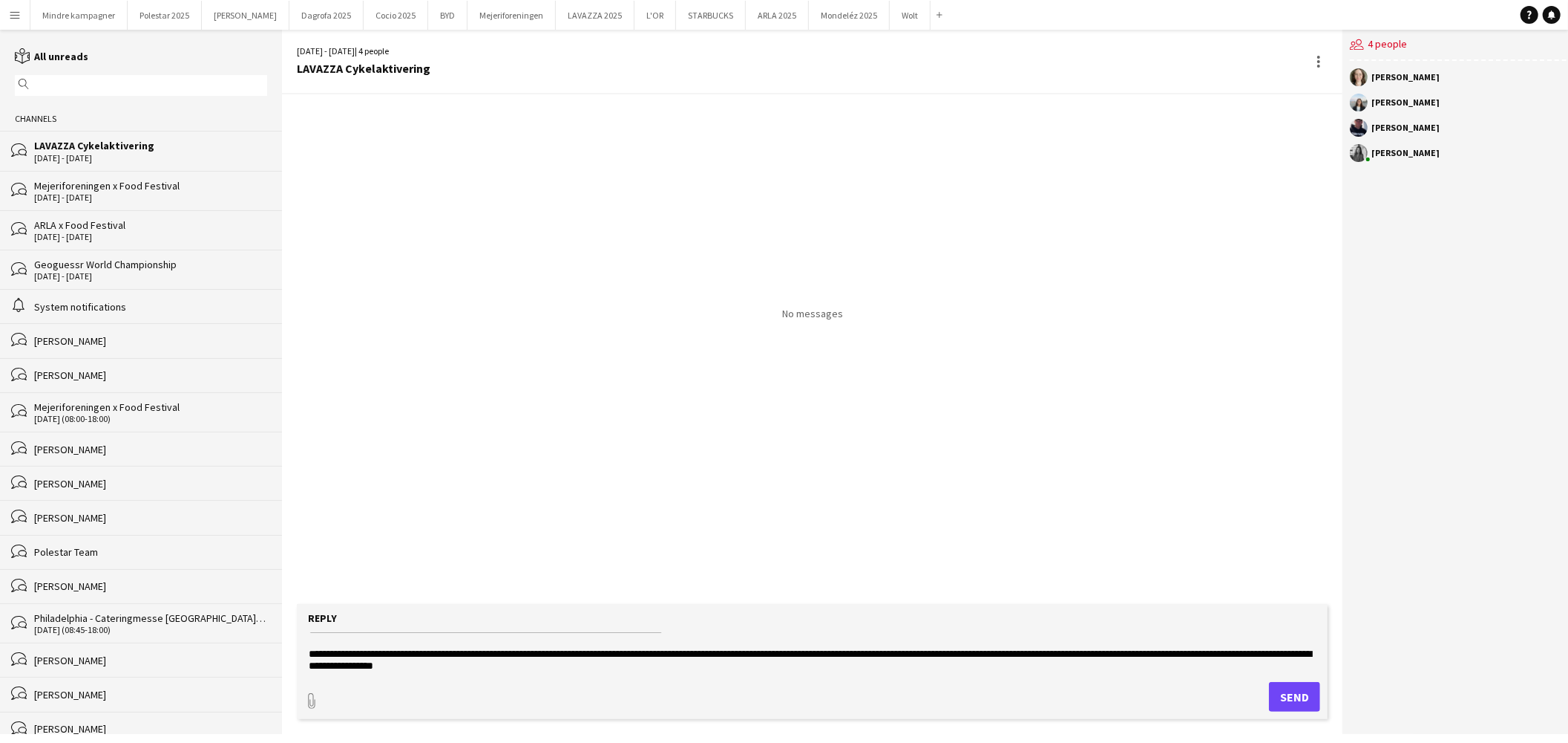
click at [907, 652] on textarea "**********" at bounding box center [812, 652] width 1010 height 39
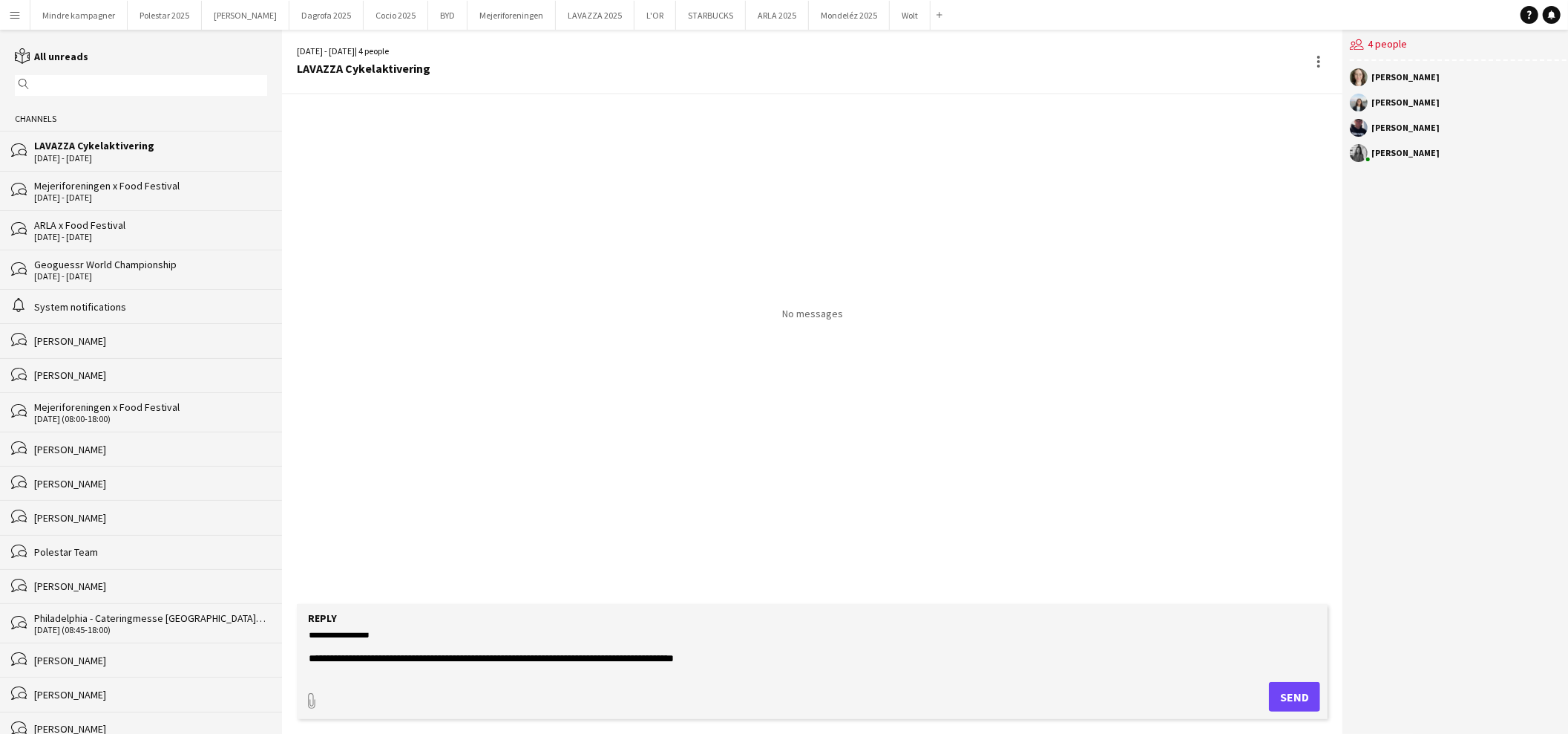
scroll to position [83, 0]
click at [498, 663] on textarea "**********" at bounding box center [812, 652] width 1010 height 39
click at [755, 644] on textarea "**********" at bounding box center [812, 652] width 1010 height 39
type textarea "**********"
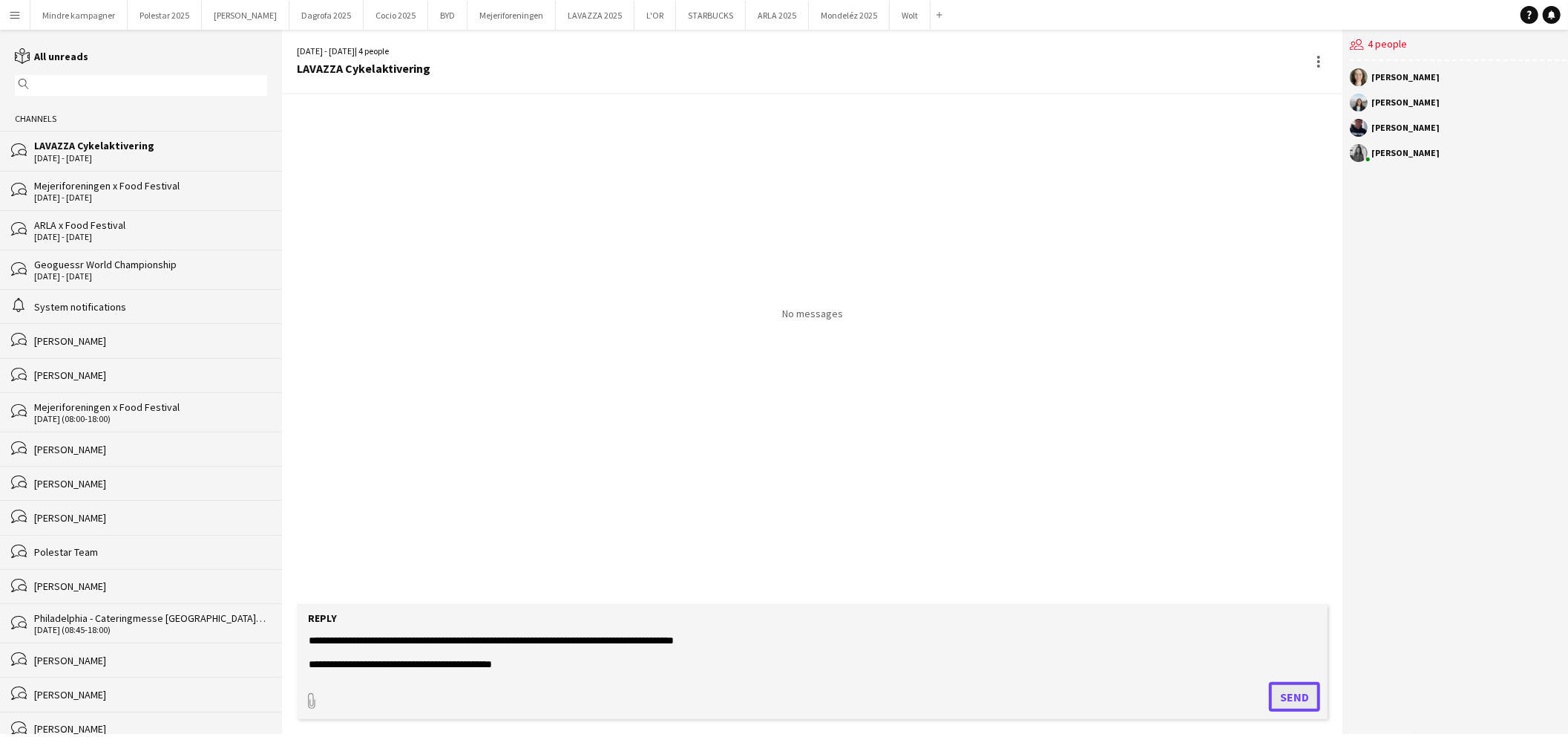
click at [1301, 695] on button "Send" at bounding box center [1295, 696] width 51 height 29
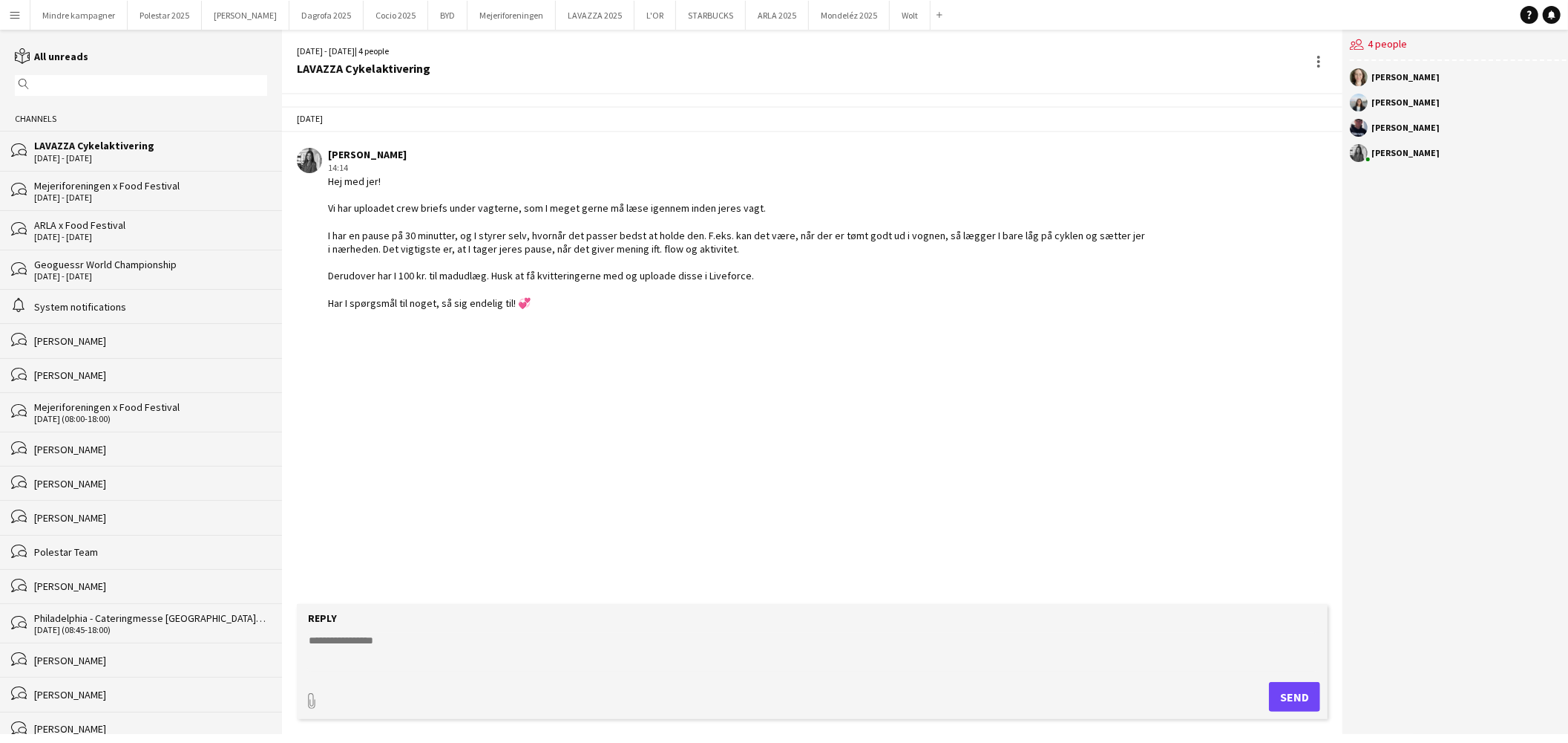
click at [79, 176] on div "bubbles Mejeriforeningen x Food Festival 5 - 7 Sep 2025" at bounding box center [141, 191] width 282 height 40
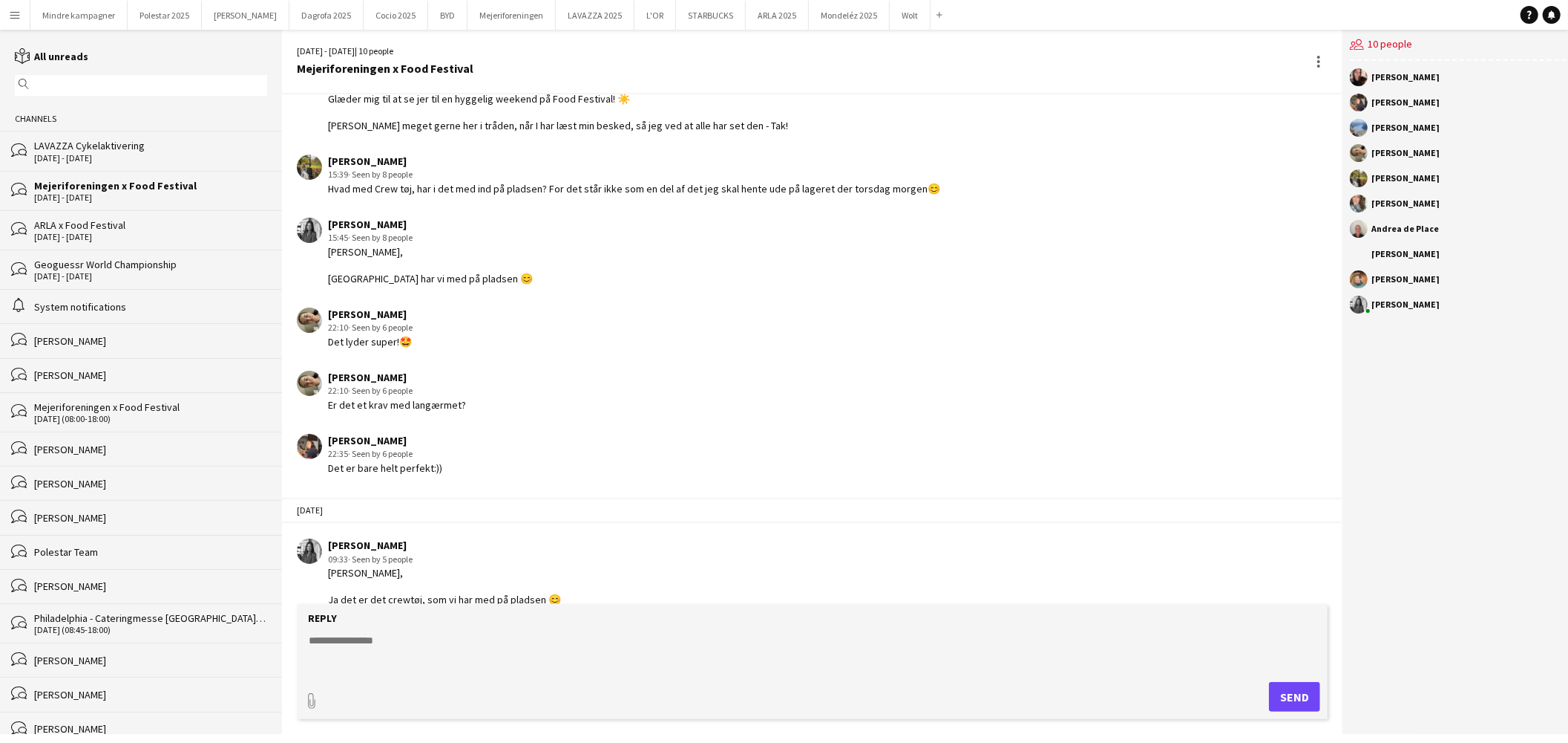
scroll to position [206, 0]
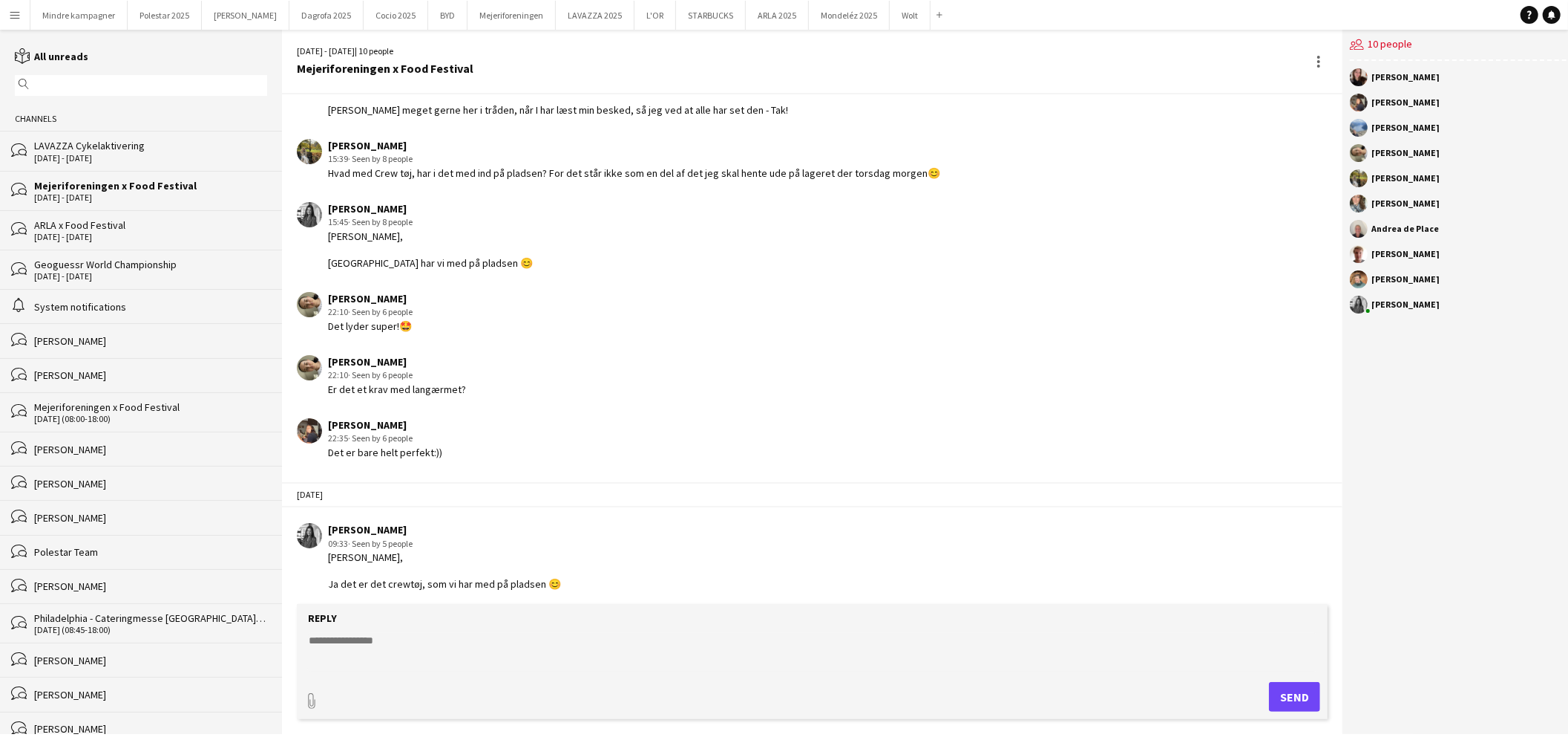
click at [157, 228] on div "ARLA x Food Festival" at bounding box center [151, 224] width 233 height 13
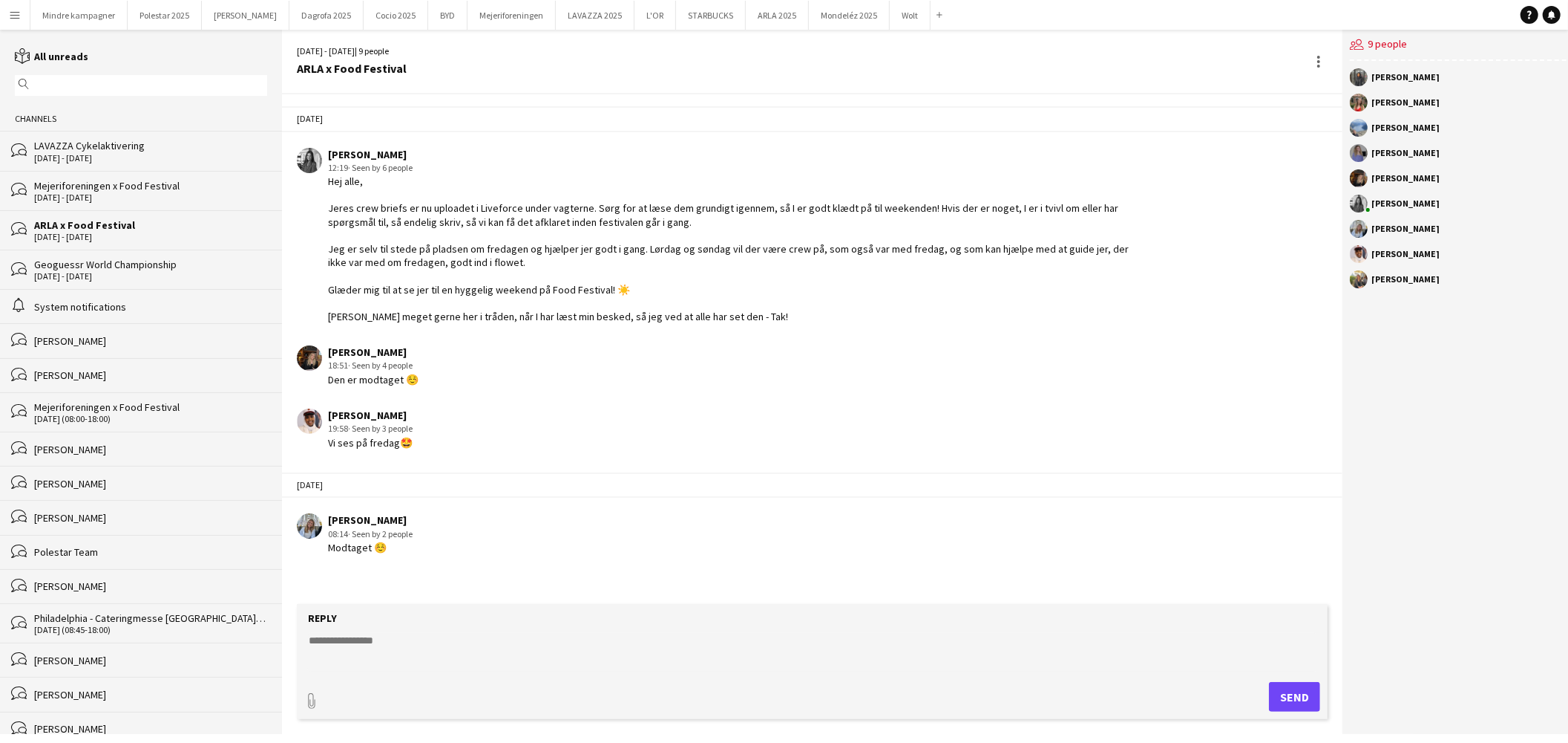
click at [1350, 103] on app-user-avatar at bounding box center [1358, 102] width 18 height 18
click at [1383, 102] on div "Amalia Christensen" at bounding box center [1405, 103] width 68 height 9
click at [115, 367] on div "bubbles Emilie Millung Kløve" at bounding box center [141, 375] width 282 height 35
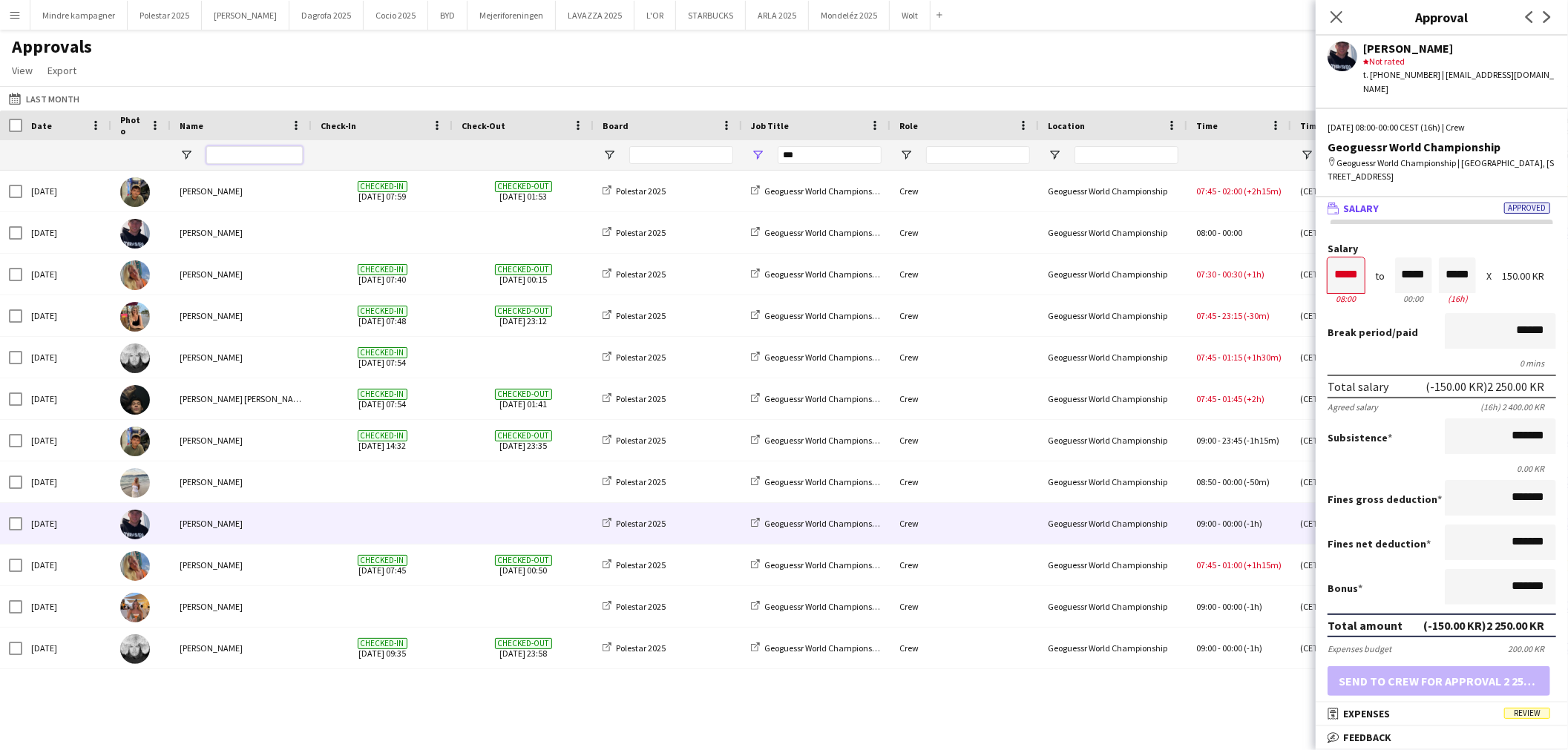
click at [219, 152] on input "Name Filter Input" at bounding box center [254, 155] width 97 height 18
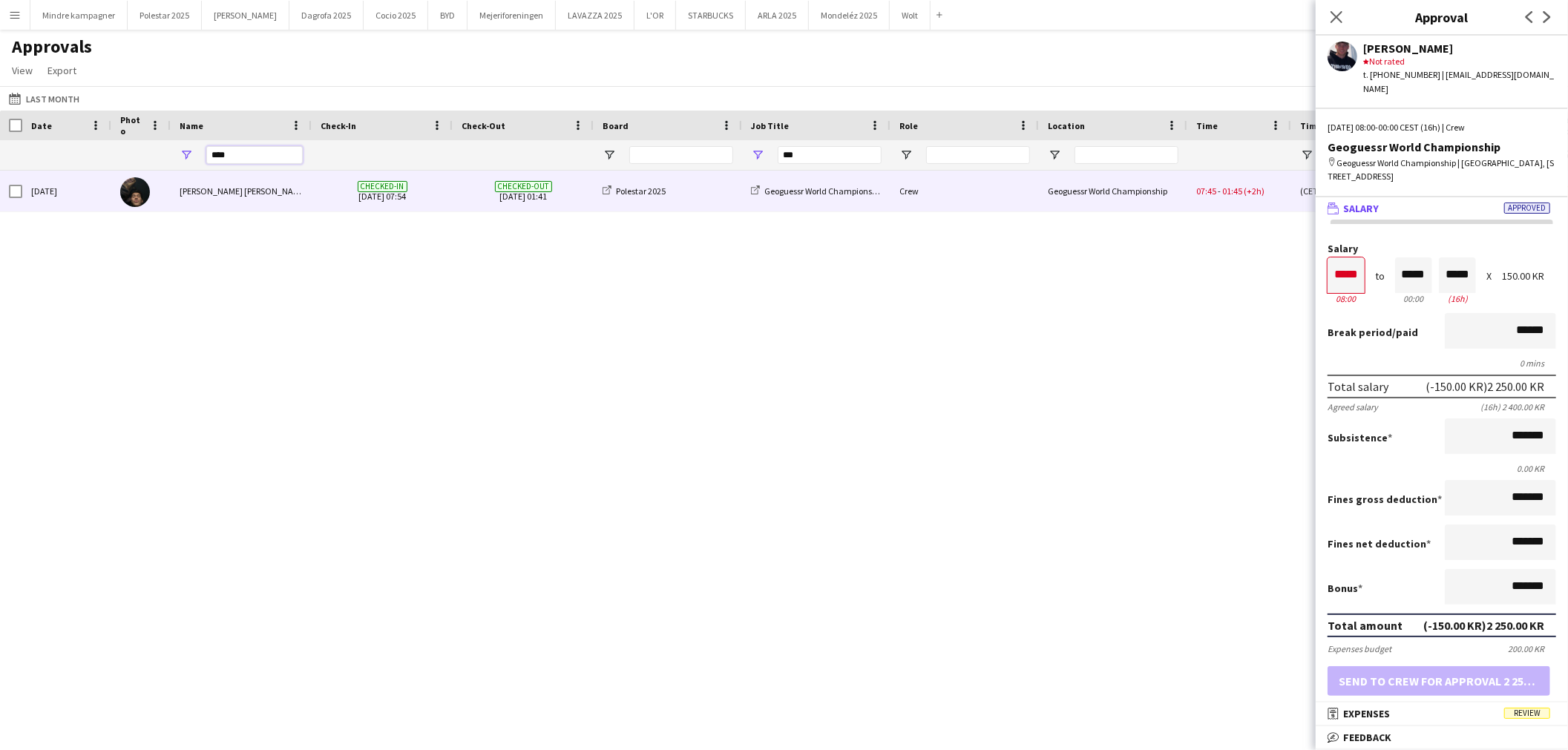
type input "****"
click at [246, 197] on div "[PERSON_NAME] [PERSON_NAME]" at bounding box center [241, 191] width 141 height 41
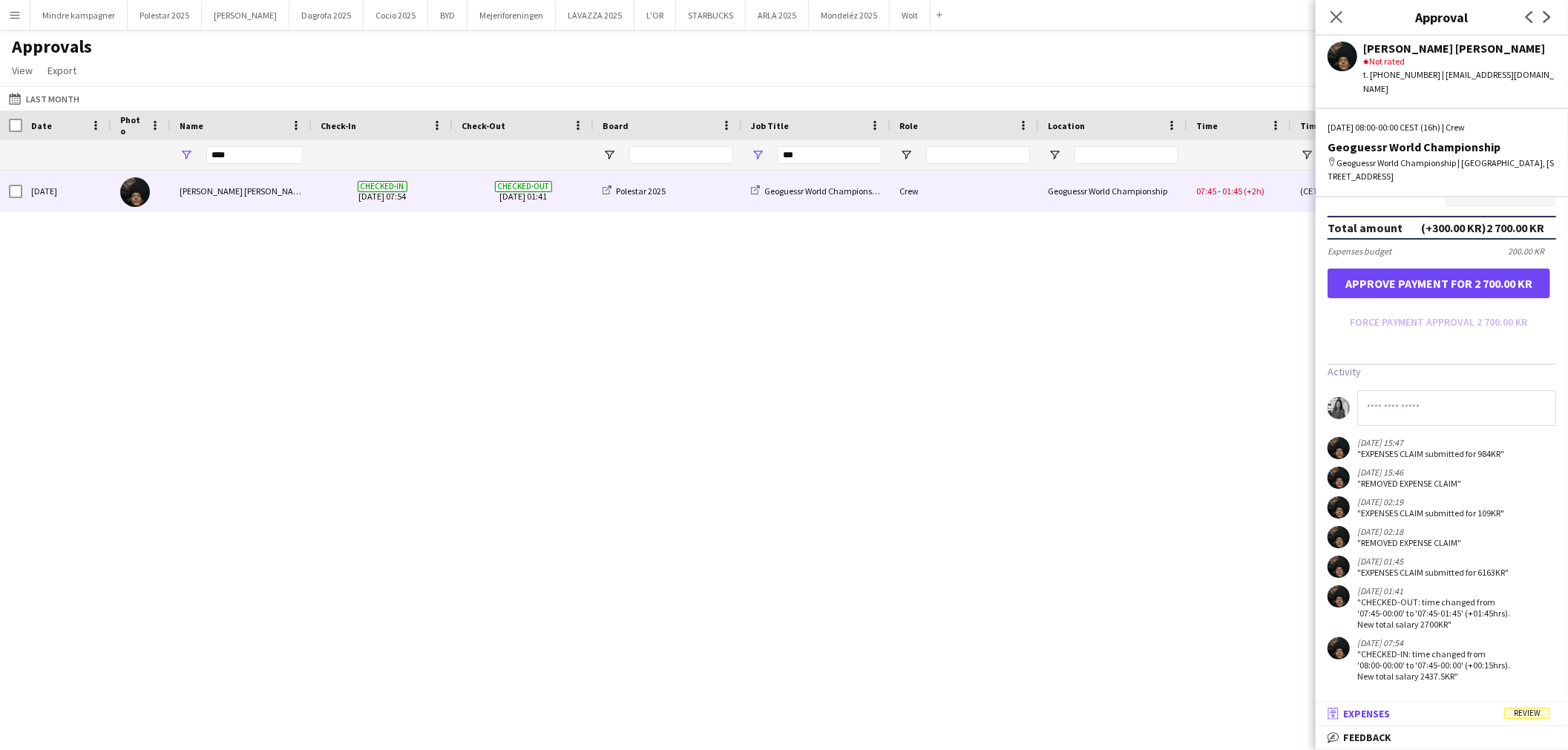
click at [1423, 709] on mat-panel-title "receipt Expenses Review" at bounding box center [1439, 713] width 247 height 13
